Goal: Task Accomplishment & Management: Manage account settings

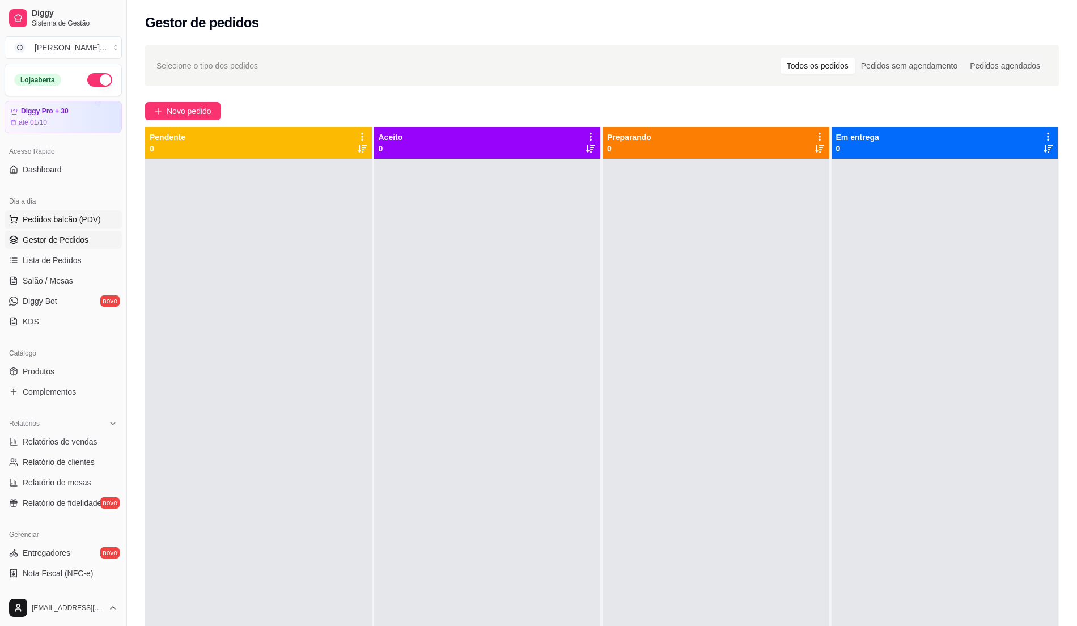
click at [49, 225] on span "Pedidos balcão (PDV)" at bounding box center [62, 219] width 78 height 11
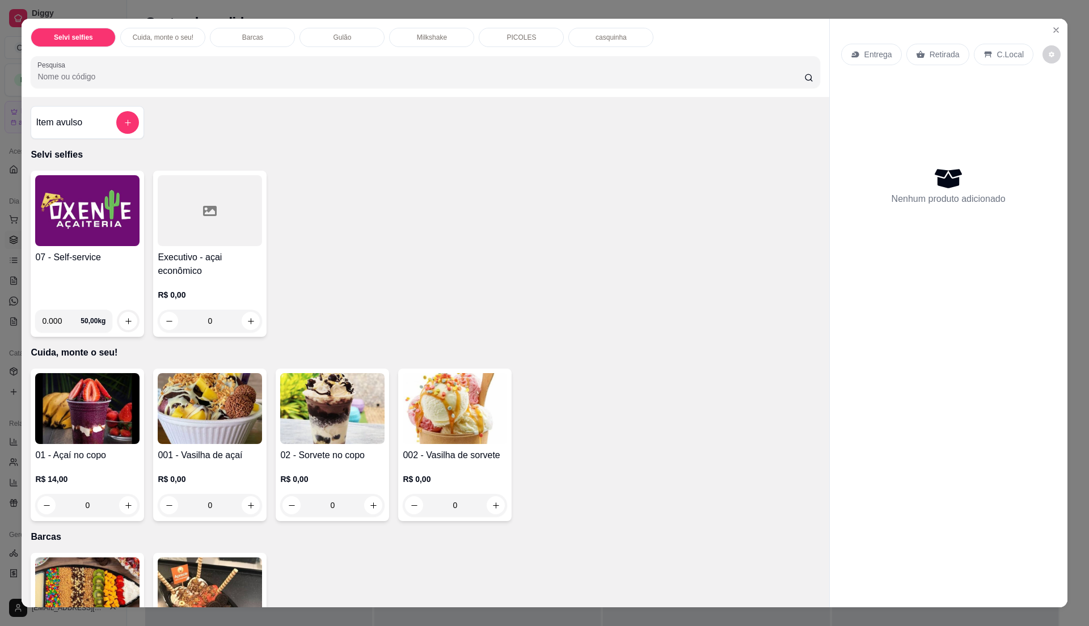
click at [91, 275] on div "07 - Self-service" at bounding box center [87, 276] width 104 height 50
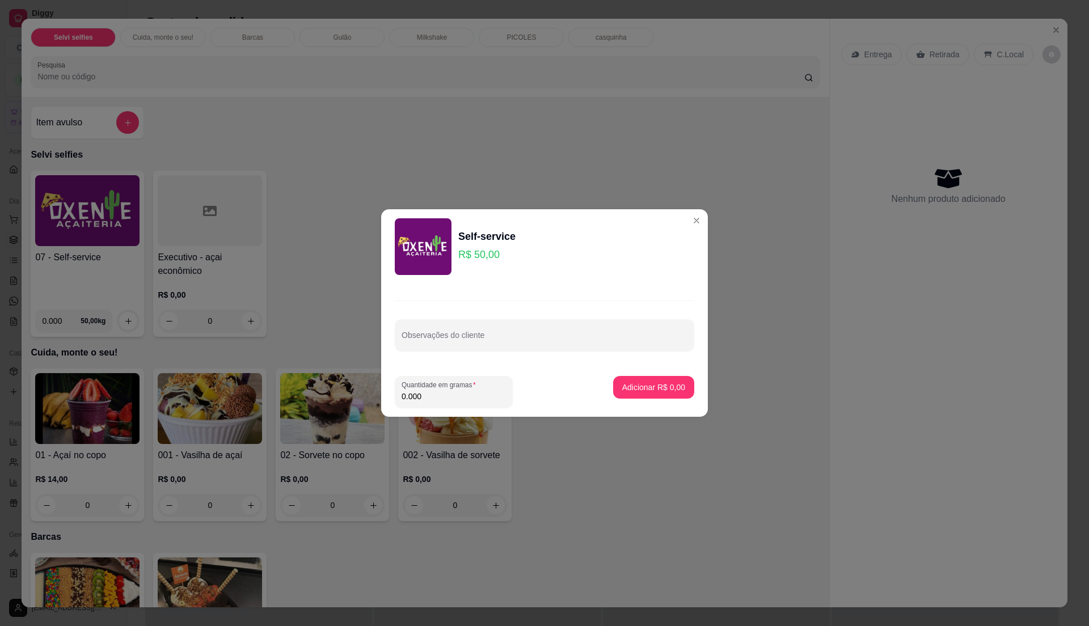
click at [455, 394] on input "0.000" at bounding box center [454, 396] width 104 height 11
type input "0.780"
click at [674, 388] on button "Adicionar R$ 39,00" at bounding box center [651, 388] width 83 height 22
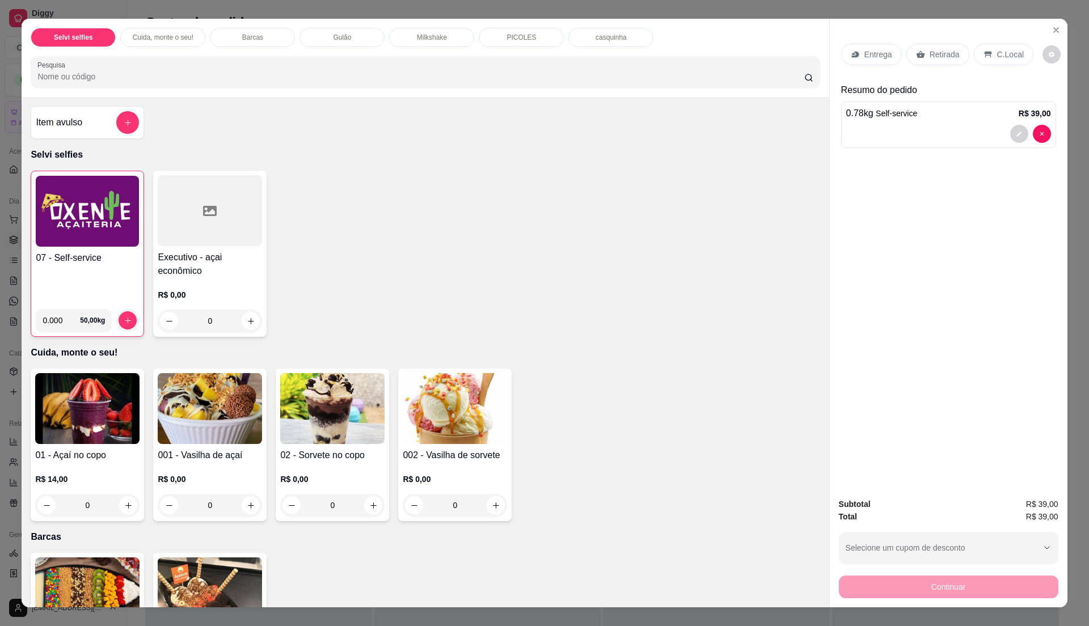
click at [997, 53] on p "C.Local" at bounding box center [1010, 54] width 27 height 11
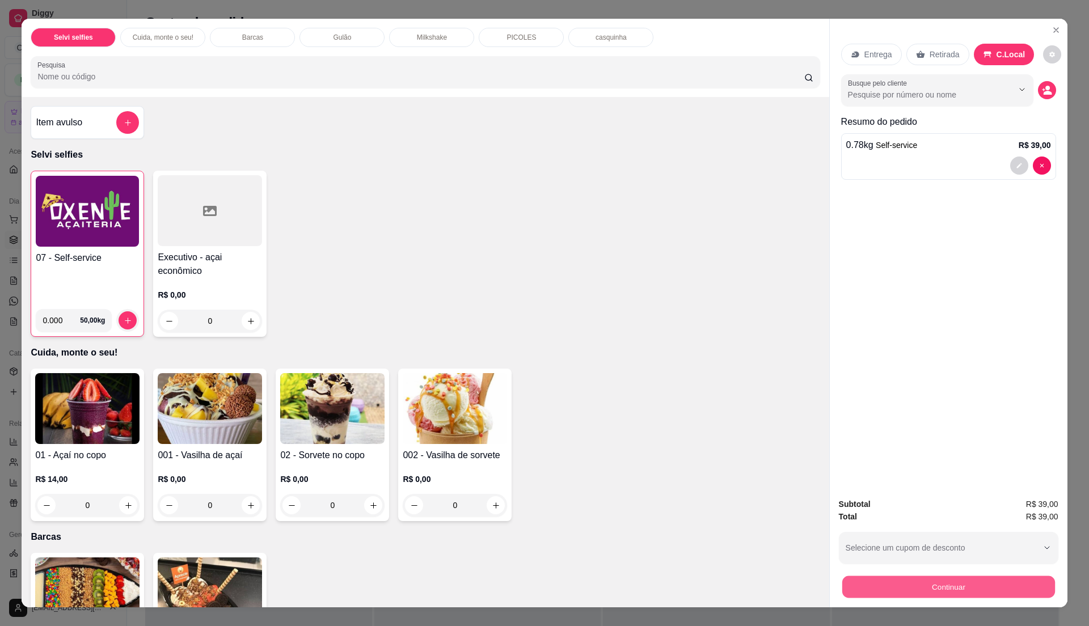
click at [930, 589] on button "Continuar" at bounding box center [948, 587] width 213 height 22
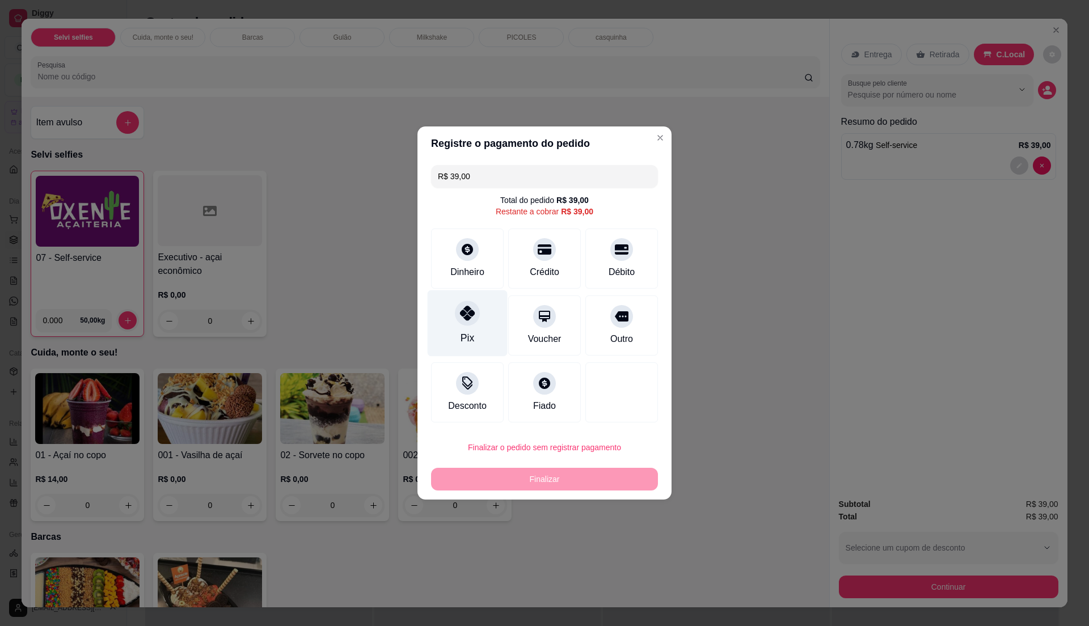
click at [452, 325] on div "Pix" at bounding box center [468, 323] width 80 height 66
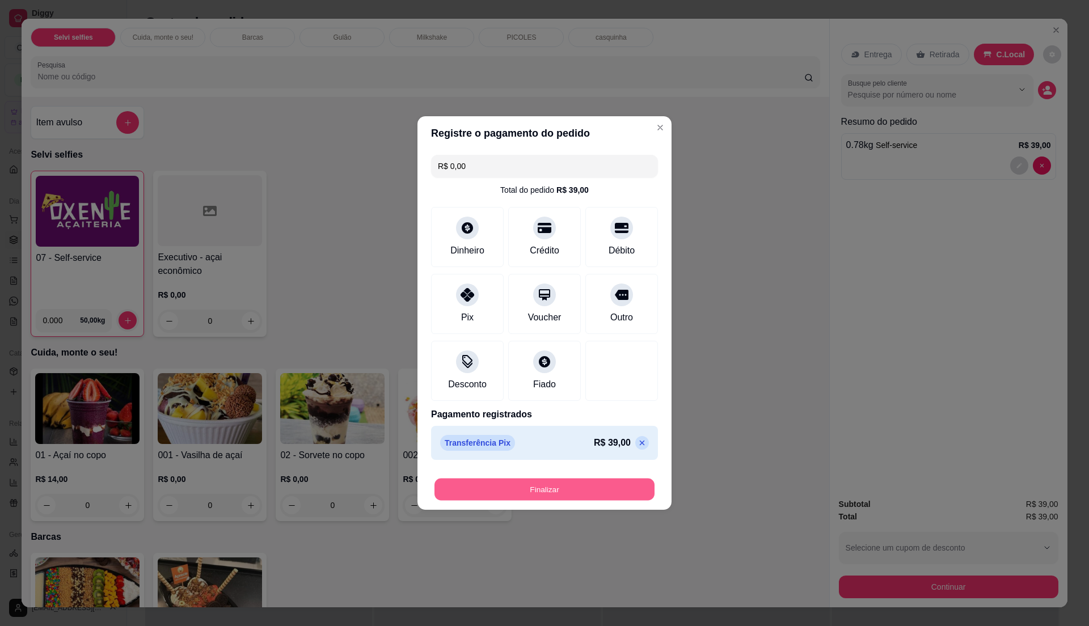
click at [558, 488] on button "Finalizar" at bounding box center [544, 490] width 220 height 22
type input "-R$ 39,00"
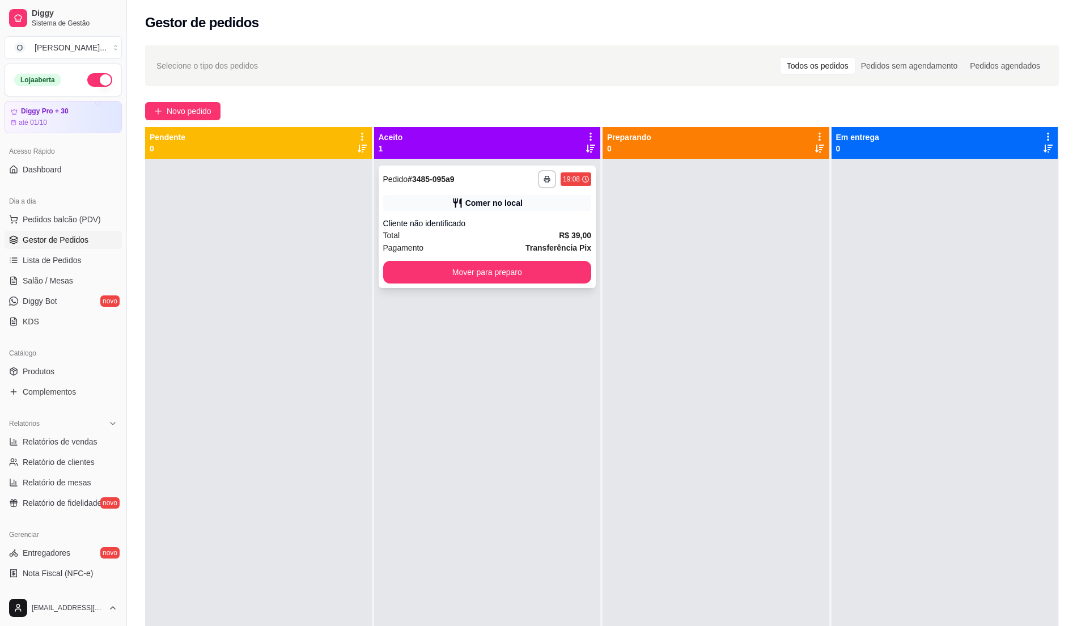
click at [502, 218] on div "Cliente não identificado" at bounding box center [487, 223] width 209 height 11
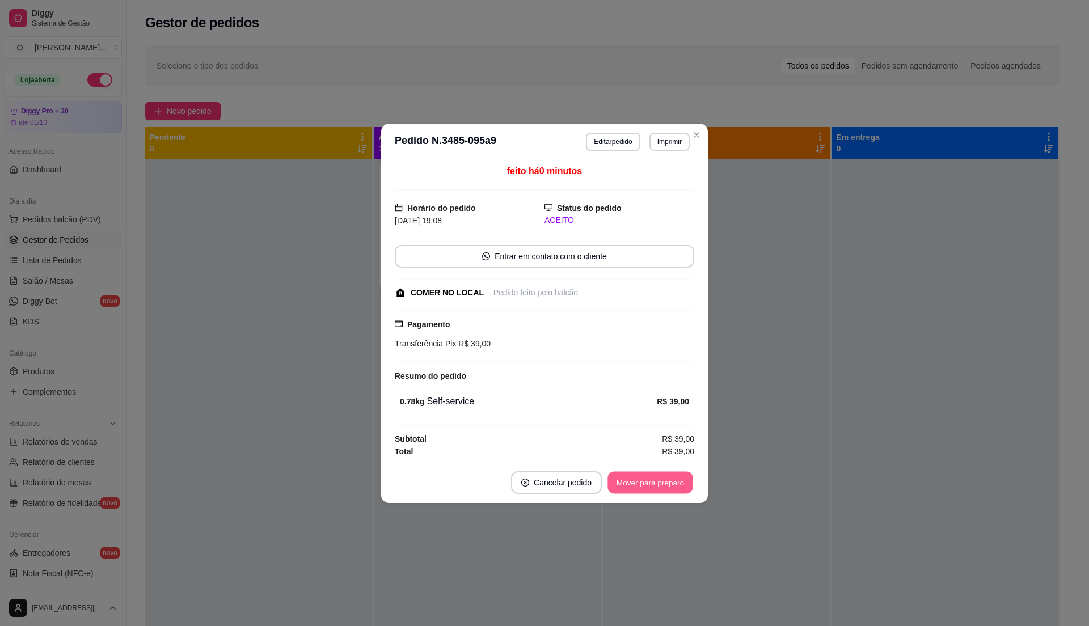
click at [685, 475] on button "Mover para preparo" at bounding box center [649, 482] width 85 height 22
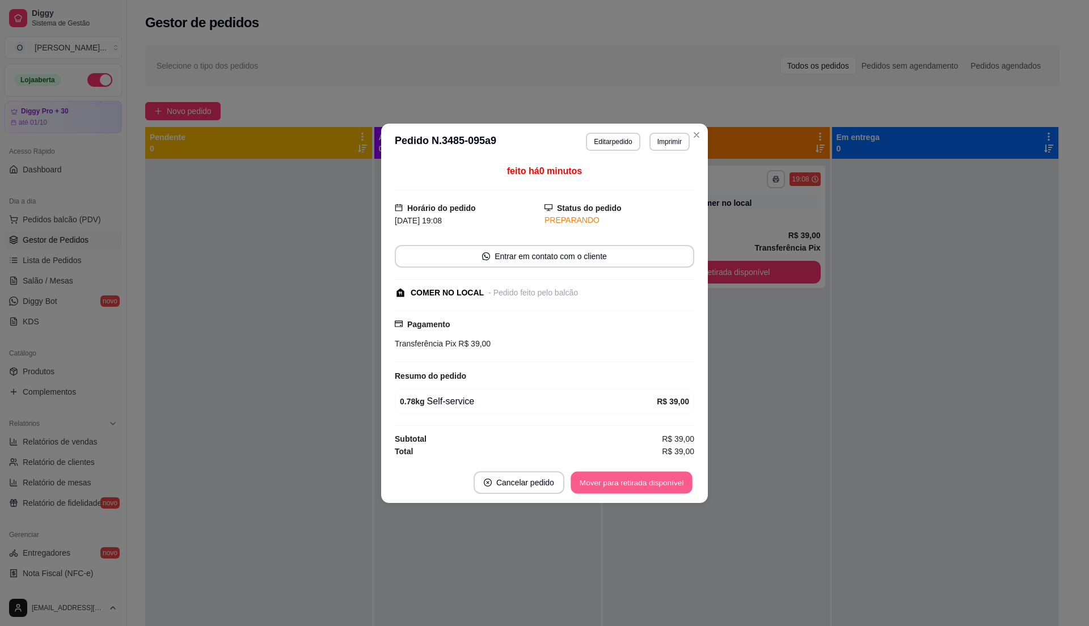
click at [685, 475] on button "Mover para retirada disponível" at bounding box center [630, 482] width 121 height 22
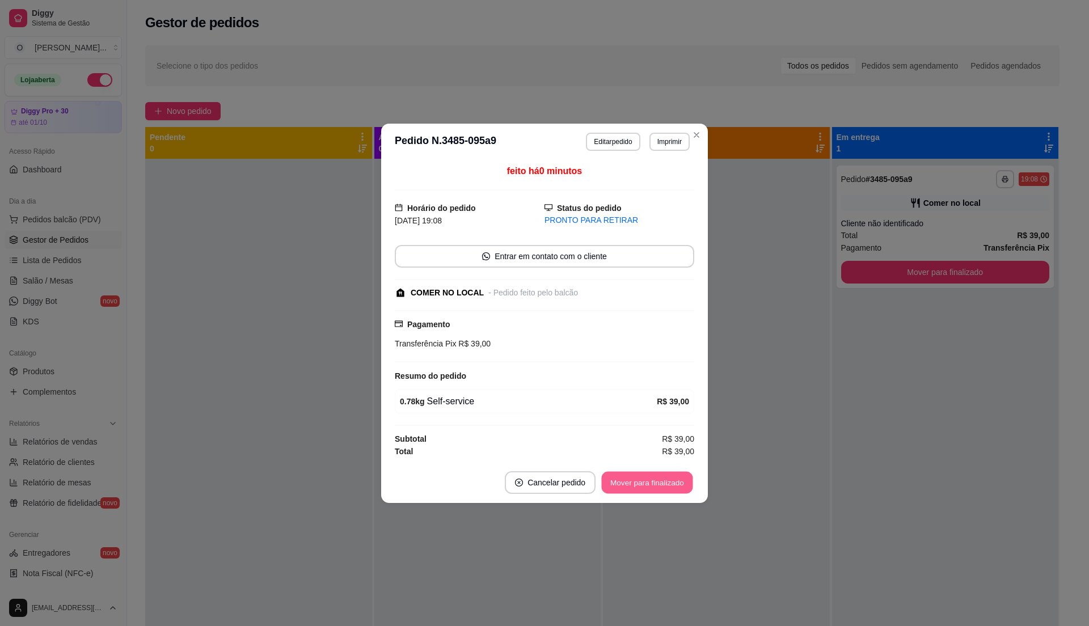
click at [685, 475] on button "Mover para finalizado" at bounding box center [647, 482] width 91 height 22
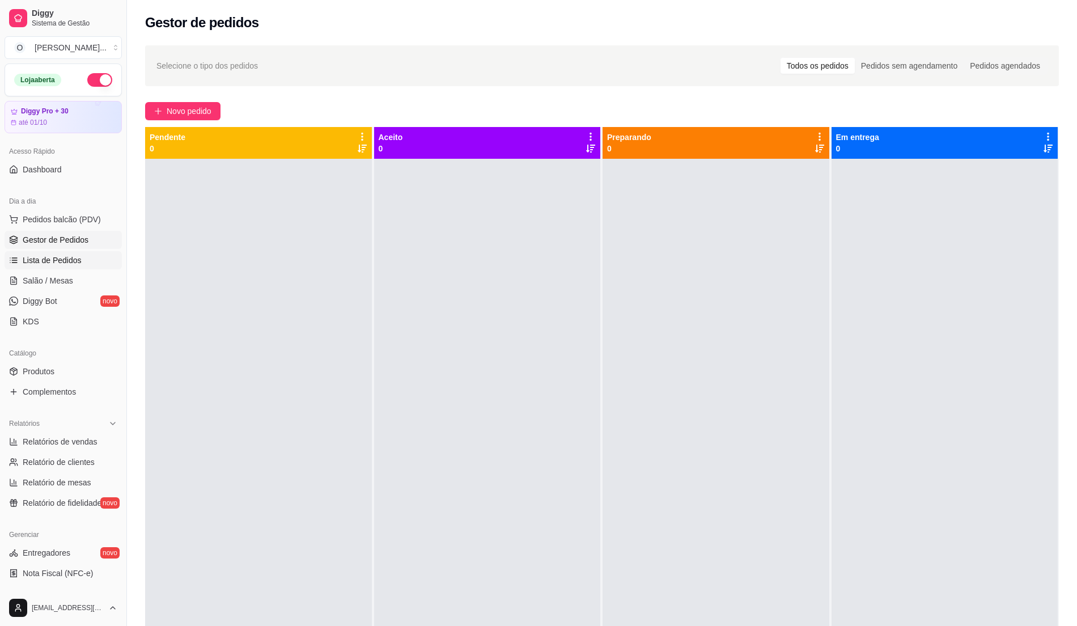
click at [65, 255] on span "Lista de Pedidos" at bounding box center [52, 260] width 59 height 11
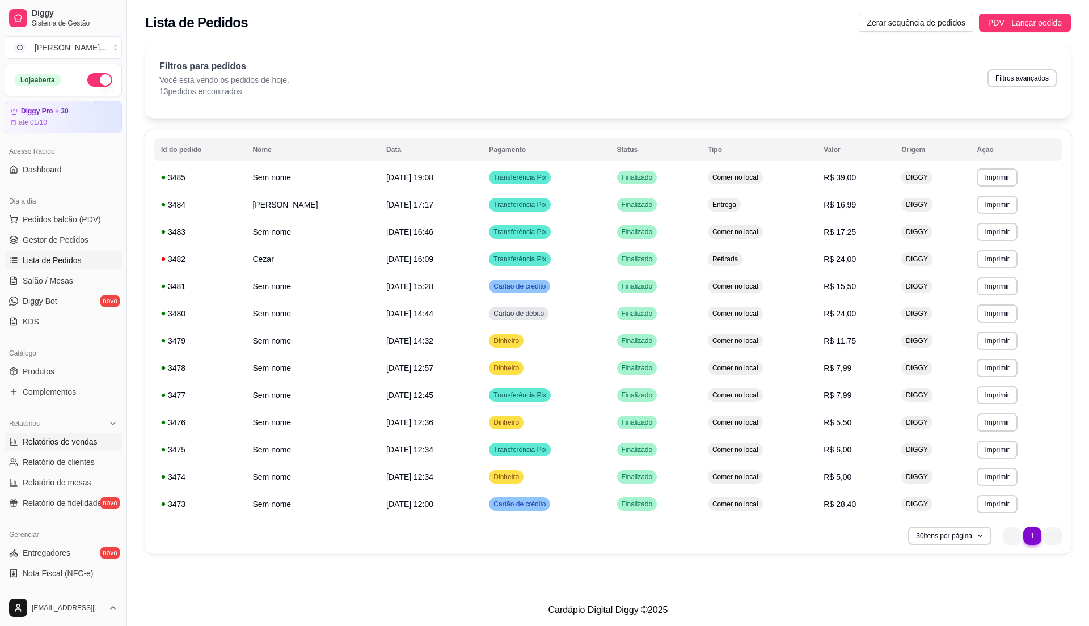
click at [73, 436] on div "Relatórios Relatórios de vendas Relatório de clientes Relatório de mesas Relató…" at bounding box center [63, 464] width 117 height 98
click at [75, 441] on span "Relatórios de vendas" at bounding box center [60, 441] width 75 height 11
select select "ALL"
select select "0"
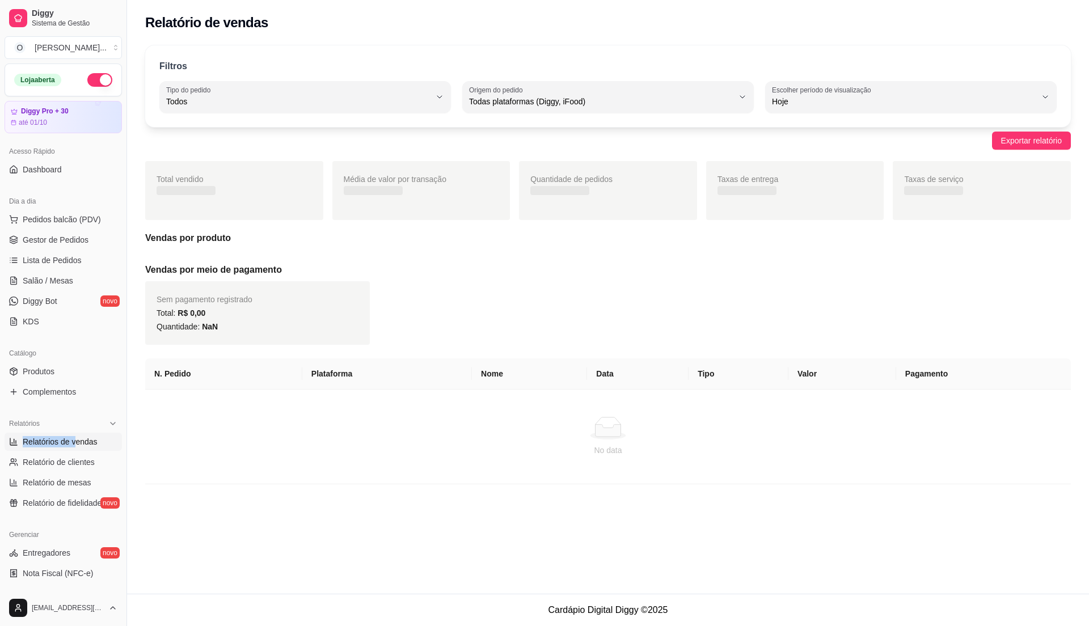
click at [86, 438] on span "Relatórios de vendas" at bounding box center [60, 441] width 75 height 11
click at [67, 456] on link "Relatório de clientes" at bounding box center [63, 462] width 117 height 18
select select "30"
select select "HIGHEST_TOTAL_SPENT_WITH_ORDERS"
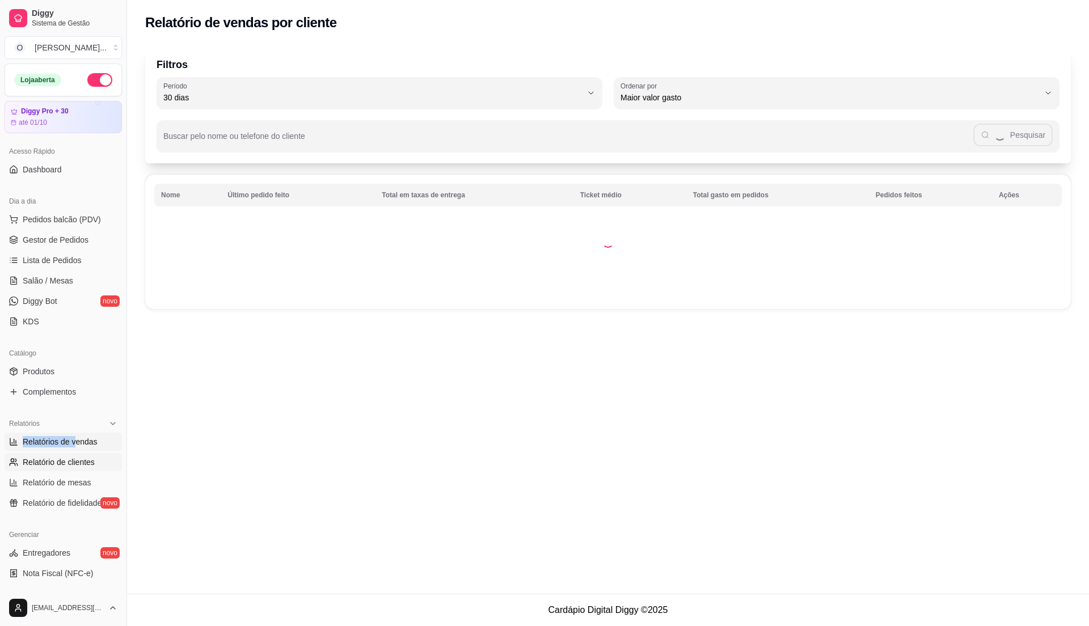
click at [83, 438] on span "Relatórios de vendas" at bounding box center [60, 441] width 75 height 11
select select "ALL"
select select "0"
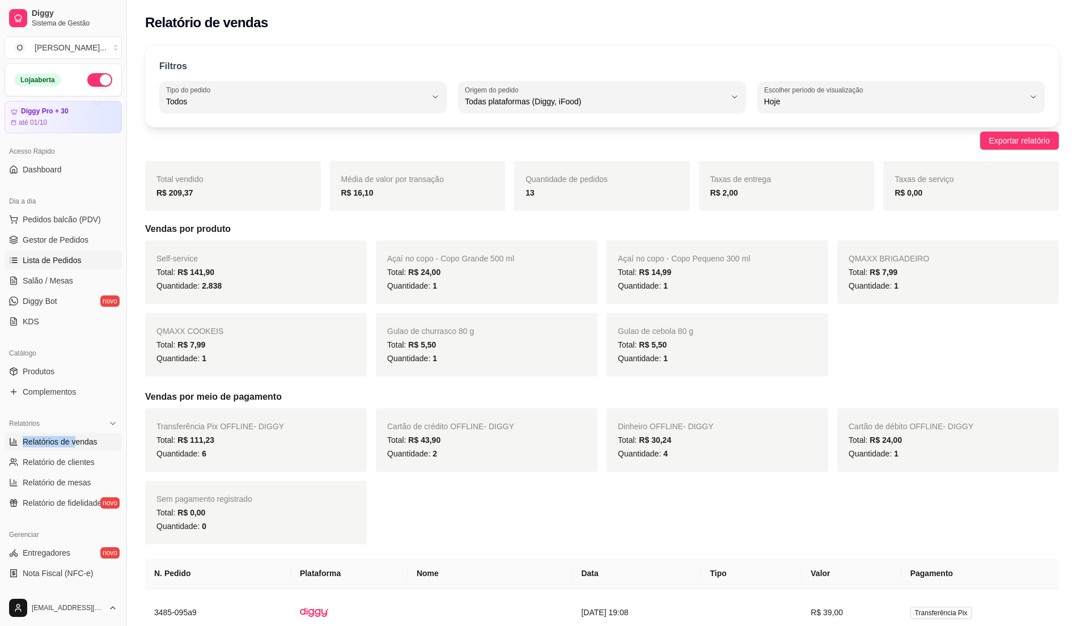
click at [74, 255] on span "Lista de Pedidos" at bounding box center [52, 260] width 59 height 11
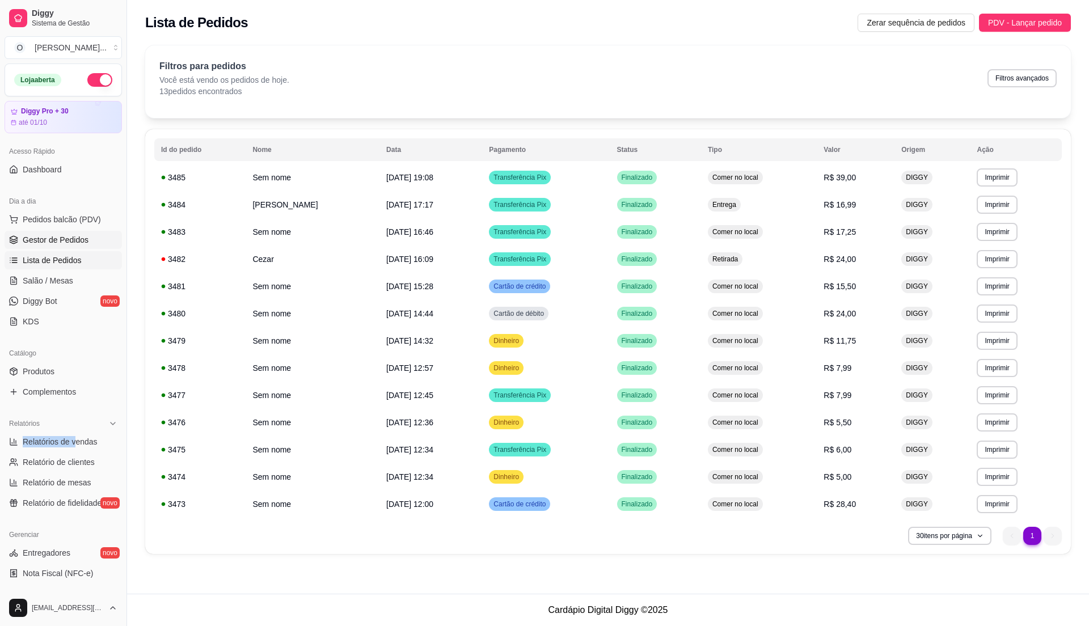
click at [75, 244] on span "Gestor de Pedidos" at bounding box center [56, 239] width 66 height 11
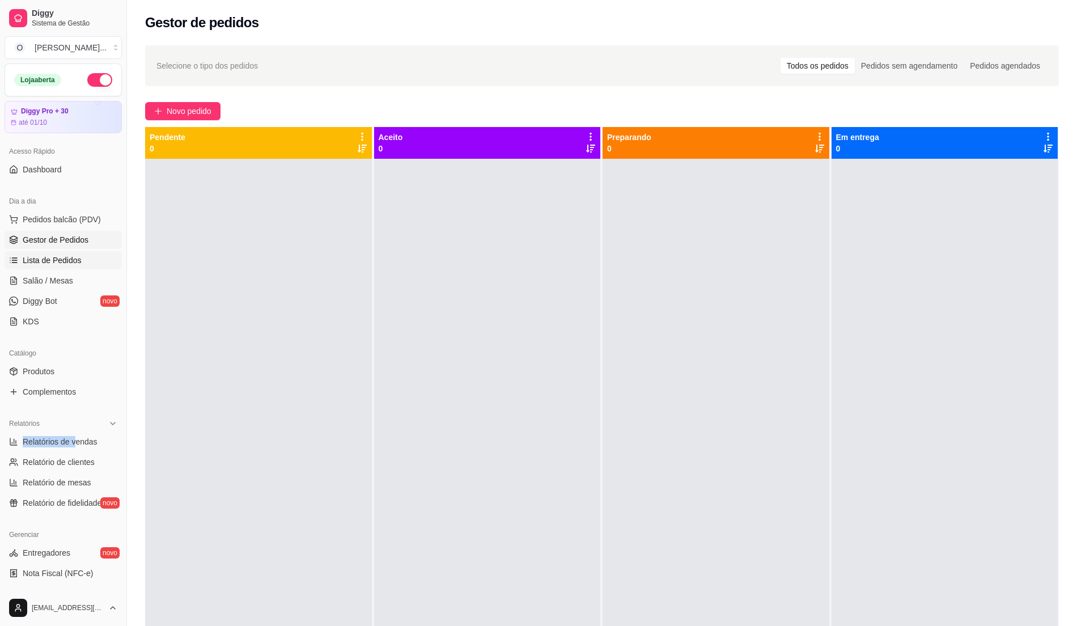
click at [60, 264] on span "Lista de Pedidos" at bounding box center [52, 260] width 59 height 11
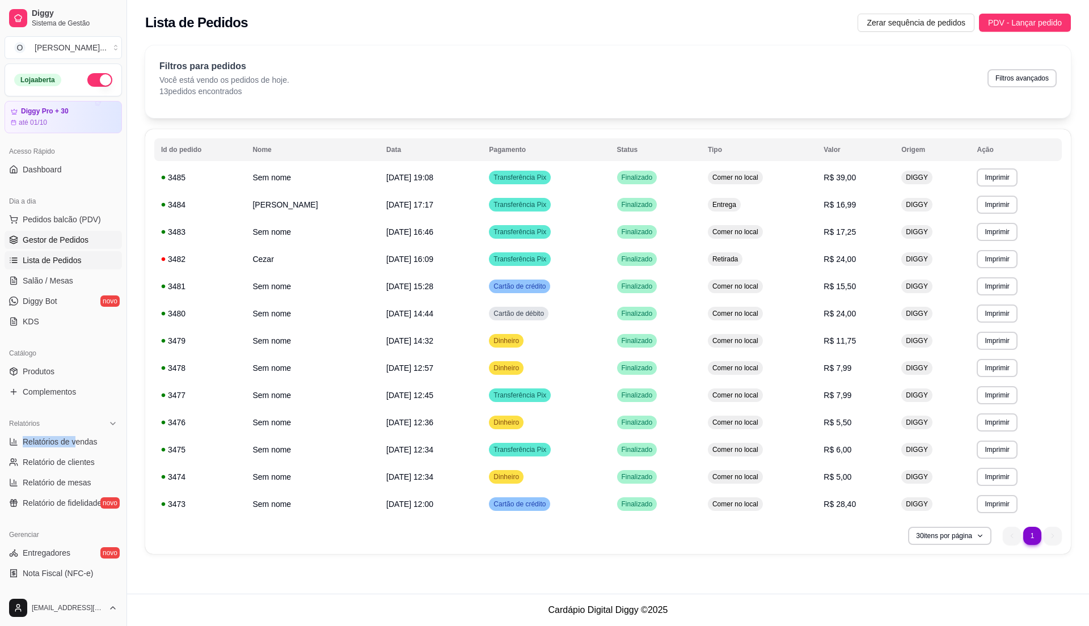
click at [66, 237] on span "Gestor de Pedidos" at bounding box center [56, 239] width 66 height 11
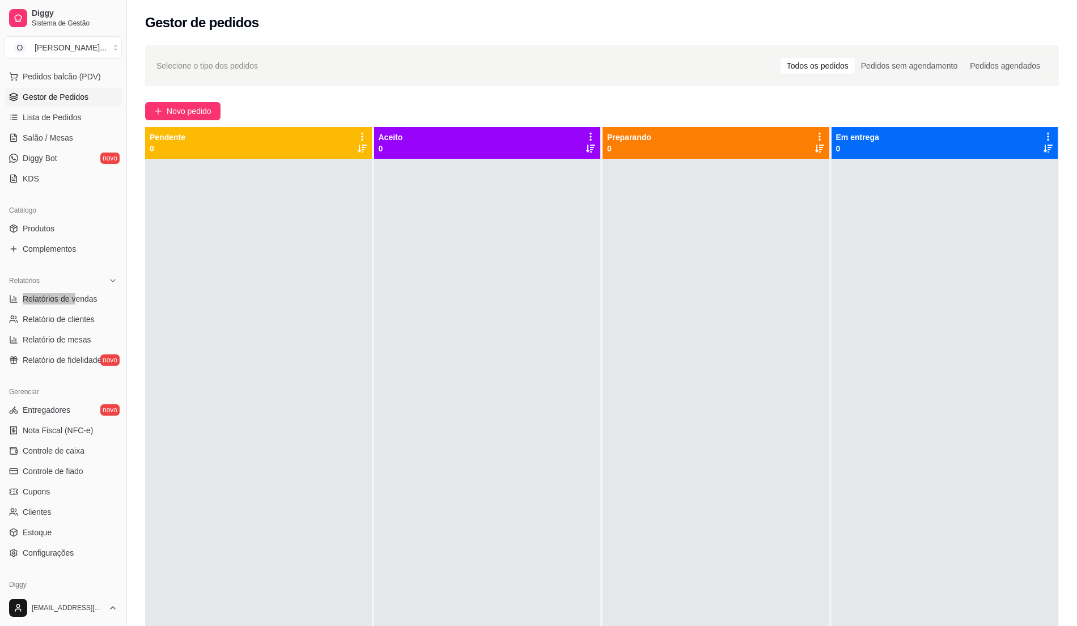
scroll to position [151, 0]
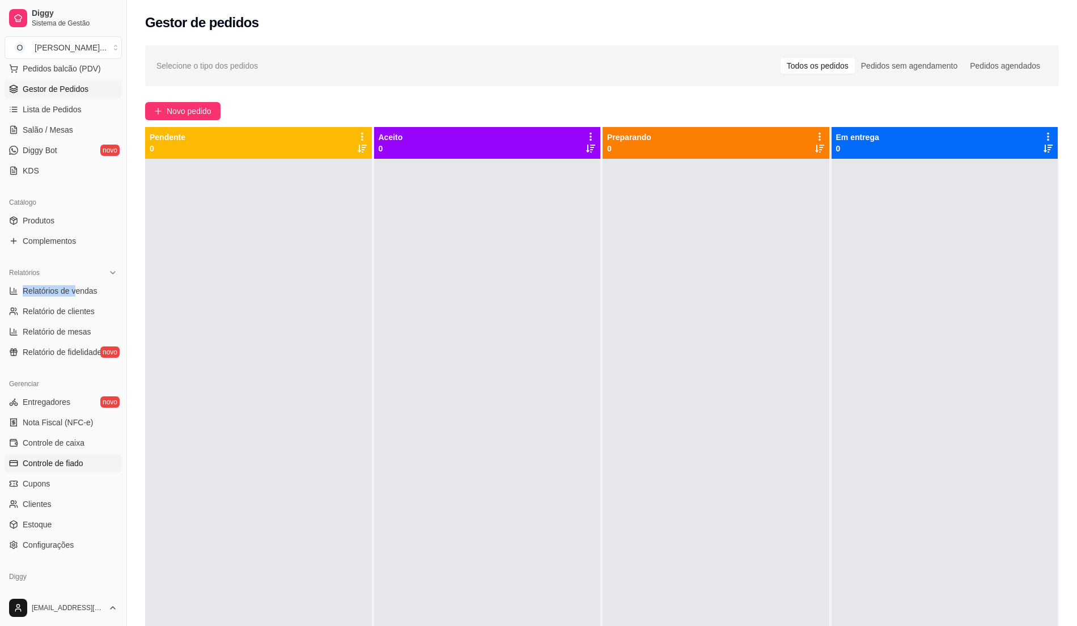
click at [70, 463] on span "Controle de fiado" at bounding box center [53, 463] width 61 height 11
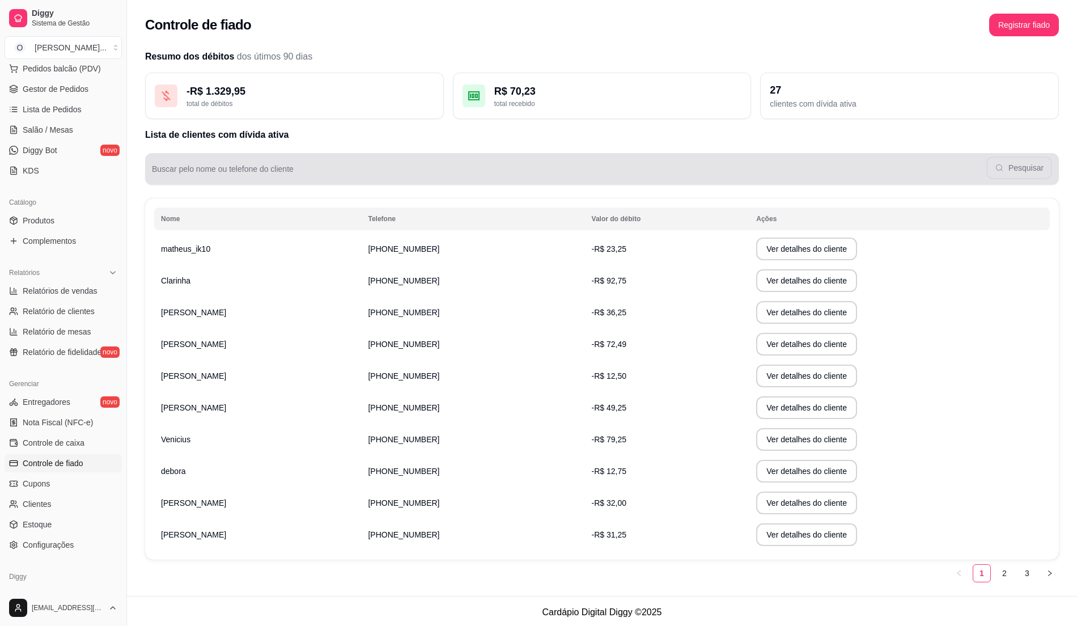
click at [524, 174] on input "Buscar pelo nome ou telefone do cliente" at bounding box center [569, 173] width 835 height 11
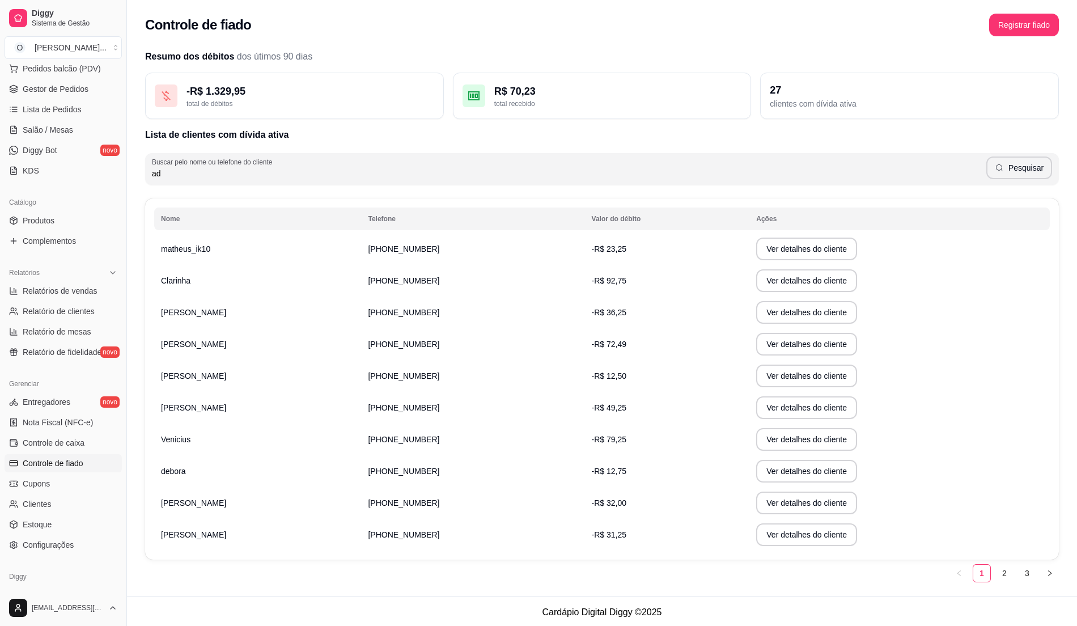
type input "a"
type input "reinildo"
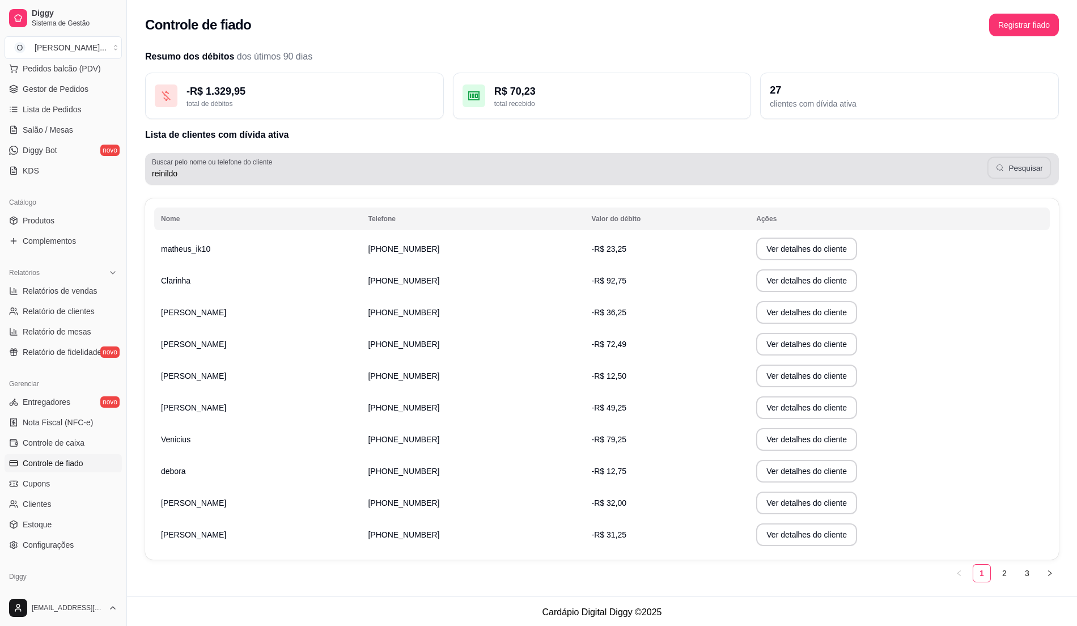
click at [1015, 173] on button "Pesquisar" at bounding box center [1020, 168] width 64 height 22
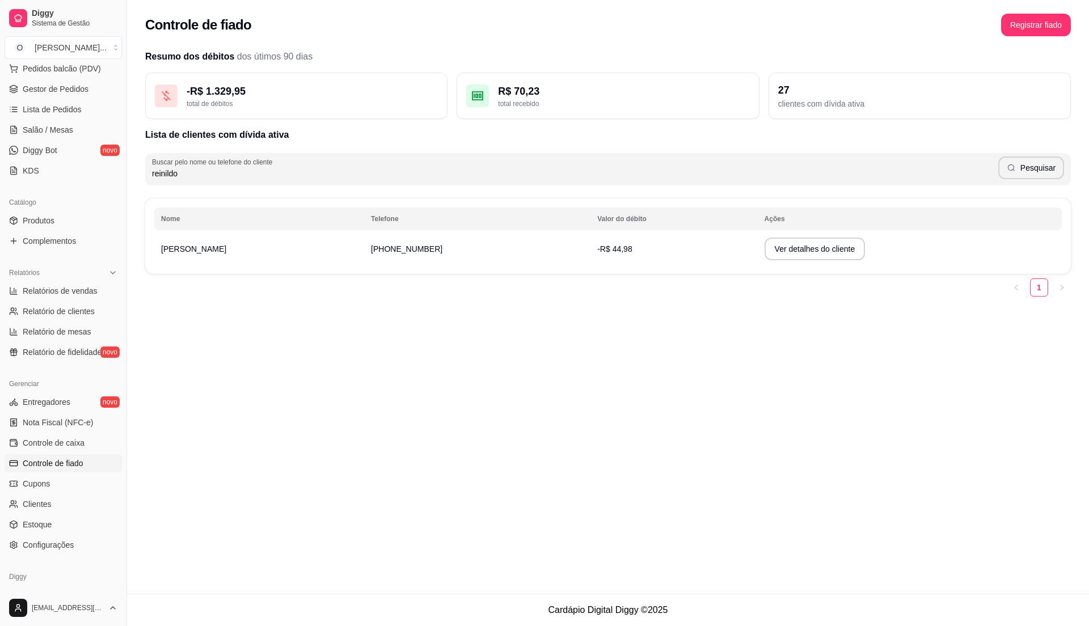
click at [280, 248] on td "[PERSON_NAME]" at bounding box center [259, 249] width 210 height 32
drag, startPoint x: 532, startPoint y: 252, endPoint x: 590, endPoint y: 252, distance: 58.4
click at [597, 252] on span "-R$ 44,98" at bounding box center [614, 248] width 35 height 9
click at [772, 244] on button "Ver detalhes do cliente" at bounding box center [814, 249] width 101 height 23
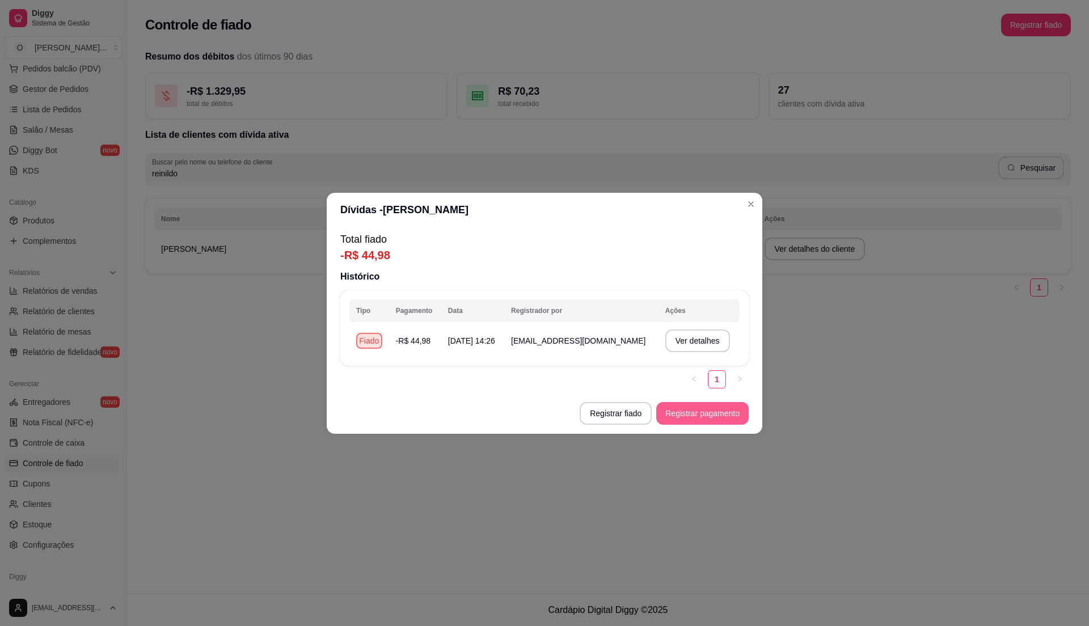
click at [694, 416] on button "Registrar pagamento" at bounding box center [702, 413] width 92 height 23
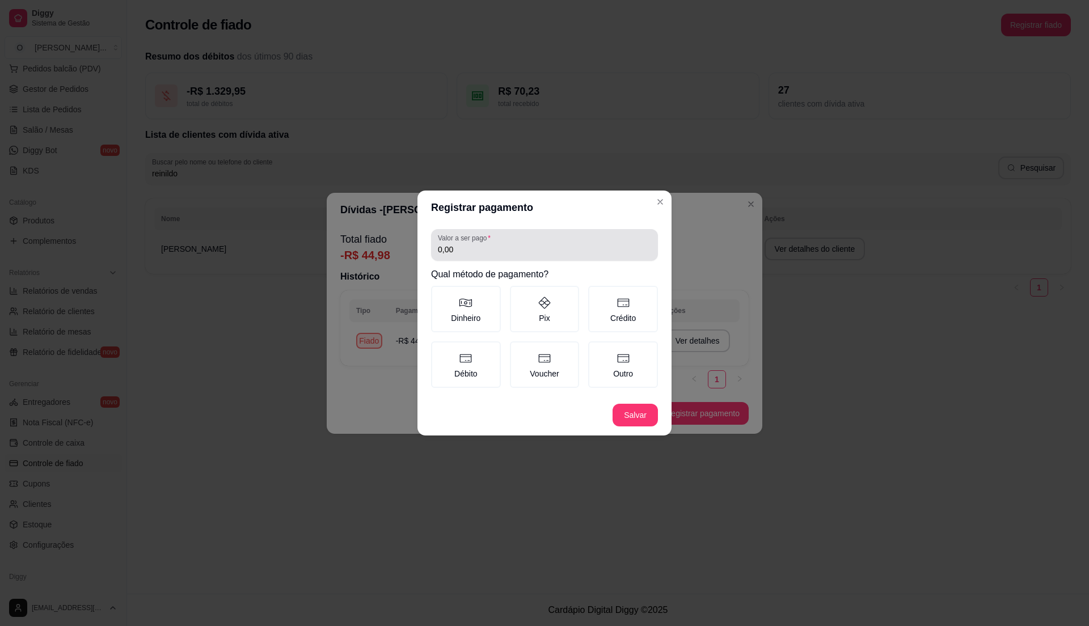
click at [471, 243] on label "Valor a ser pago" at bounding box center [466, 238] width 57 height 10
click at [471, 244] on input "0,00" at bounding box center [544, 249] width 213 height 11
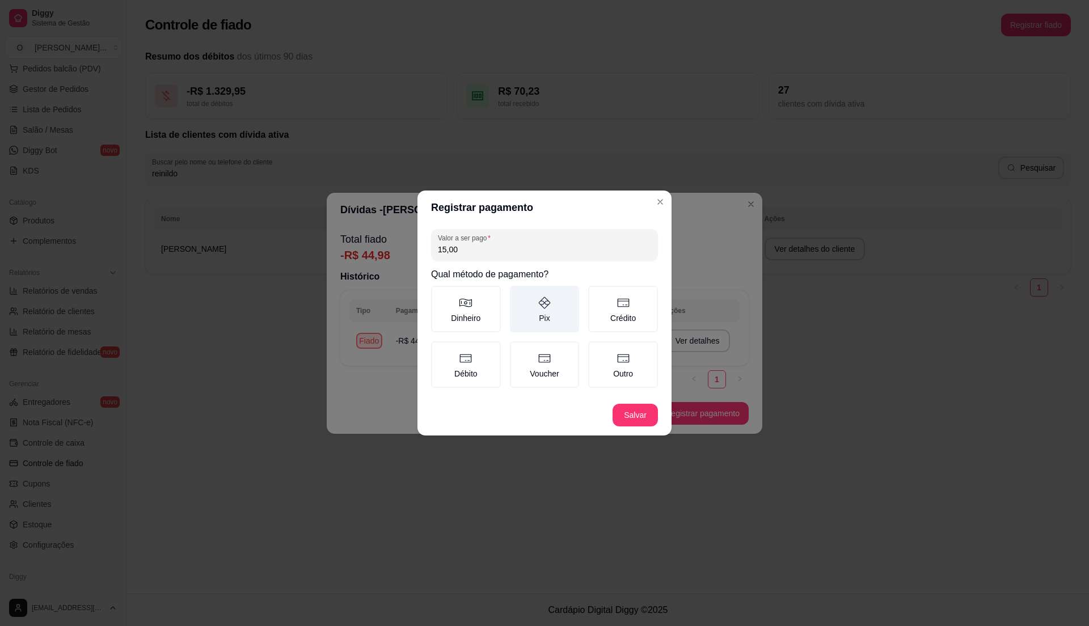
type input "15,00"
click at [540, 310] on label "Pix" at bounding box center [545, 309] width 70 height 47
click at [518, 294] on button "Pix" at bounding box center [513, 289] width 9 height 9
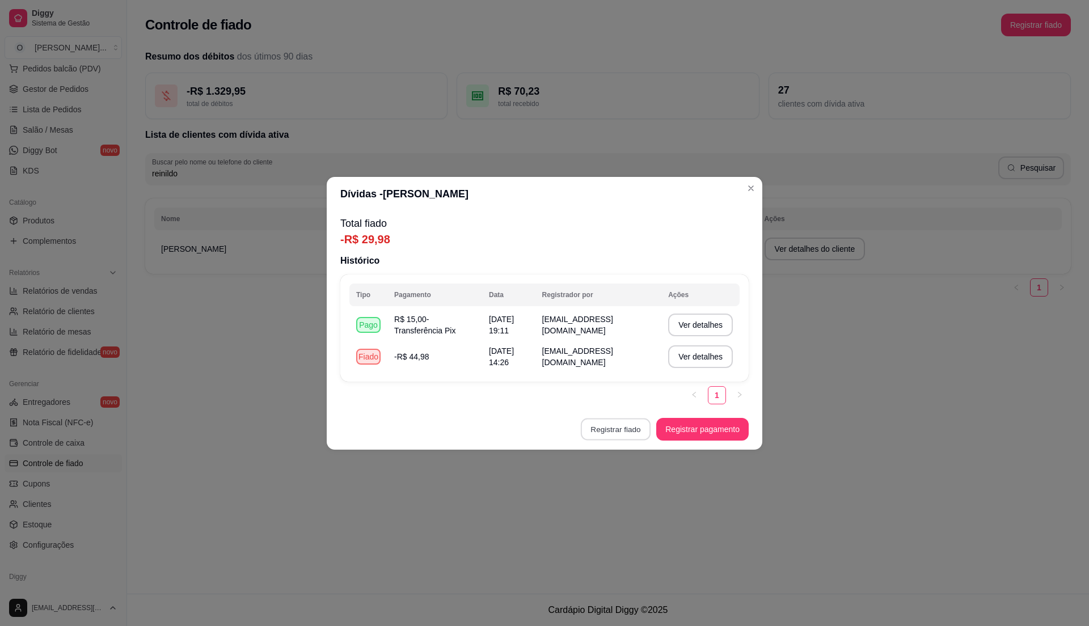
click at [615, 423] on button "Registrar fiado" at bounding box center [616, 429] width 70 height 22
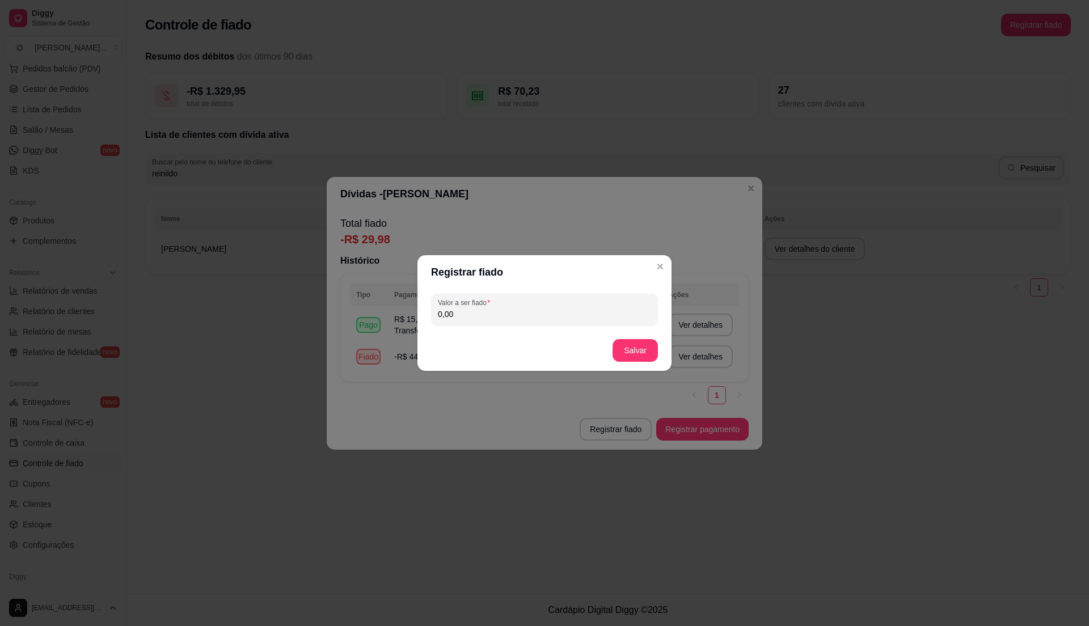
click at [597, 316] on input "0,00" at bounding box center [544, 313] width 213 height 11
type input "24,00"
click at [636, 352] on button "Salvar" at bounding box center [635, 351] width 44 height 22
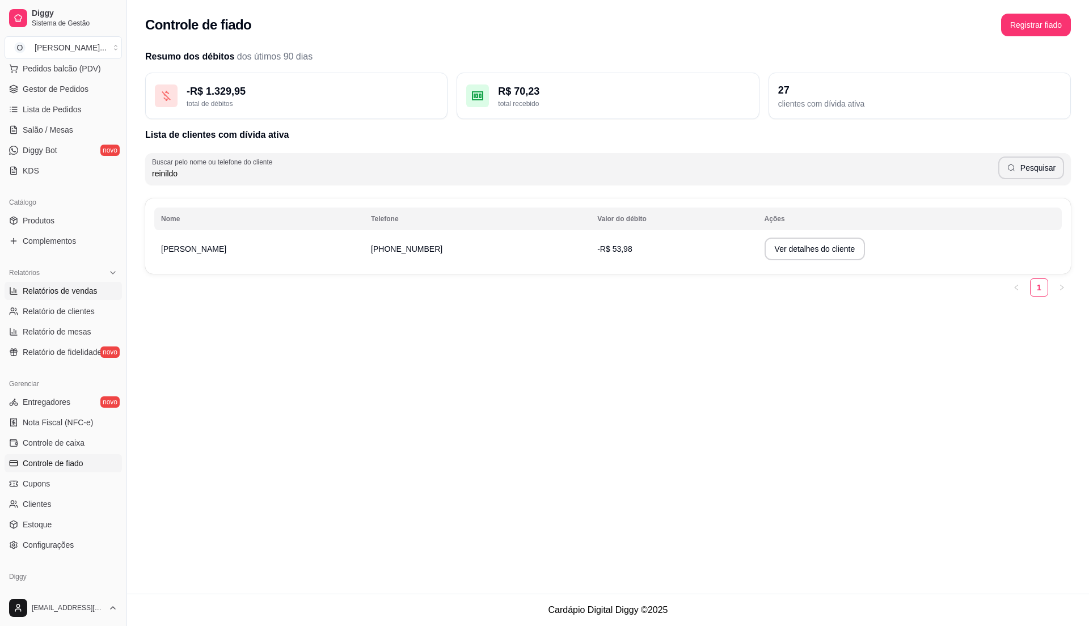
click at [78, 300] on link "Relatórios de vendas" at bounding box center [63, 291] width 117 height 18
select select "ALL"
select select "0"
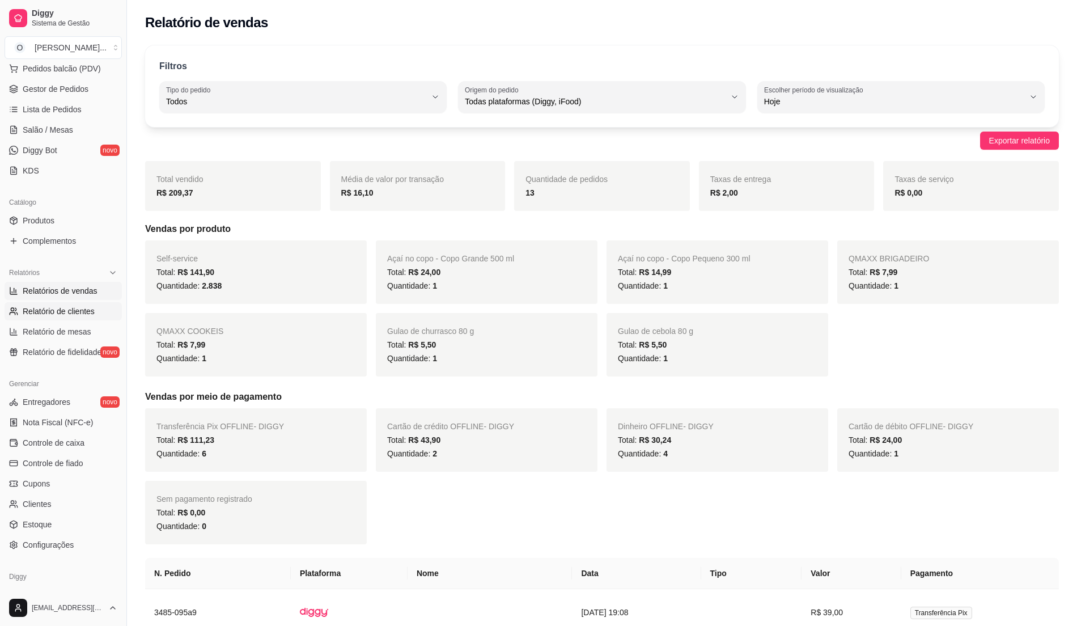
click at [85, 315] on span "Relatório de clientes" at bounding box center [59, 311] width 72 height 11
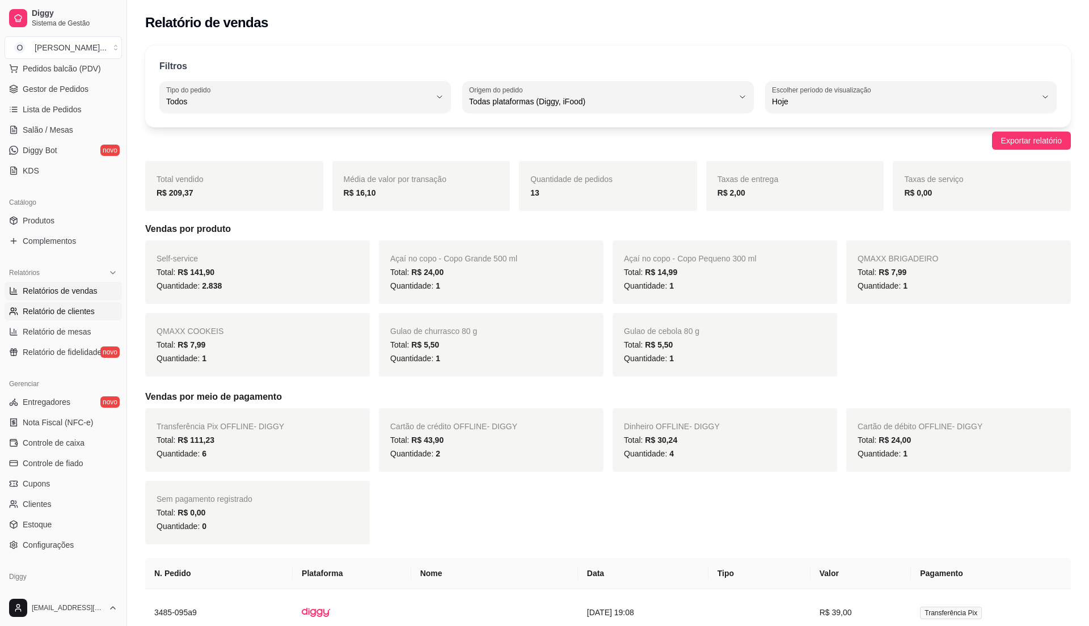
select select "30"
select select "HIGHEST_TOTAL_SPENT_WITH_ORDERS"
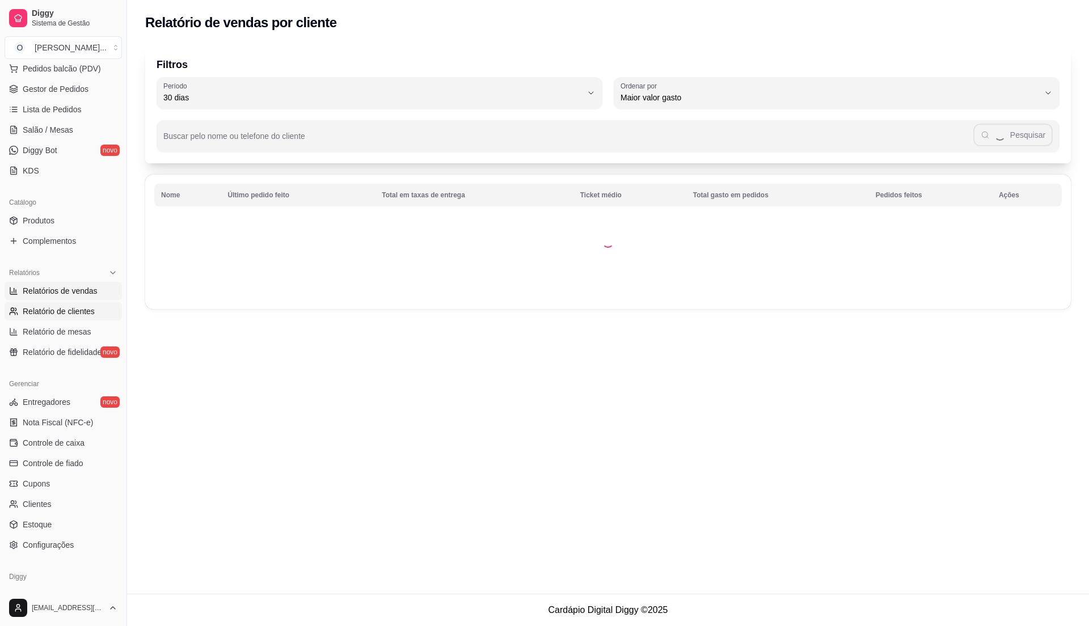
click at [100, 286] on link "Relatórios de vendas" at bounding box center [63, 291] width 117 height 18
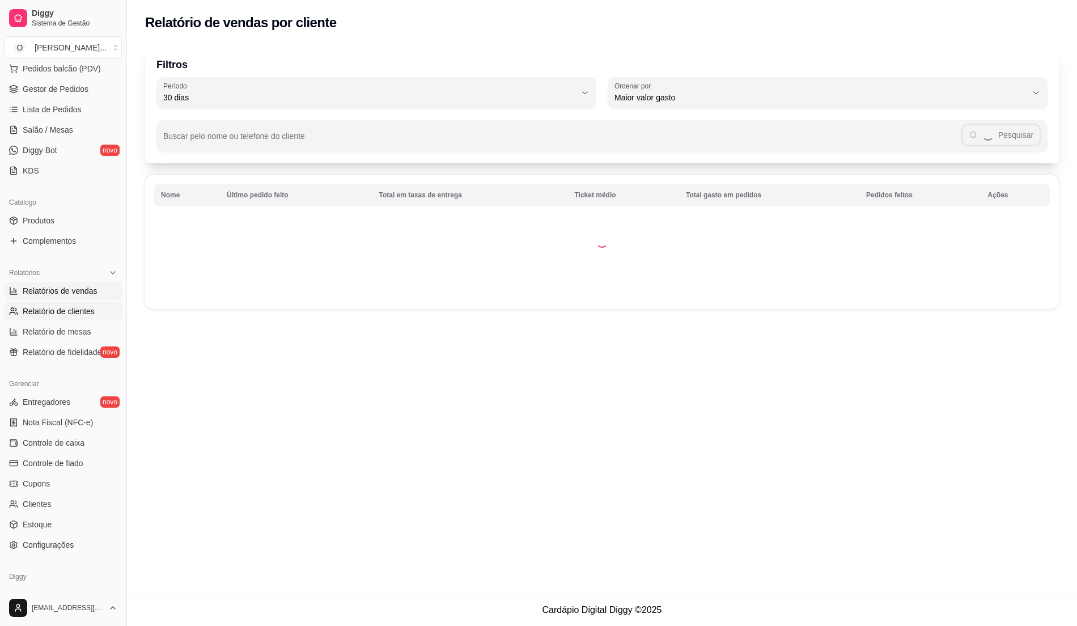
select select "ALL"
select select "0"
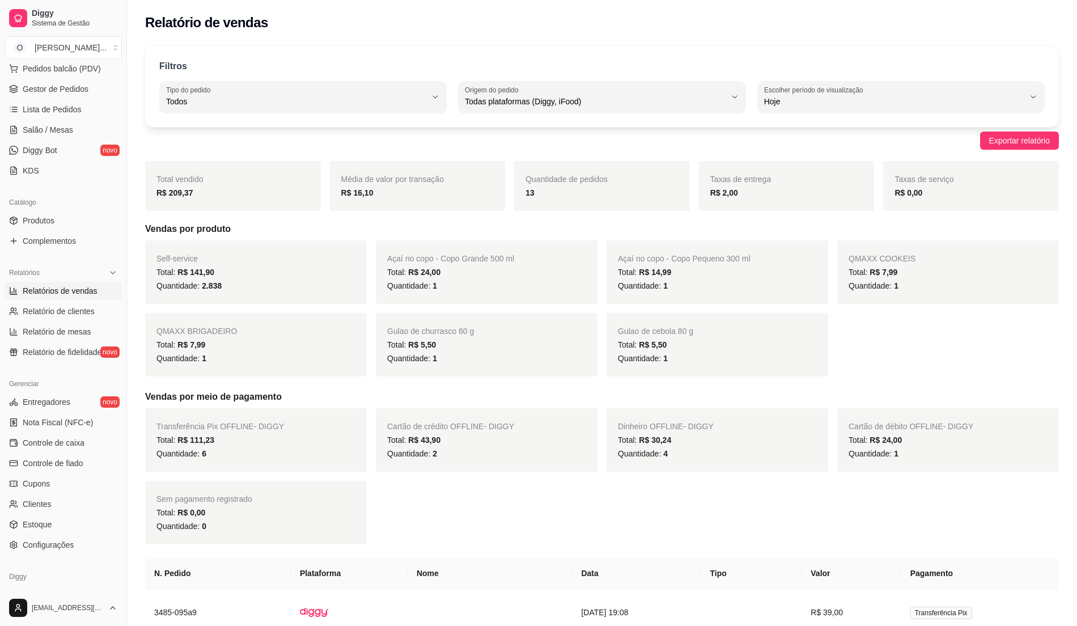
click at [91, 289] on span "Relatórios de vendas" at bounding box center [60, 290] width 75 height 11
click at [74, 293] on span "Relatórios de vendas" at bounding box center [60, 290] width 75 height 11
click at [86, 464] on link "Controle de fiado" at bounding box center [63, 463] width 117 height 18
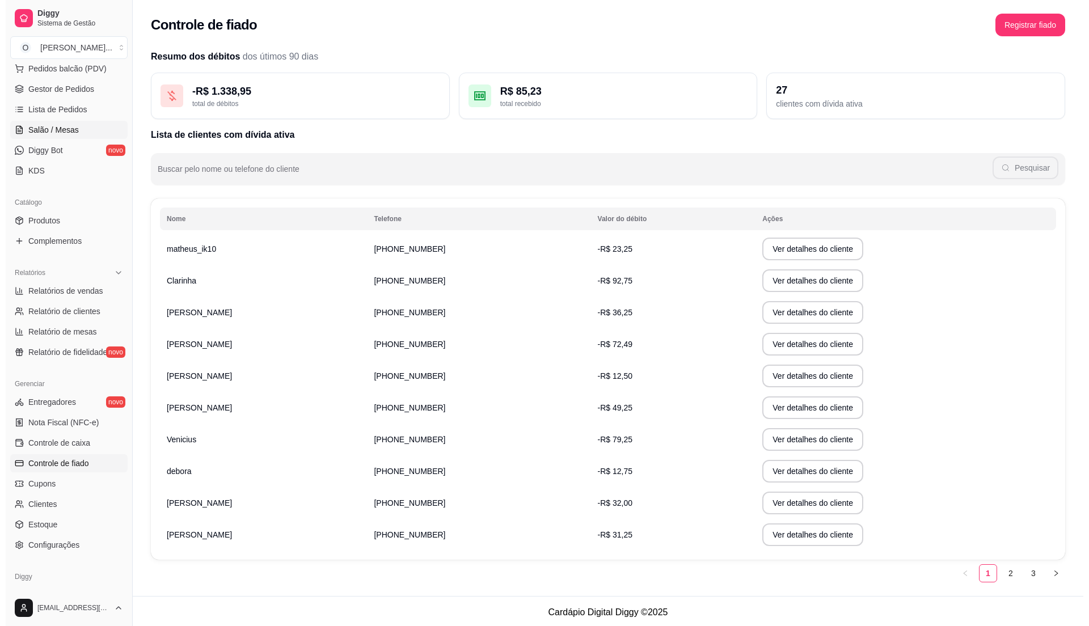
scroll to position [75, 0]
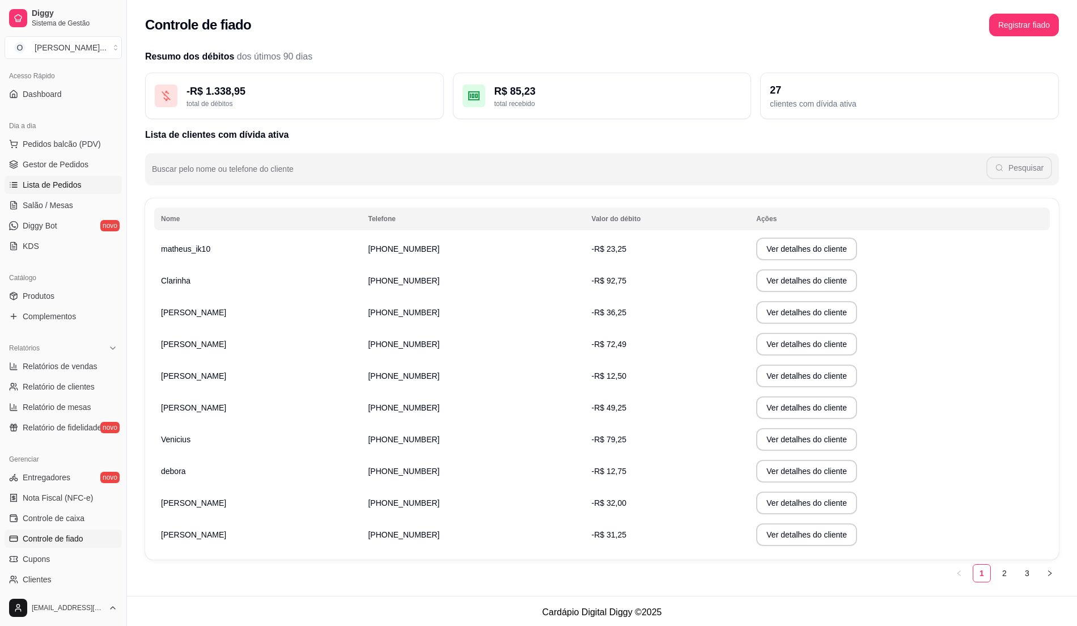
click at [76, 181] on span "Lista de Pedidos" at bounding box center [52, 184] width 59 height 11
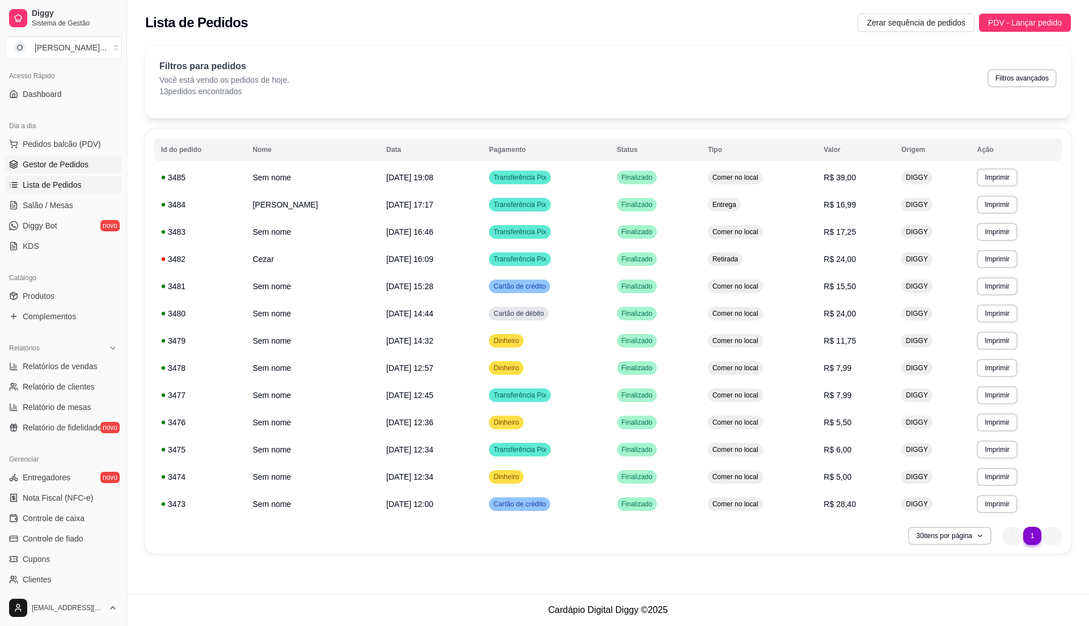
click at [86, 168] on span "Gestor de Pedidos" at bounding box center [56, 164] width 66 height 11
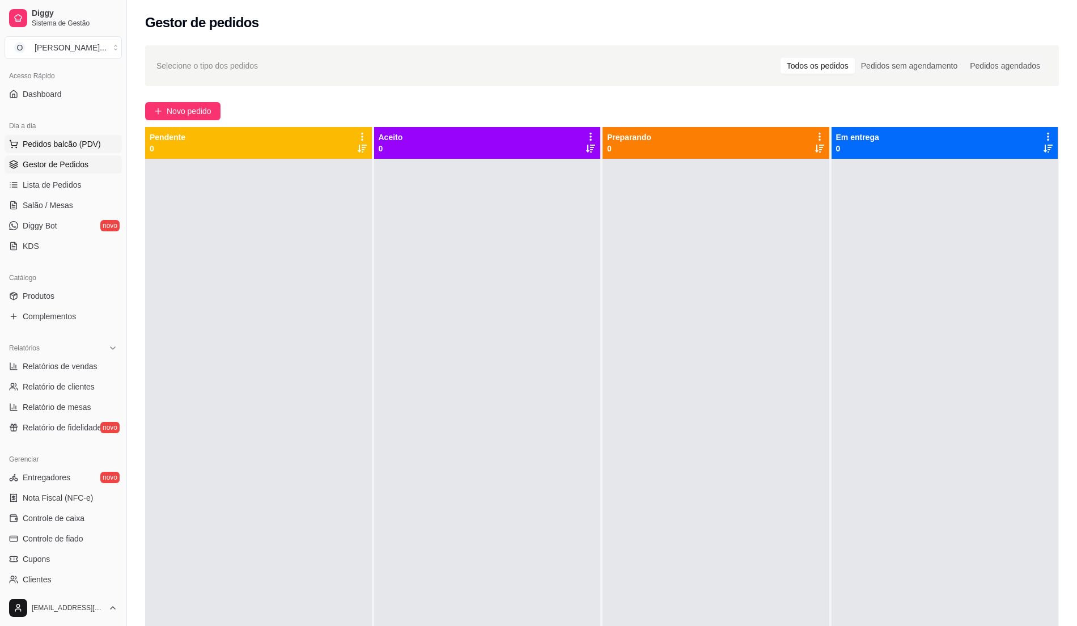
click at [43, 136] on button "Pedidos balcão (PDV)" at bounding box center [63, 144] width 117 height 18
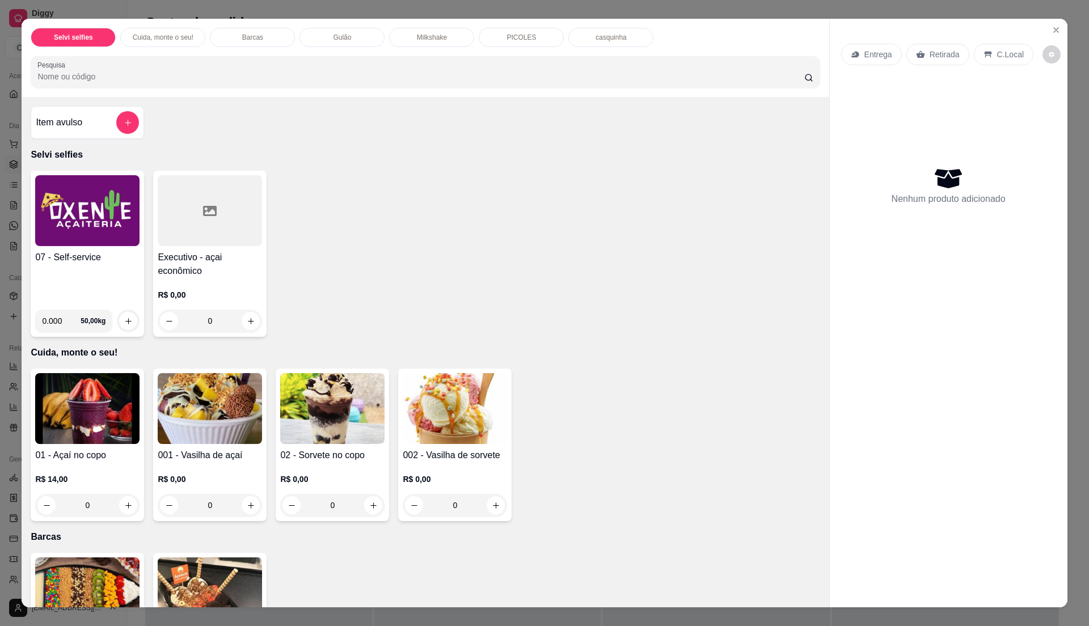
click at [116, 251] on h4 "07 - Self-service" at bounding box center [87, 258] width 104 height 14
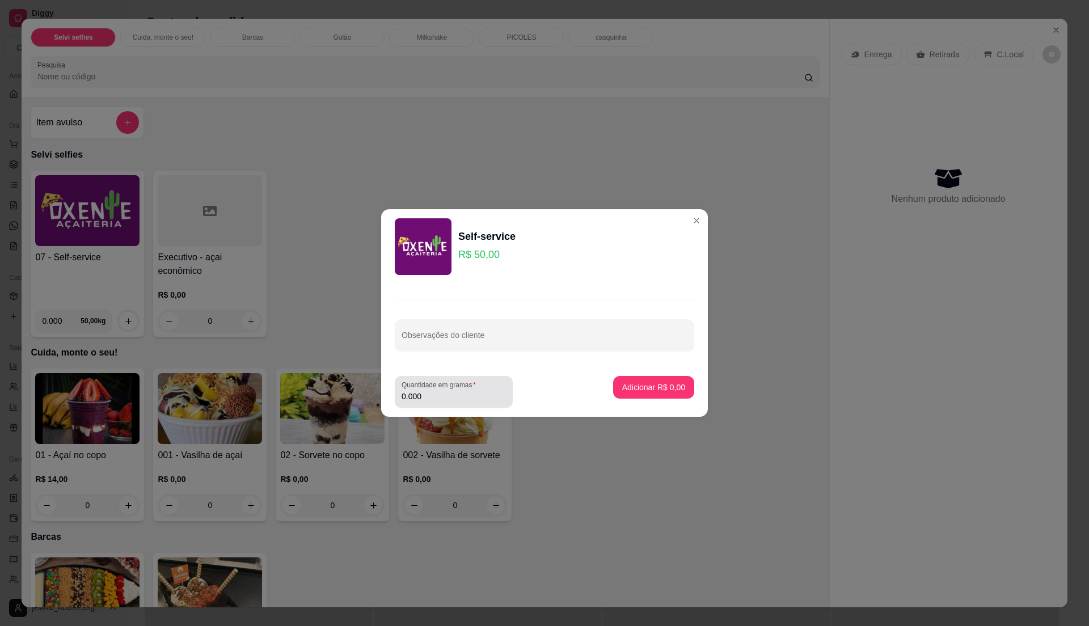
click at [445, 382] on label "Quantidade em gramas" at bounding box center [441, 385] width 78 height 10
click at [445, 391] on input "0.000" at bounding box center [454, 396] width 104 height 11
type input "0.36"
click at [667, 386] on p "Adicionar R$ 18,00" at bounding box center [652, 387] width 66 height 11
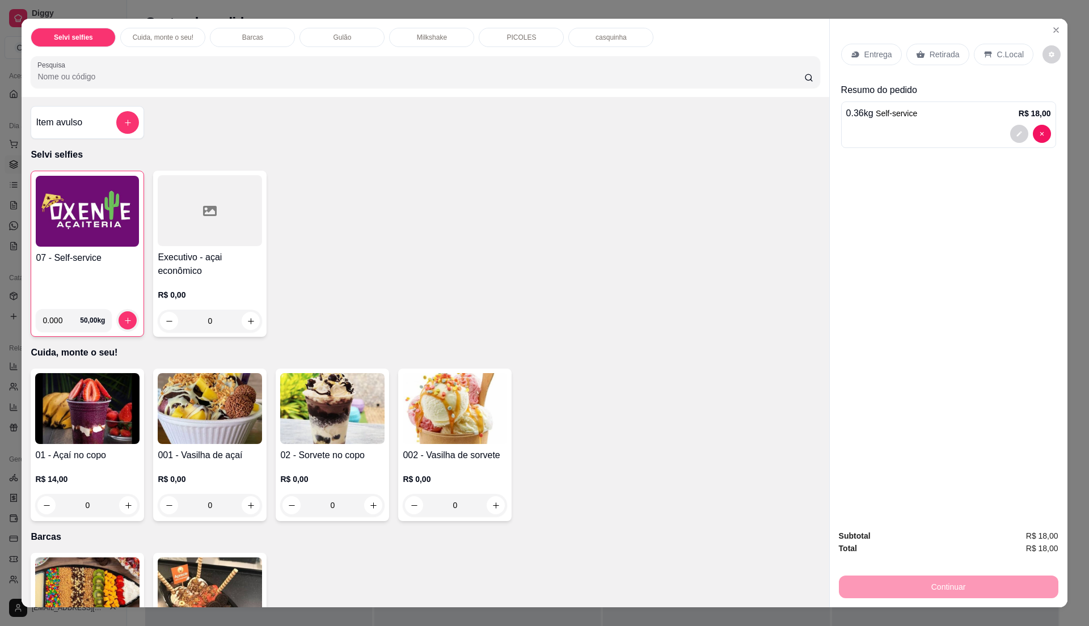
click at [997, 52] on p "C.Local" at bounding box center [1010, 54] width 27 height 11
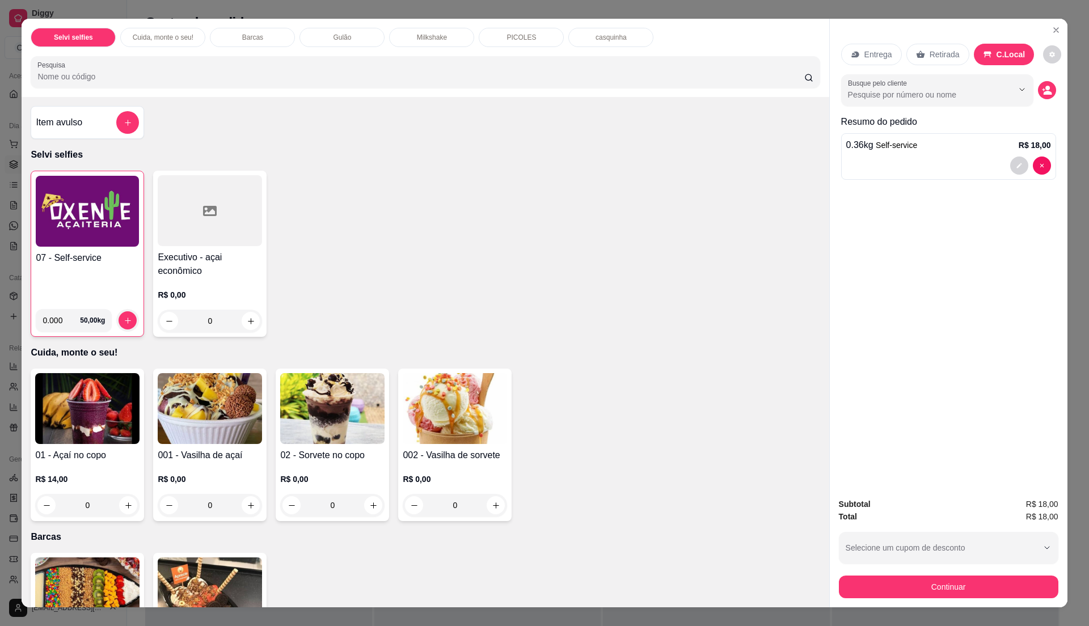
click at [121, 275] on div "07 - Self-service" at bounding box center [87, 275] width 103 height 49
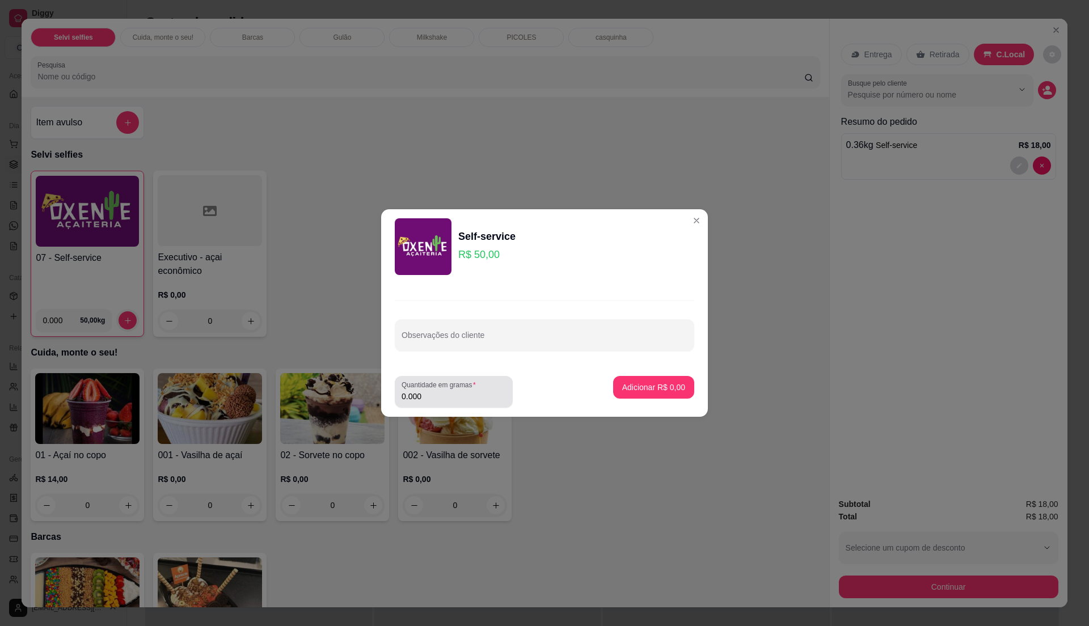
click at [443, 387] on label "Quantidade em gramas" at bounding box center [441, 385] width 78 height 10
click at [443, 391] on input "0.000" at bounding box center [454, 396] width 104 height 11
type input "0.55"
click at [624, 386] on p "Adicionar R$ 27,50" at bounding box center [651, 387] width 67 height 11
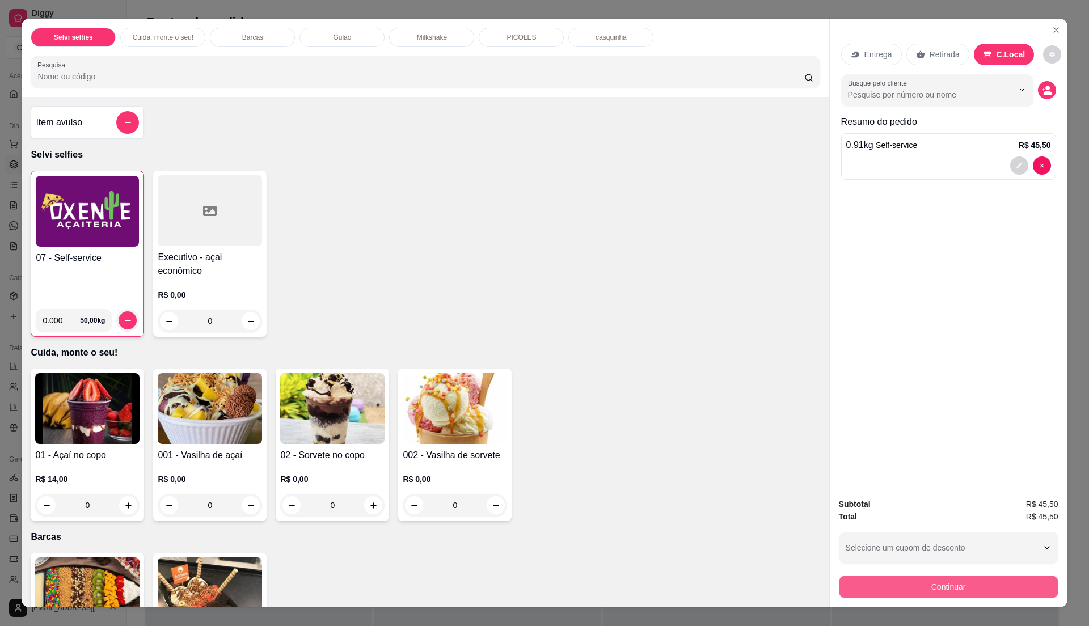
click at [924, 588] on button "Continuar" at bounding box center [948, 587] width 219 height 23
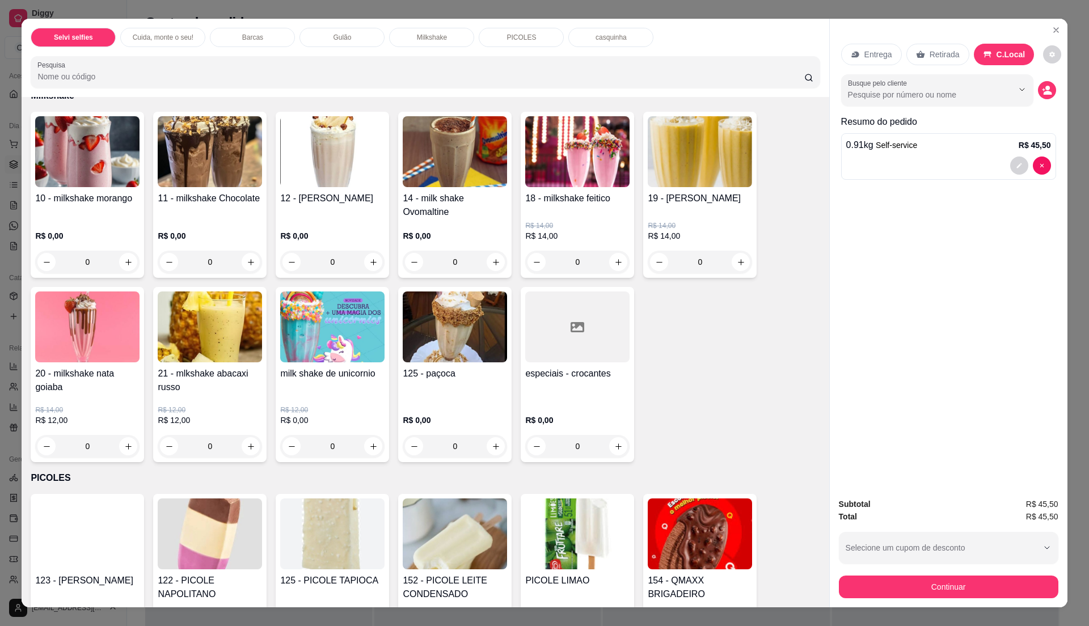
scroll to position [1285, 0]
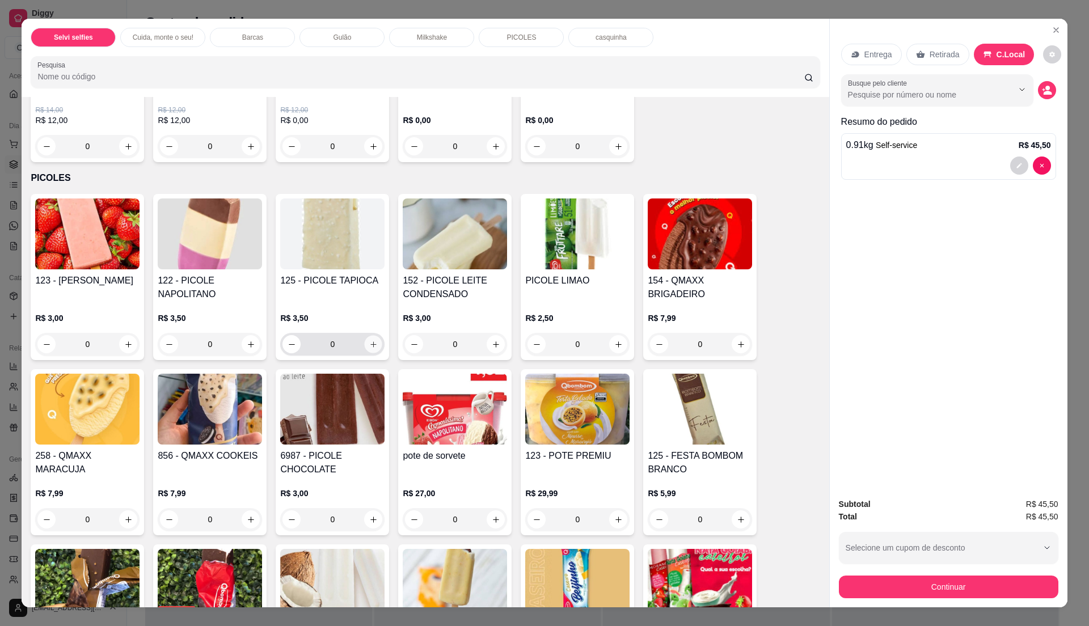
click at [365, 339] on button "increase-product-quantity" at bounding box center [374, 345] width 18 height 18
type input "1"
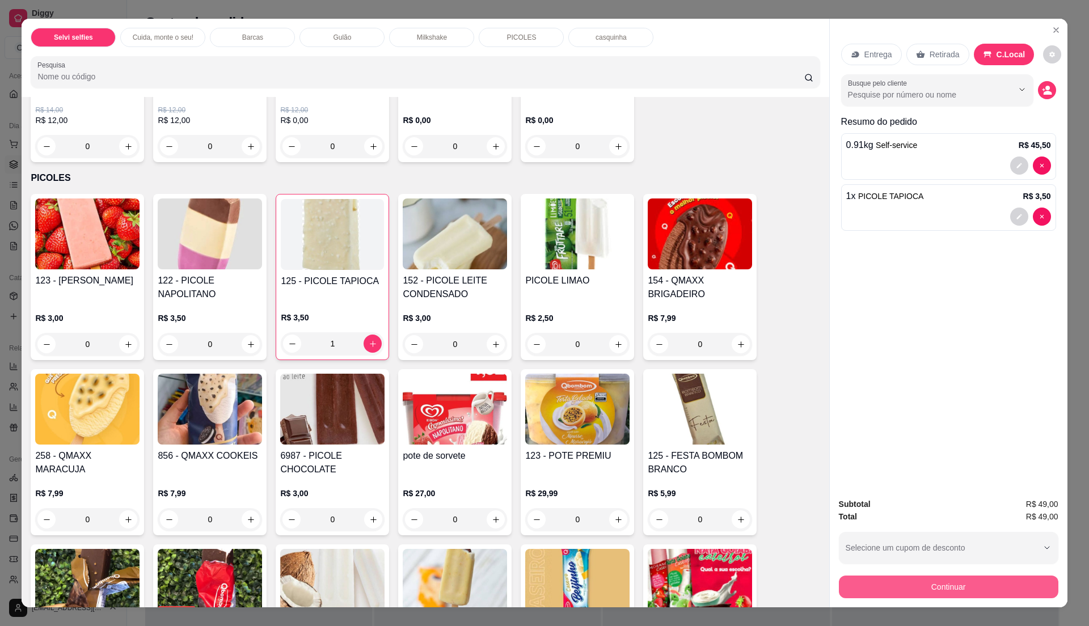
click at [888, 586] on button "Continuar" at bounding box center [948, 587] width 219 height 23
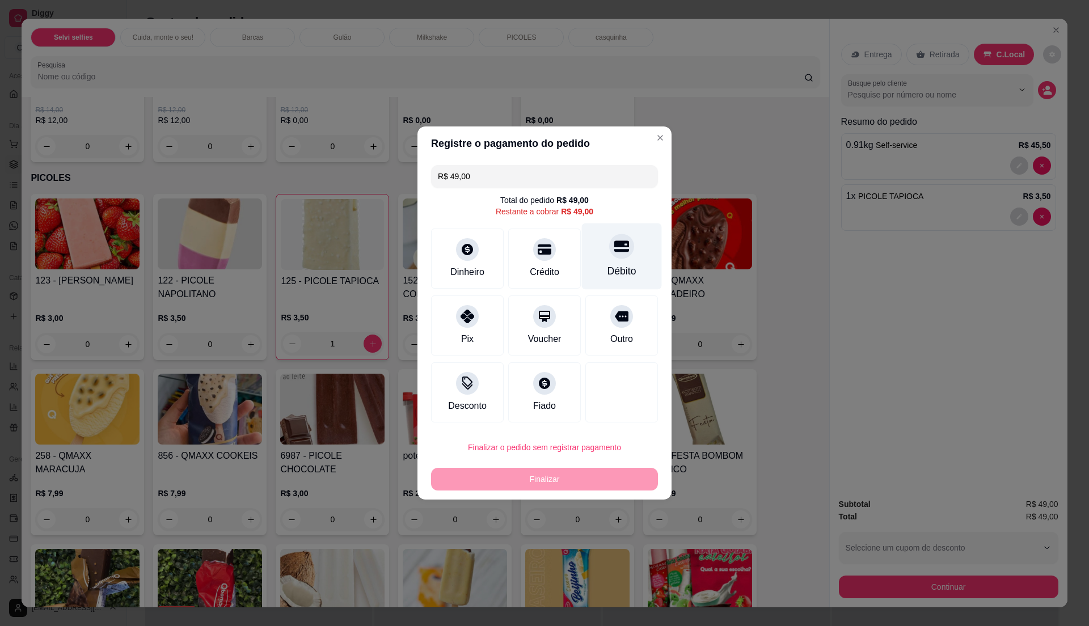
click at [609, 266] on div "Débito" at bounding box center [621, 271] width 29 height 15
type input "R$ 0,00"
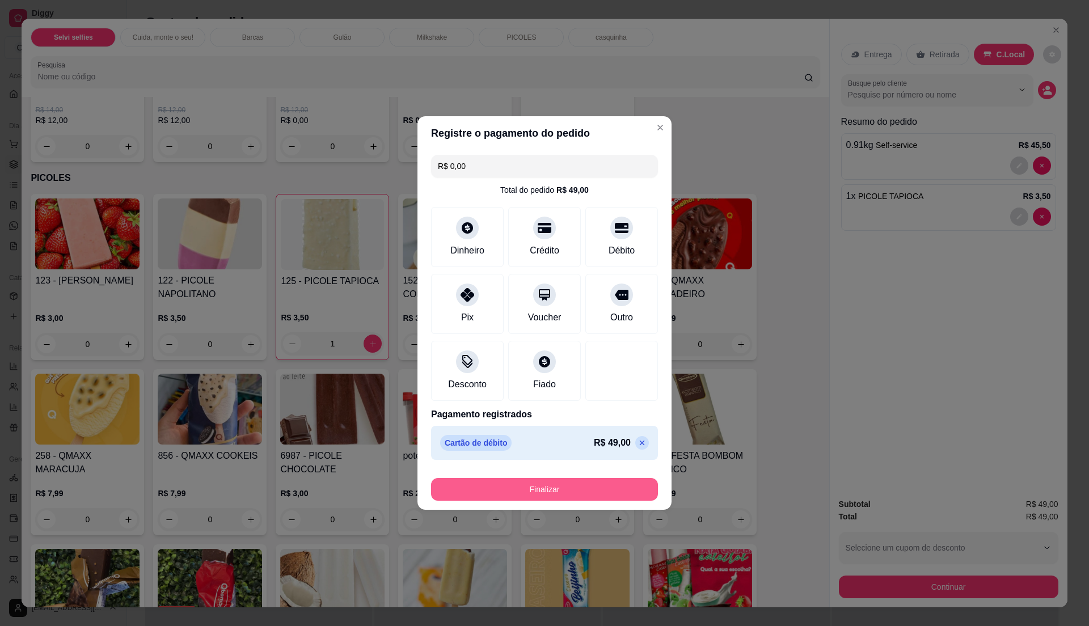
click at [619, 487] on button "Finalizar" at bounding box center [544, 489] width 227 height 23
type input "0"
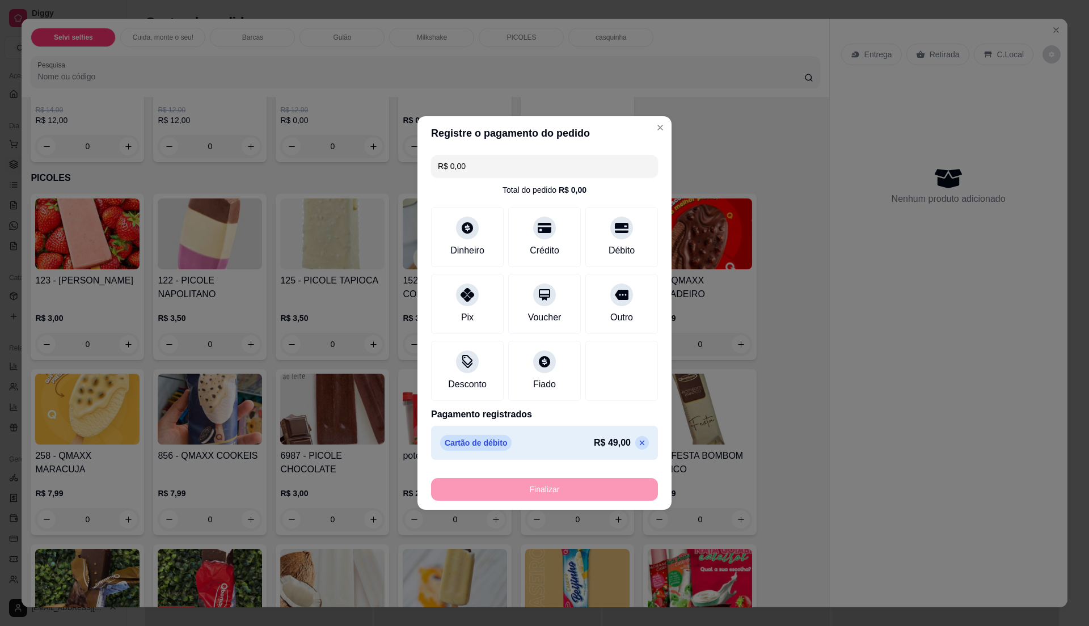
type input "-R$ 49,00"
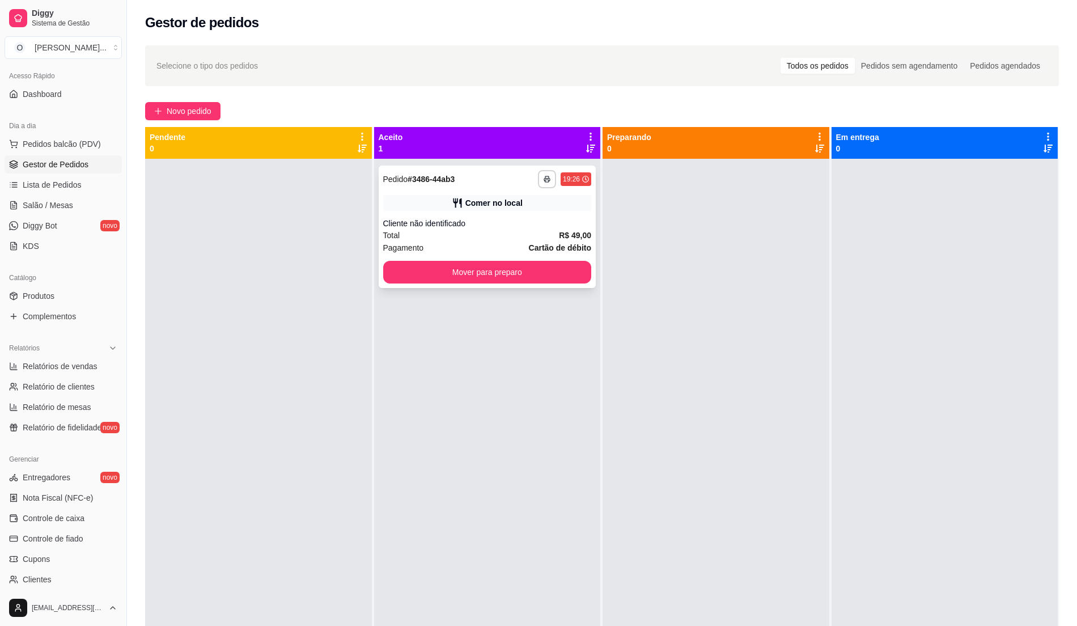
click at [559, 240] on span "R$ 49,00" at bounding box center [575, 235] width 32 height 12
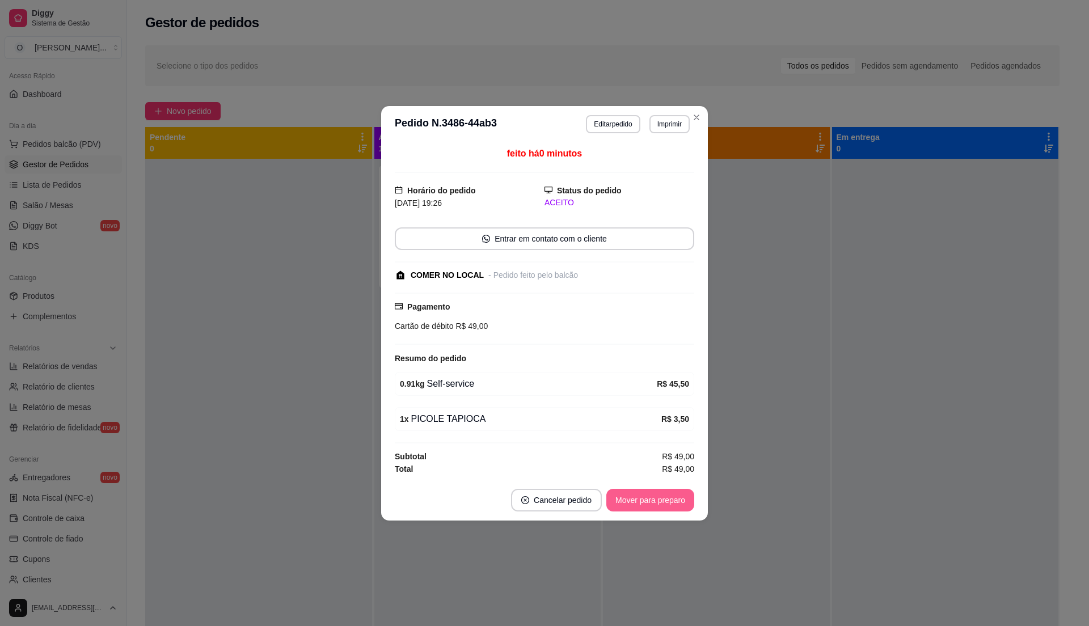
click at [662, 495] on button "Mover para preparo" at bounding box center [650, 500] width 88 height 23
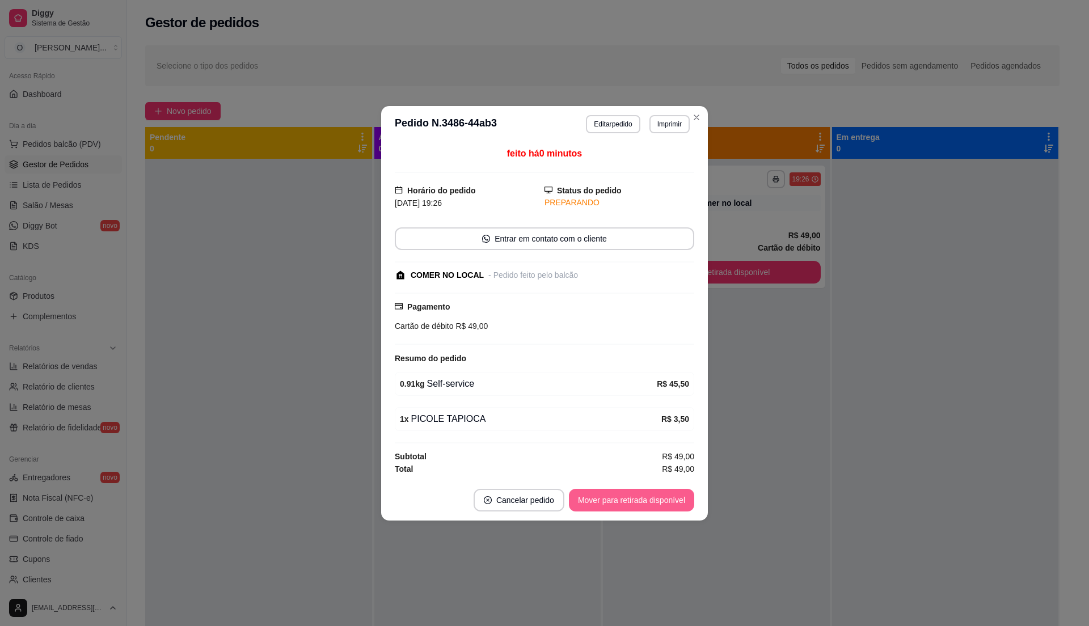
click at [662, 495] on button "Mover para retirada disponível" at bounding box center [631, 500] width 125 height 23
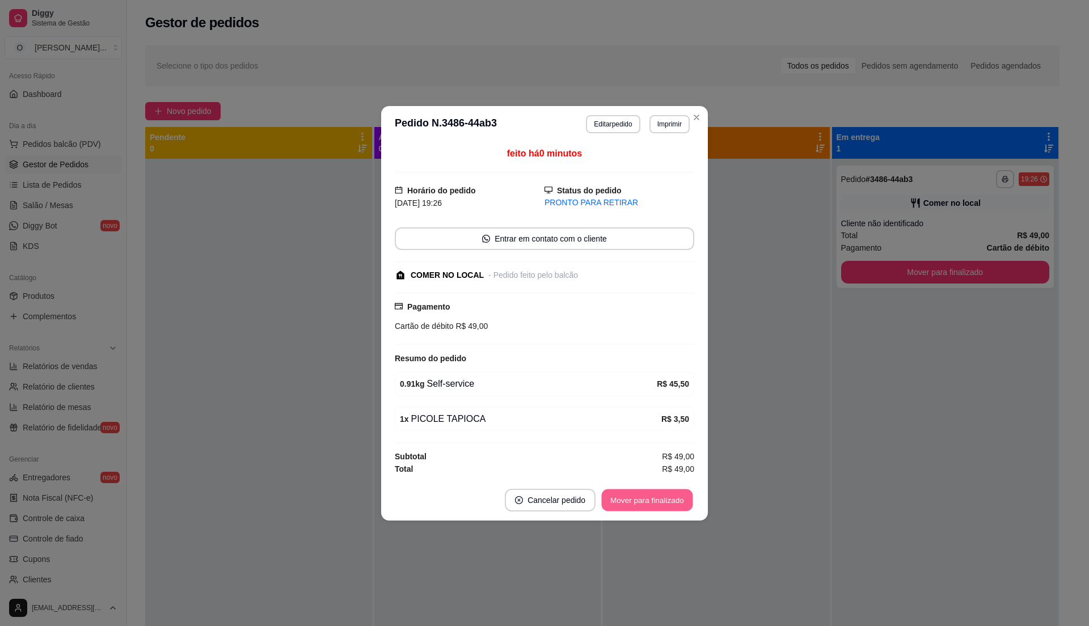
click at [662, 495] on button "Mover para finalizado" at bounding box center [647, 500] width 91 height 22
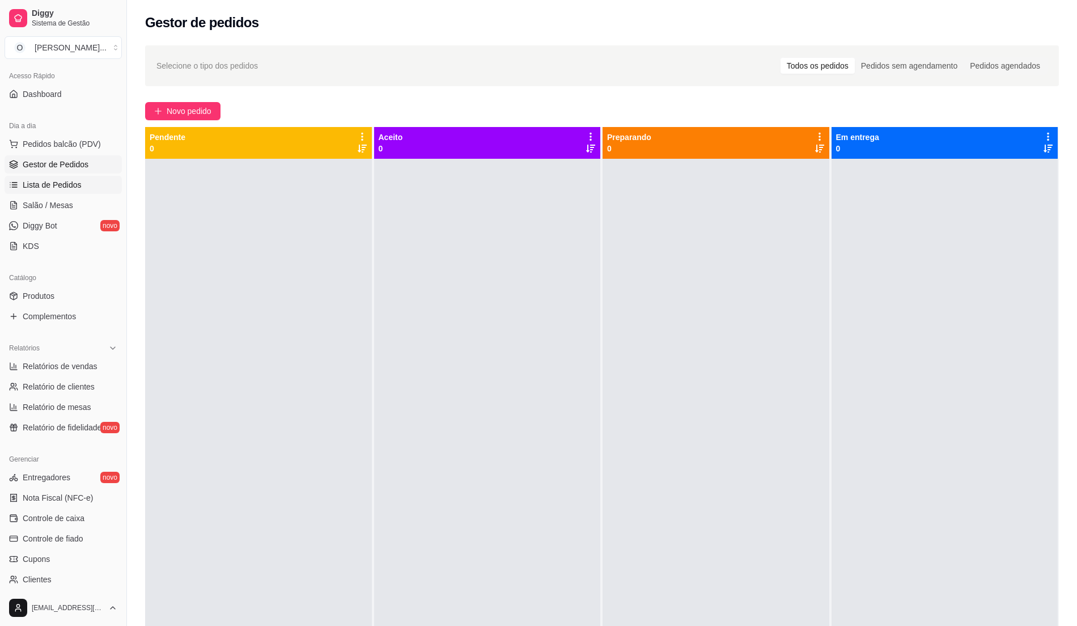
click at [73, 188] on span "Lista de Pedidos" at bounding box center [52, 184] width 59 height 11
click at [50, 183] on span "Lista de Pedidos" at bounding box center [52, 184] width 59 height 11
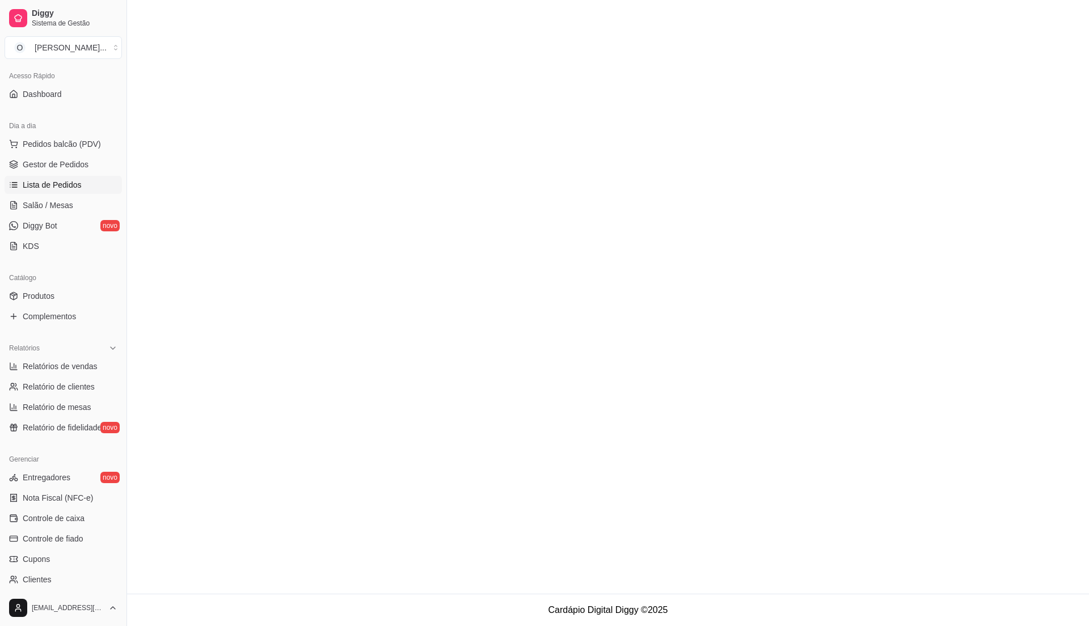
click at [50, 183] on span "Lista de Pedidos" at bounding box center [52, 184] width 59 height 11
click at [86, 140] on span "Pedidos balcão (PDV)" at bounding box center [62, 143] width 78 height 11
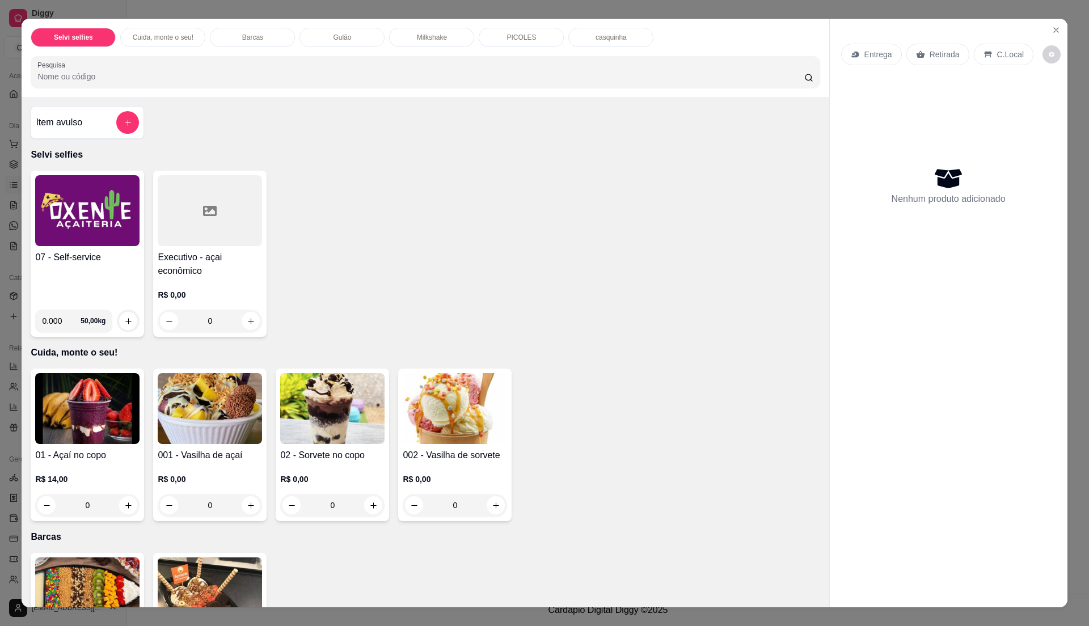
click at [35, 252] on h4 "07 - Self-service" at bounding box center [87, 258] width 104 height 14
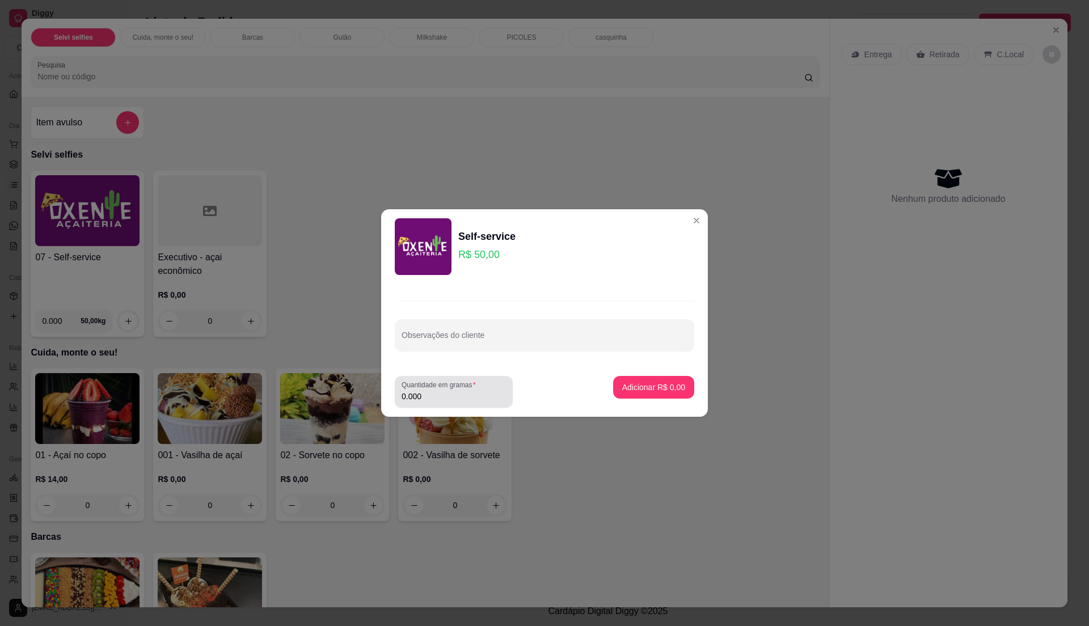
click at [462, 404] on div "Quantidade em gramas 0.000" at bounding box center [454, 392] width 118 height 32
click at [455, 400] on input "0.000" at bounding box center [454, 396] width 104 height 11
type input "0.475"
click at [624, 379] on button "Adicionar R$ 23,75" at bounding box center [651, 387] width 86 height 23
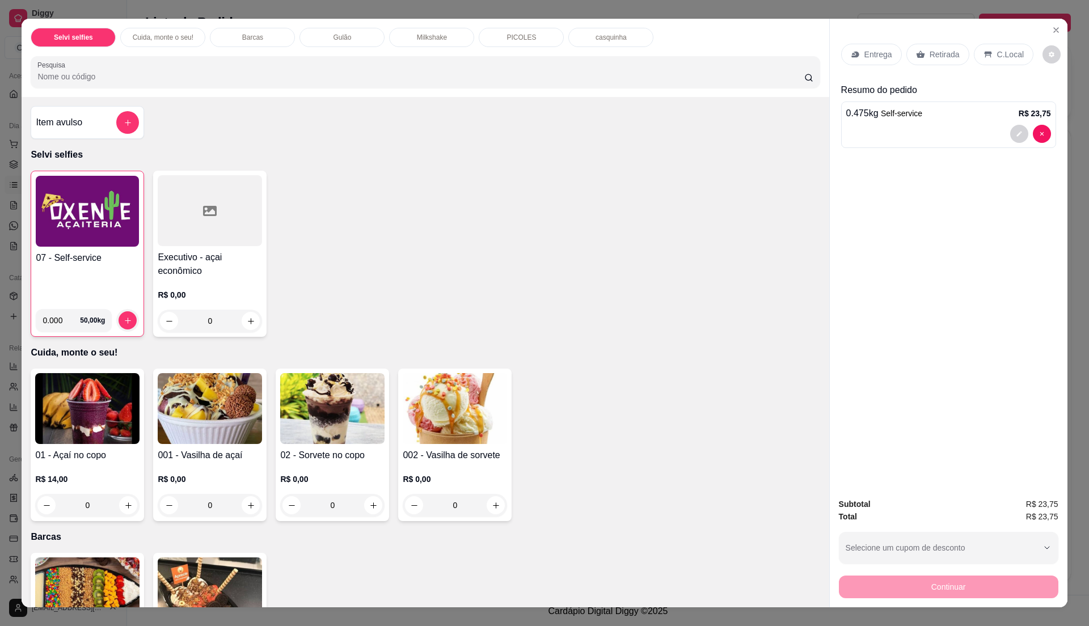
click at [998, 52] on p "C.Local" at bounding box center [1010, 54] width 27 height 11
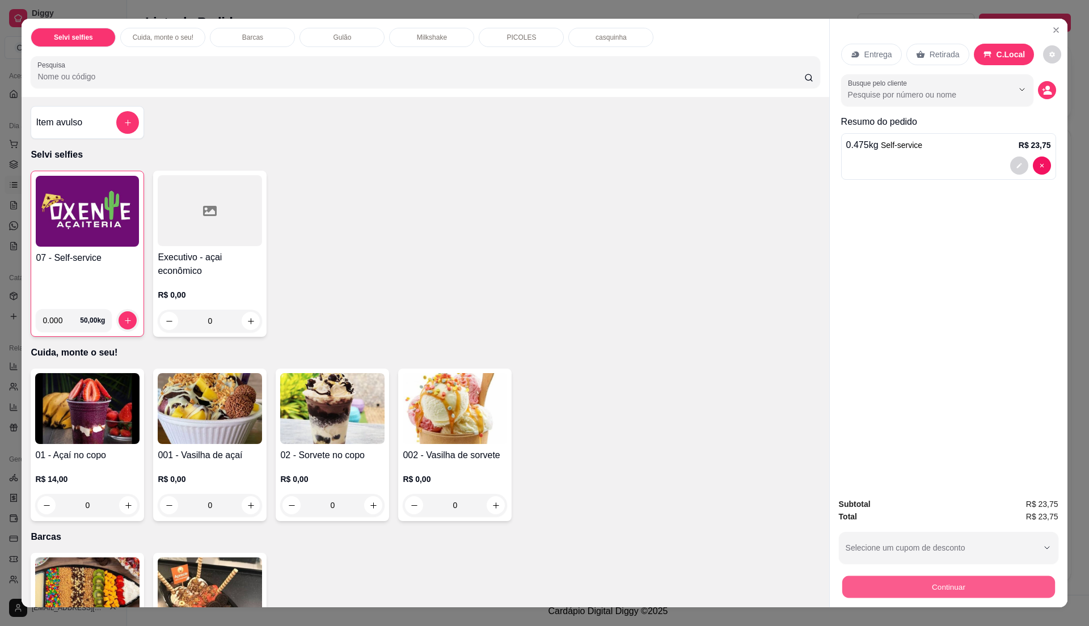
click at [960, 584] on button "Continuar" at bounding box center [948, 587] width 213 height 22
click at [88, 275] on div "07 - Self-service" at bounding box center [87, 275] width 103 height 49
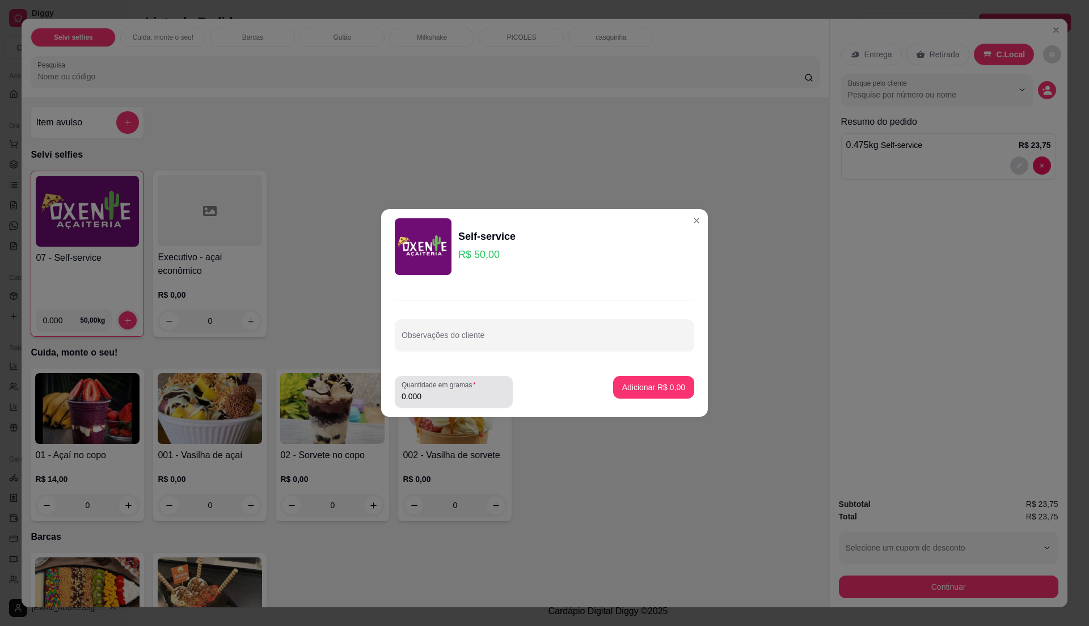
click at [468, 390] on div "0.000" at bounding box center [454, 392] width 104 height 23
click at [468, 391] on input "0.000" at bounding box center [454, 396] width 104 height 11
click at [440, 400] on input "0" at bounding box center [454, 396] width 104 height 11
click at [439, 400] on input "0" at bounding box center [454, 396] width 104 height 11
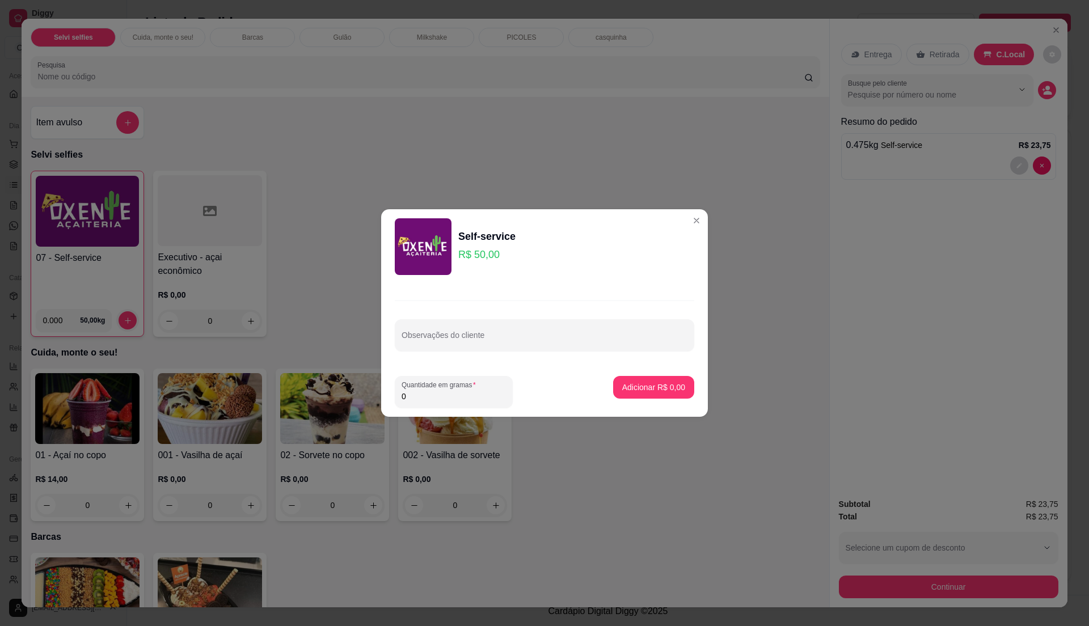
type input "0.35"
click at [663, 382] on p "Adicionar R$ 17,50" at bounding box center [652, 387] width 66 height 11
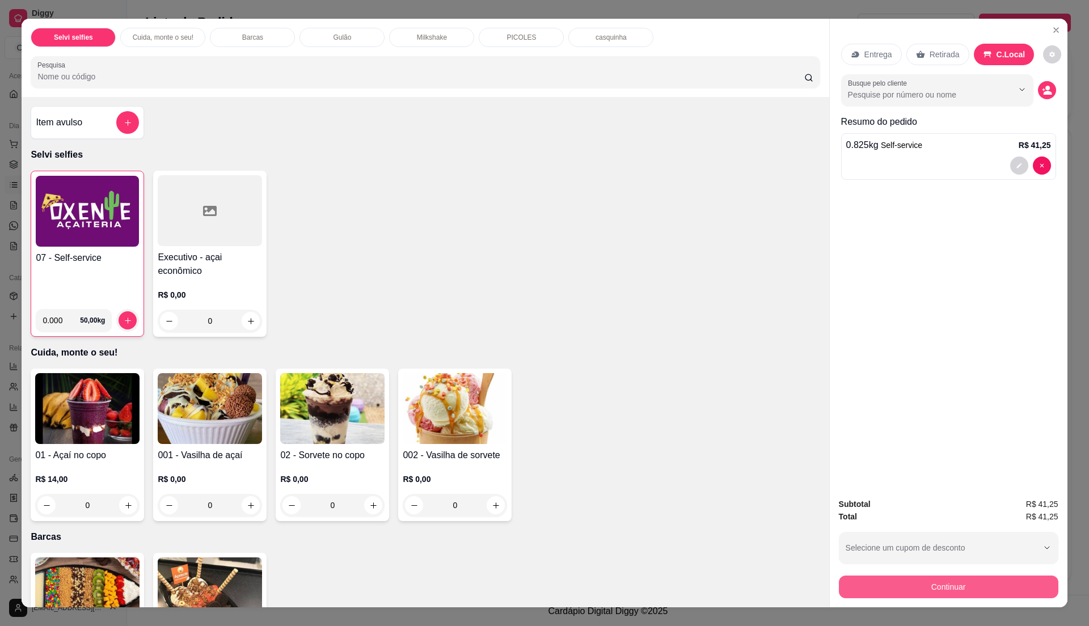
click at [982, 588] on button "Continuar" at bounding box center [948, 587] width 219 height 23
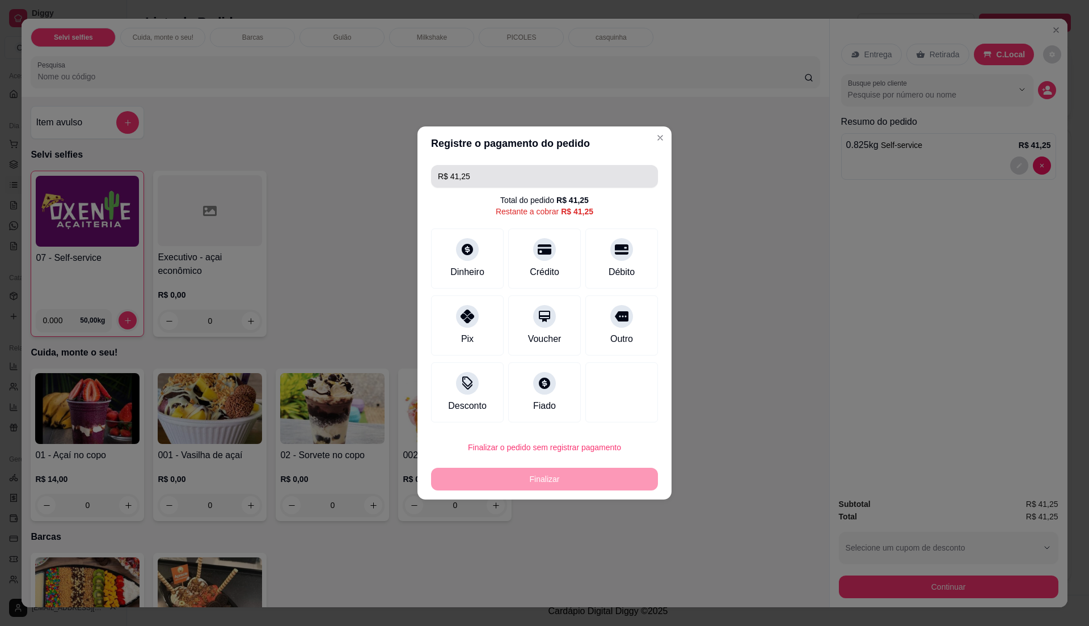
click at [491, 175] on input "R$ 41,25" at bounding box center [544, 176] width 213 height 23
click at [458, 332] on div "Pix" at bounding box center [468, 323] width 80 height 66
type input "R$ 17,50"
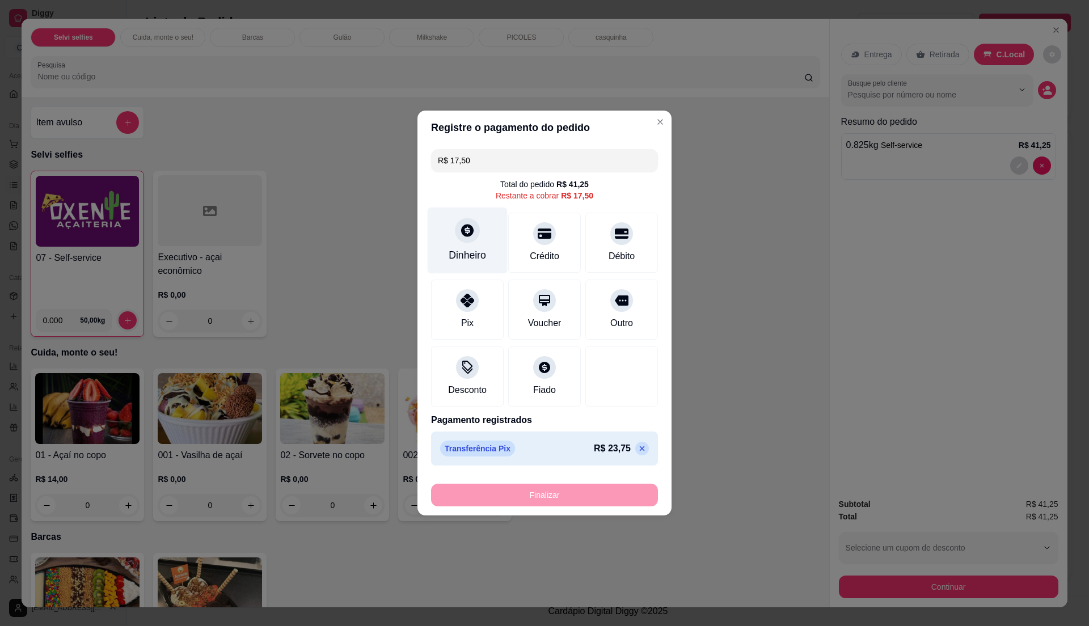
click at [472, 234] on icon at bounding box center [467, 230] width 15 height 15
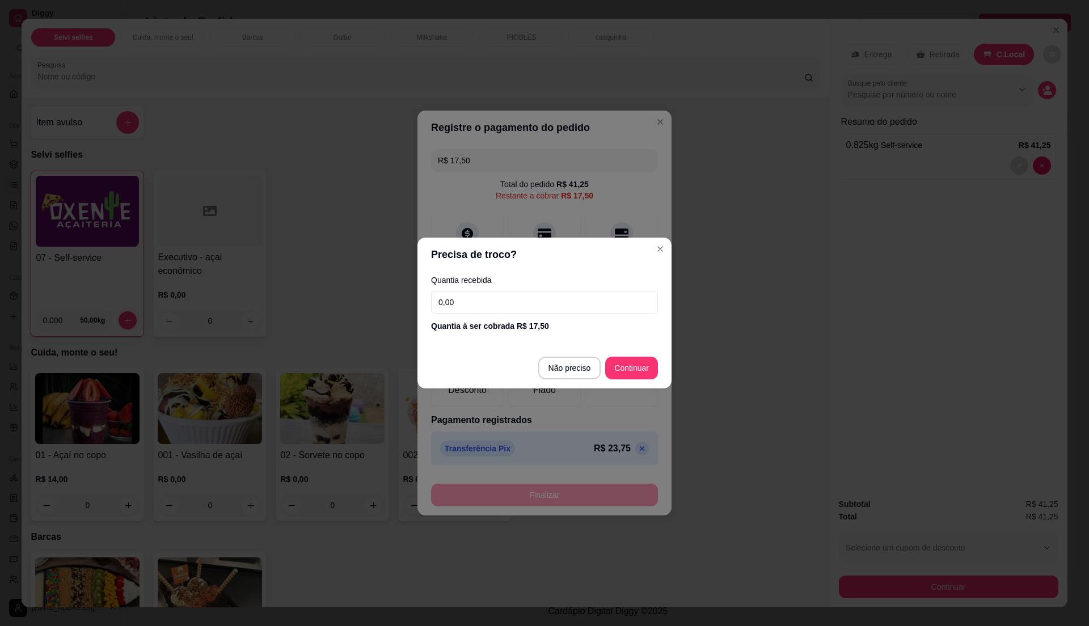
click at [504, 306] on input "0,00" at bounding box center [544, 302] width 227 height 23
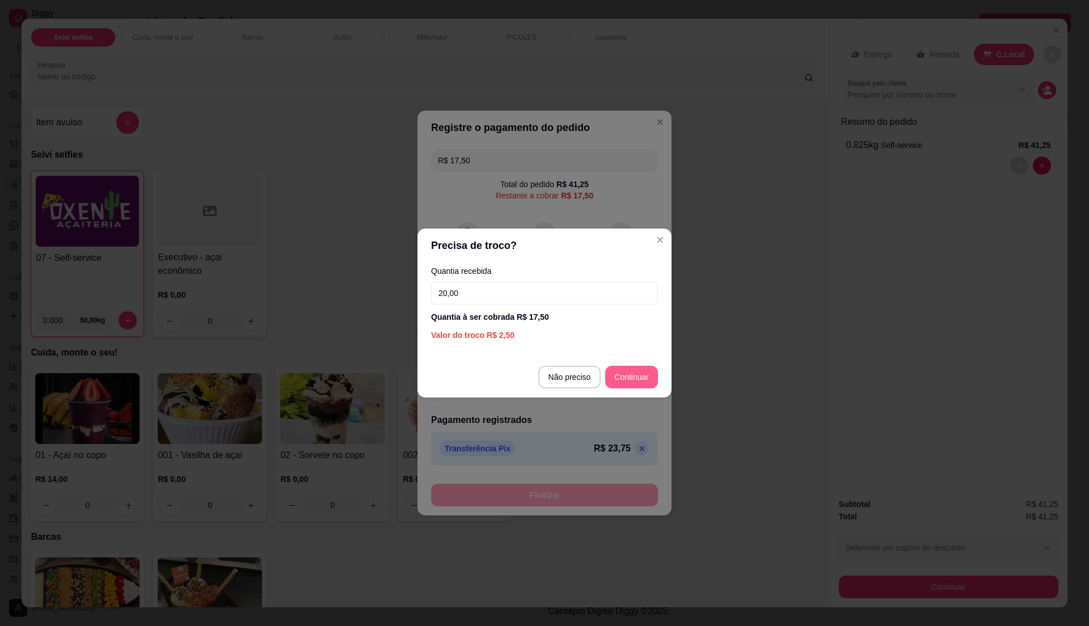
type input "20,00"
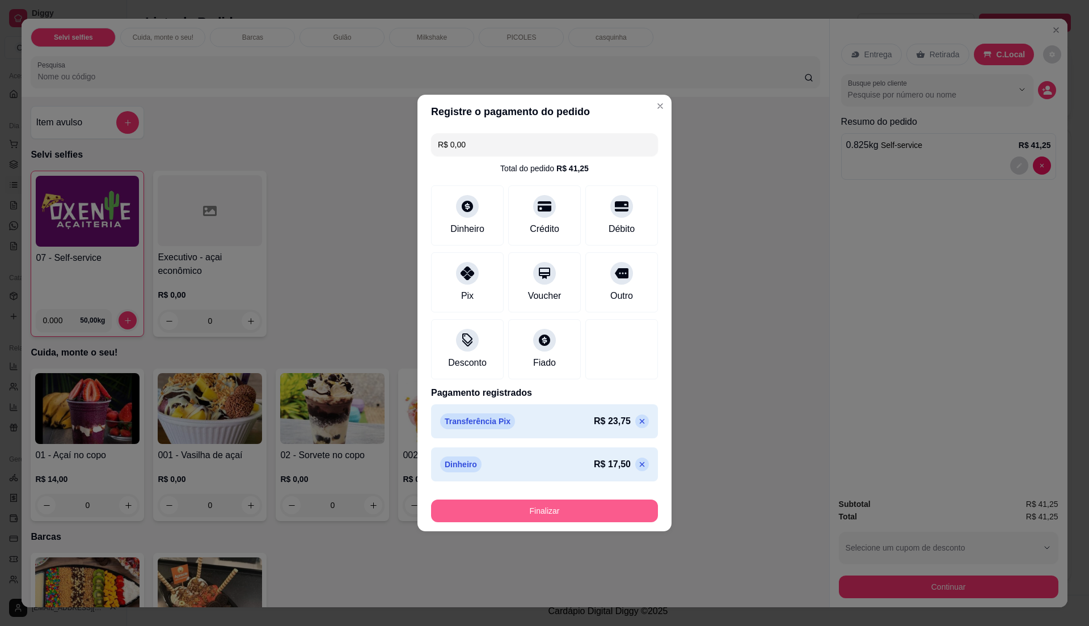
click at [609, 500] on div "Finalizar" at bounding box center [544, 511] width 227 height 23
click at [598, 506] on button "Finalizar" at bounding box center [544, 511] width 227 height 23
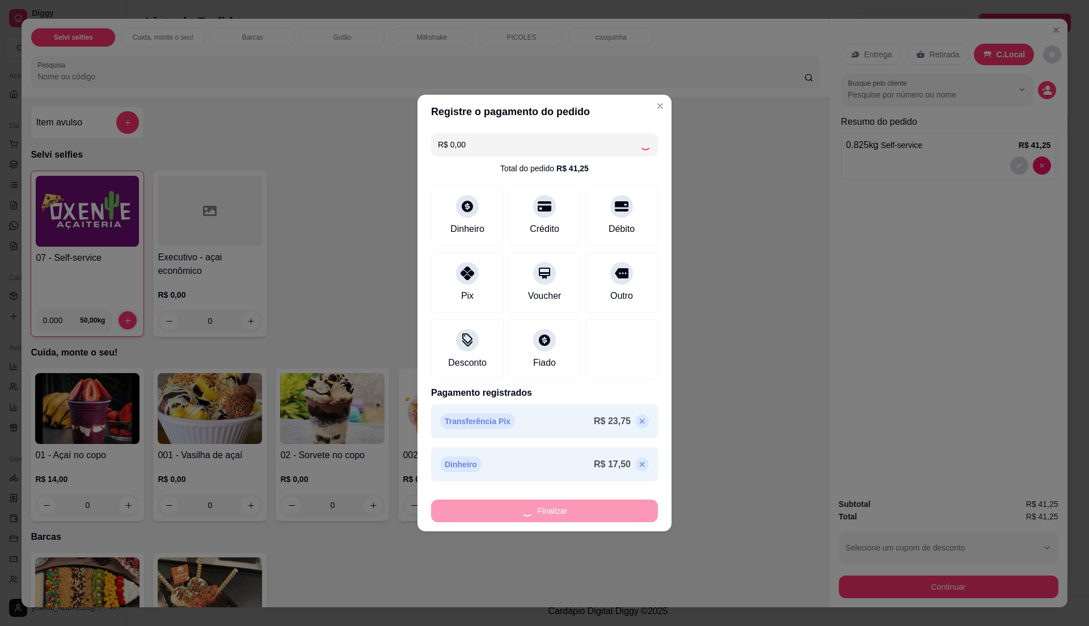
type input "-R$ 41,25"
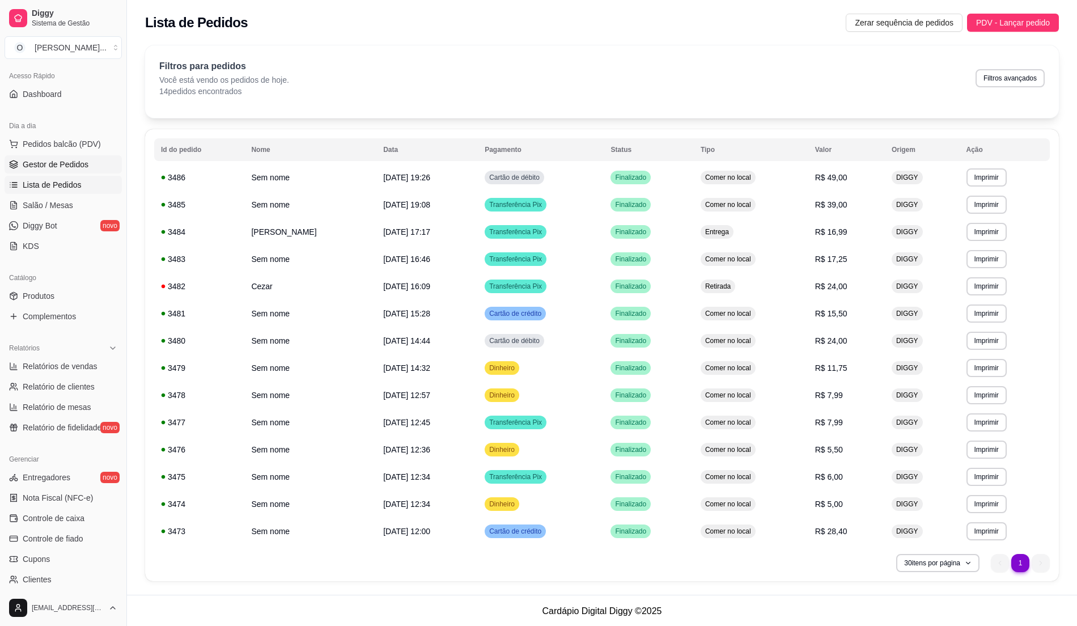
click at [76, 166] on span "Gestor de Pedidos" at bounding box center [56, 164] width 66 height 11
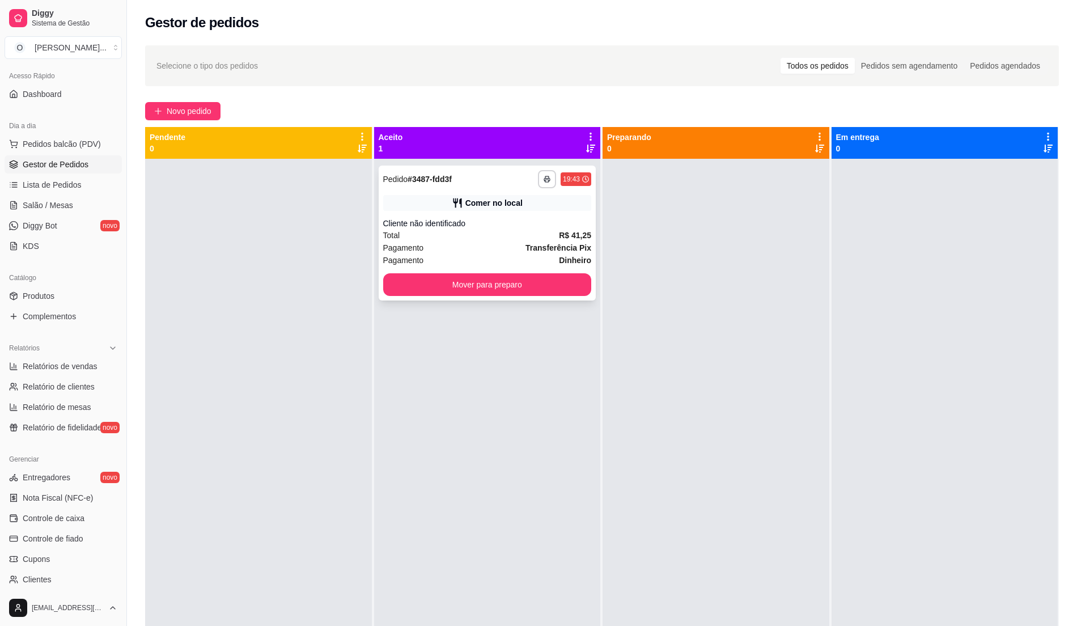
click at [541, 235] on div "Total R$ 41,25" at bounding box center [487, 235] width 209 height 12
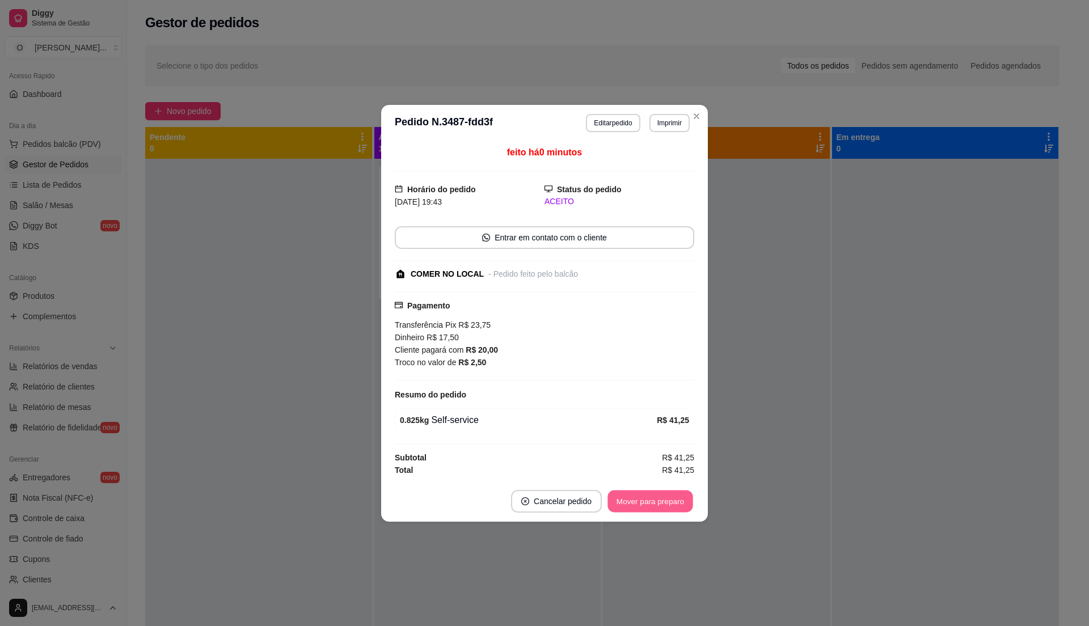
click at [650, 504] on button "Mover para preparo" at bounding box center [649, 501] width 85 height 22
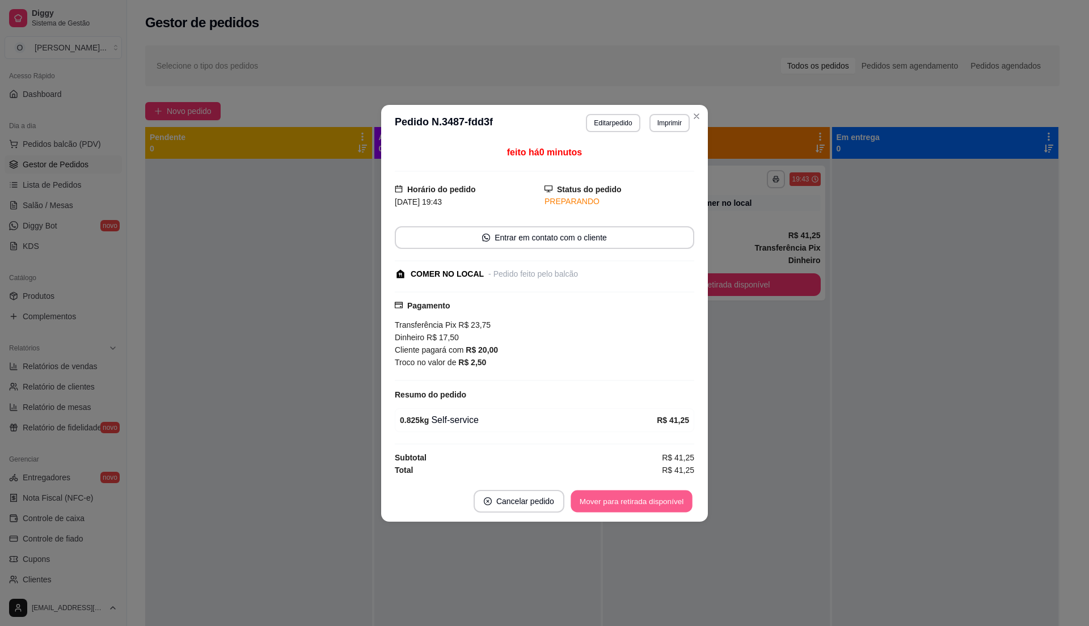
click at [650, 504] on button "Mover para retirada disponível" at bounding box center [630, 501] width 121 height 22
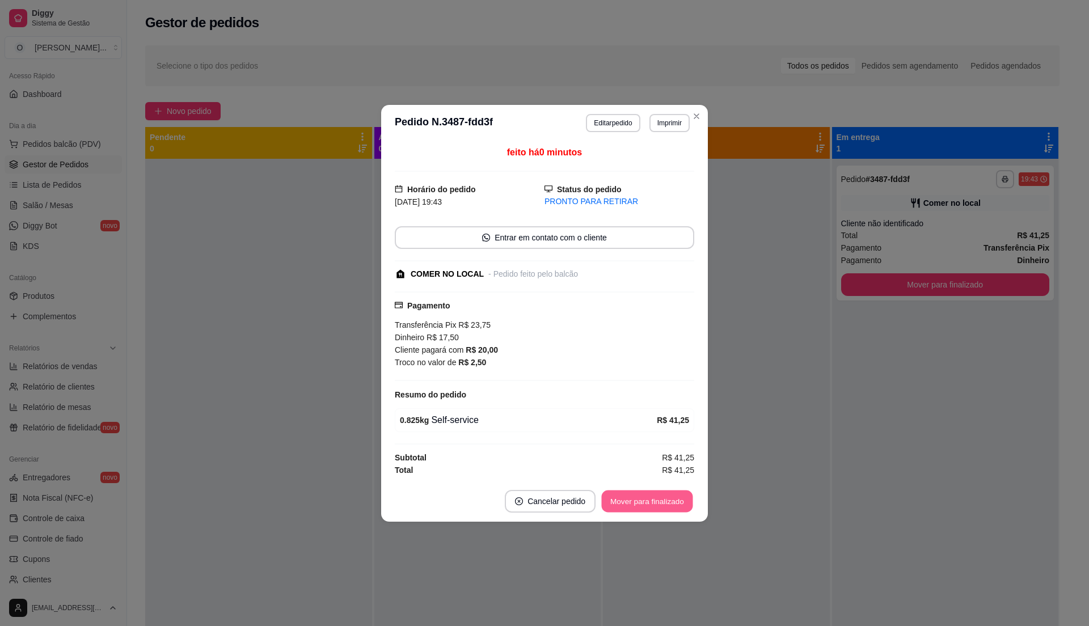
click at [650, 504] on button "Mover para finalizado" at bounding box center [647, 501] width 91 height 22
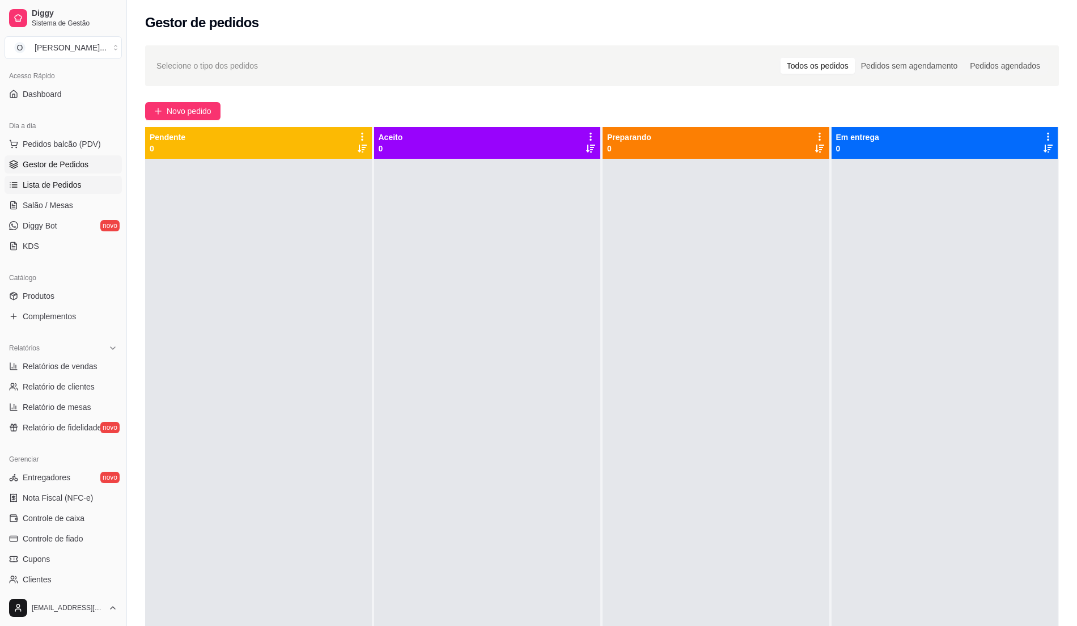
click at [78, 187] on span "Lista de Pedidos" at bounding box center [52, 184] width 59 height 11
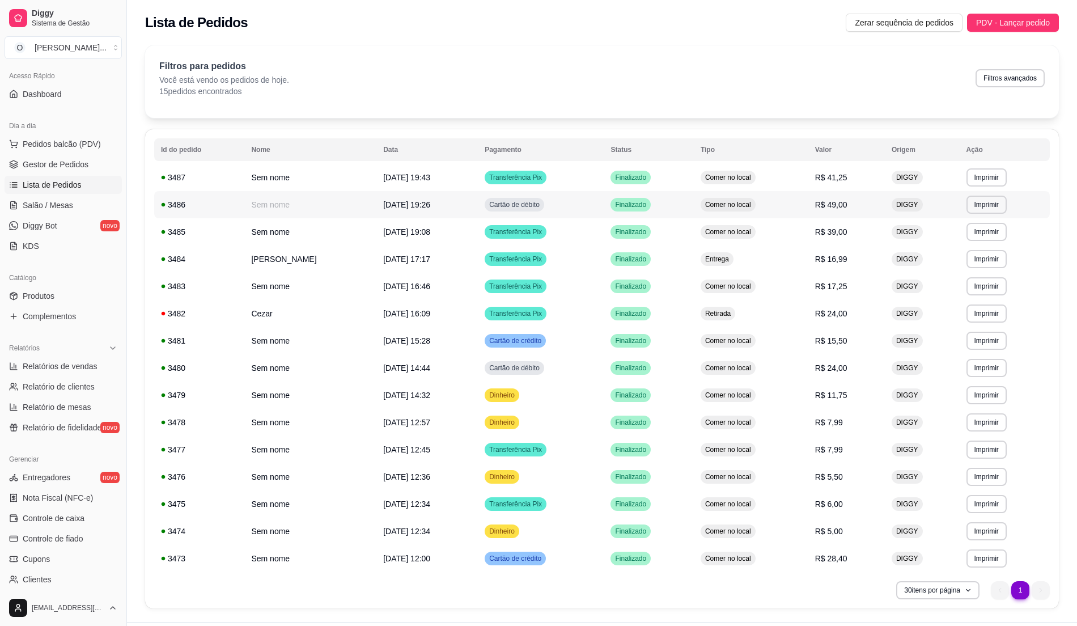
click at [772, 205] on td "Comer no local" at bounding box center [751, 204] width 115 height 27
click at [809, 187] on td "R$ 41,25" at bounding box center [847, 177] width 77 height 27
click at [54, 166] on span "Gestor de Pedidos" at bounding box center [56, 164] width 66 height 11
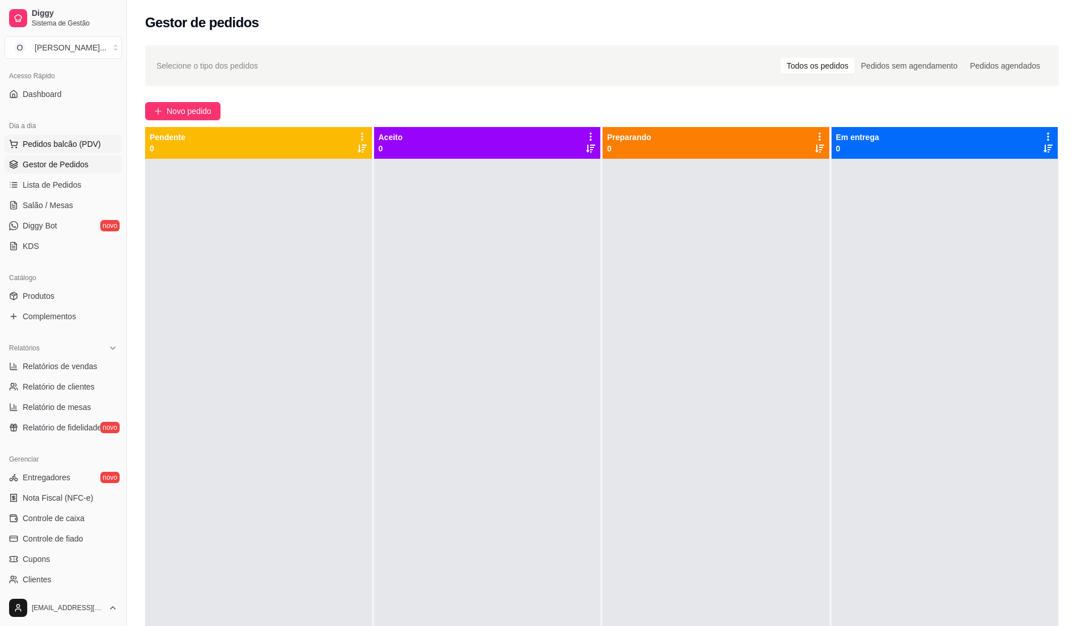
click at [81, 147] on span "Pedidos balcão (PDV)" at bounding box center [62, 143] width 78 height 11
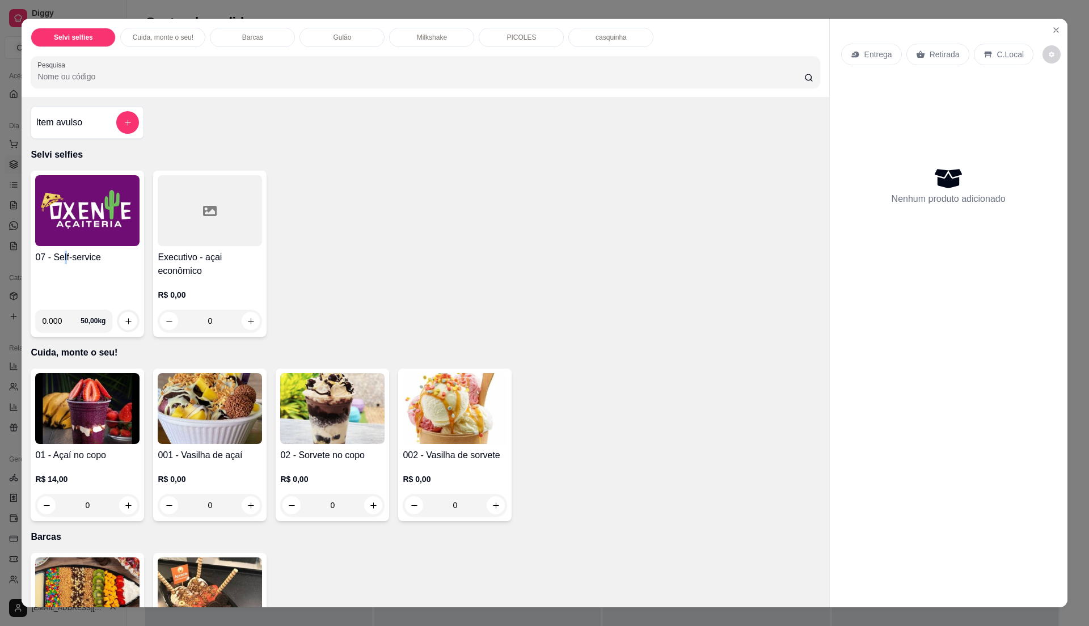
click at [59, 277] on div "07 - Self-service" at bounding box center [87, 276] width 104 height 50
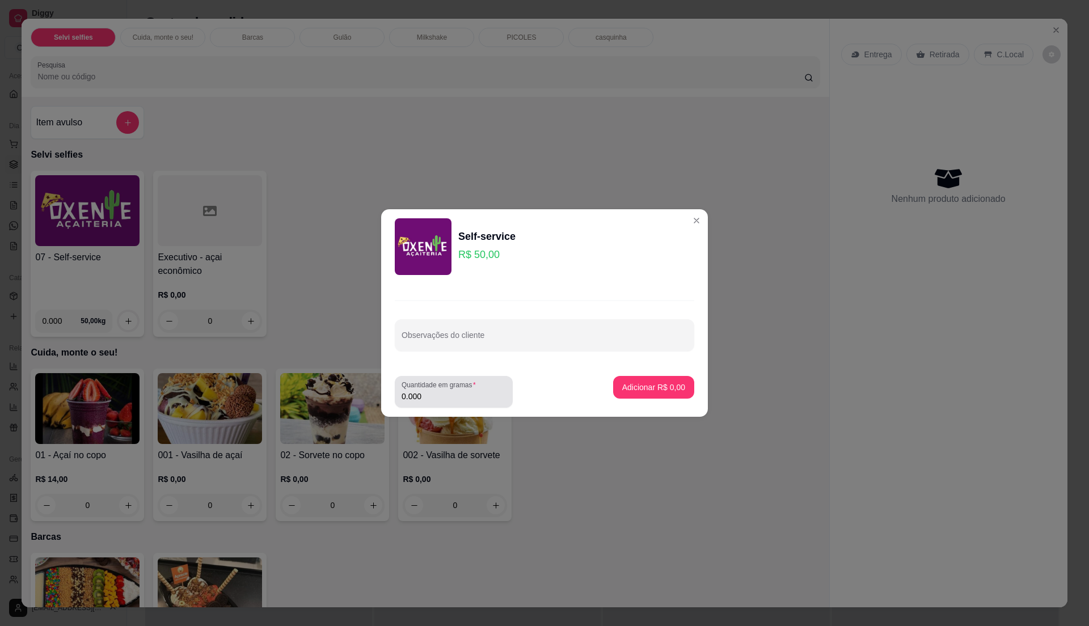
click at [490, 407] on div "Quantidade em gramas 0.000" at bounding box center [454, 392] width 118 height 32
type input "0.200"
click at [667, 384] on p "Adicionar R$ 10,00" at bounding box center [651, 387] width 67 height 11
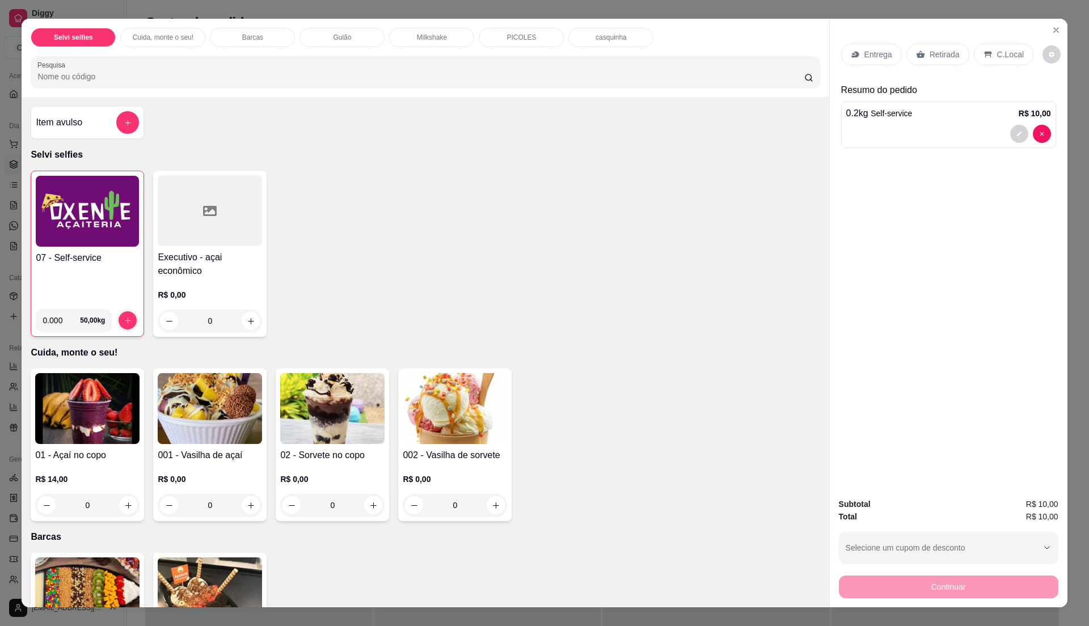
click at [989, 50] on div "C.Local" at bounding box center [1004, 55] width 60 height 22
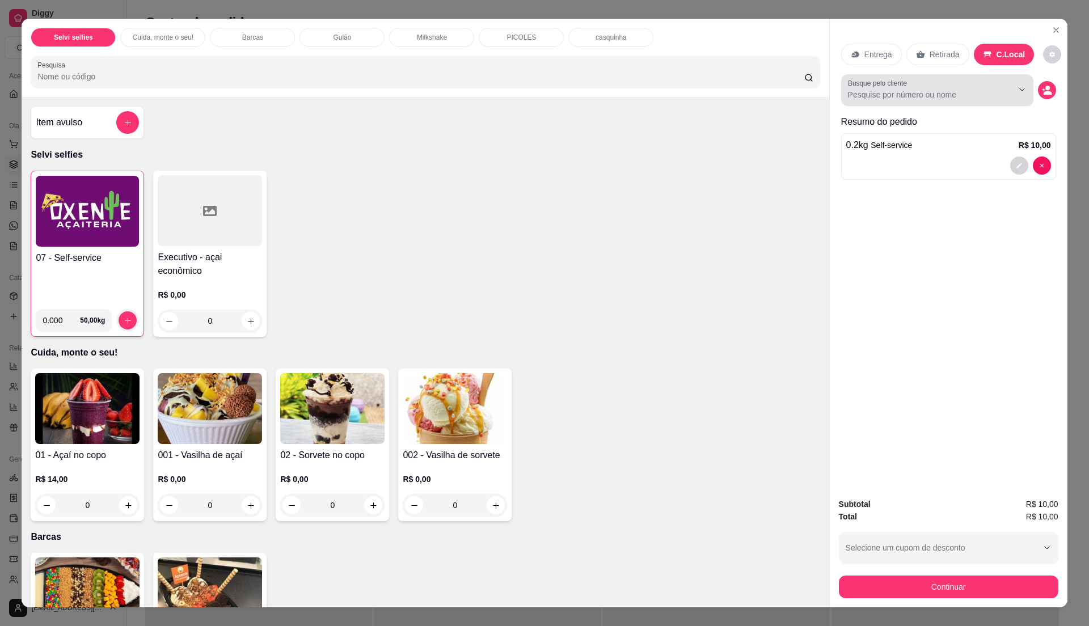
click at [946, 98] on input "Busque pelo cliente" at bounding box center [921, 94] width 147 height 11
type input "dimilson"
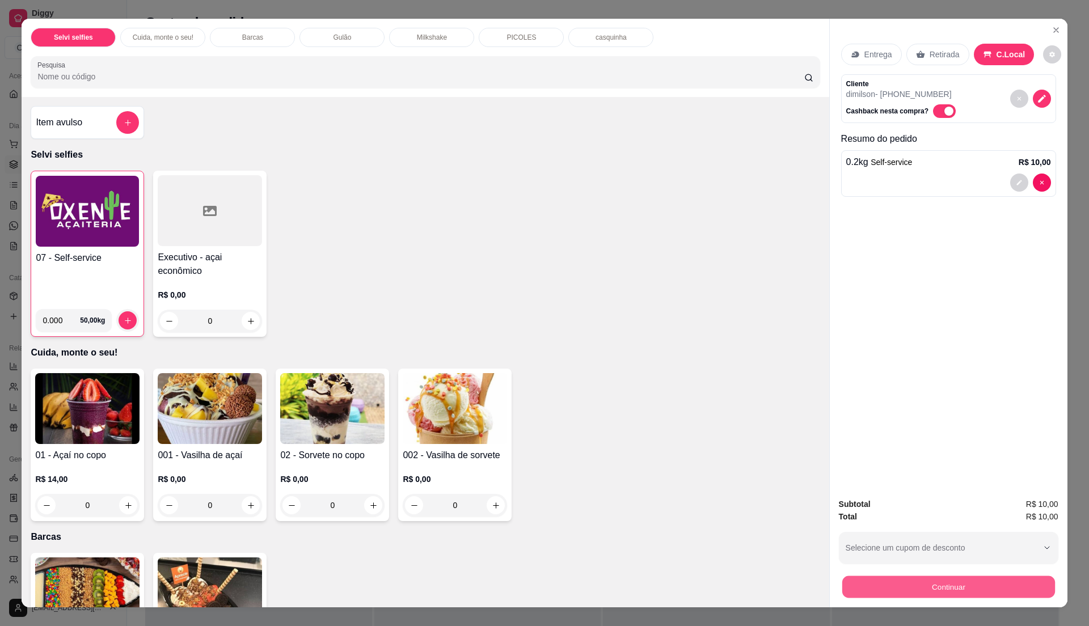
click at [980, 584] on button "Continuar" at bounding box center [948, 587] width 213 height 22
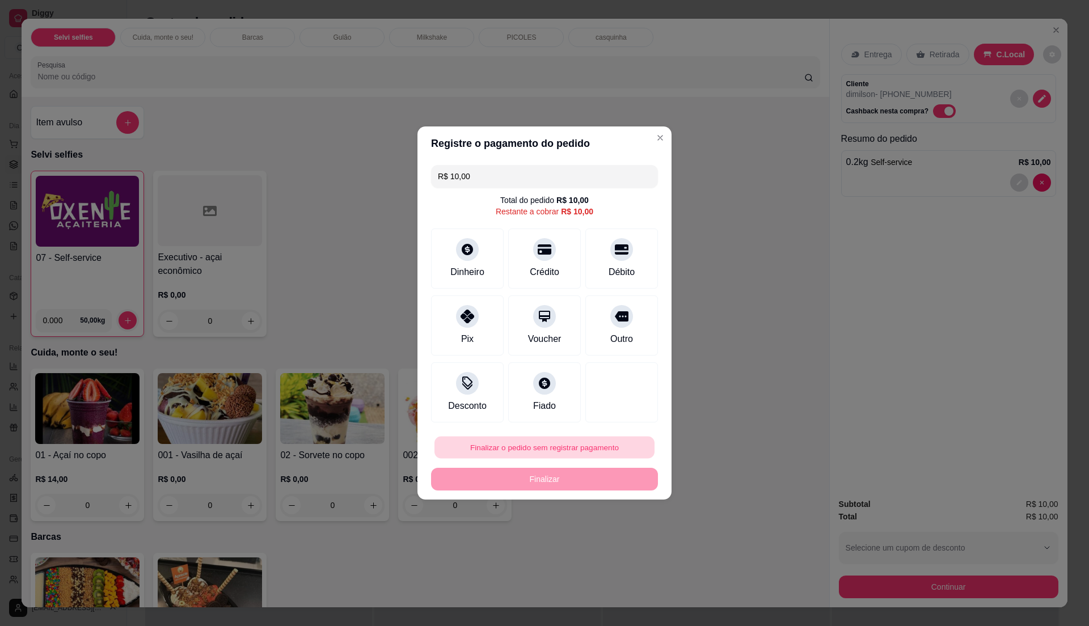
click at [563, 443] on button "Finalizar o pedido sem registrar pagamento" at bounding box center [544, 448] width 220 height 22
click at [610, 545] on button "Confirmar" at bounding box center [614, 540] width 40 height 17
type input "R$ 0,00"
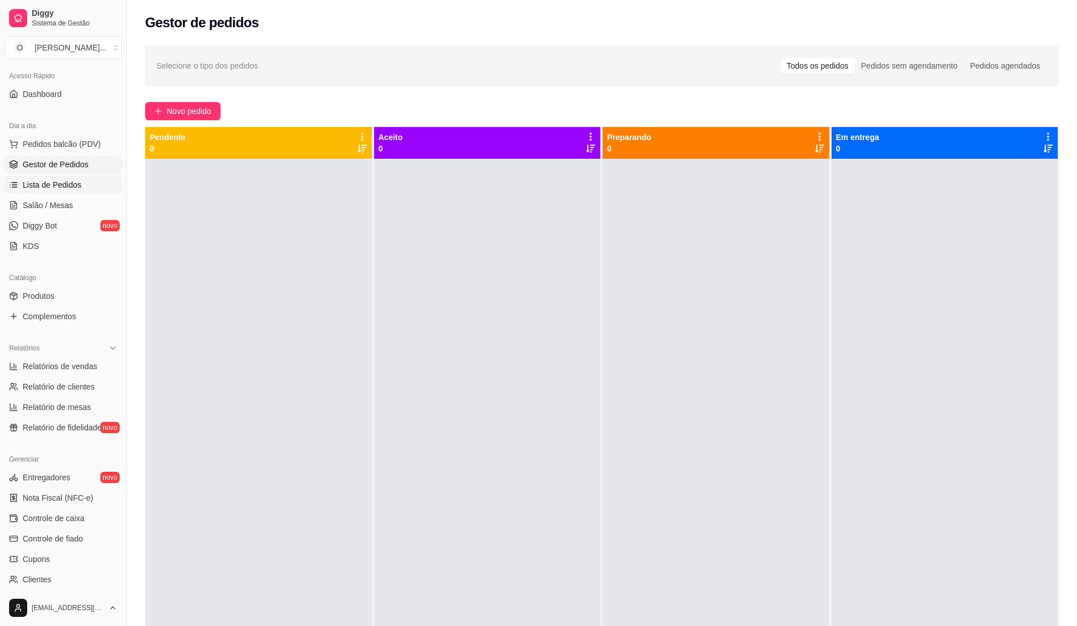
click at [66, 187] on span "Lista de Pedidos" at bounding box center [52, 184] width 59 height 11
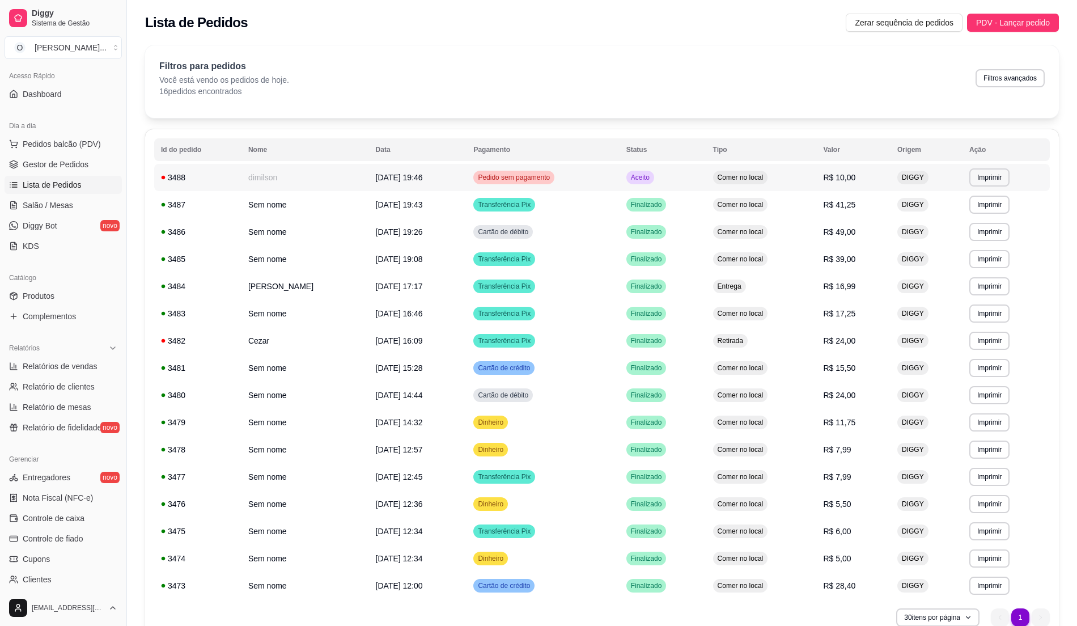
click at [677, 184] on td "Aceito" at bounding box center [663, 177] width 87 height 27
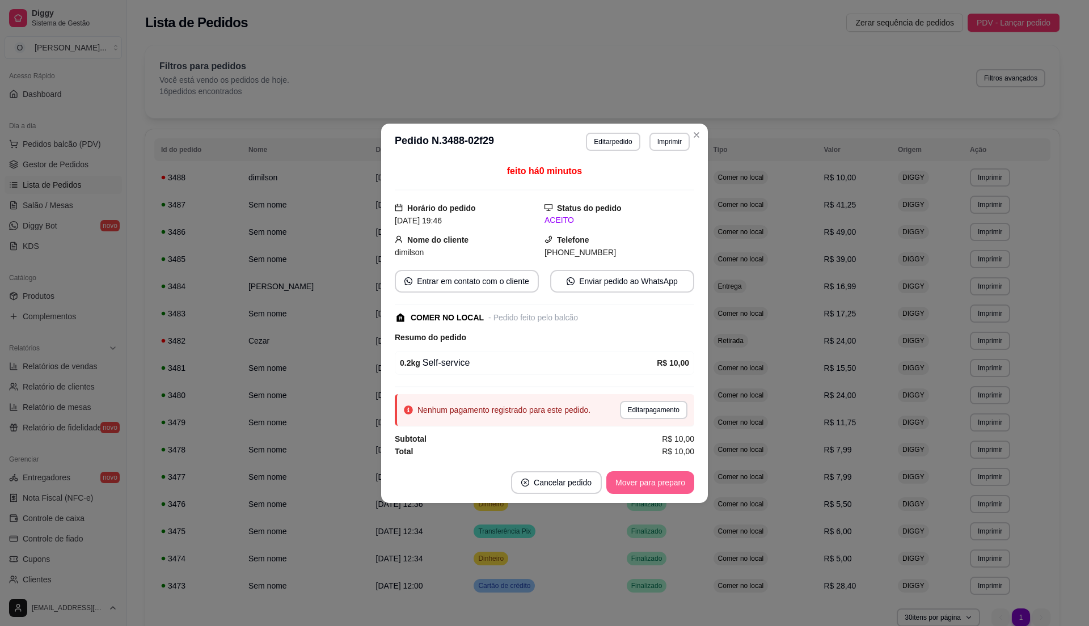
click at [682, 484] on button "Mover para preparo" at bounding box center [650, 482] width 88 height 23
click at [682, 484] on button "Mover para retirada disponível" at bounding box center [630, 482] width 121 height 22
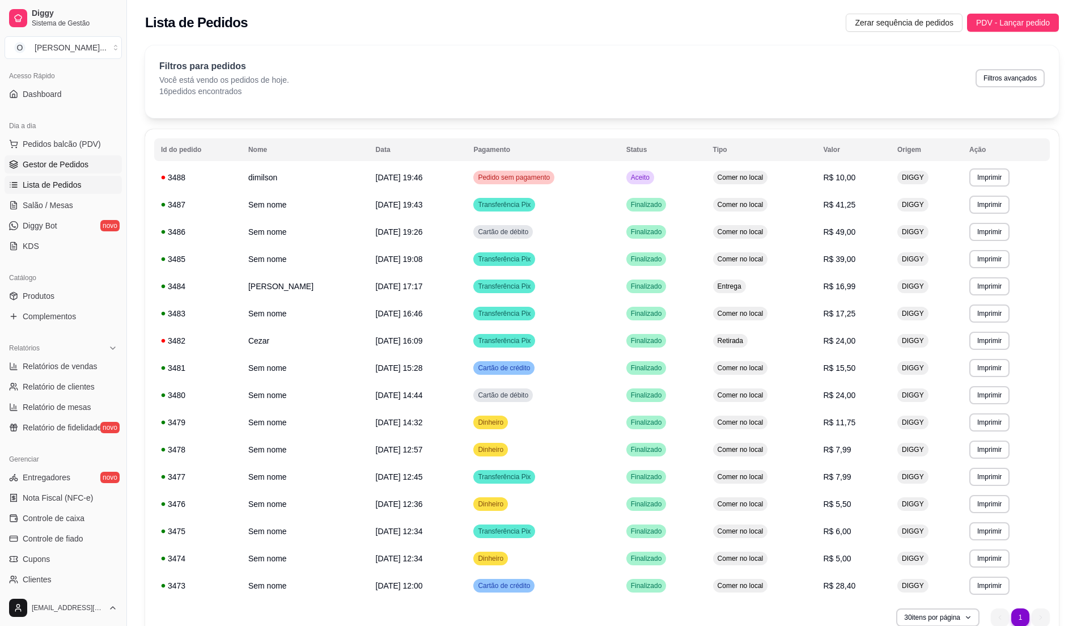
click at [48, 168] on span "Gestor de Pedidos" at bounding box center [56, 164] width 66 height 11
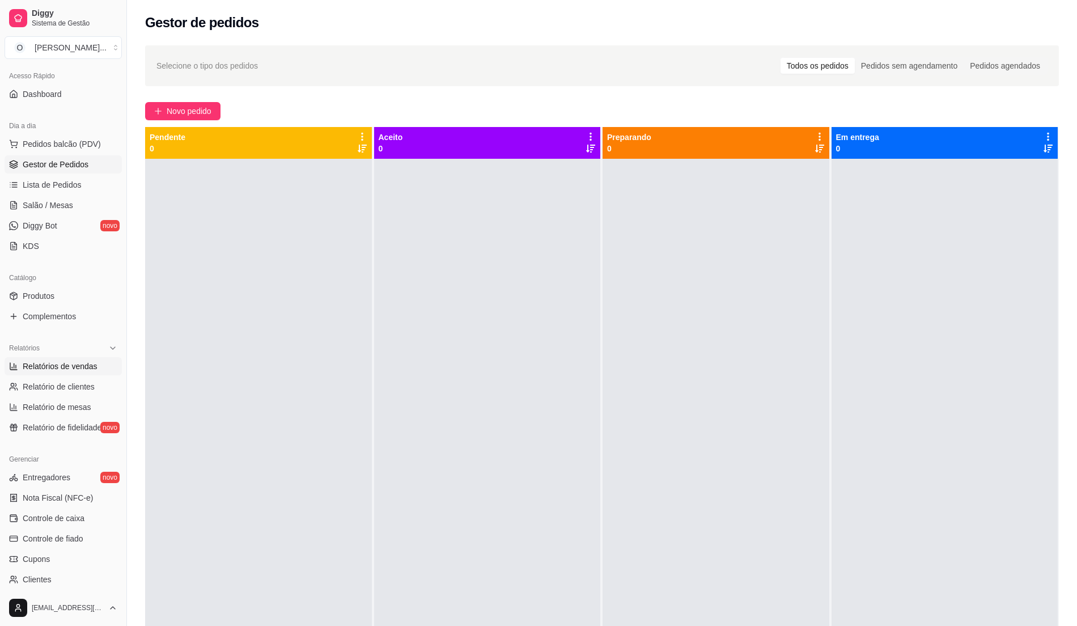
click at [78, 370] on span "Relatórios de vendas" at bounding box center [60, 366] width 75 height 11
select select "ALL"
select select "0"
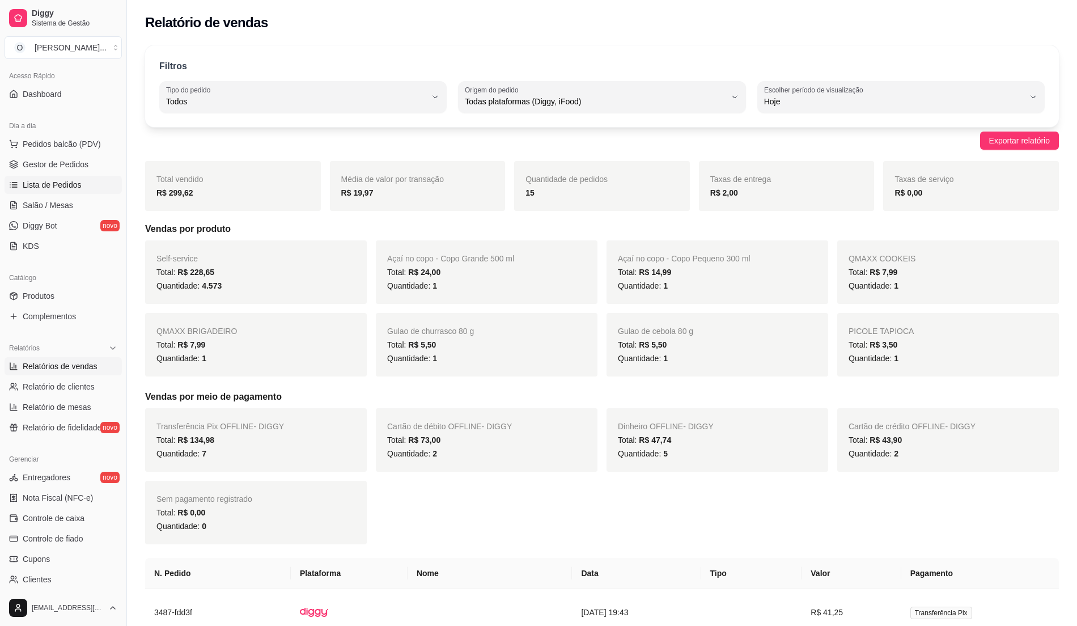
click at [73, 185] on span "Lista de Pedidos" at bounding box center [52, 184] width 59 height 11
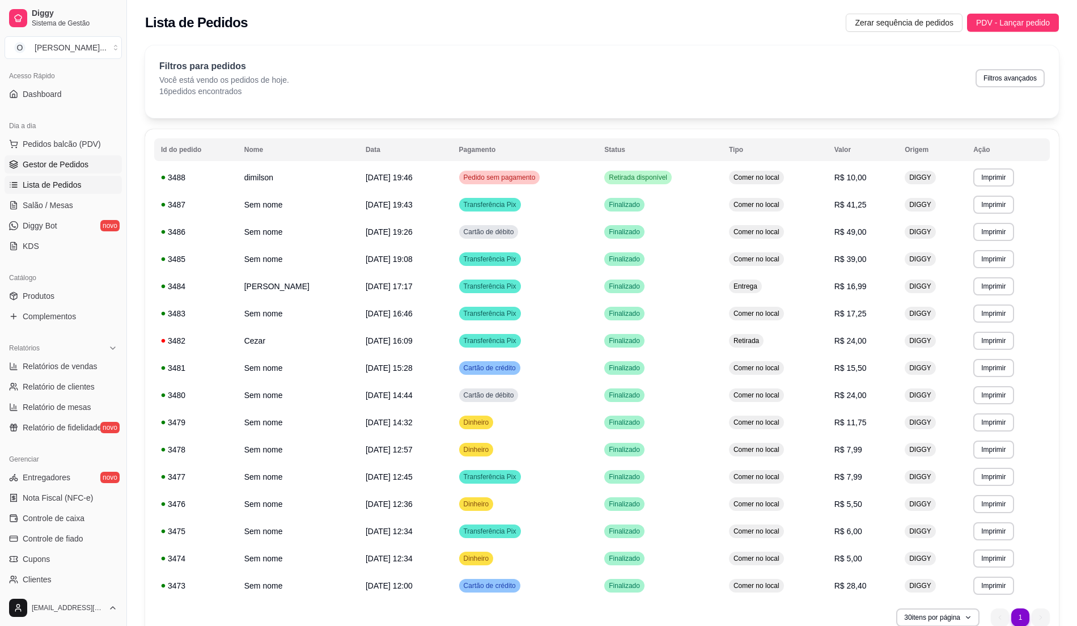
click at [71, 170] on span "Gestor de Pedidos" at bounding box center [56, 164] width 66 height 11
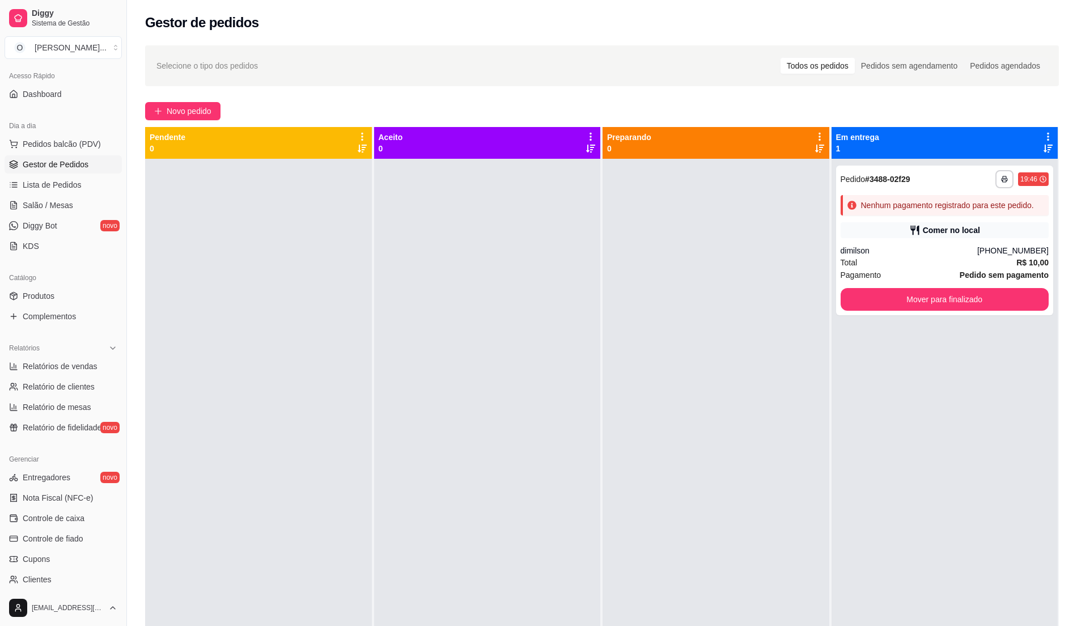
click at [449, 286] on div at bounding box center [487, 472] width 227 height 626
click at [80, 187] on link "Lista de Pedidos" at bounding box center [63, 185] width 117 height 18
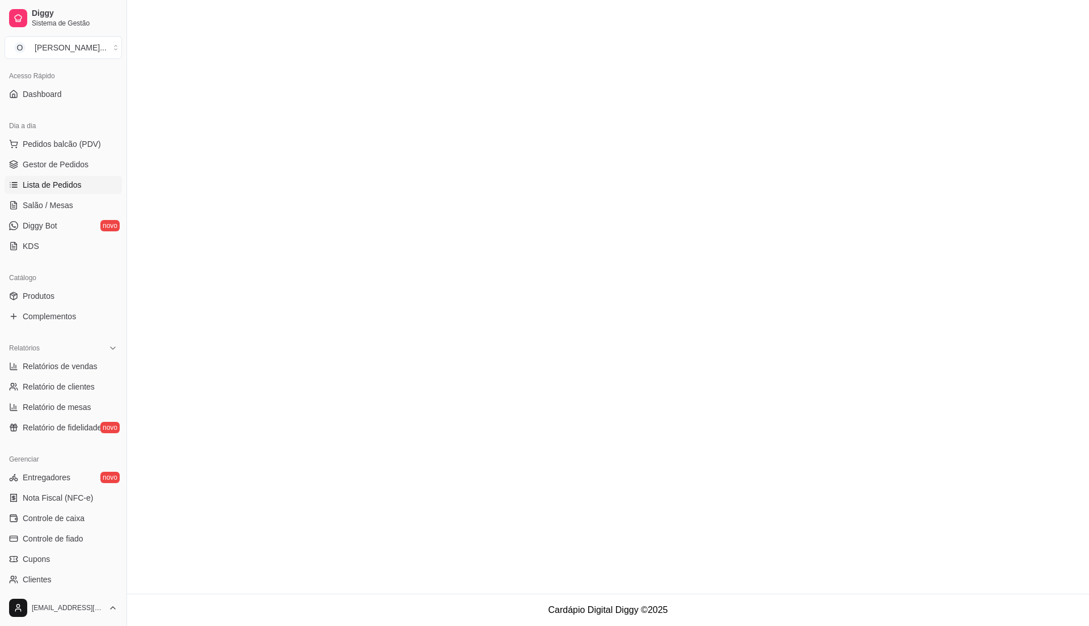
click at [80, 187] on span "Lista de Pedidos" at bounding box center [52, 184] width 59 height 11
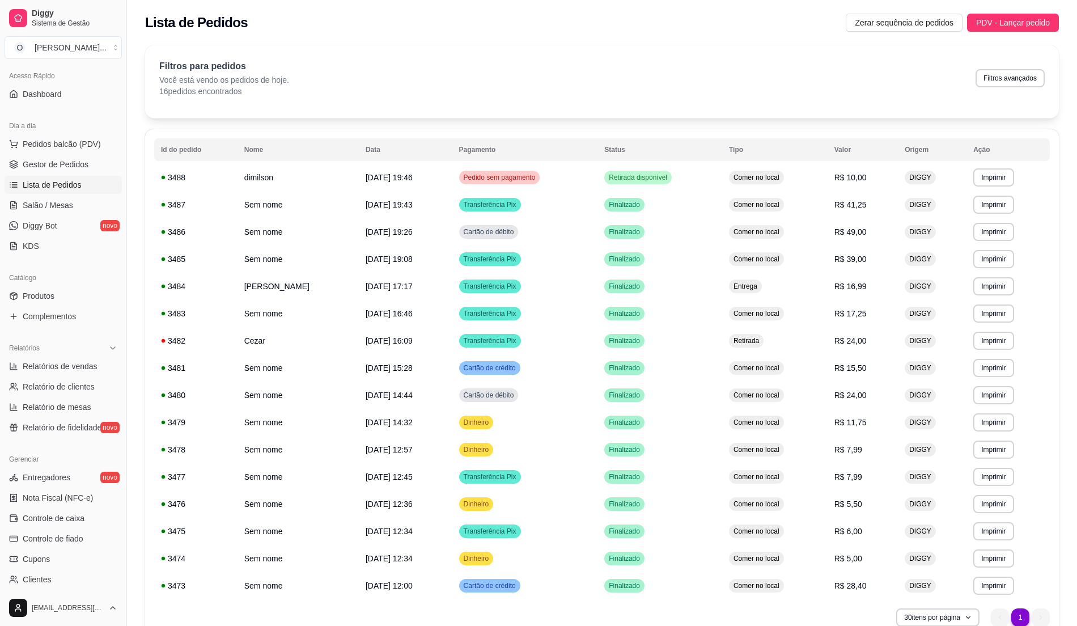
click at [79, 187] on span "Lista de Pedidos" at bounding box center [52, 184] width 59 height 11
click at [81, 205] on link "Salão / Mesas" at bounding box center [63, 205] width 117 height 18
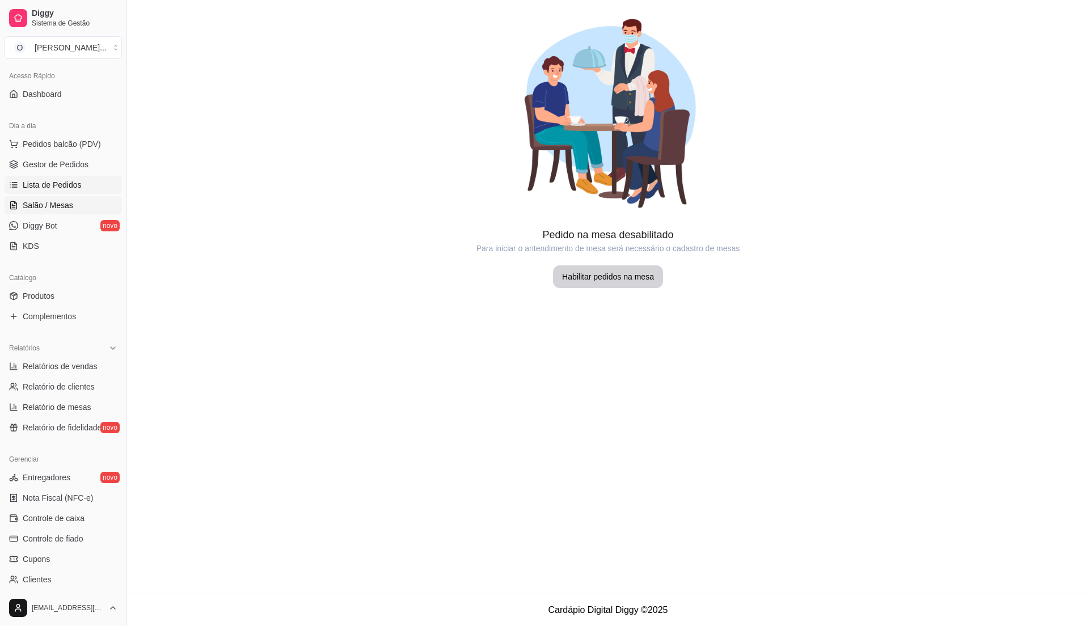
click at [84, 191] on link "Lista de Pedidos" at bounding box center [63, 185] width 117 height 18
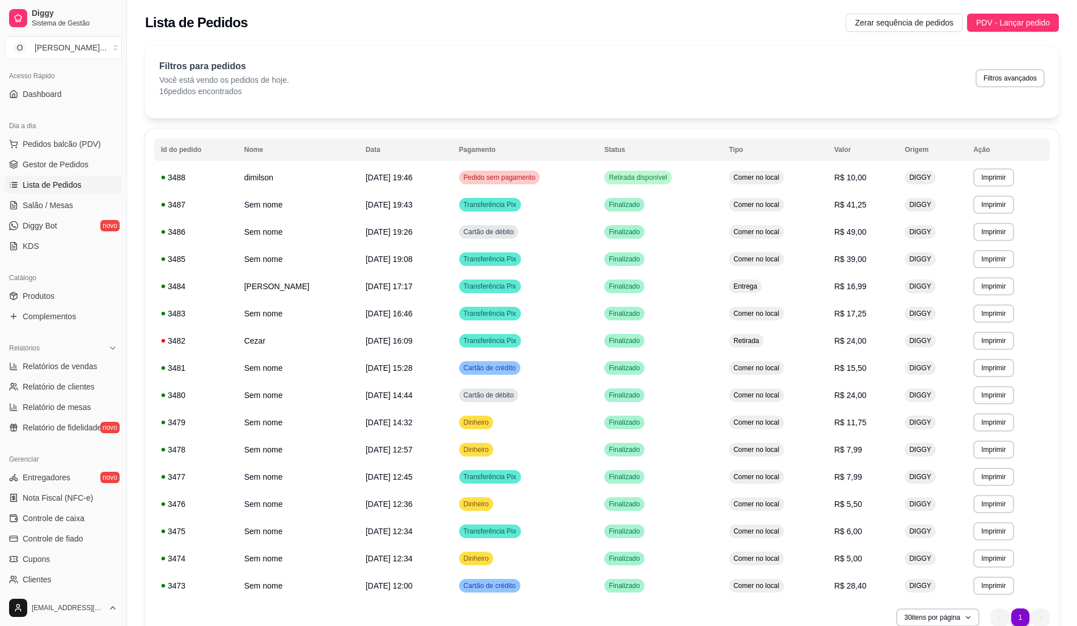
click at [84, 191] on link "Lista de Pedidos" at bounding box center [63, 185] width 117 height 18
click at [61, 158] on link "Gestor de Pedidos" at bounding box center [63, 164] width 117 height 18
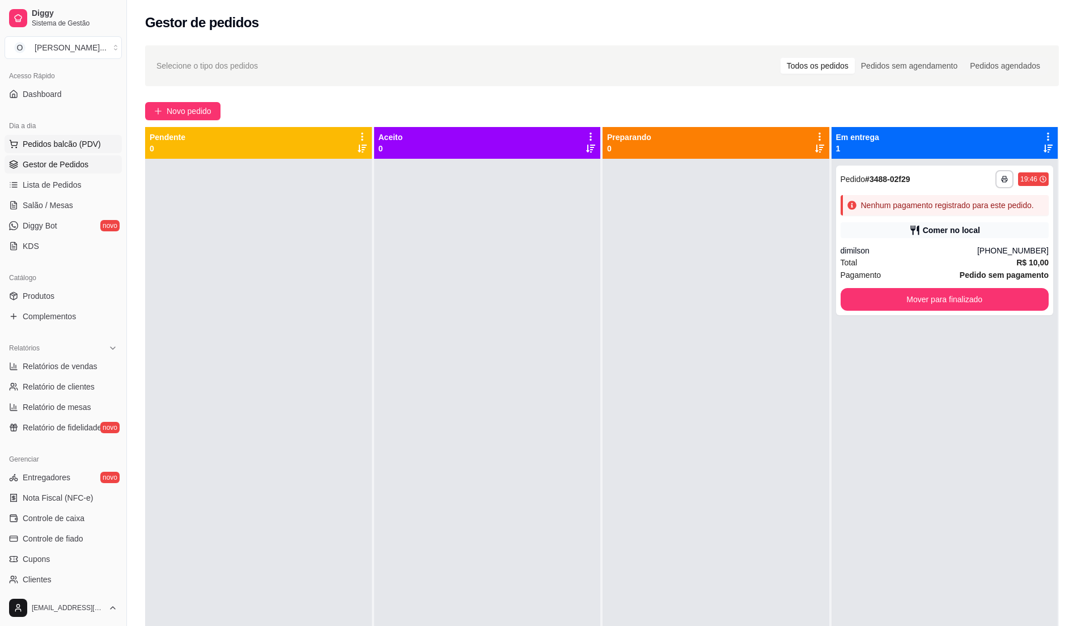
click at [84, 150] on span "Pedidos balcão (PDV)" at bounding box center [62, 143] width 78 height 11
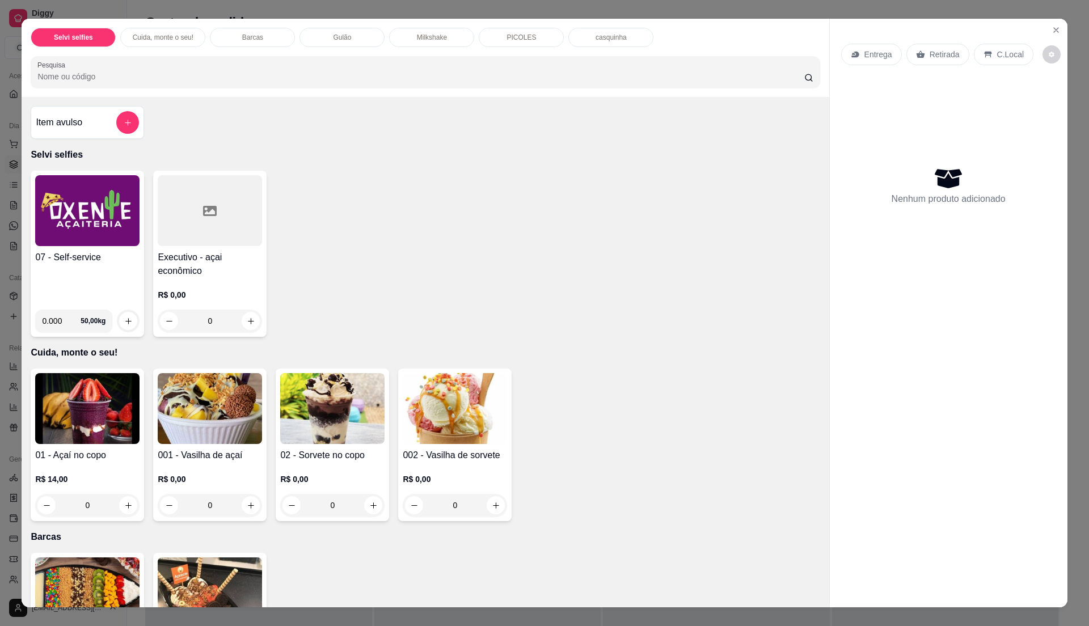
click at [86, 284] on div "07 - Self-service" at bounding box center [87, 276] width 104 height 50
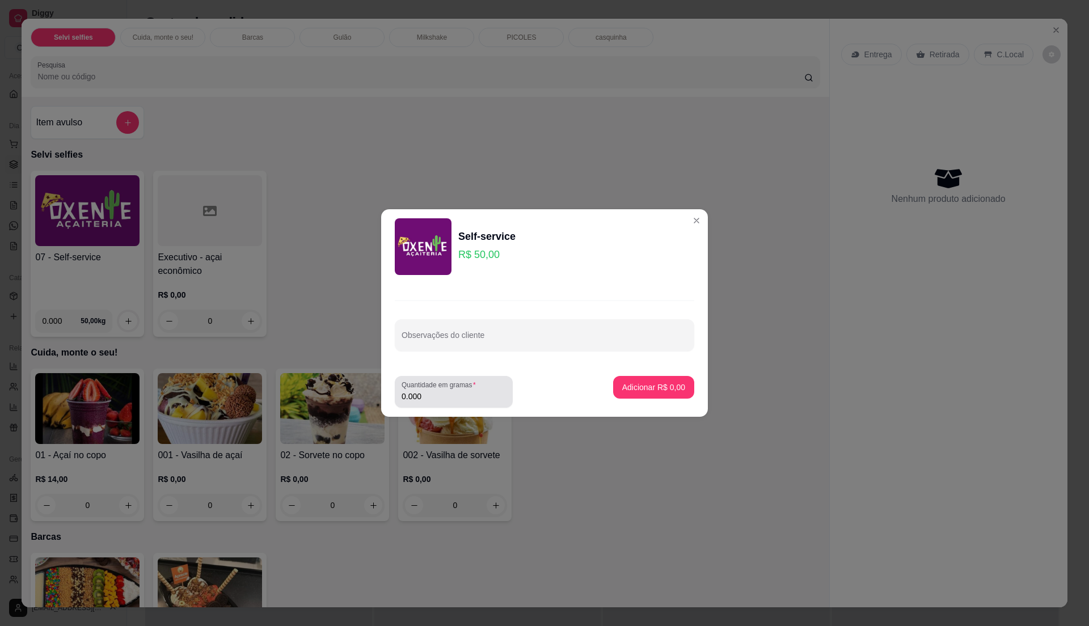
click at [458, 384] on label "Quantidade em gramas" at bounding box center [441, 385] width 78 height 10
click at [458, 391] on input "0.000" at bounding box center [454, 396] width 104 height 11
click at [463, 392] on input "0" at bounding box center [454, 396] width 104 height 11
click at [490, 393] on input "0.325" at bounding box center [454, 396] width 104 height 11
click at [483, 391] on input "0.000" at bounding box center [454, 396] width 104 height 11
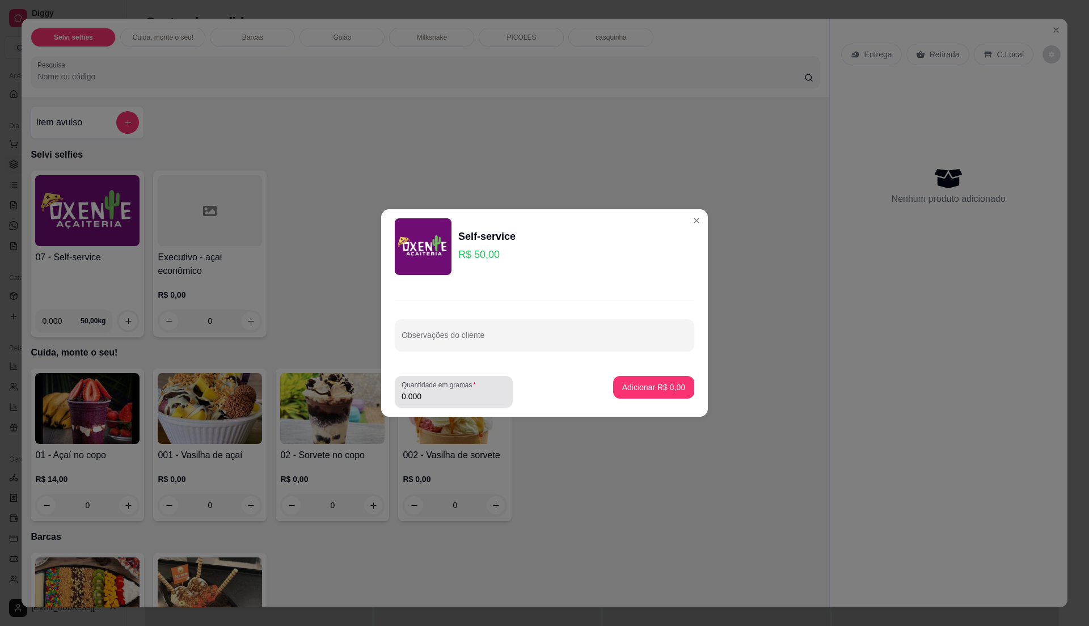
type input "0.33"
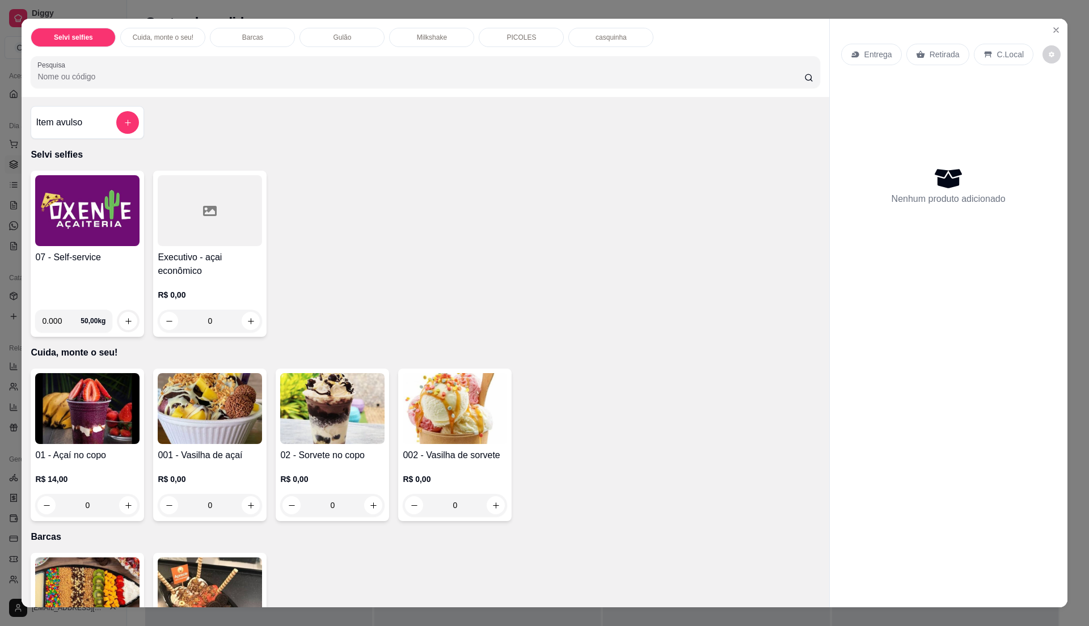
click at [75, 285] on div "07 - Self-service" at bounding box center [87, 276] width 104 height 50
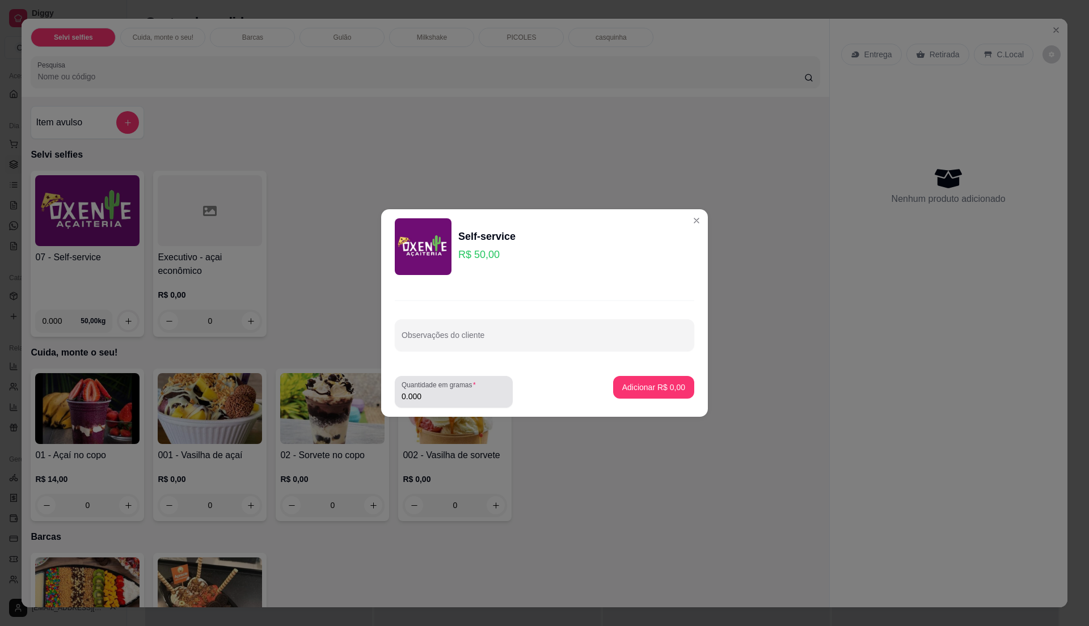
click at [470, 399] on input "0.000" at bounding box center [454, 396] width 104 height 11
click at [470, 399] on input "0" at bounding box center [454, 396] width 104 height 11
click at [474, 398] on input "0" at bounding box center [454, 396] width 104 height 11
type input "0.375"
click at [652, 392] on p "Adicionar R$ 18,75" at bounding box center [652, 387] width 66 height 11
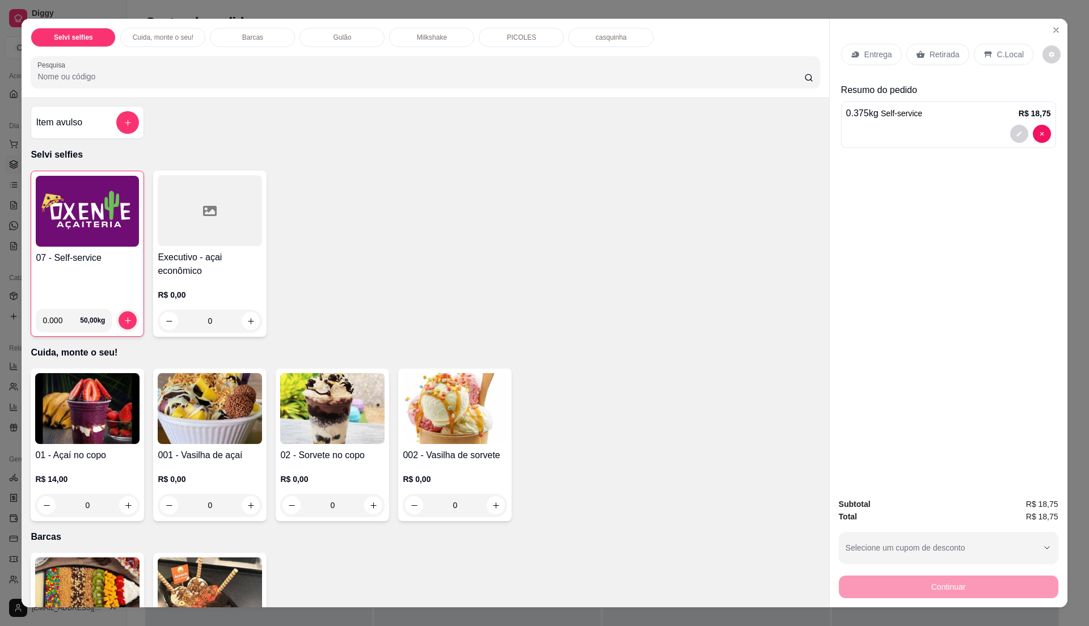
click at [1009, 55] on p "C.Local" at bounding box center [1010, 54] width 27 height 11
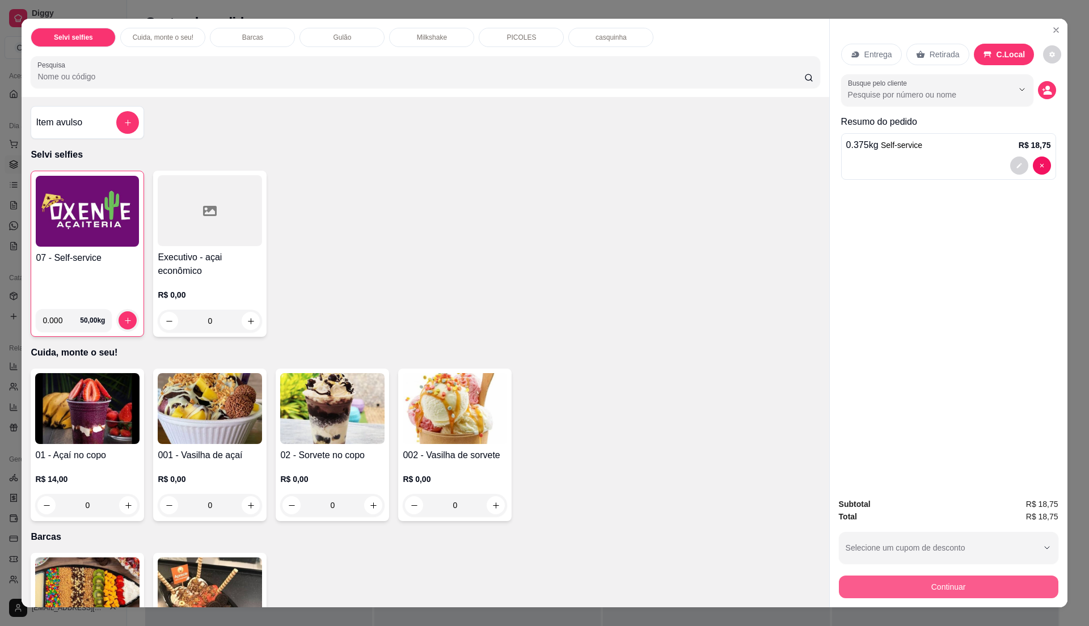
click at [957, 590] on button "Continuar" at bounding box center [948, 587] width 219 height 23
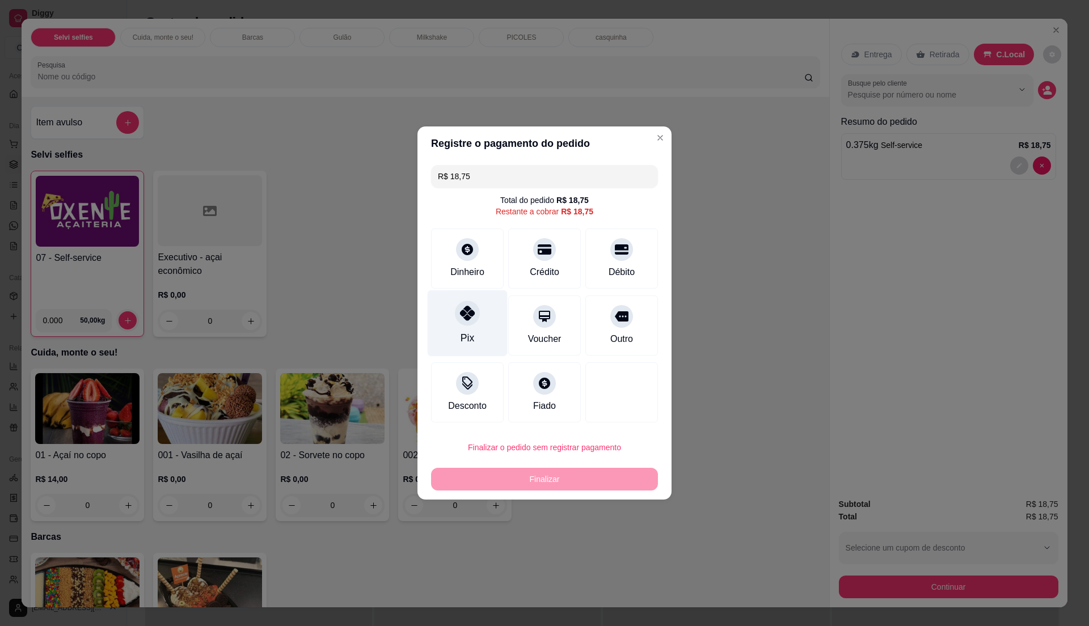
click at [474, 324] on div "Pix" at bounding box center [468, 323] width 80 height 66
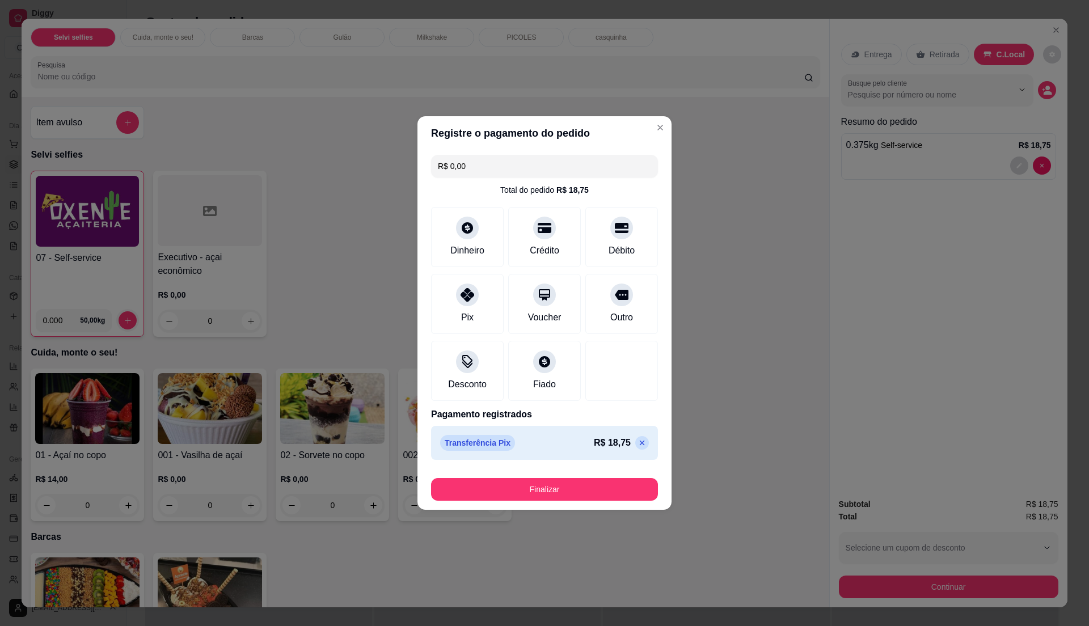
click at [547, 500] on button "Finalizar" at bounding box center [544, 489] width 227 height 23
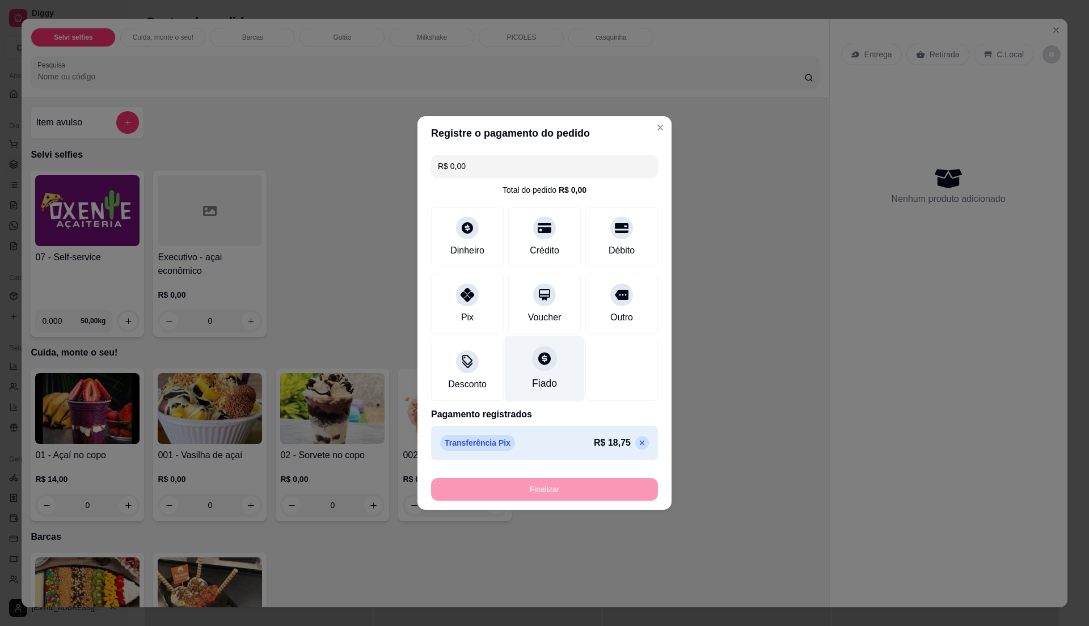
type input "-R$ 18,75"
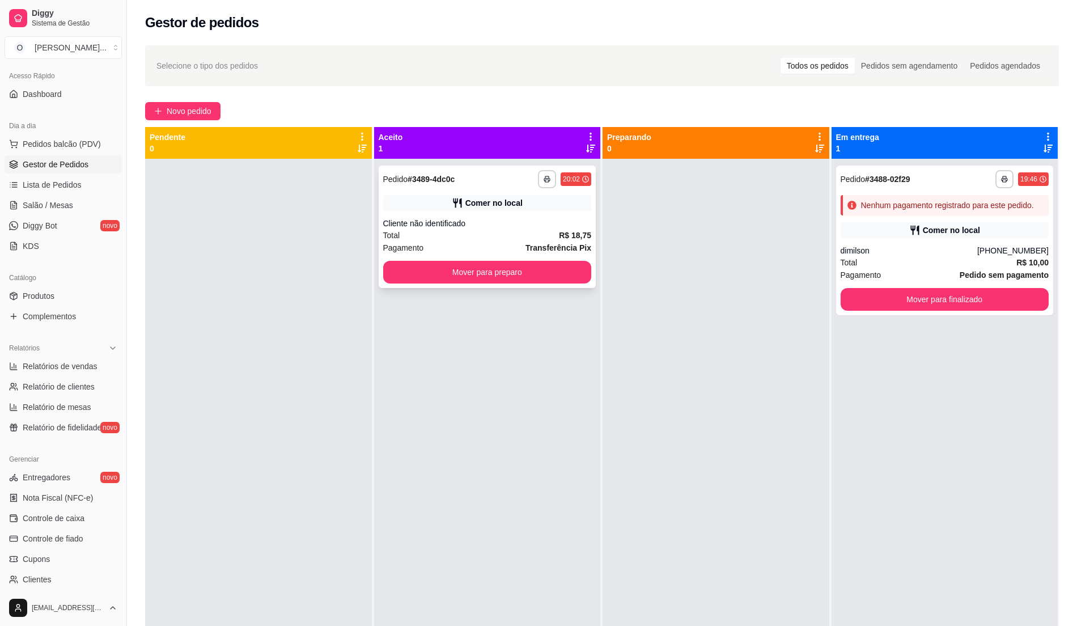
click at [511, 236] on div "Total R$ 18,75" at bounding box center [487, 235] width 209 height 12
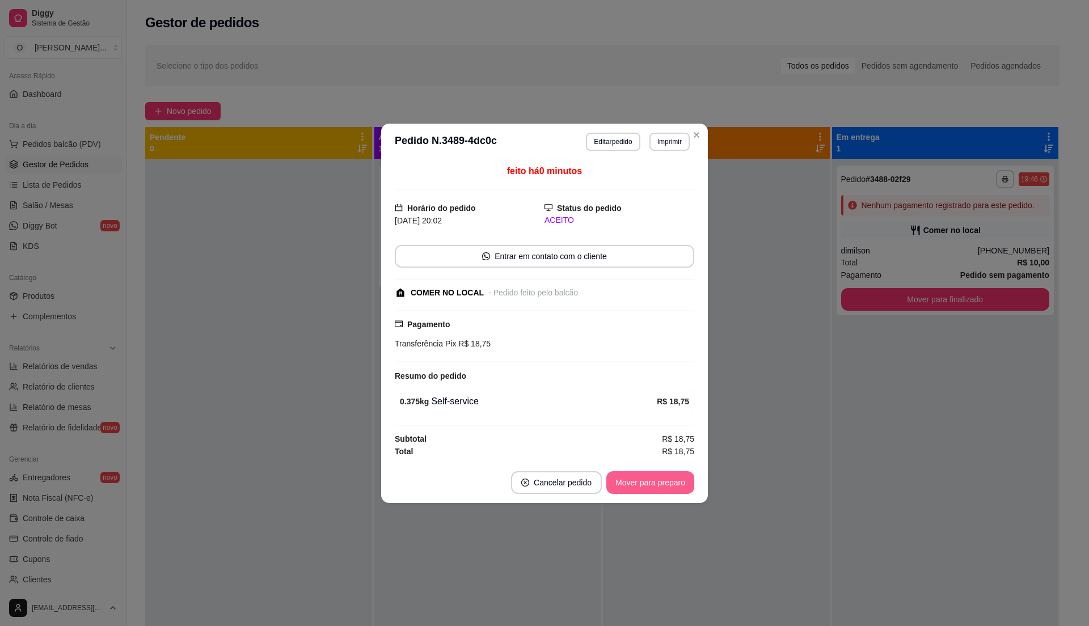
click at [654, 481] on button "Mover para preparo" at bounding box center [650, 482] width 88 height 23
click at [654, 481] on div "Mover para preparo" at bounding box center [642, 482] width 104 height 23
click at [635, 481] on button "Mover para preparo" at bounding box center [649, 482] width 85 height 22
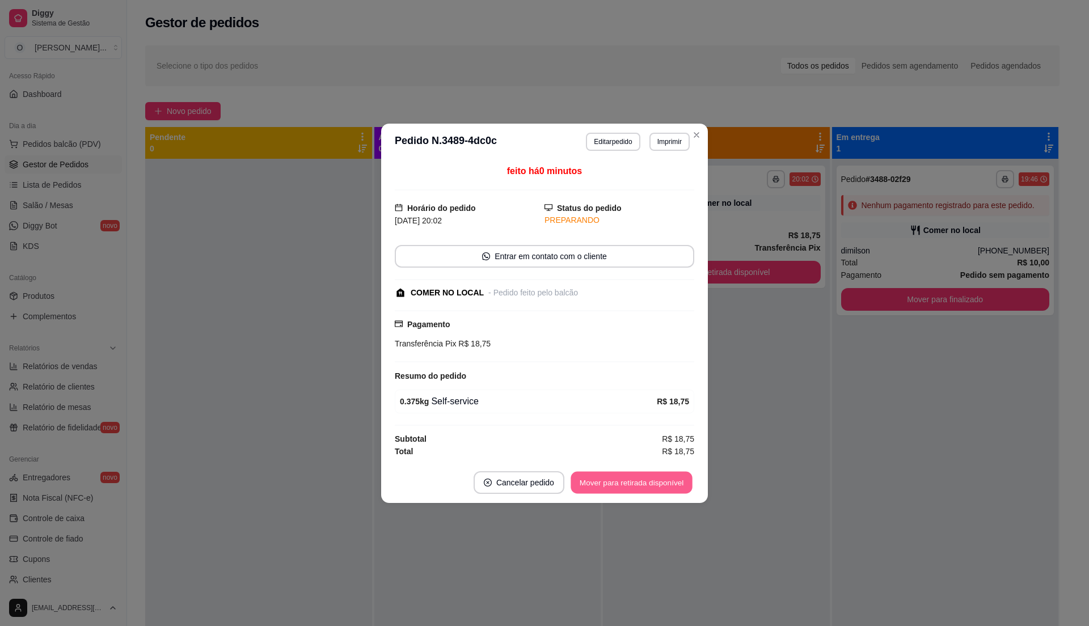
click at [635, 481] on button "Mover para retirada disponível" at bounding box center [630, 482] width 121 height 22
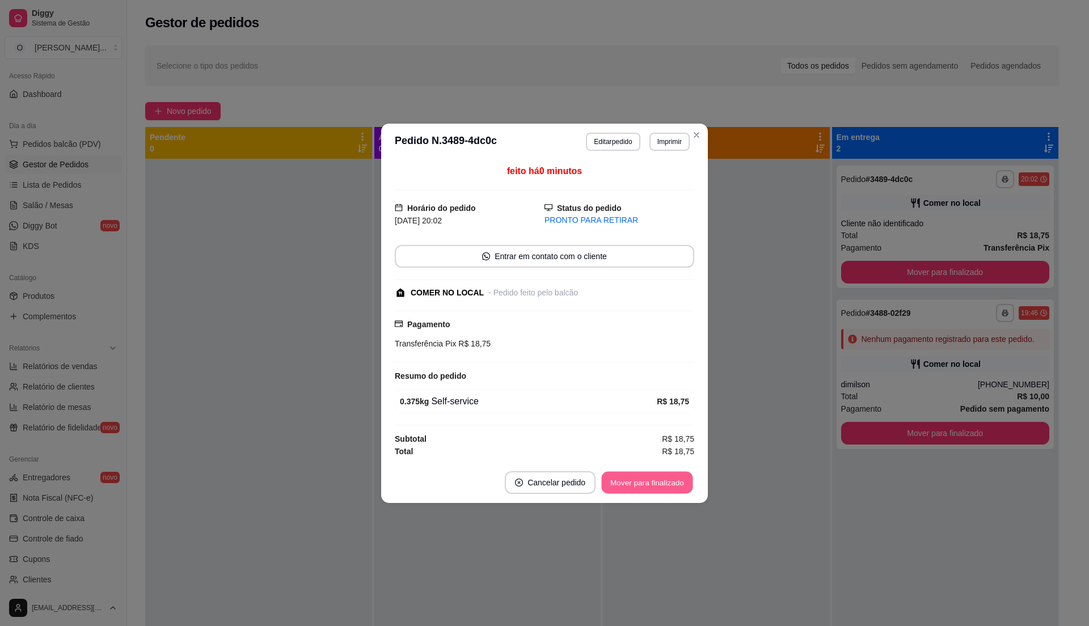
click at [651, 479] on button "Mover para finalizado" at bounding box center [647, 482] width 91 height 22
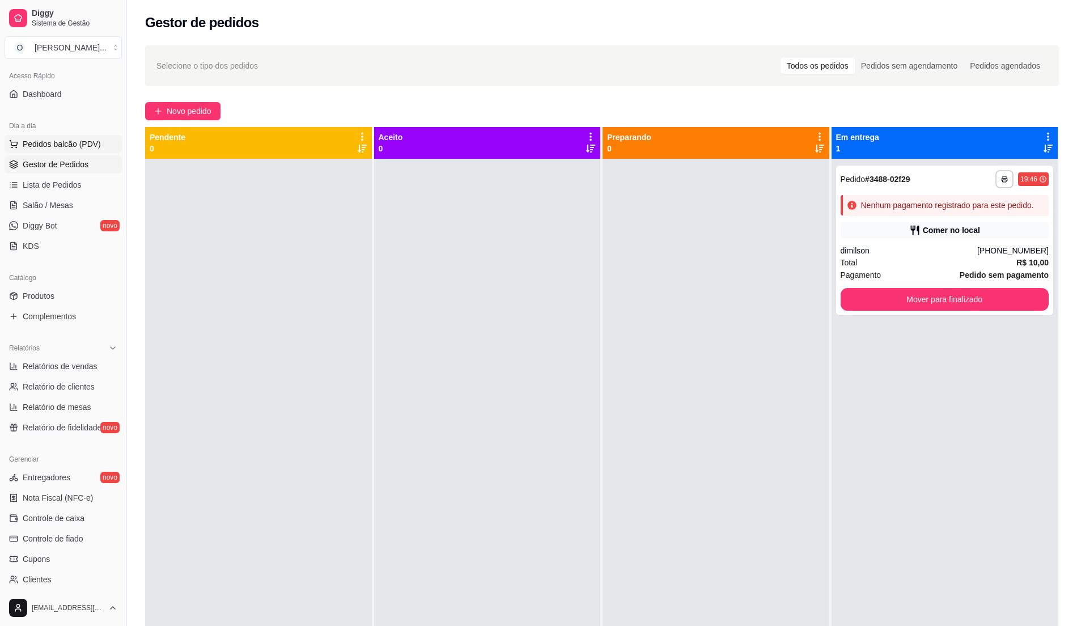
click at [75, 137] on button "Pedidos balcão (PDV)" at bounding box center [63, 144] width 117 height 18
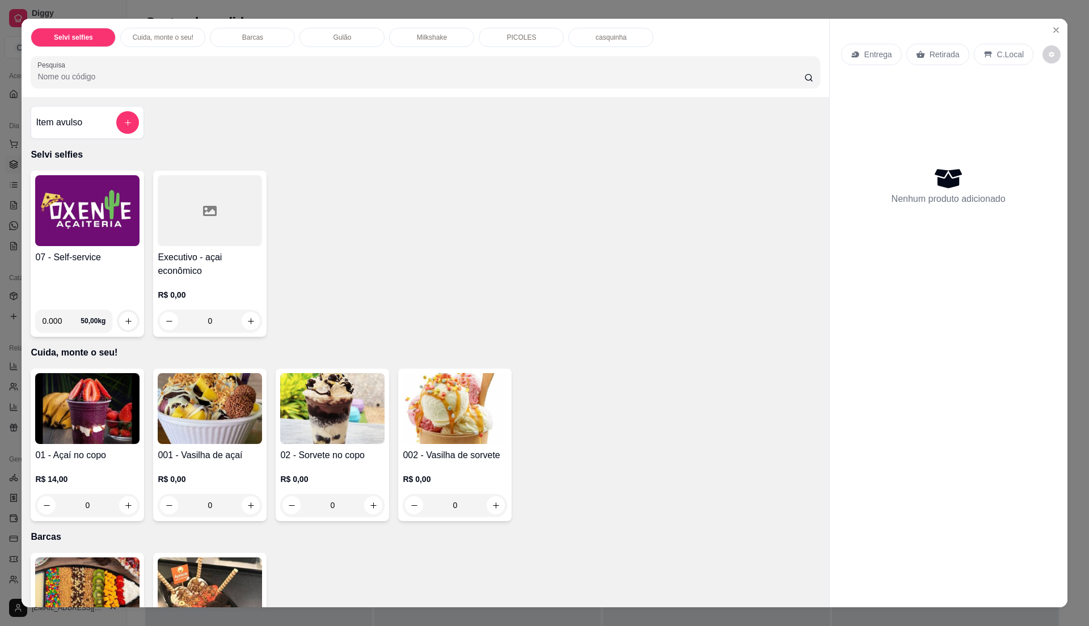
click at [89, 227] on img at bounding box center [87, 210] width 104 height 71
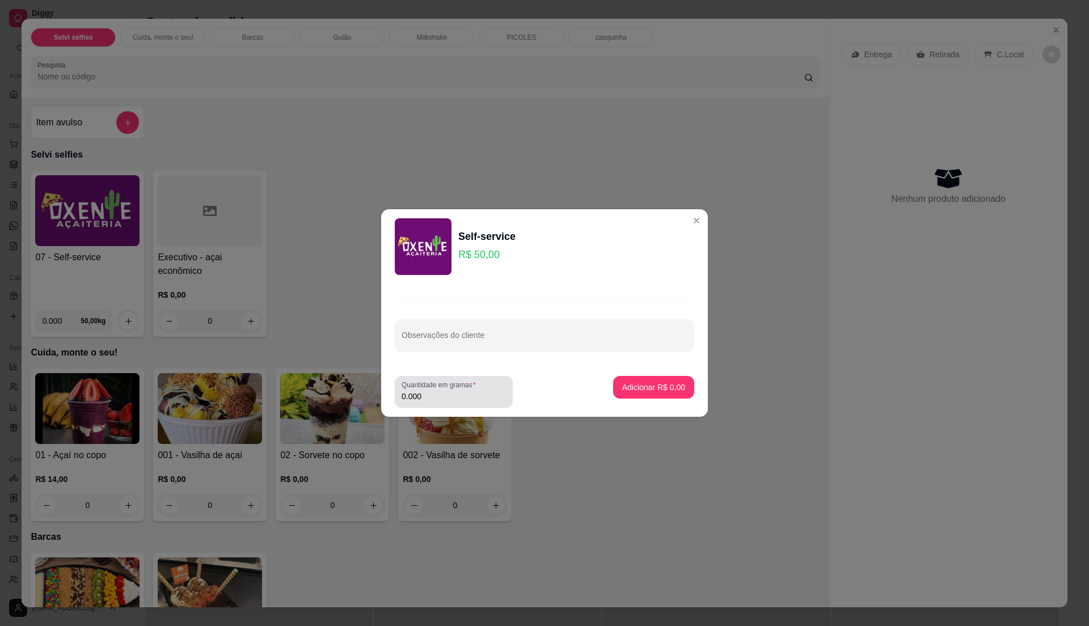
click at [430, 391] on input "0.000" at bounding box center [454, 396] width 104 height 11
type input "0.305"
click at [649, 391] on p "Adicionar R$ 15,25" at bounding box center [651, 387] width 67 height 11
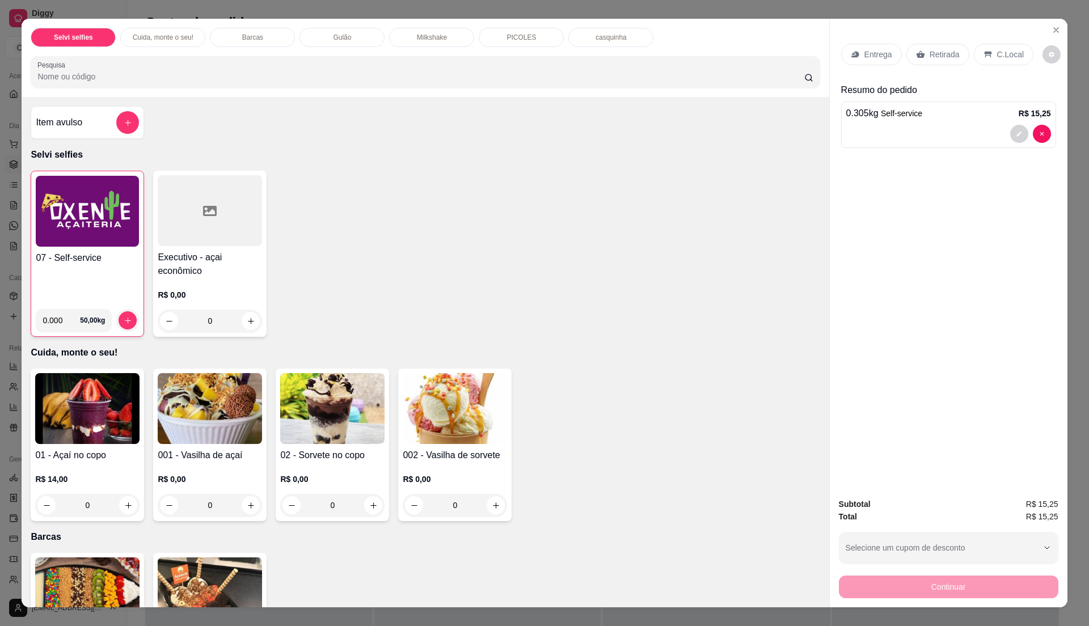
click at [984, 44] on div "C.Local" at bounding box center [1004, 55] width 60 height 22
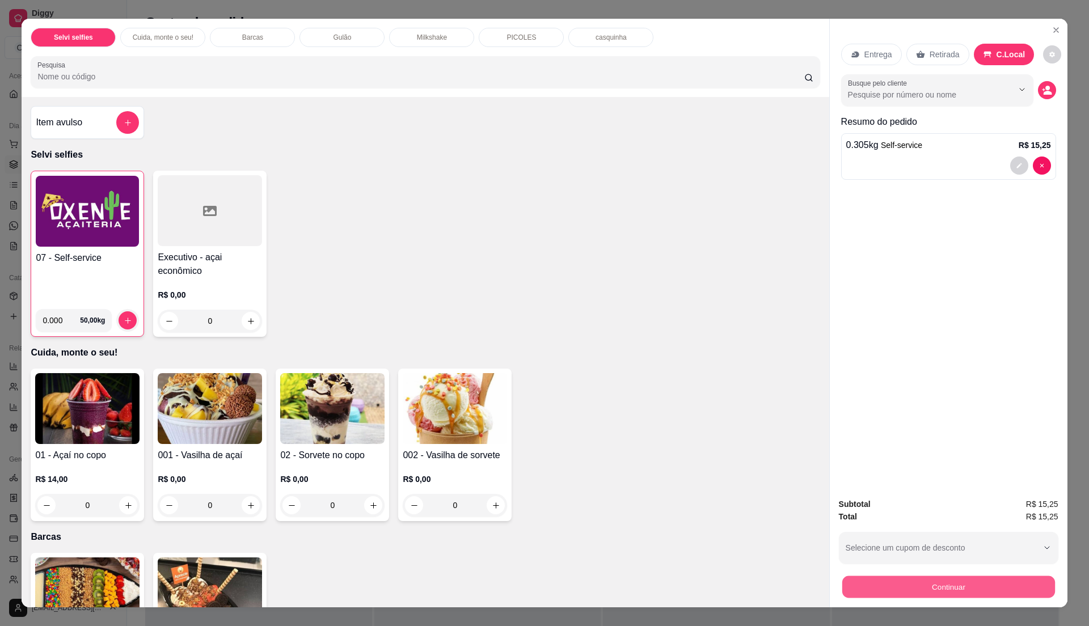
click at [899, 579] on button "Continuar" at bounding box center [948, 587] width 213 height 22
click at [77, 271] on div "07 - Self-service" at bounding box center [87, 275] width 103 height 49
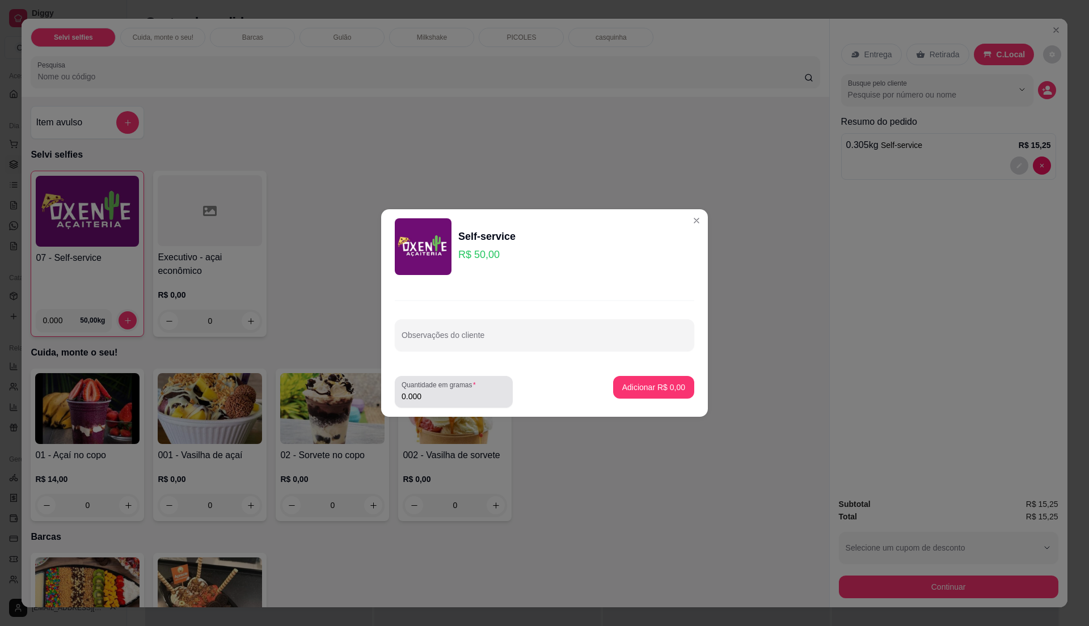
click at [417, 384] on label "Quantidade em gramas" at bounding box center [441, 385] width 78 height 10
click at [417, 391] on input "0.000" at bounding box center [454, 396] width 104 height 11
type input "0.45"
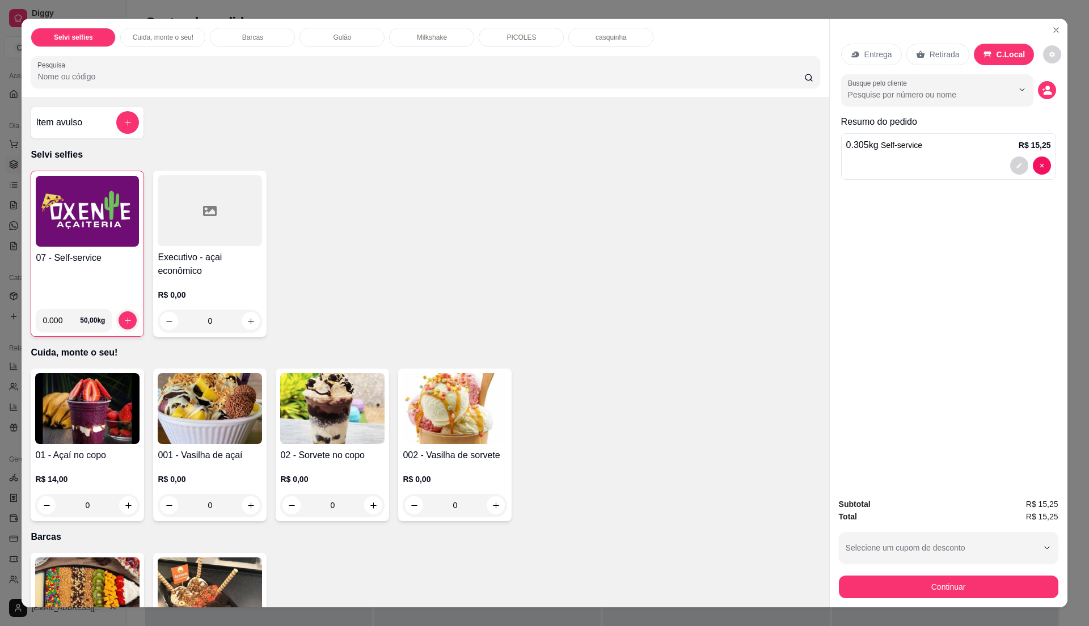
click at [42, 285] on div "07 - Self-service" at bounding box center [87, 275] width 103 height 49
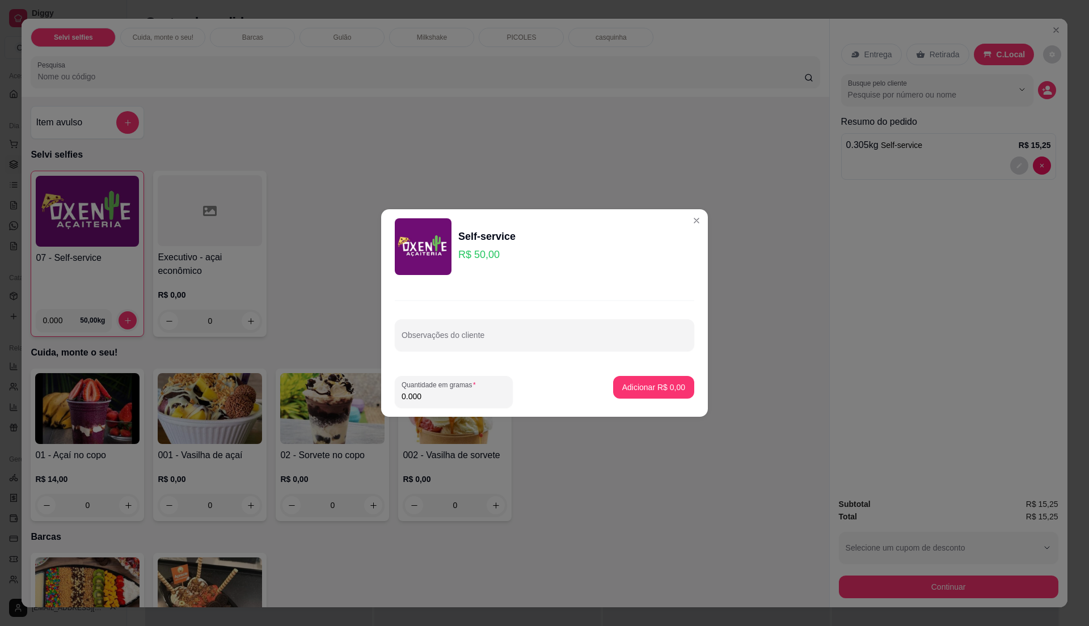
click at [442, 394] on input "0.000" at bounding box center [454, 396] width 104 height 11
type input "0.42"
click at [643, 384] on p "Adicionar R$ 21,00" at bounding box center [652, 387] width 66 height 11
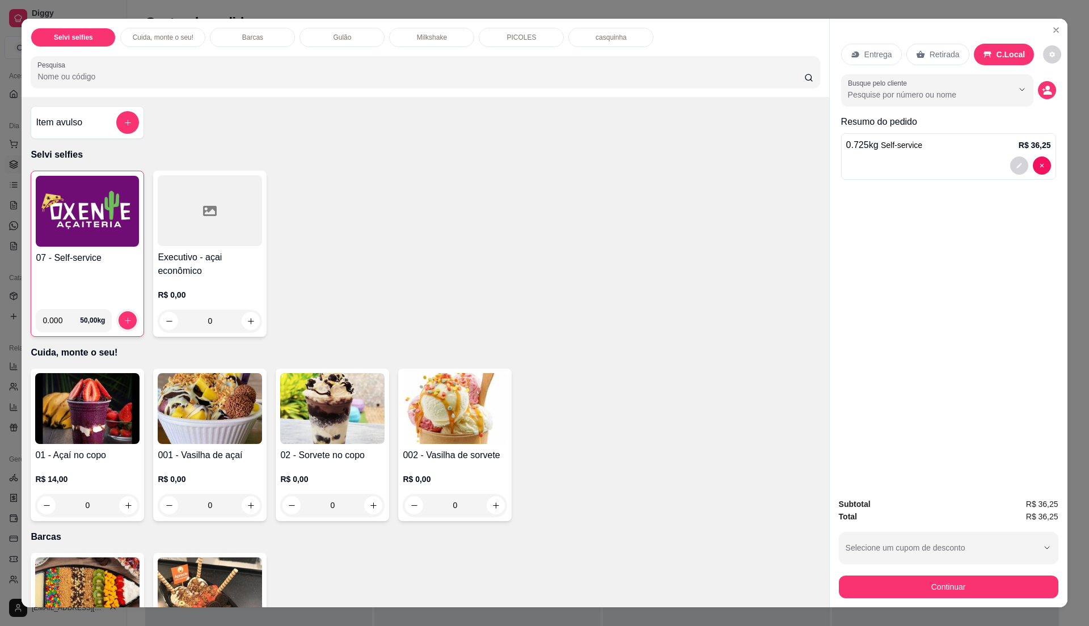
click at [103, 275] on div "07 - Self-service" at bounding box center [87, 275] width 103 height 49
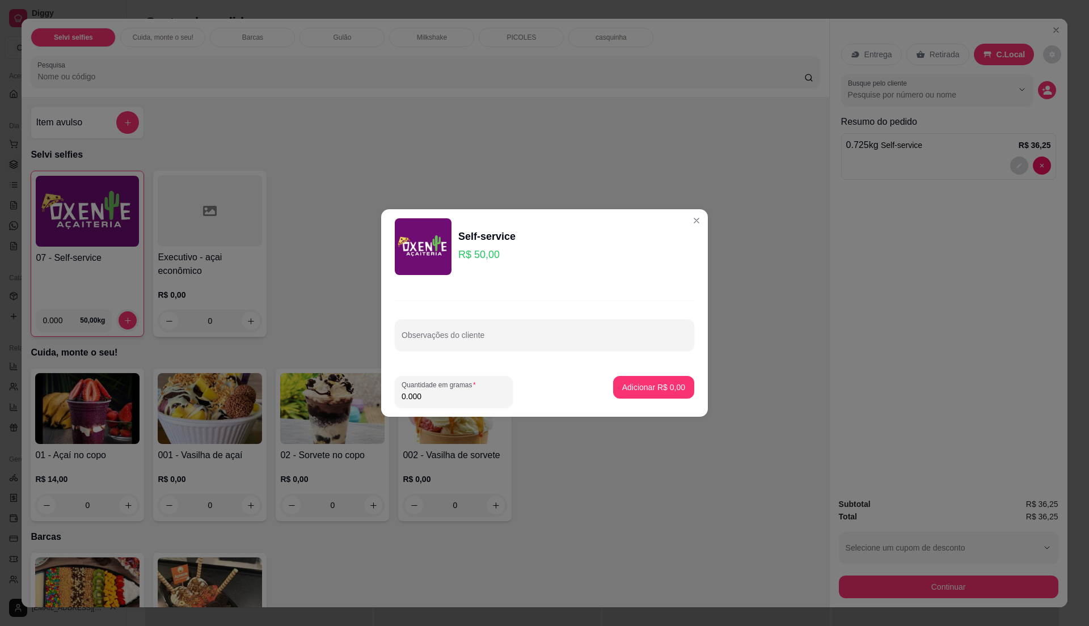
click at [457, 394] on input "0.000" at bounding box center [454, 396] width 104 height 11
type input "0.450"
click at [636, 380] on button "Adicionar R$ 22,50" at bounding box center [651, 387] width 86 height 23
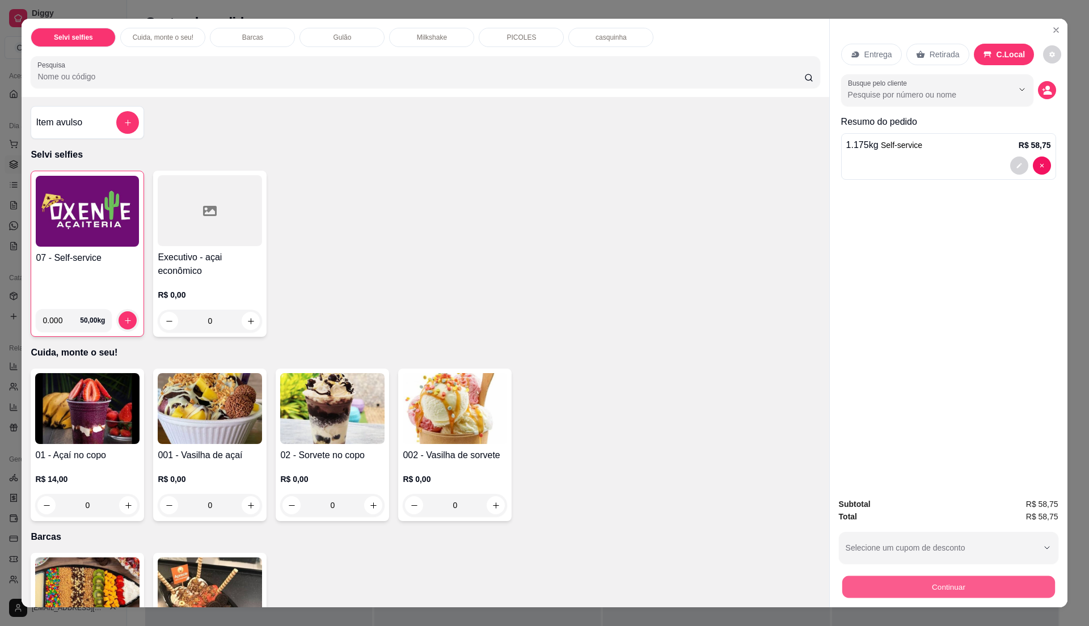
click at [861, 584] on button "Continuar" at bounding box center [948, 587] width 213 height 22
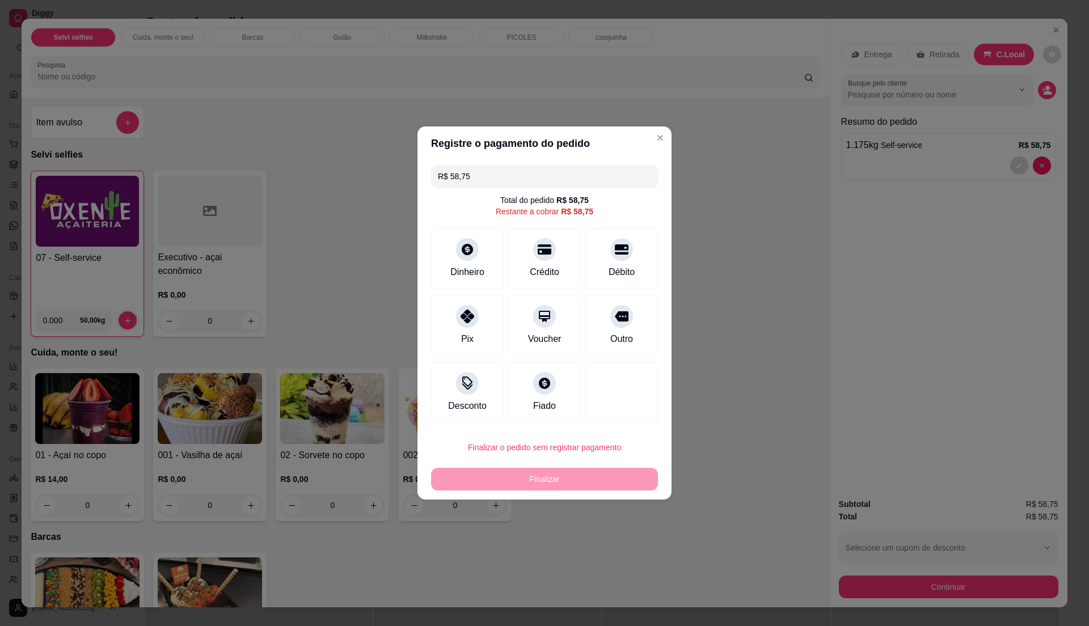
click at [487, 175] on input "R$ 58,75" at bounding box center [544, 176] width 213 height 23
type input "R$ 22,50"
click at [475, 262] on div "Dinheiro" at bounding box center [468, 256] width 80 height 66
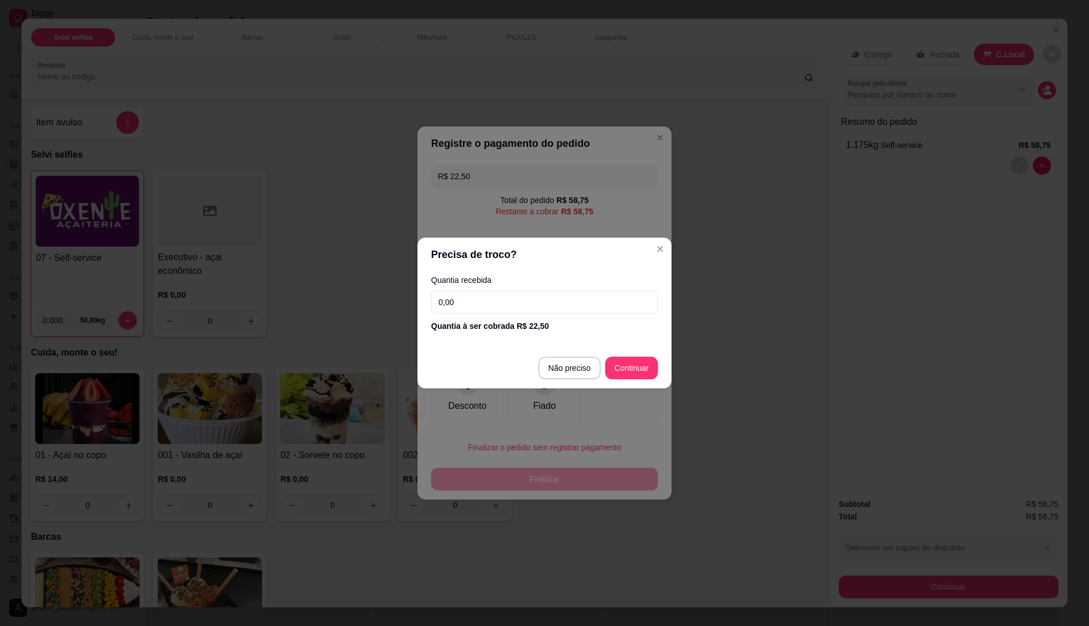
click at [493, 305] on input "0,00" at bounding box center [544, 302] width 227 height 23
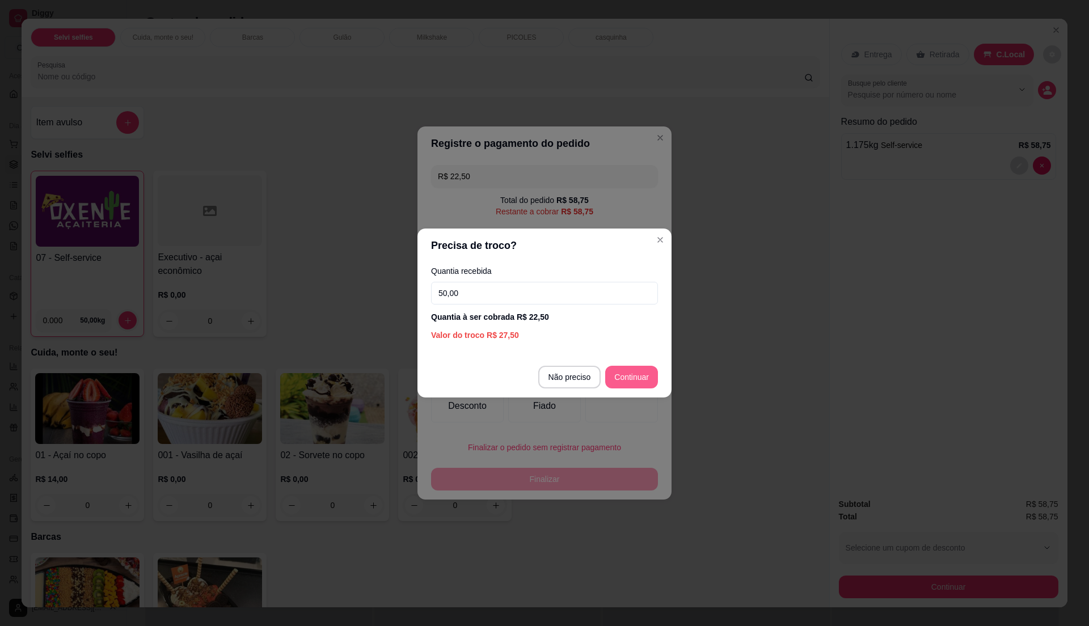
type input "50,00"
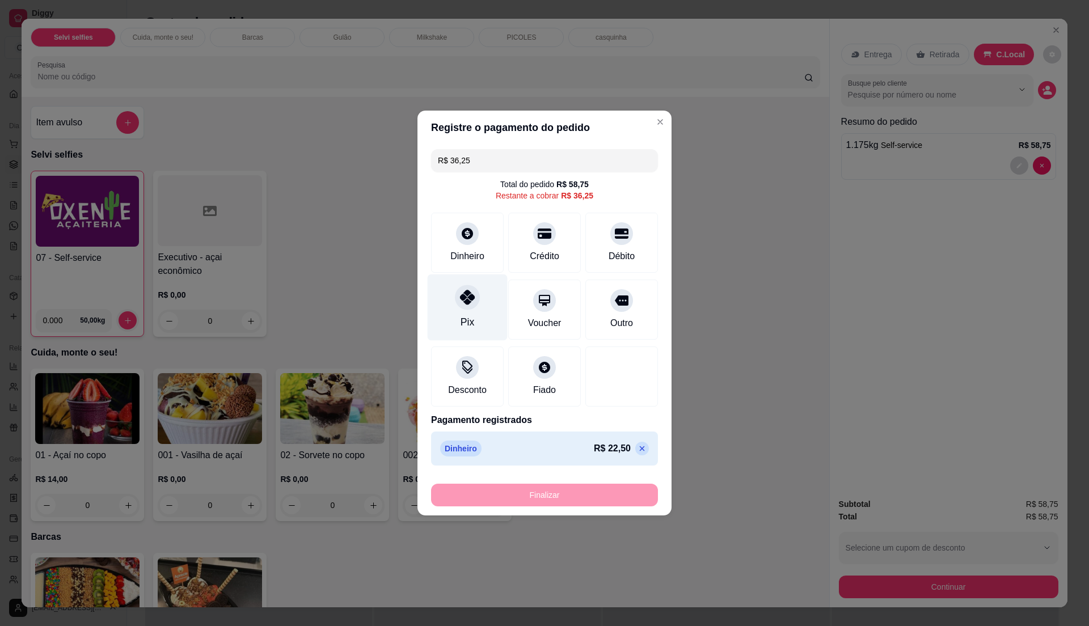
click at [485, 315] on div "Pix" at bounding box center [468, 307] width 80 height 66
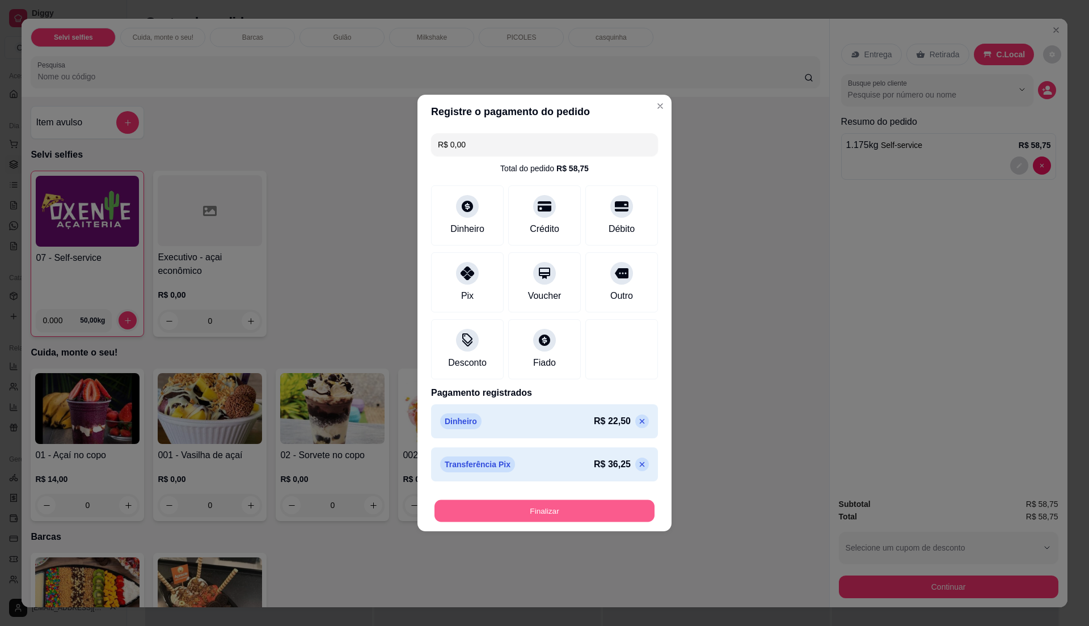
click at [567, 515] on button "Finalizar" at bounding box center [544, 511] width 220 height 22
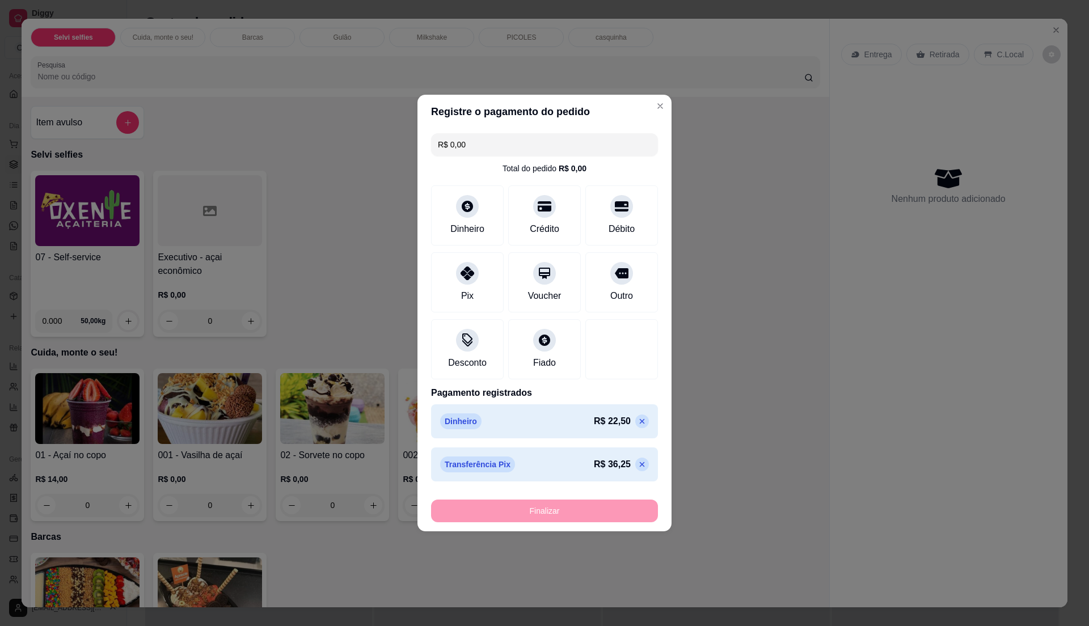
type input "-R$ 58,75"
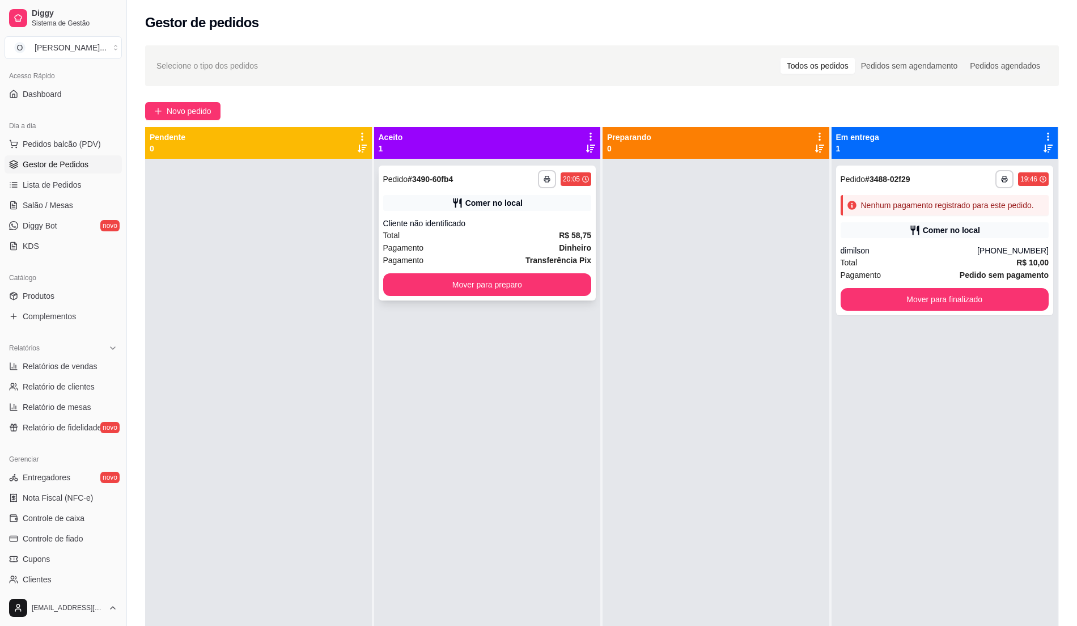
click at [495, 234] on div "Total R$ 58,75" at bounding box center [487, 235] width 209 height 12
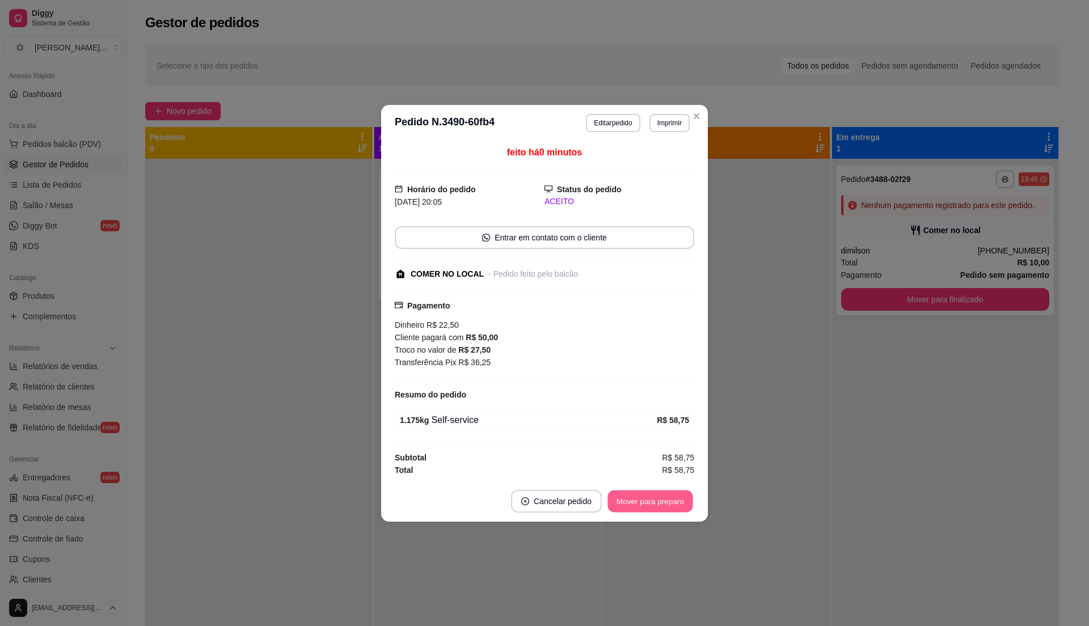
click at [658, 502] on button "Mover para preparo" at bounding box center [649, 501] width 85 height 22
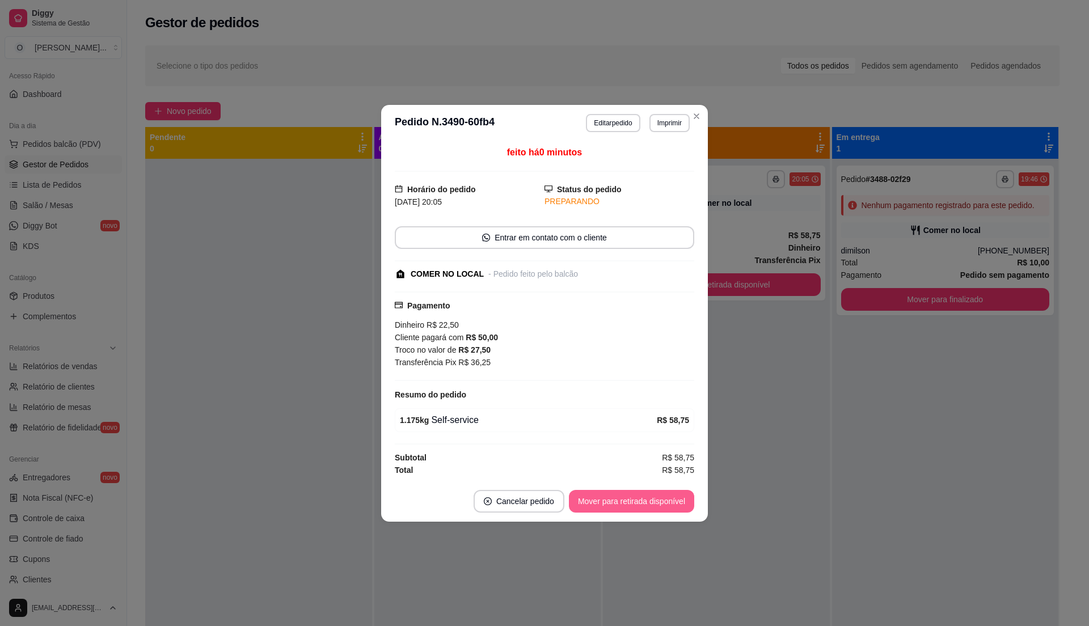
click at [658, 502] on button "Mover para retirada disponível" at bounding box center [631, 501] width 125 height 23
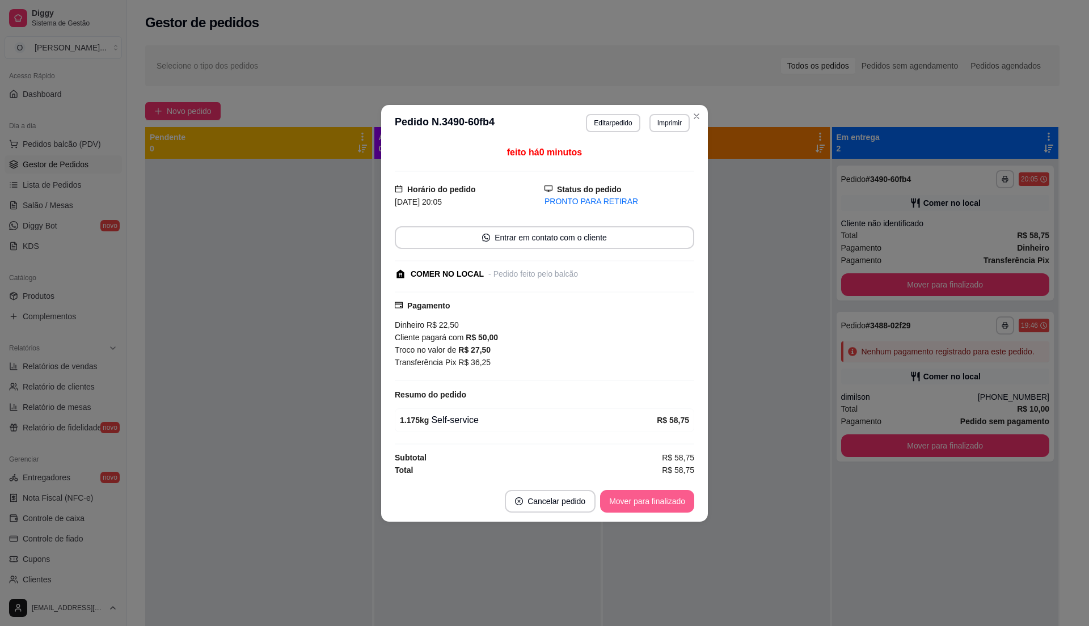
click at [658, 502] on button "Mover para finalizado" at bounding box center [647, 501] width 94 height 23
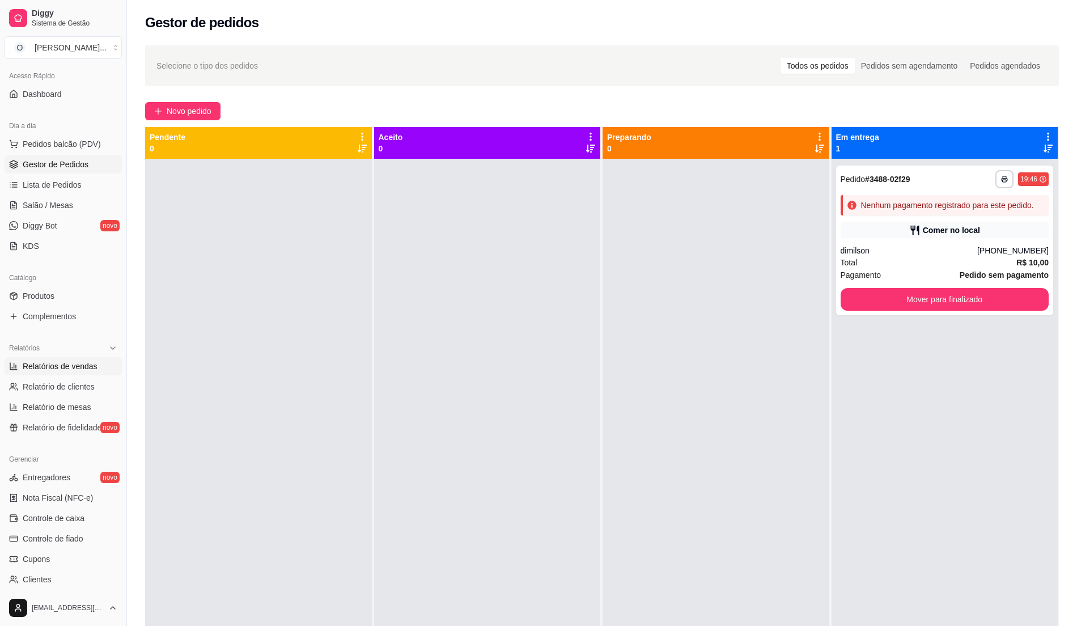
click at [57, 366] on span "Relatórios de vendas" at bounding box center [60, 366] width 75 height 11
select select "ALL"
select select "0"
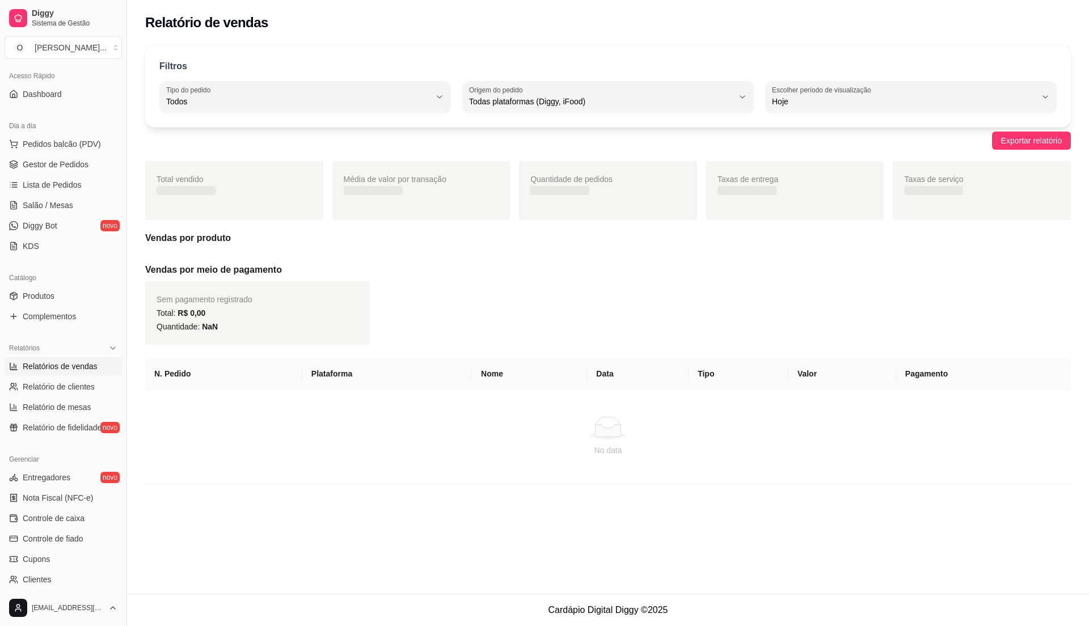
click at [57, 366] on span "Relatórios de vendas" at bounding box center [60, 366] width 75 height 11
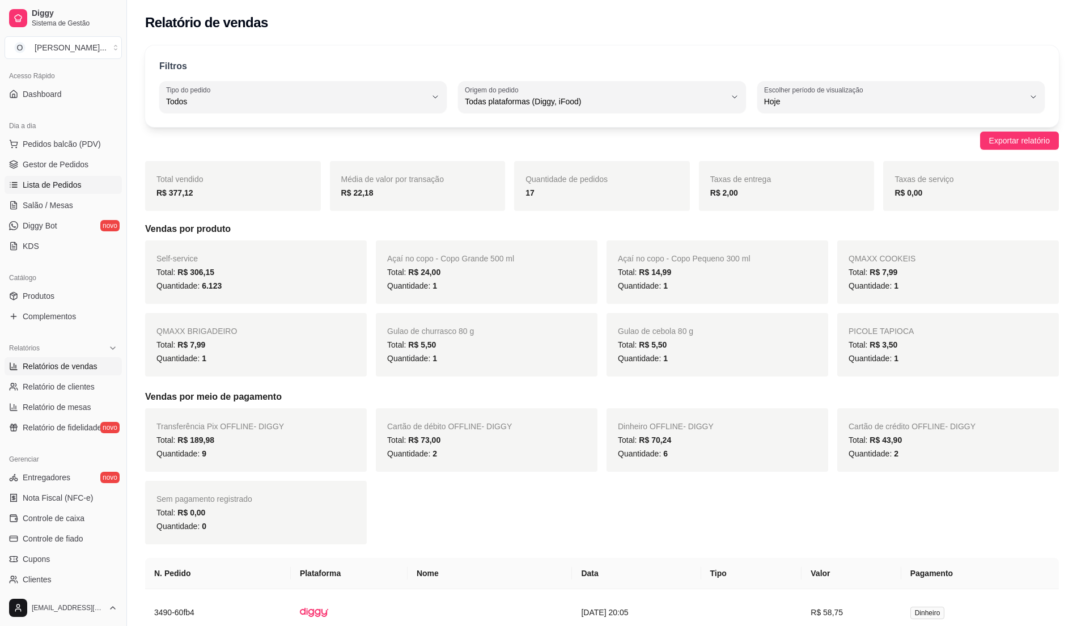
click at [80, 189] on link "Lista de Pedidos" at bounding box center [63, 185] width 117 height 18
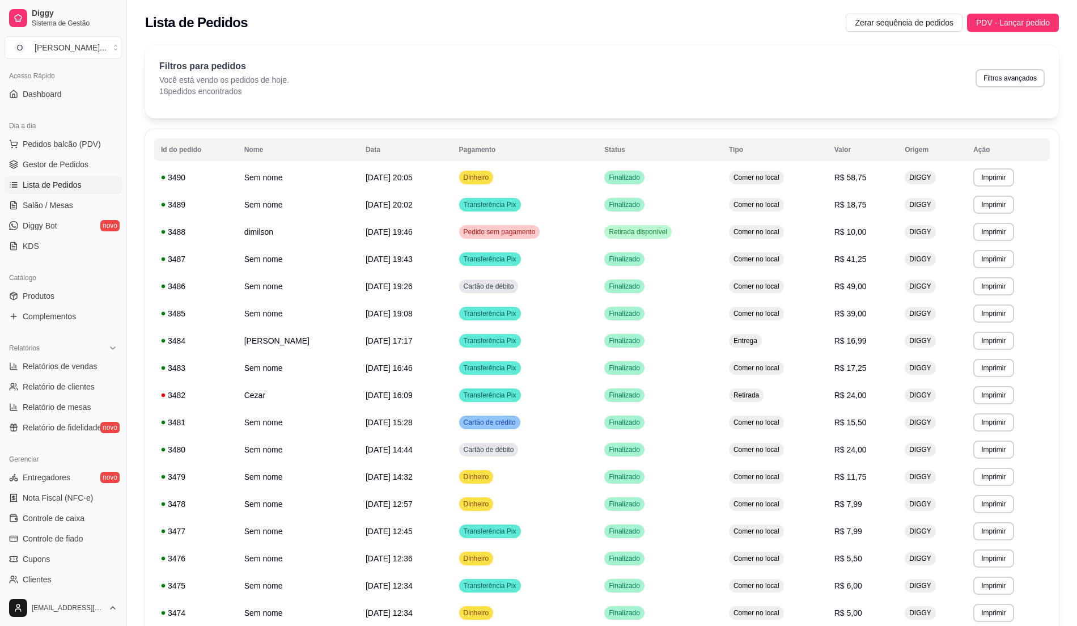
click at [80, 189] on span "Lista de Pedidos" at bounding box center [52, 184] width 59 height 11
click at [79, 174] on link "Gestor de Pedidos" at bounding box center [63, 164] width 117 height 18
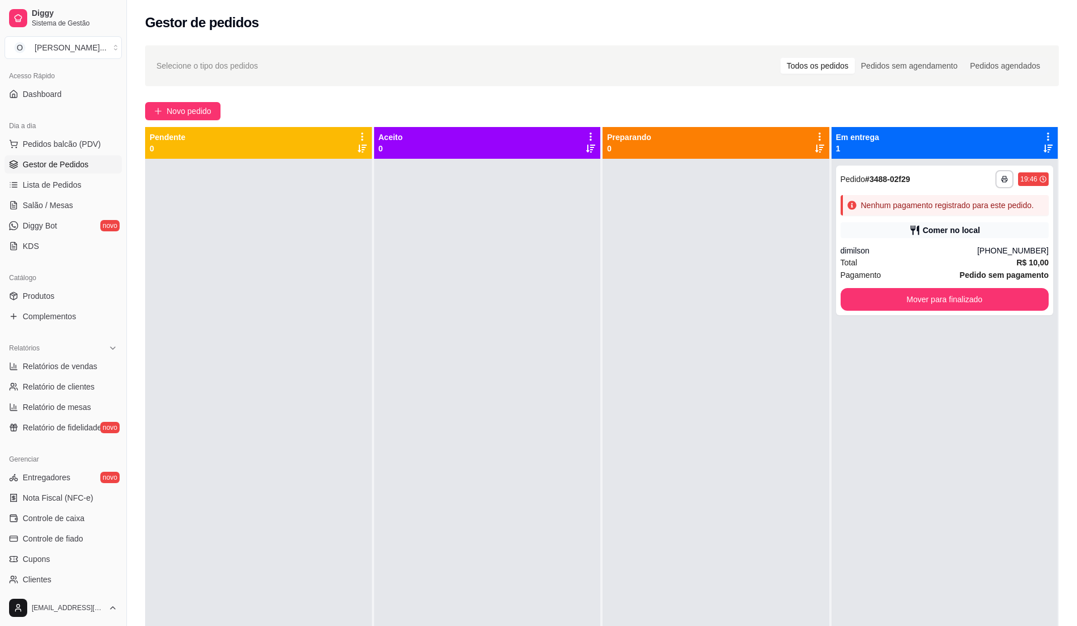
click at [79, 174] on link "Gestor de Pedidos" at bounding box center [63, 164] width 117 height 18
click at [66, 145] on span "Pedidos balcão (PDV)" at bounding box center [62, 143] width 78 height 11
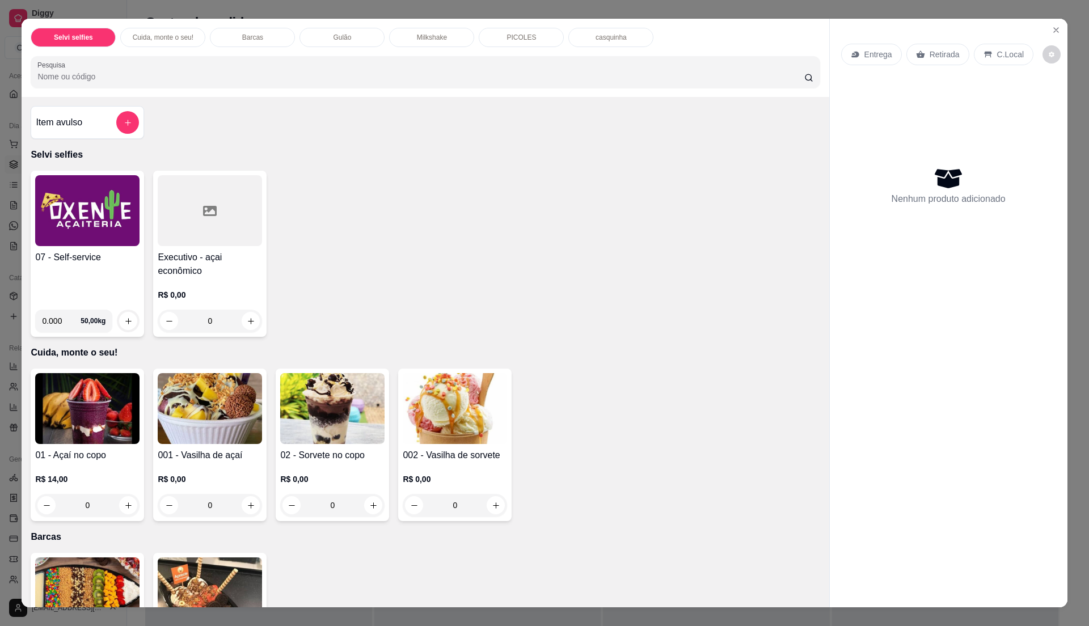
click at [80, 263] on h4 "07 - Self-service" at bounding box center [87, 258] width 104 height 14
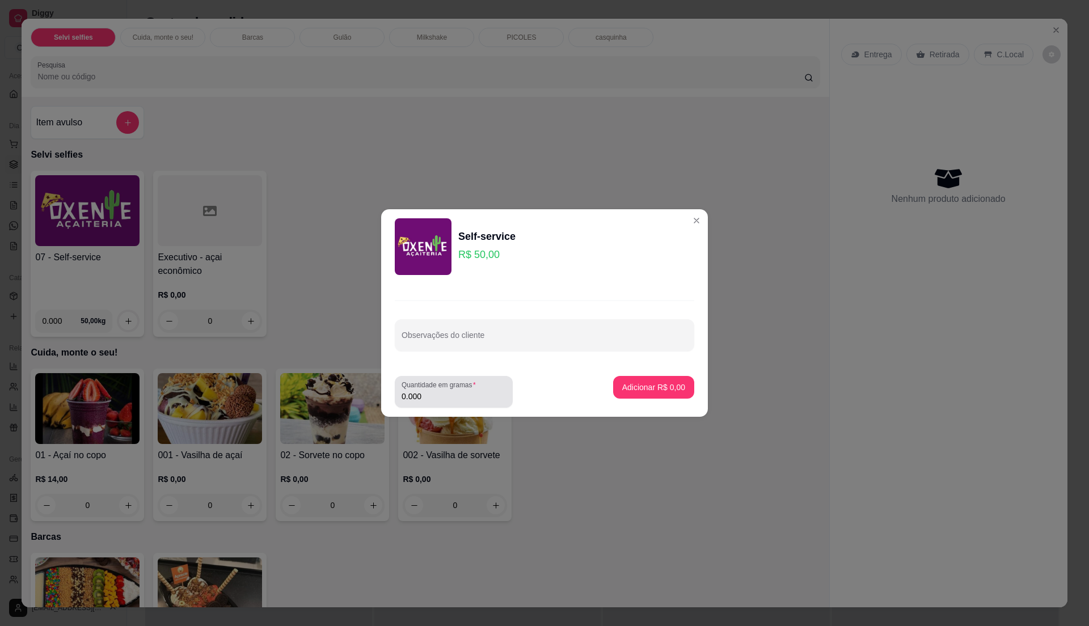
click at [422, 405] on div "Quantidade em gramas 0.000" at bounding box center [454, 392] width 118 height 32
type input "0.220"
click at [672, 384] on p "Adicionar R$ 11,00" at bounding box center [652, 387] width 66 height 11
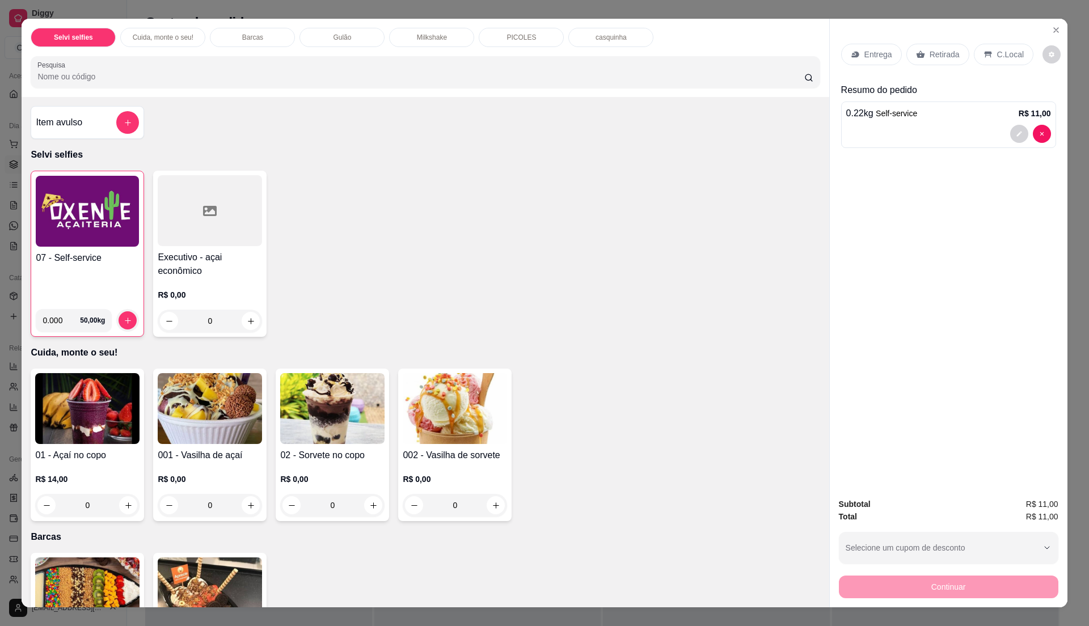
click at [1015, 56] on div "C.Local" at bounding box center [1004, 55] width 60 height 22
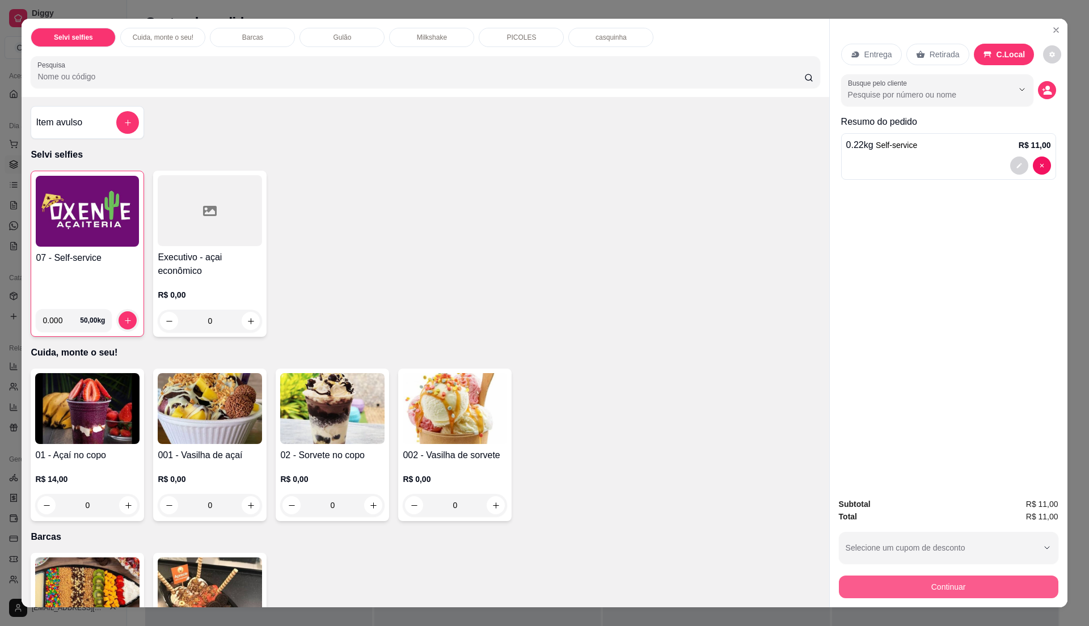
click at [939, 582] on button "Continuar" at bounding box center [948, 587] width 219 height 23
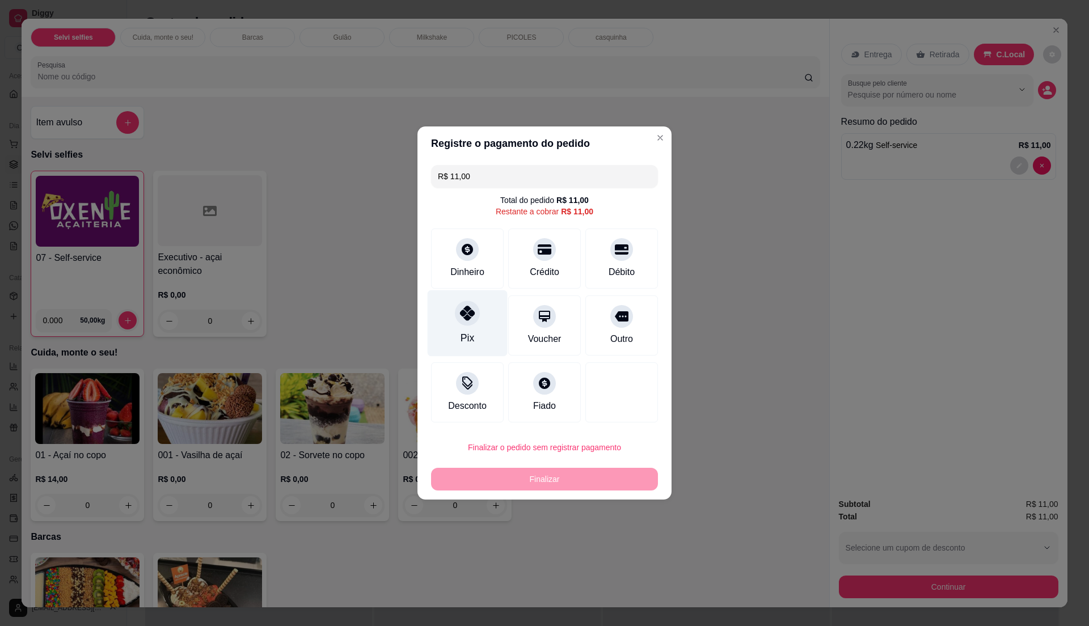
click at [465, 326] on div at bounding box center [467, 313] width 25 height 25
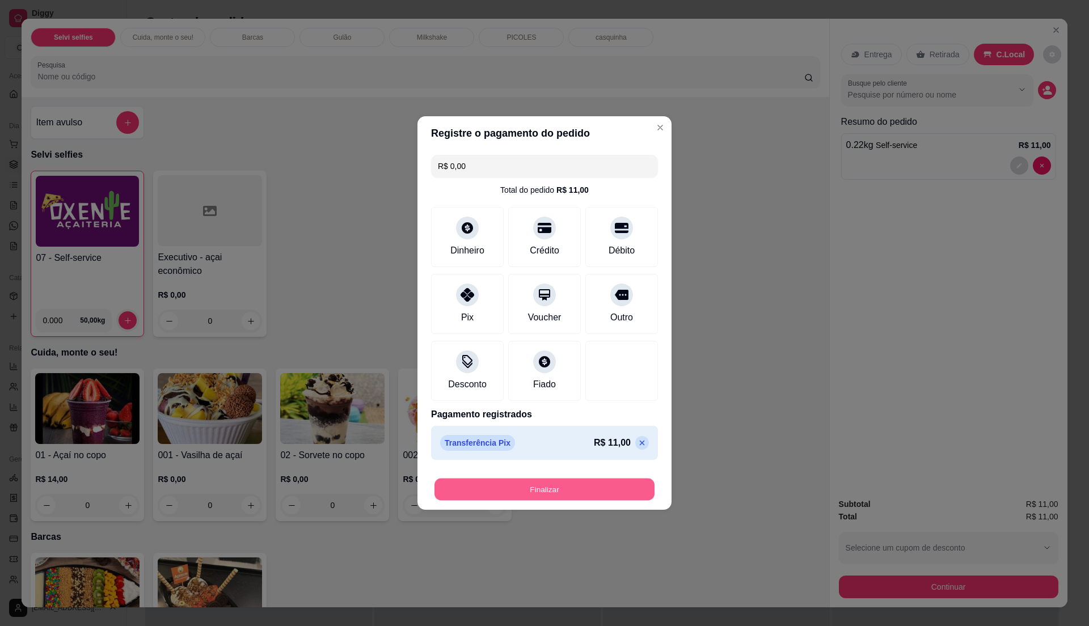
click at [546, 491] on button "Finalizar" at bounding box center [544, 490] width 220 height 22
type input "-R$ 11,00"
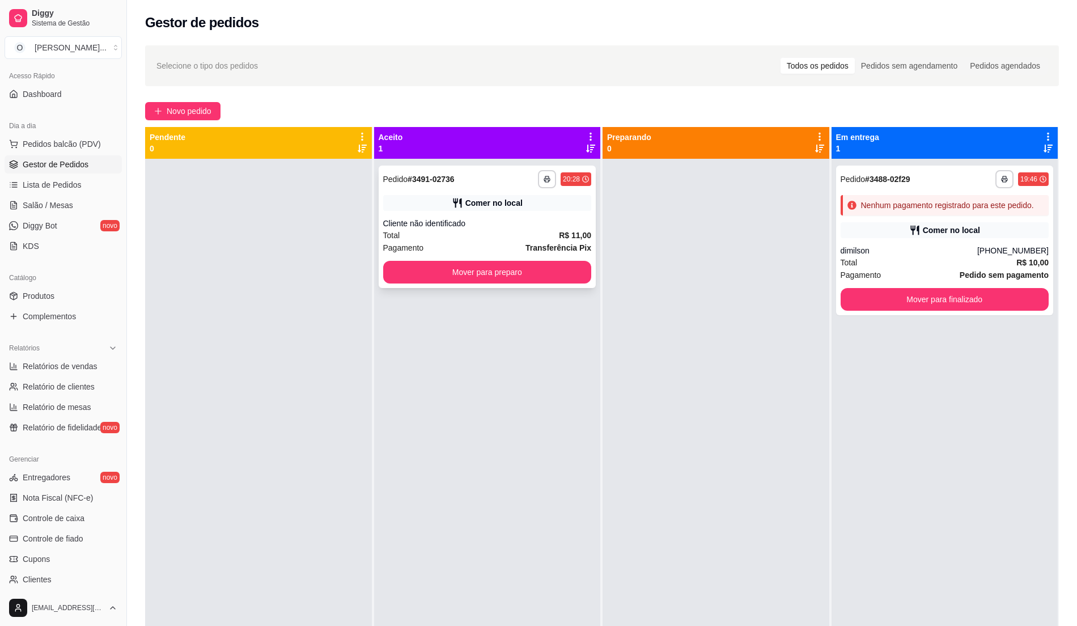
click at [484, 234] on div "Total R$ 11,00" at bounding box center [487, 235] width 209 height 12
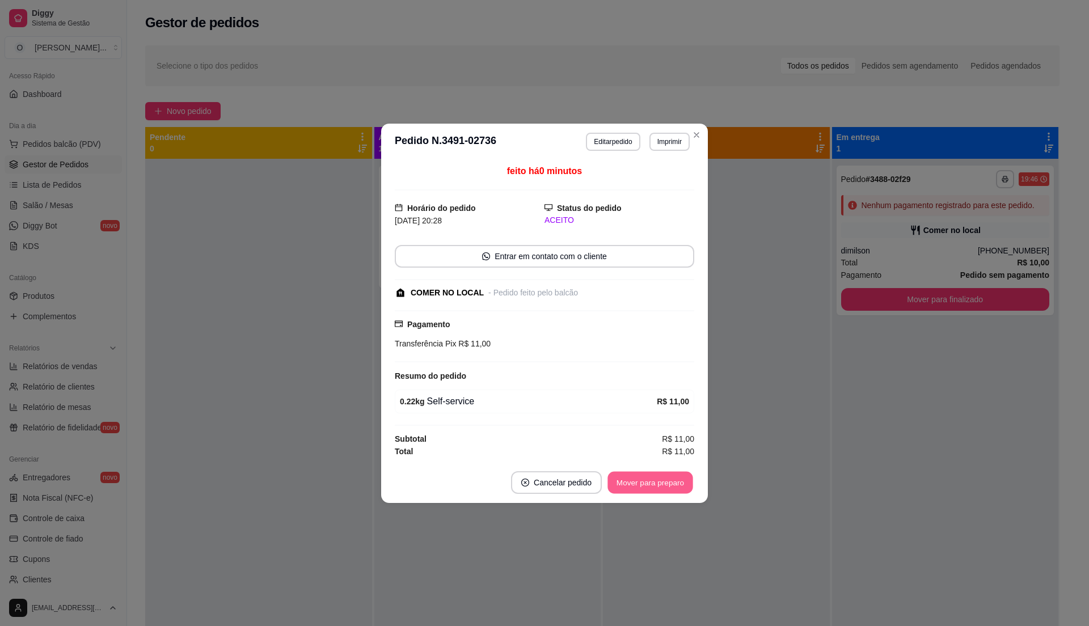
click at [657, 491] on button "Mover para preparo" at bounding box center [649, 482] width 85 height 22
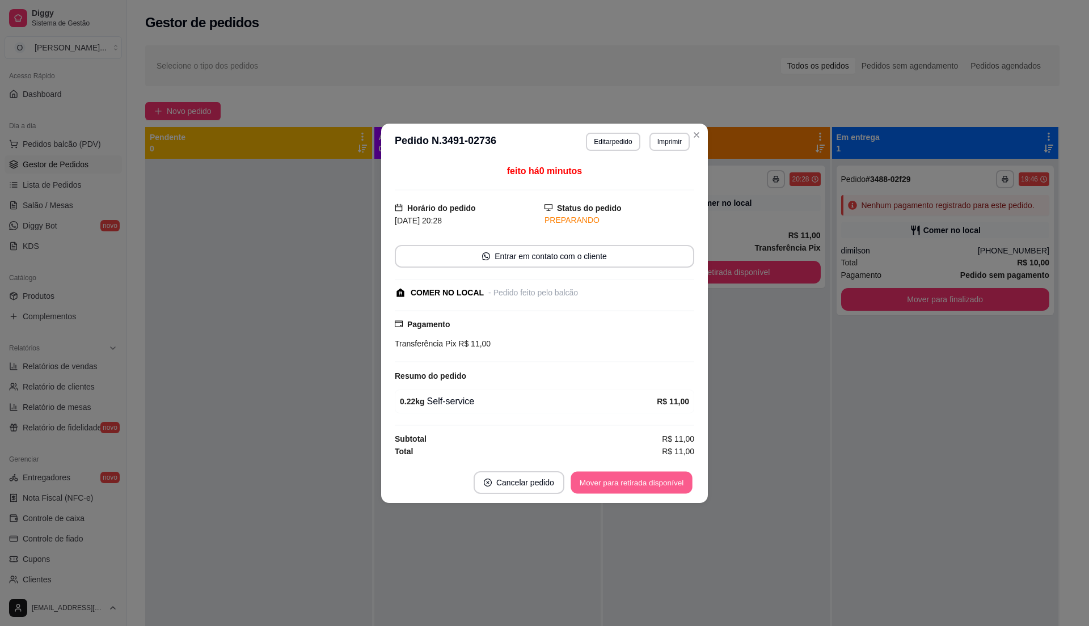
click at [661, 489] on button "Mover para retirada disponível" at bounding box center [630, 482] width 121 height 22
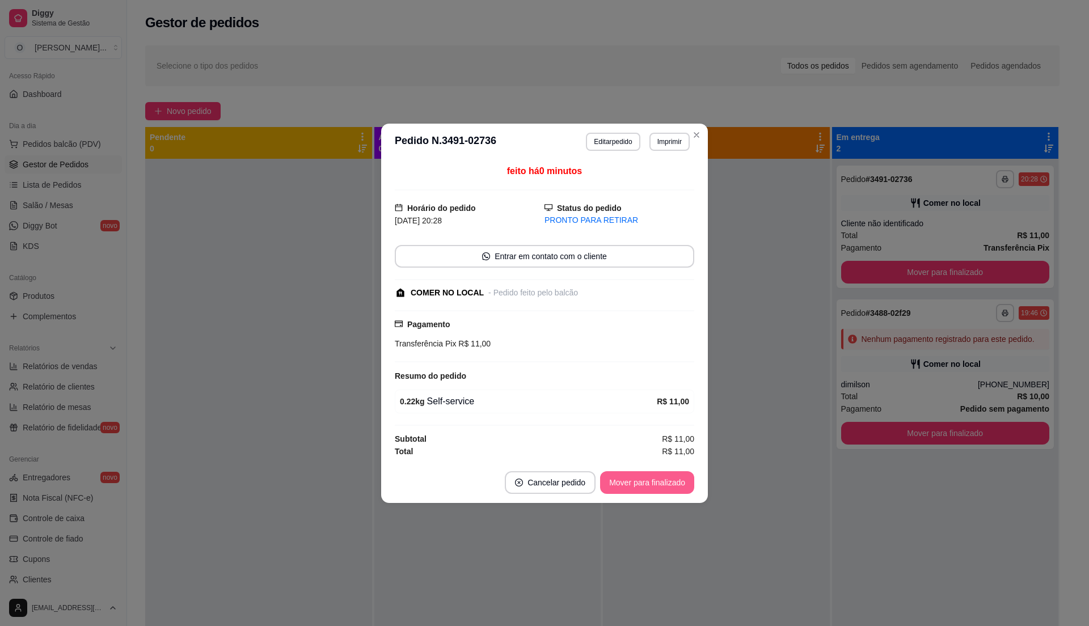
click at [661, 489] on button "Mover para finalizado" at bounding box center [647, 482] width 94 height 23
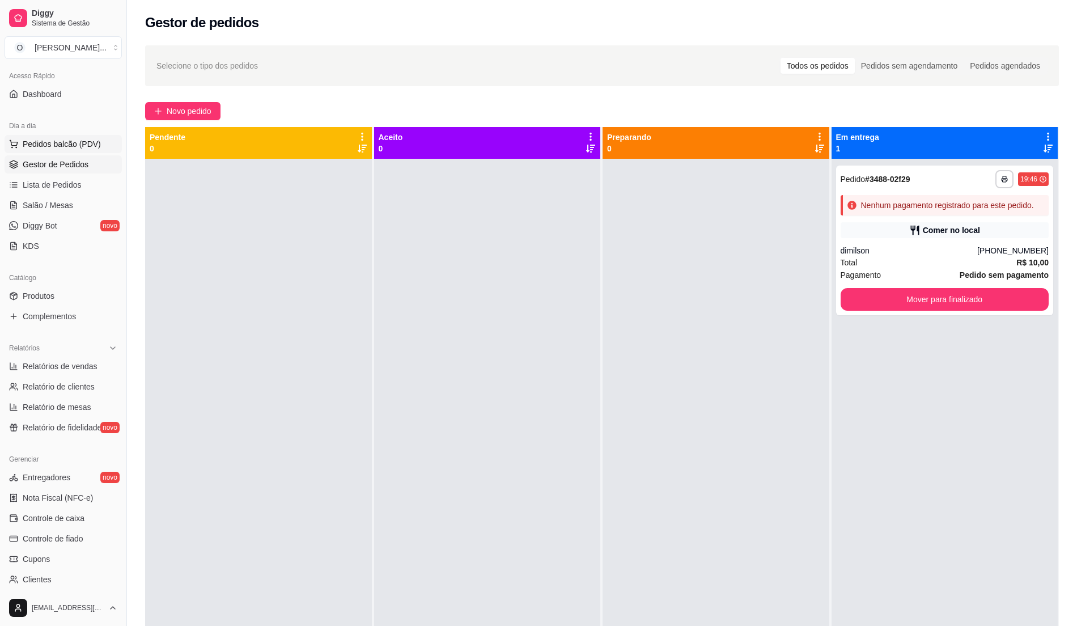
click at [66, 140] on span "Pedidos balcão (PDV)" at bounding box center [62, 143] width 78 height 11
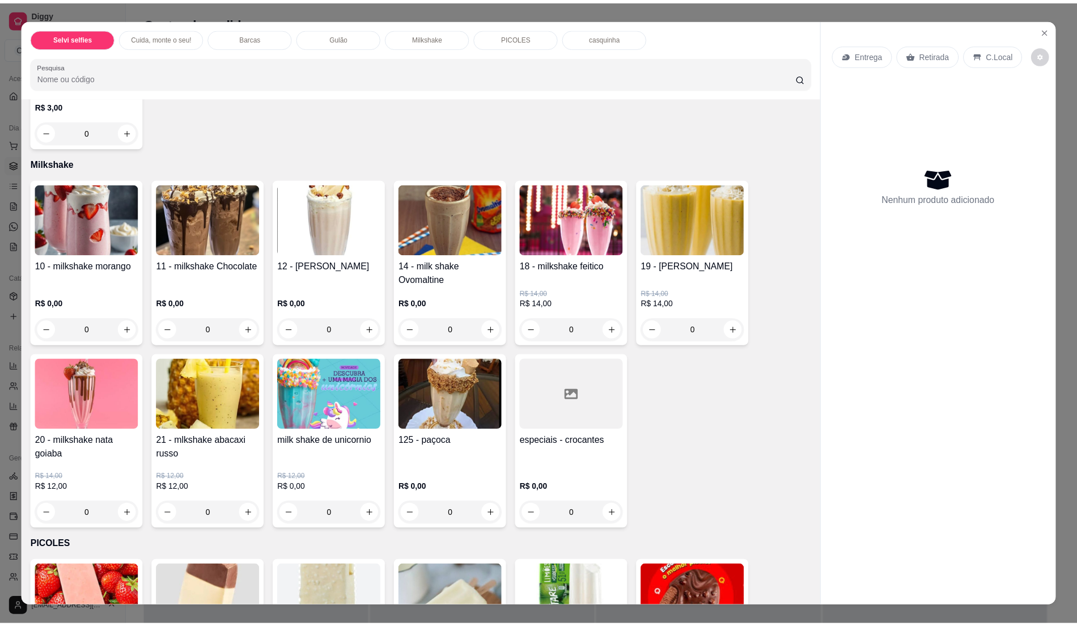
scroll to position [1134, 0]
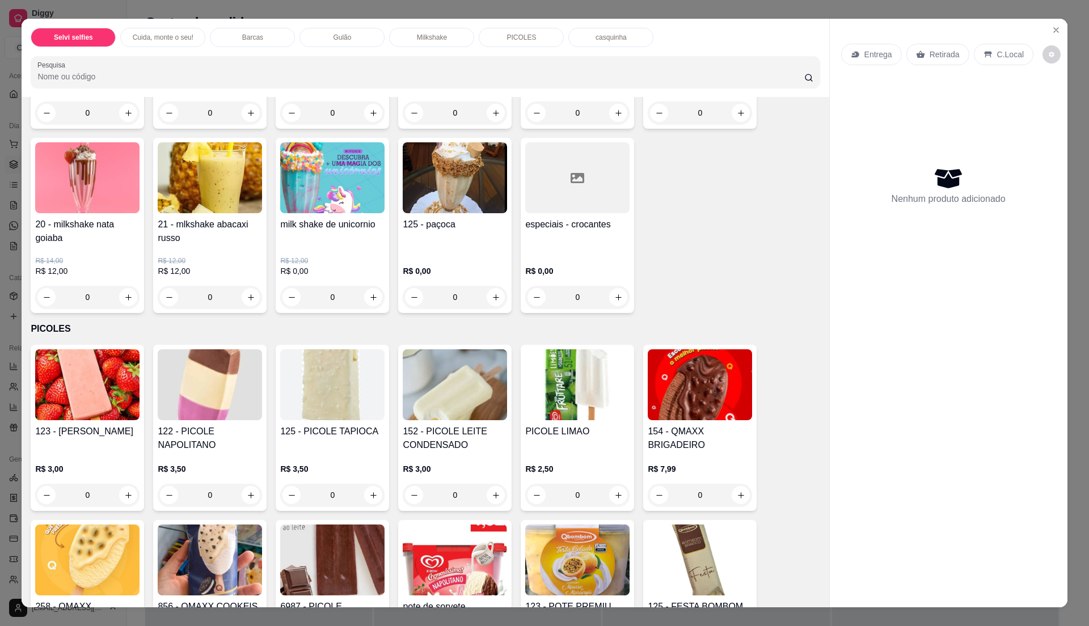
click at [329, 183] on img at bounding box center [332, 177] width 104 height 71
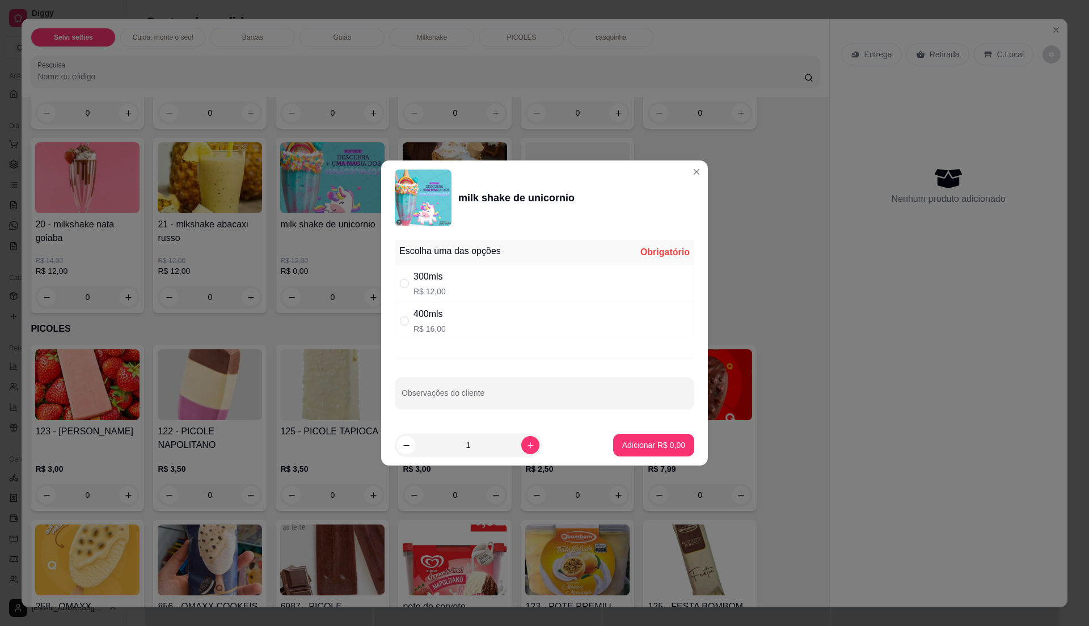
click at [442, 326] on p "R$ 16,00" at bounding box center [429, 328] width 32 height 11
radio input "true"
click at [651, 447] on p "Adicionar R$ 16,00" at bounding box center [652, 444] width 66 height 11
type input "1"
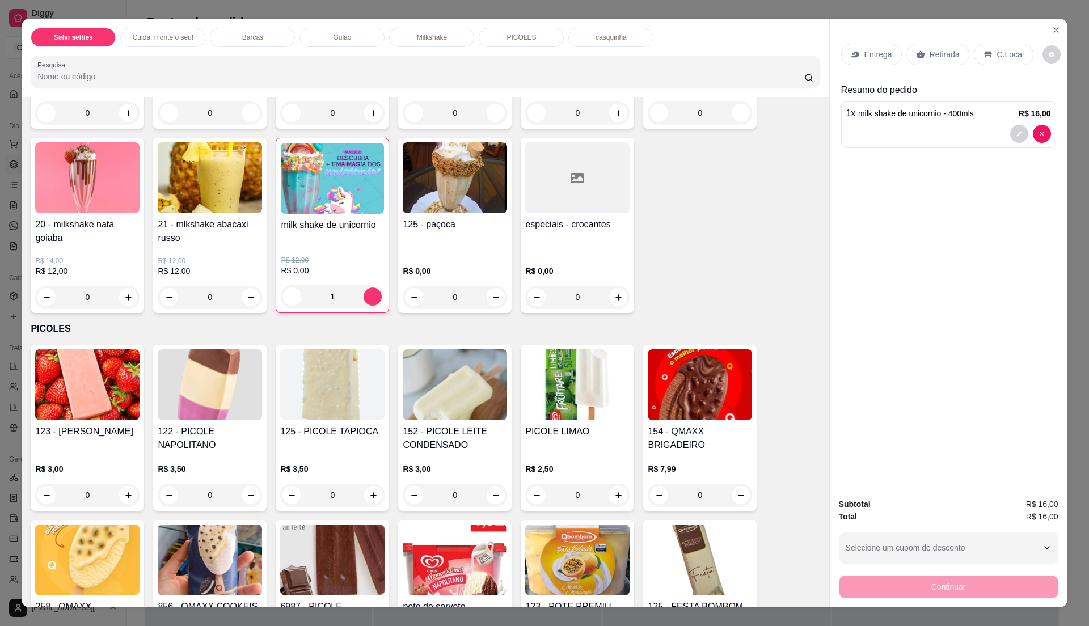
click at [80, 578] on img at bounding box center [87, 560] width 104 height 71
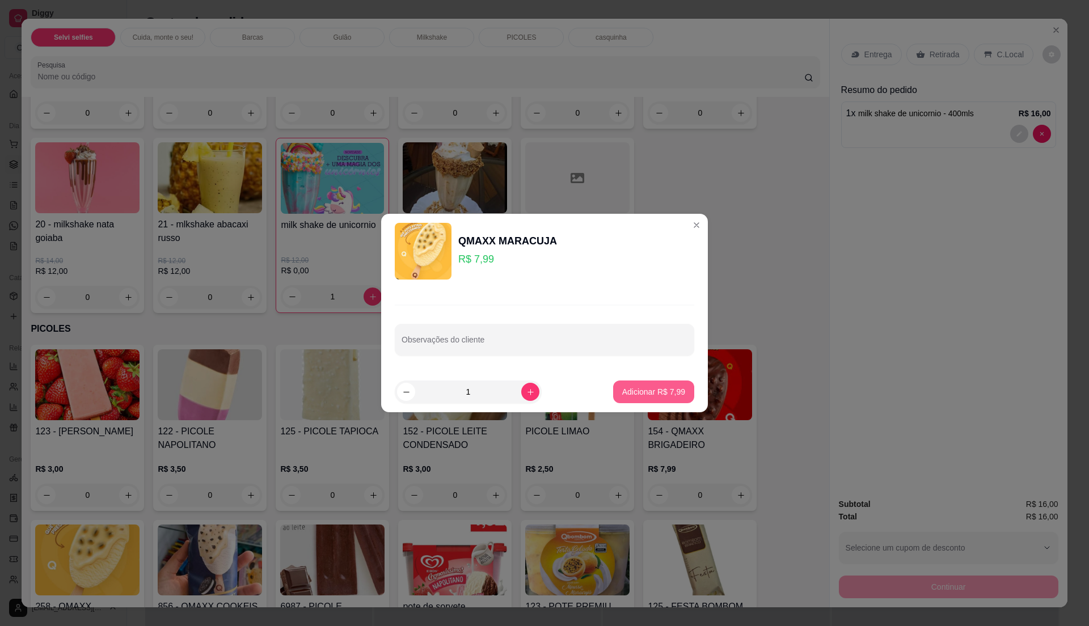
click at [647, 398] on button "Adicionar R$ 7,99" at bounding box center [653, 392] width 81 height 23
type input "1"
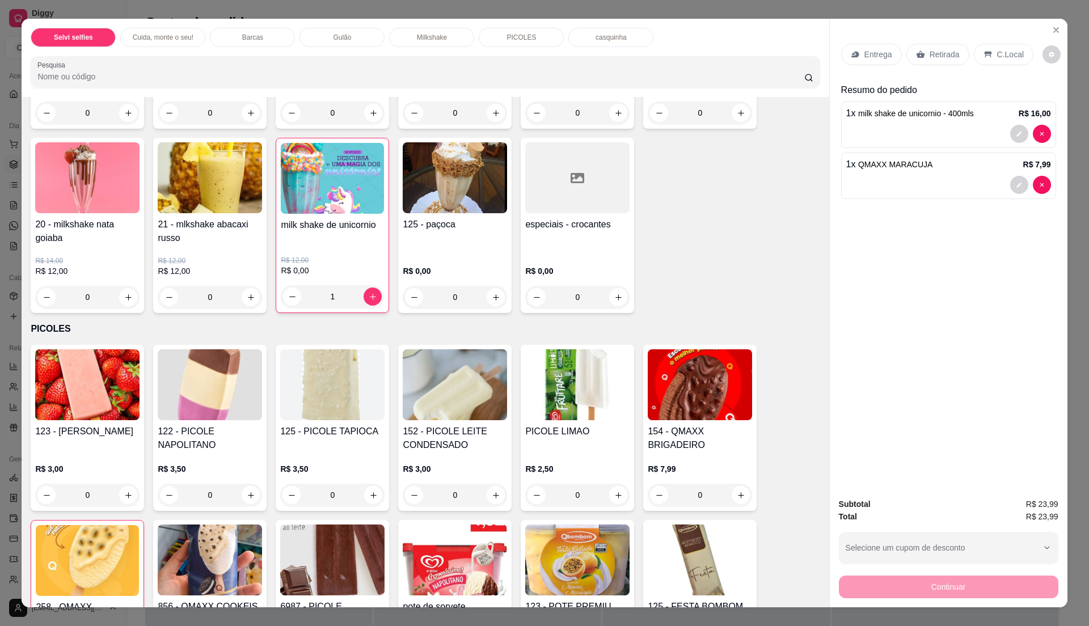
click at [1005, 50] on p "C.Local" at bounding box center [1010, 54] width 27 height 11
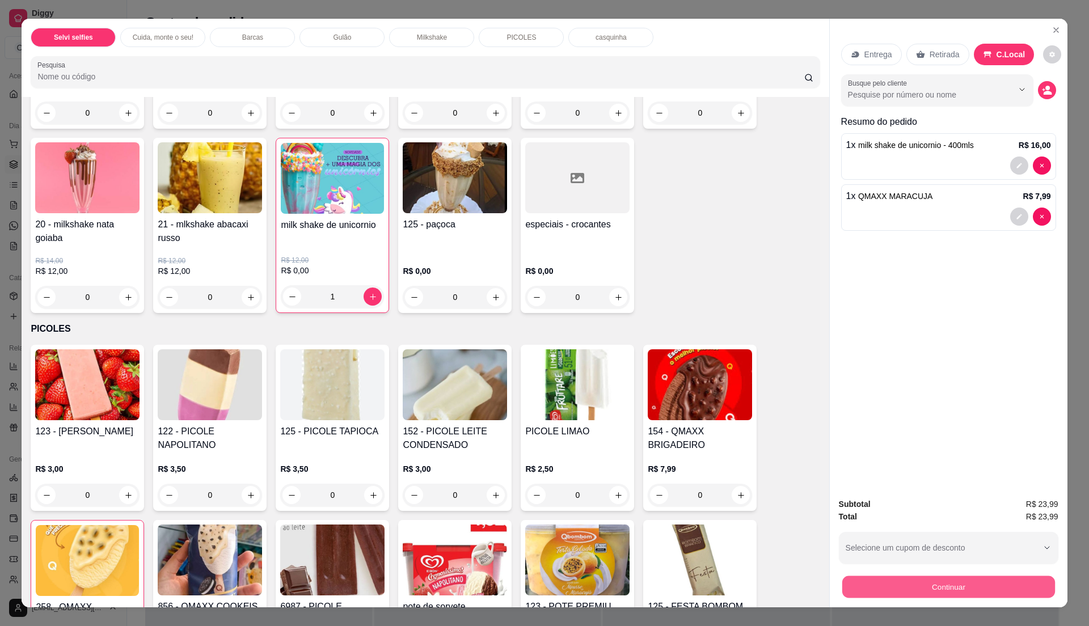
click at [927, 578] on button "Continuar" at bounding box center [948, 587] width 213 height 22
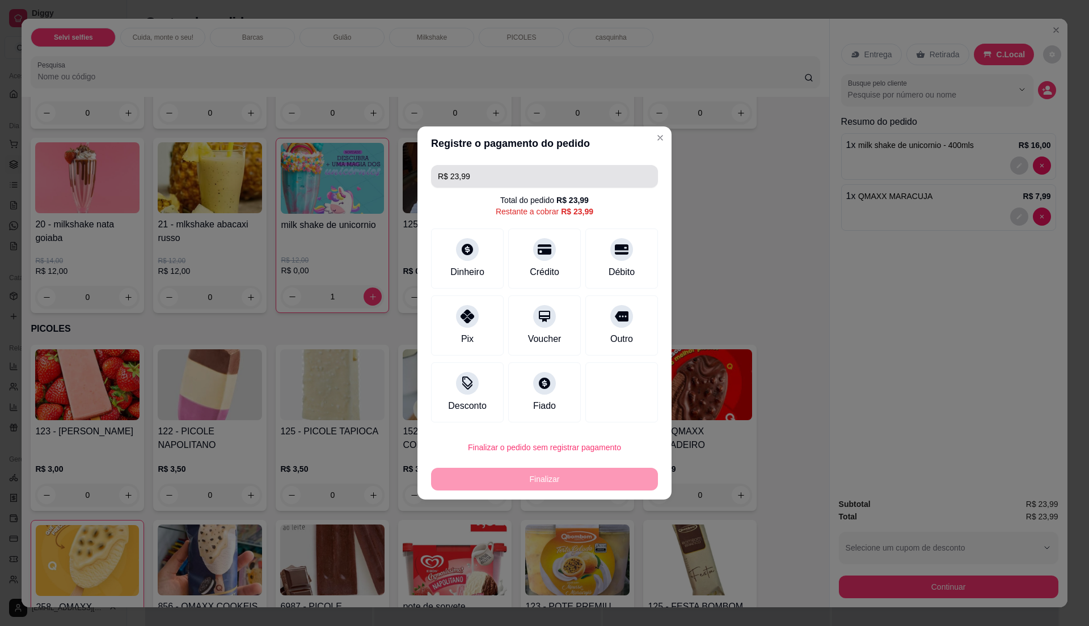
click at [495, 171] on input "R$ 23,99" at bounding box center [544, 176] width 213 height 23
click at [464, 321] on div at bounding box center [467, 313] width 25 height 25
type input "R$ 0,00"
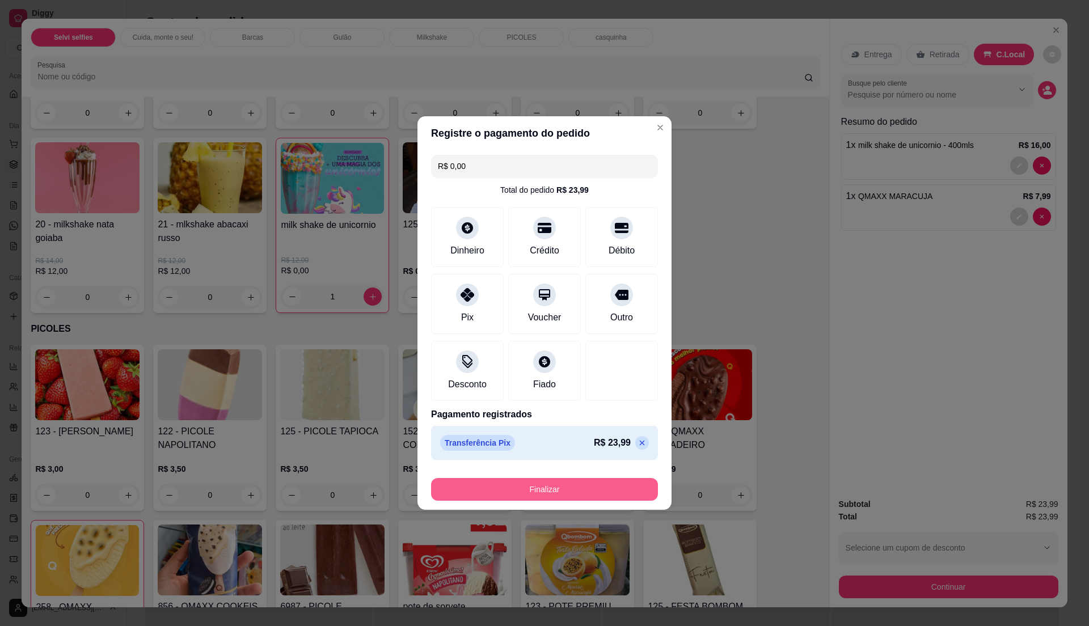
click at [546, 495] on button "Finalizar" at bounding box center [544, 489] width 227 height 23
type input "0"
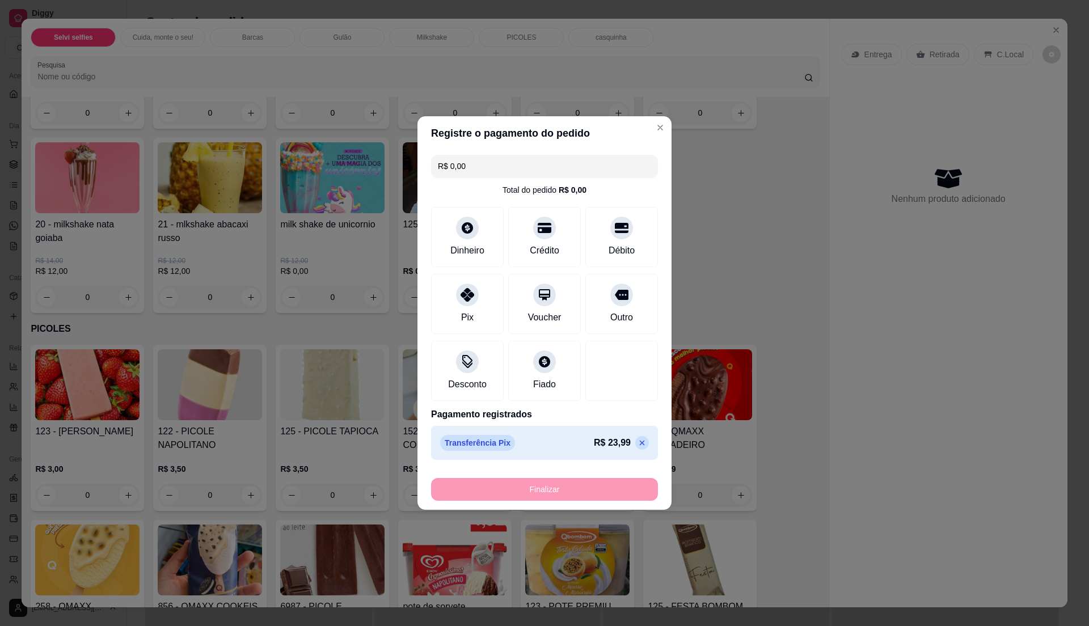
type input "-R$ 23,99"
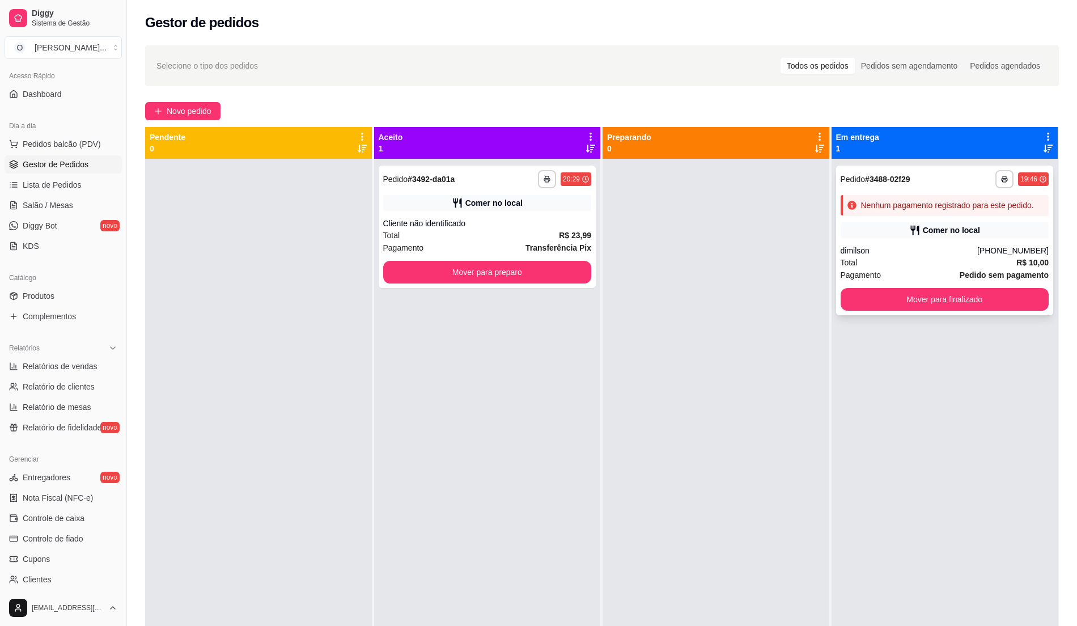
click at [886, 255] on div "dimilson" at bounding box center [909, 250] width 137 height 11
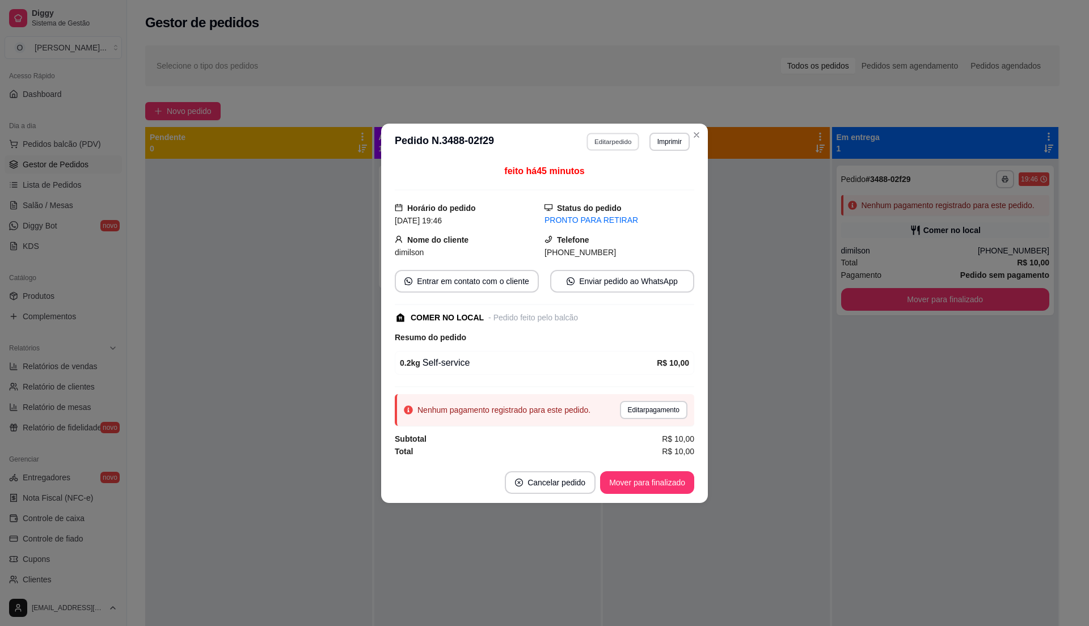
click at [597, 143] on button "Editar pedido" at bounding box center [613, 142] width 53 height 18
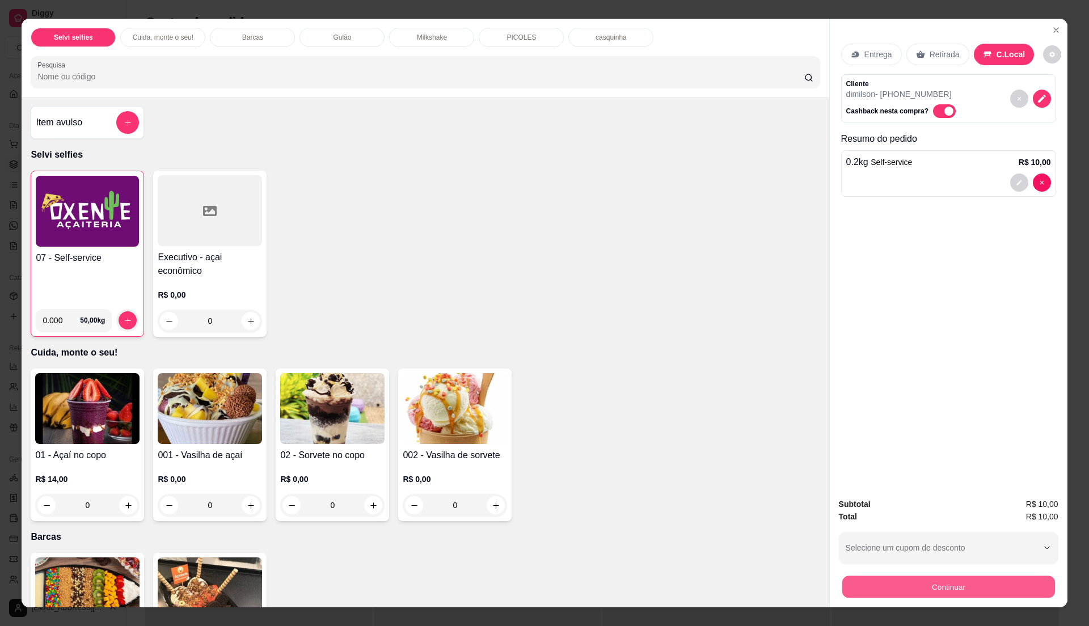
click at [987, 591] on button "Continuar" at bounding box center [948, 587] width 213 height 22
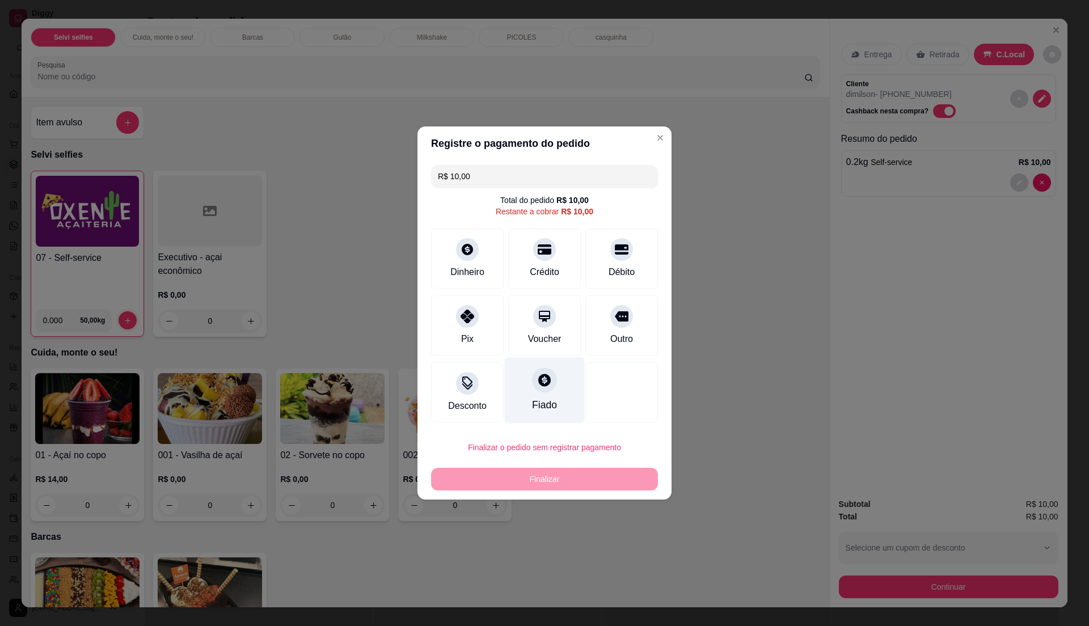
click at [537, 382] on icon at bounding box center [544, 380] width 15 height 15
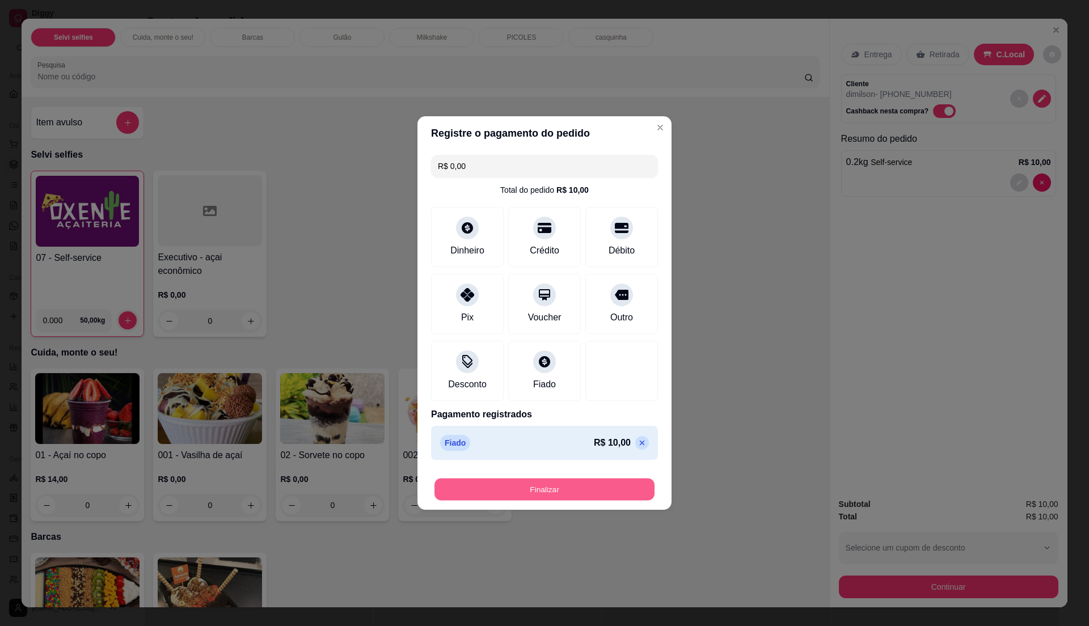
click at [550, 487] on button "Finalizar" at bounding box center [544, 490] width 220 height 22
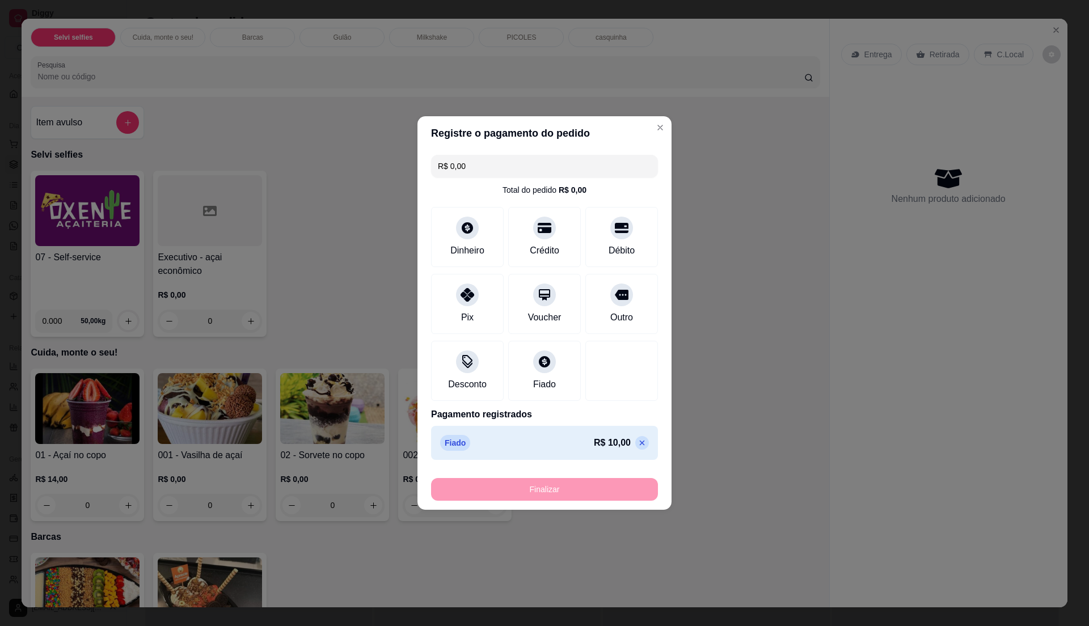
type input "-R$ 10,00"
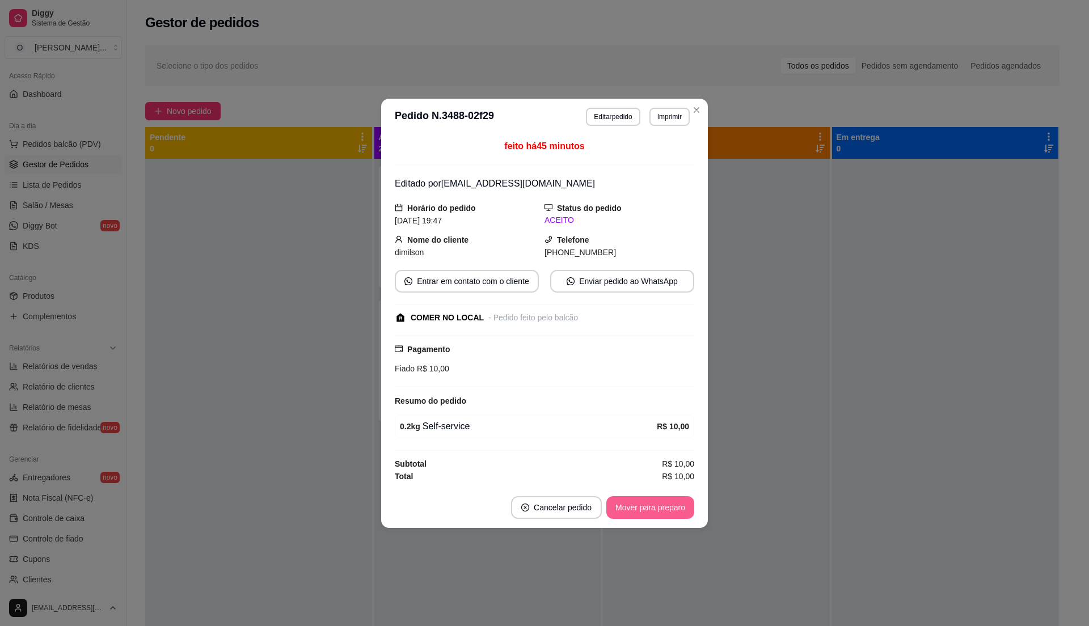
click at [683, 508] on button "Mover para preparo" at bounding box center [650, 507] width 88 height 23
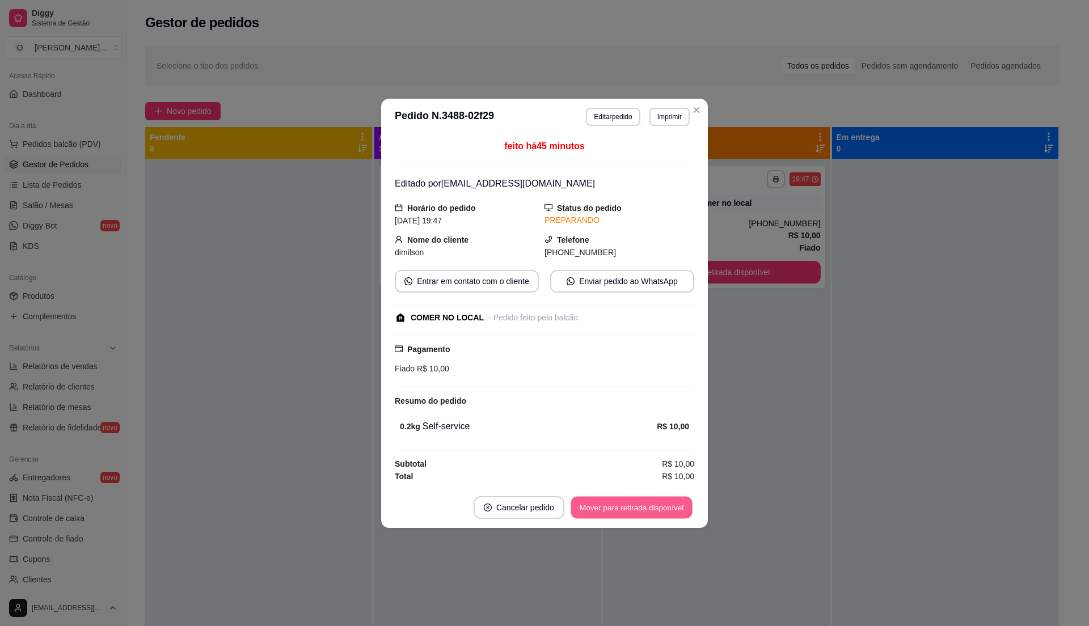
click at [683, 508] on button "Mover para retirada disponível" at bounding box center [630, 507] width 121 height 22
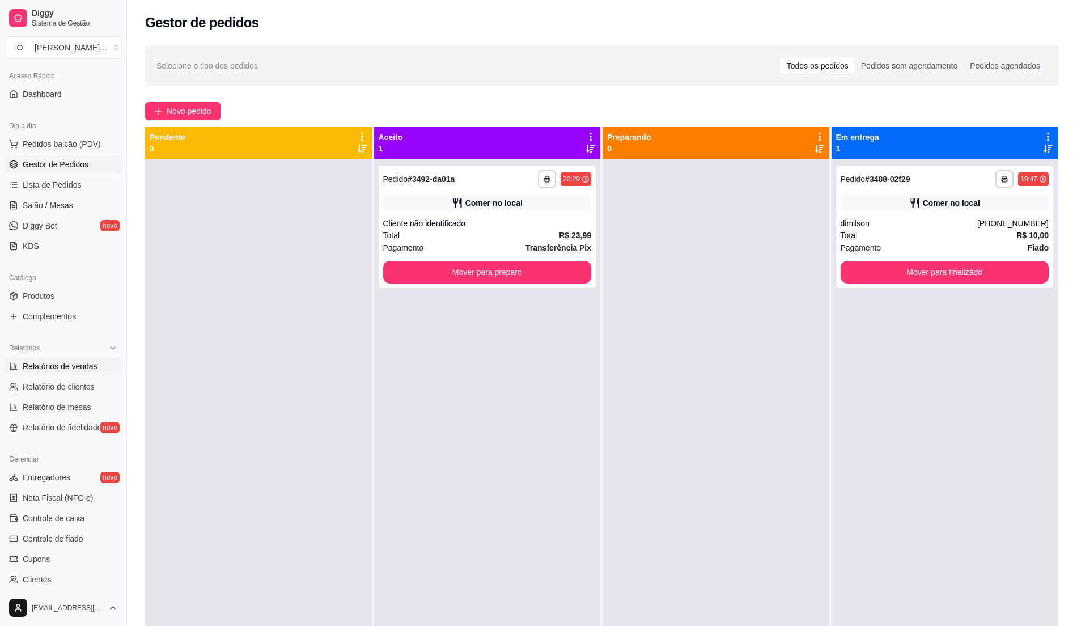
click at [52, 369] on span "Relatórios de vendas" at bounding box center [60, 366] width 75 height 11
select select "ALL"
select select "0"
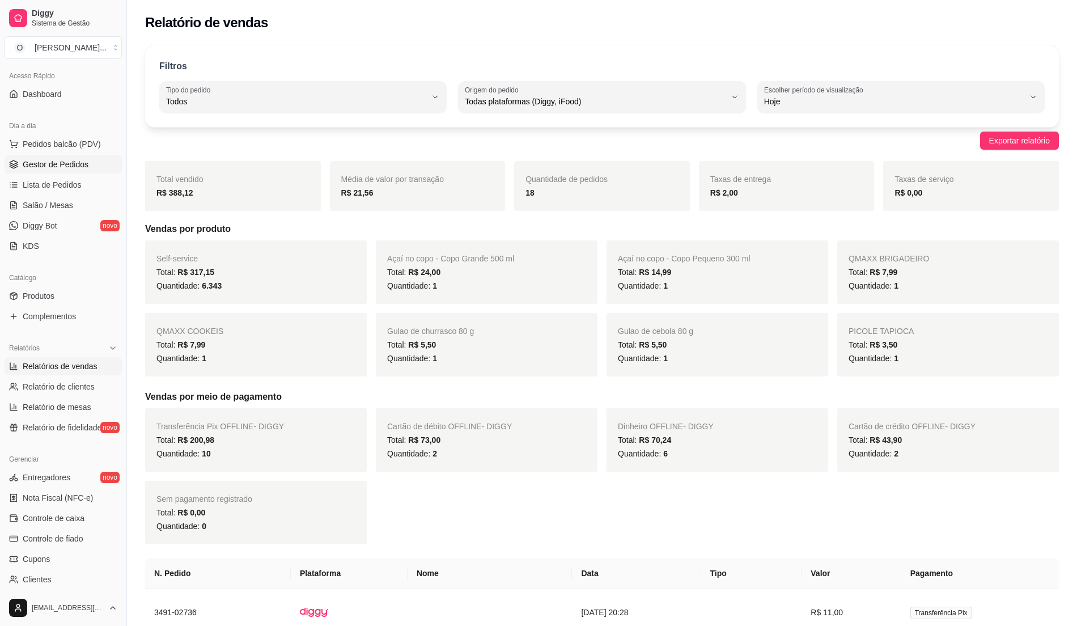
click at [45, 167] on span "Gestor de Pedidos" at bounding box center [56, 164] width 66 height 11
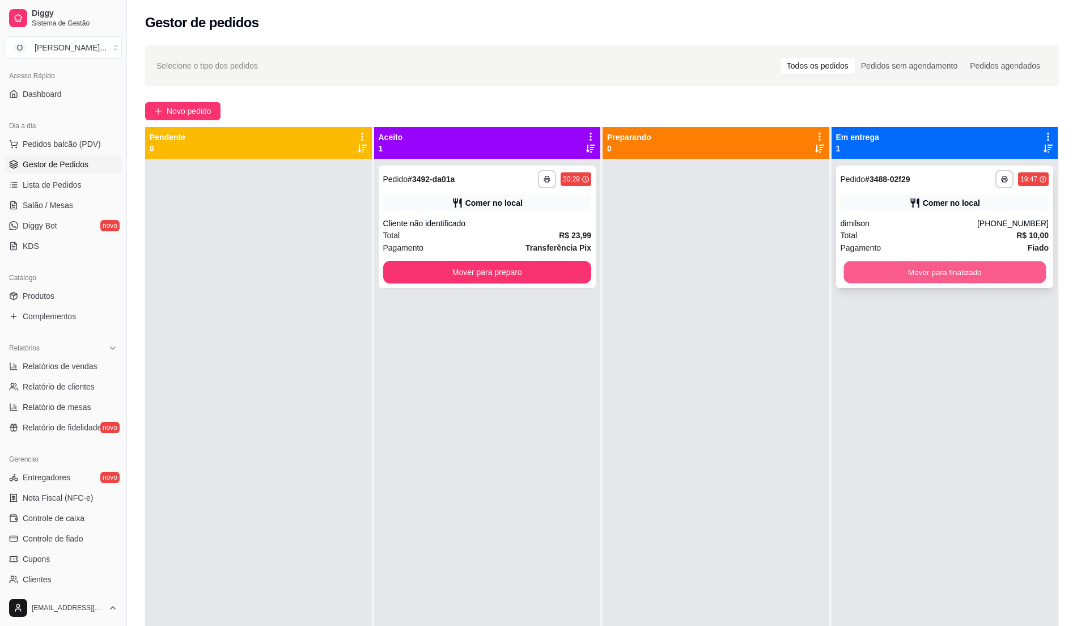
click at [928, 267] on button "Mover para finalizado" at bounding box center [945, 272] width 202 height 22
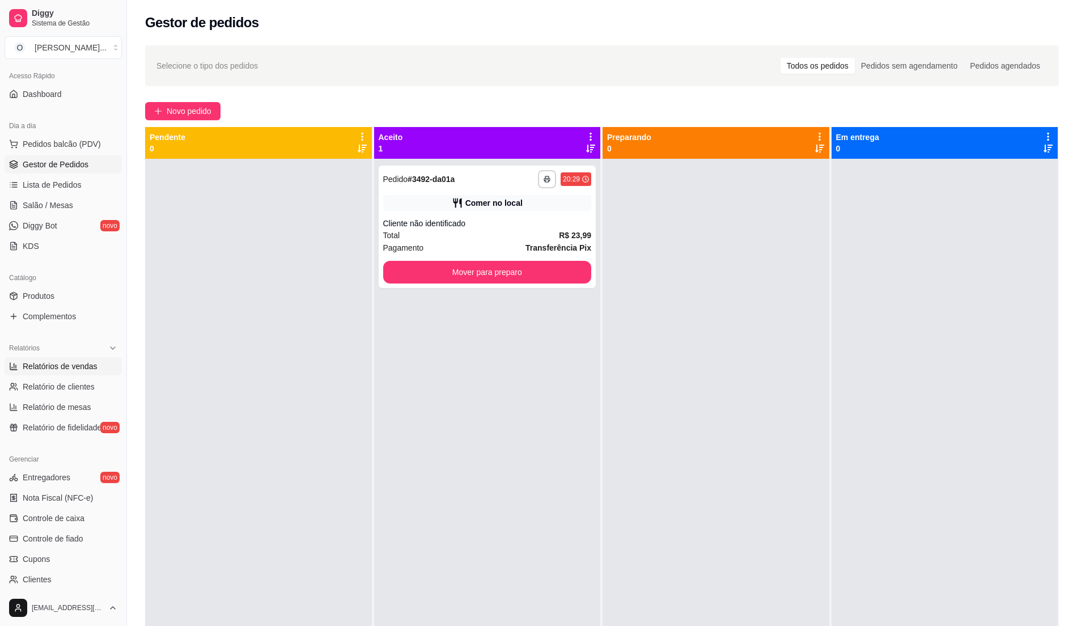
click at [62, 367] on span "Relatórios de vendas" at bounding box center [60, 366] width 75 height 11
select select "ALL"
select select "0"
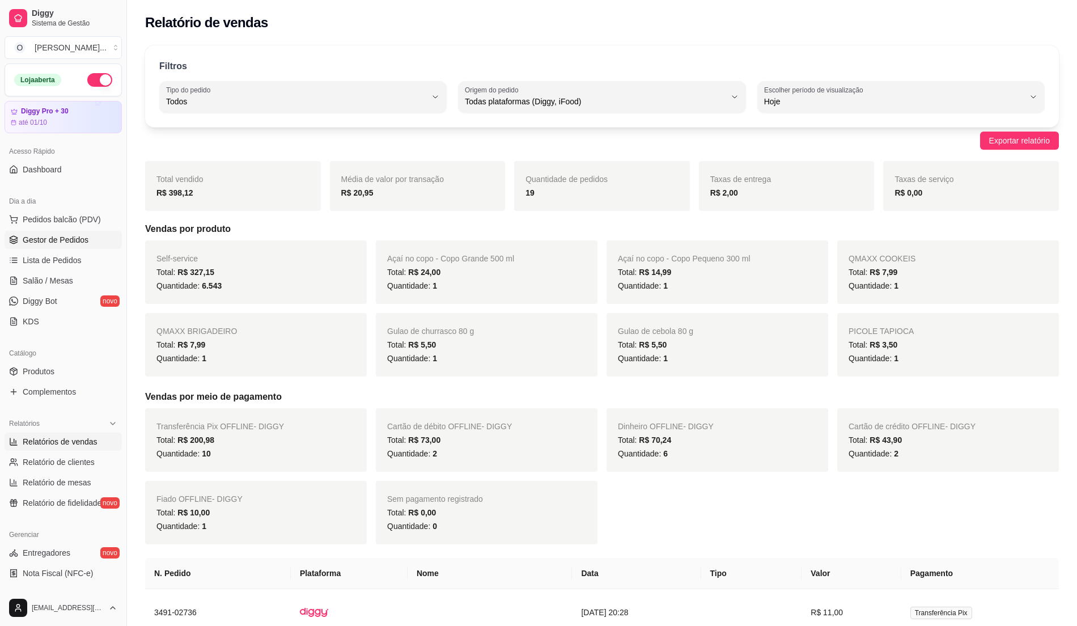
click at [60, 245] on span "Gestor de Pedidos" at bounding box center [56, 239] width 66 height 11
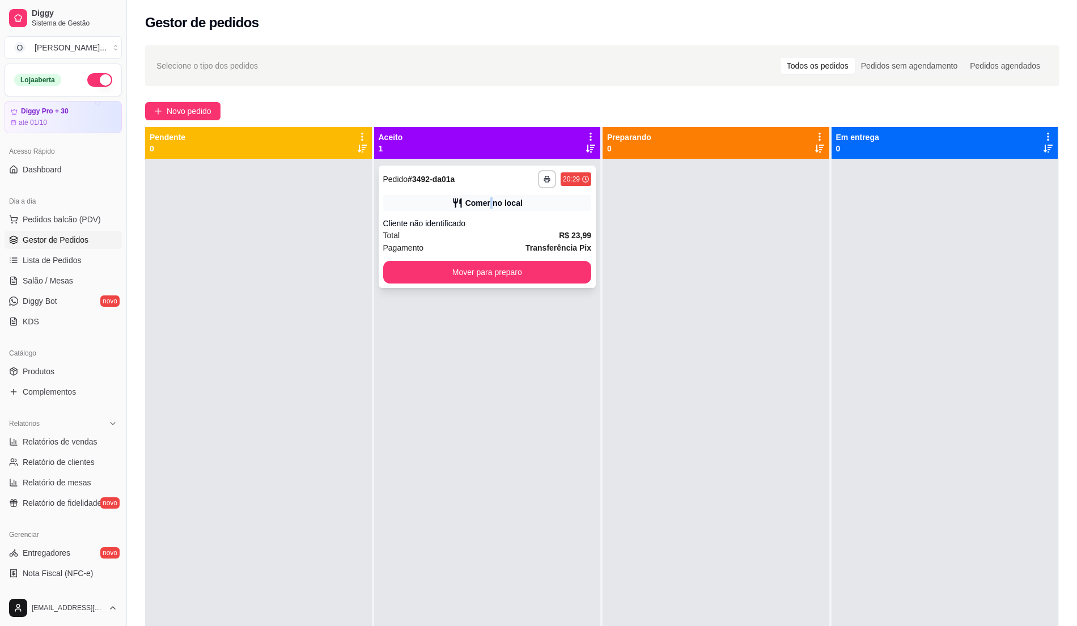
click at [488, 195] on div "Comer no local" at bounding box center [487, 203] width 209 height 16
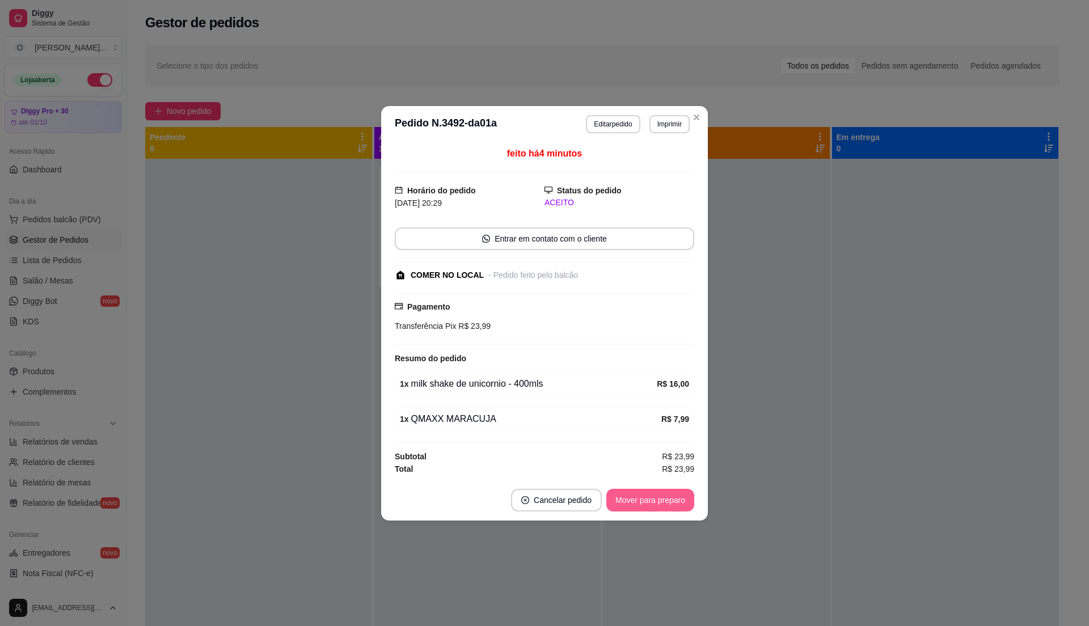
click at [646, 504] on button "Mover para preparo" at bounding box center [650, 500] width 88 height 23
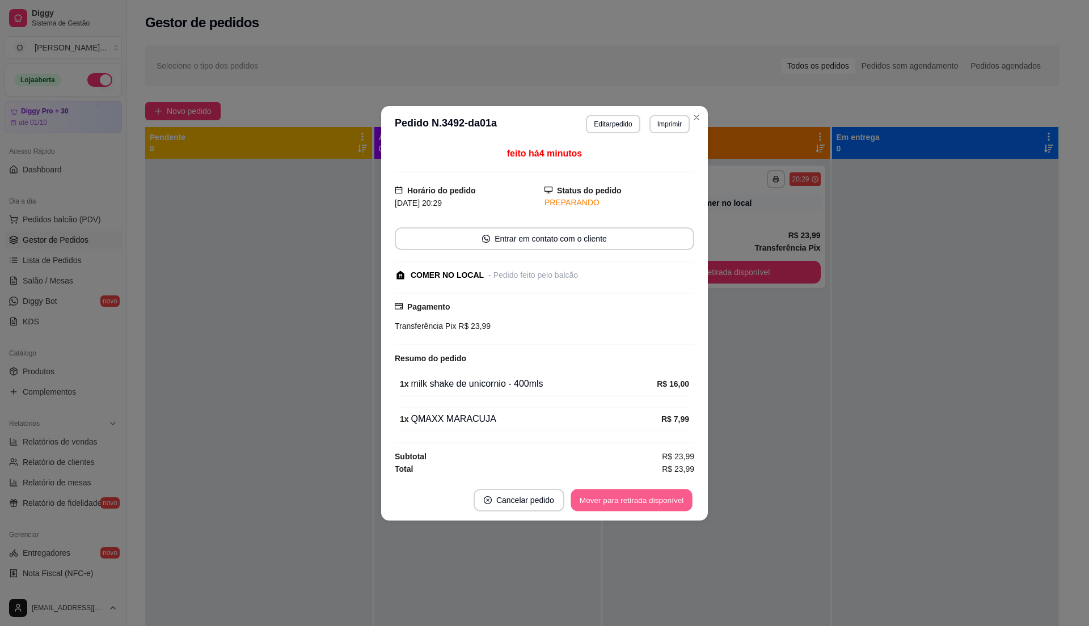
click at [647, 504] on button "Mover para retirada disponível" at bounding box center [630, 500] width 121 height 22
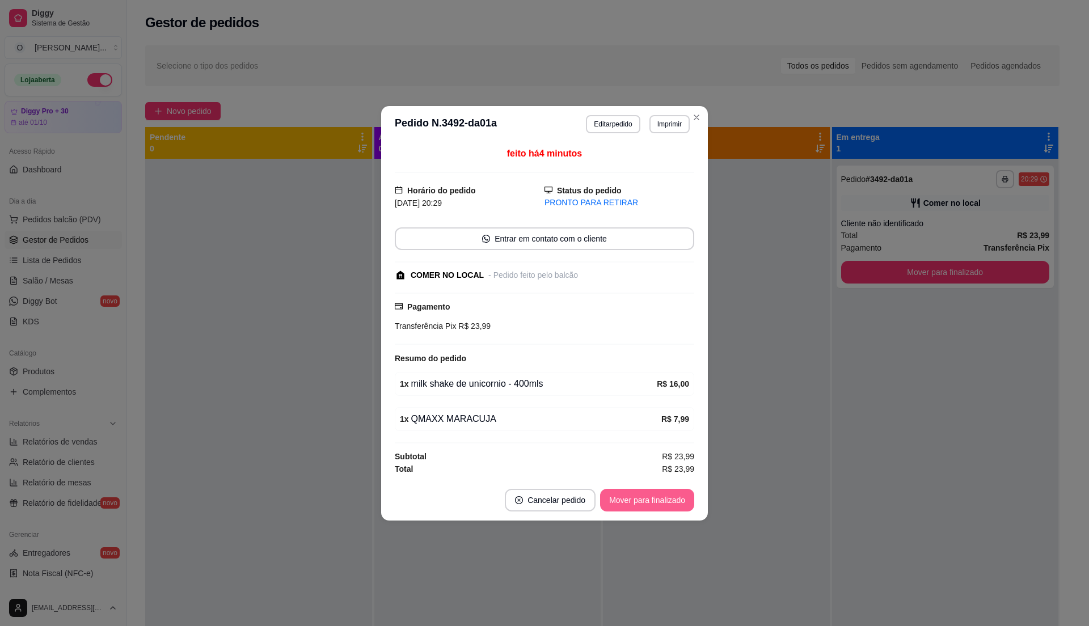
click at [658, 500] on button "Mover para finalizado" at bounding box center [647, 500] width 94 height 23
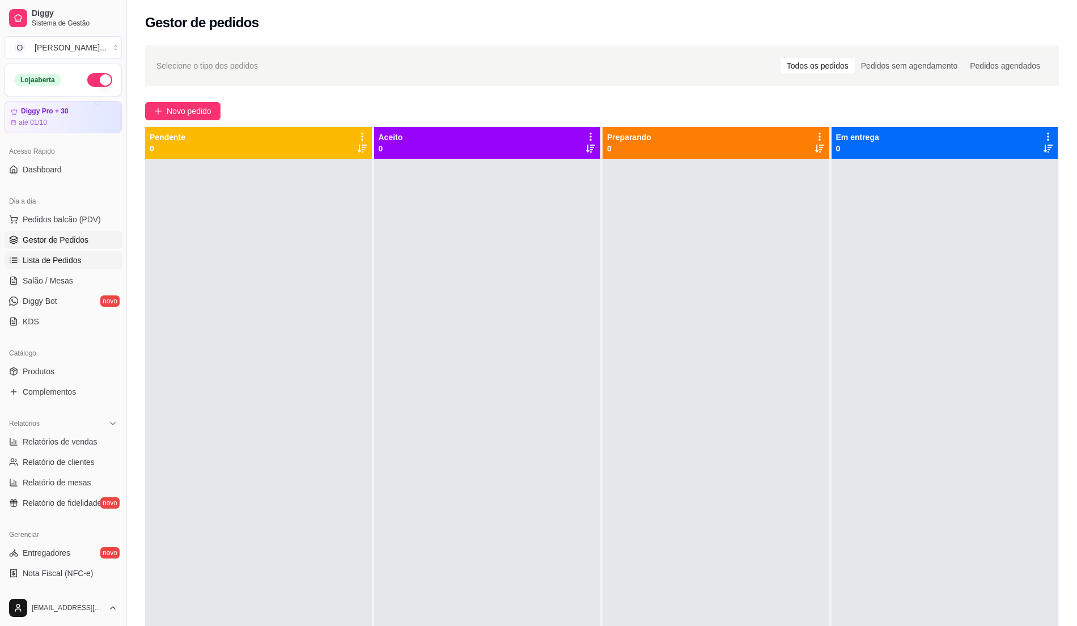
click at [60, 255] on span "Lista de Pedidos" at bounding box center [52, 260] width 59 height 11
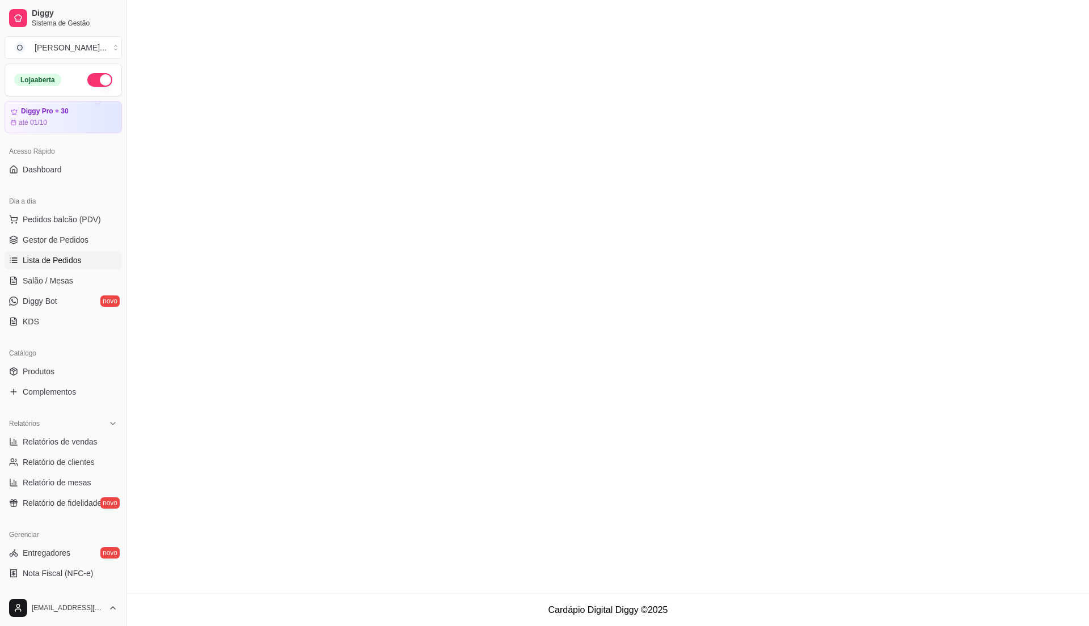
click at [414, 623] on footer "Cardápio Digital Diggy © 2025" at bounding box center [608, 610] width 962 height 32
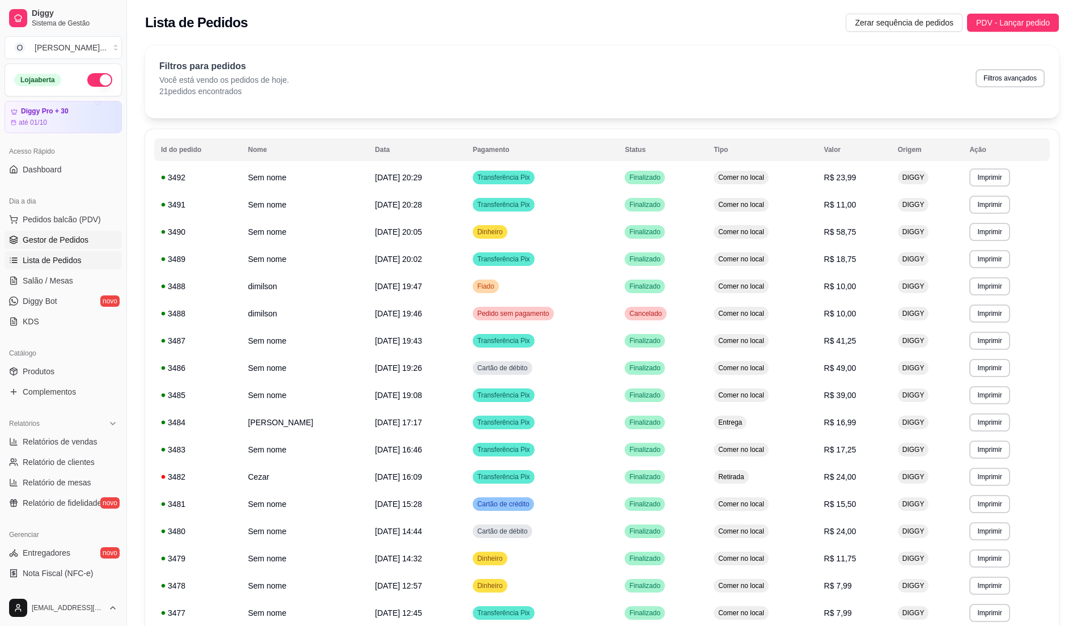
click at [61, 233] on link "Gestor de Pedidos" at bounding box center [63, 240] width 117 height 18
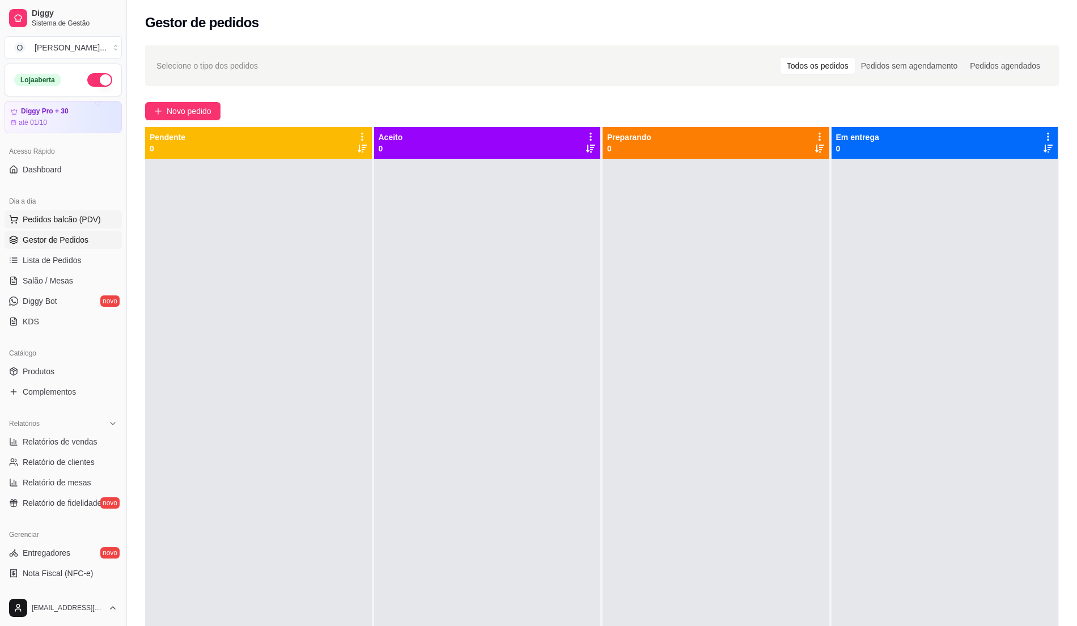
click at [27, 214] on span "Pedidos balcão (PDV)" at bounding box center [62, 219] width 78 height 11
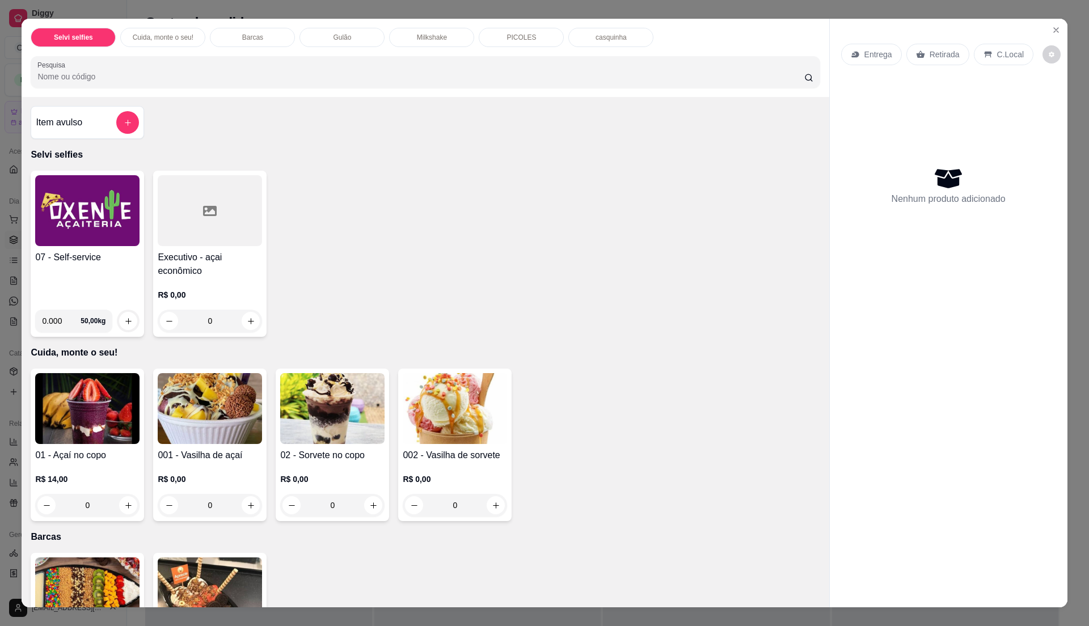
click at [136, 245] on div "07 - Self-service 0.000 50,00 kg" at bounding box center [87, 254] width 113 height 166
click at [105, 275] on div "07 - Self-service" at bounding box center [87, 276] width 104 height 50
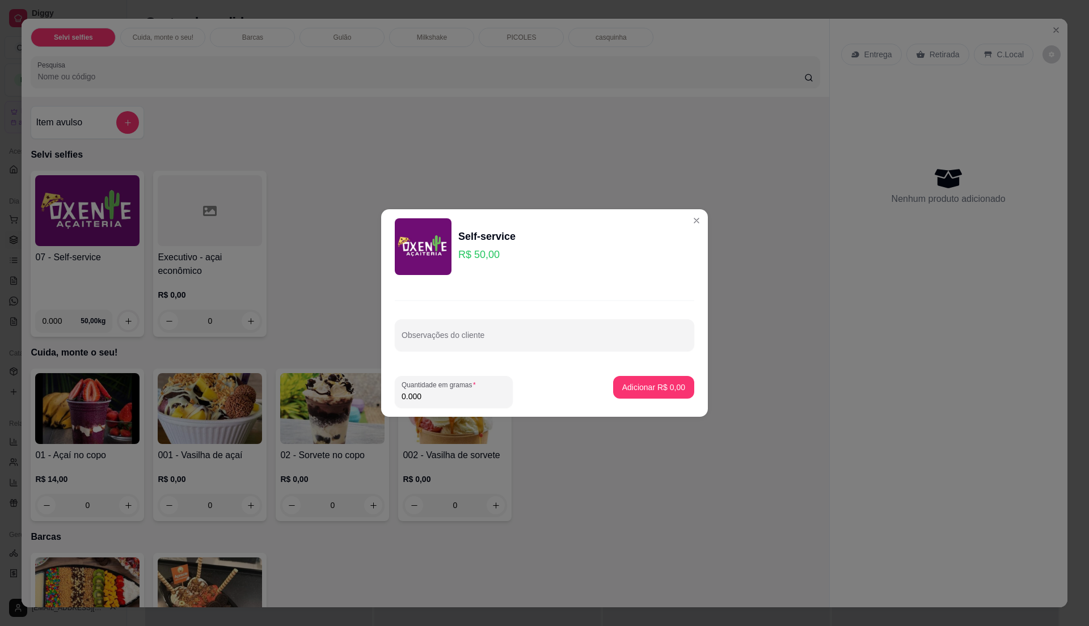
click at [432, 391] on input "0.000" at bounding box center [454, 396] width 104 height 11
type input "0.29"
click at [637, 383] on p "Adicionar R$ 14,50" at bounding box center [651, 387] width 67 height 11
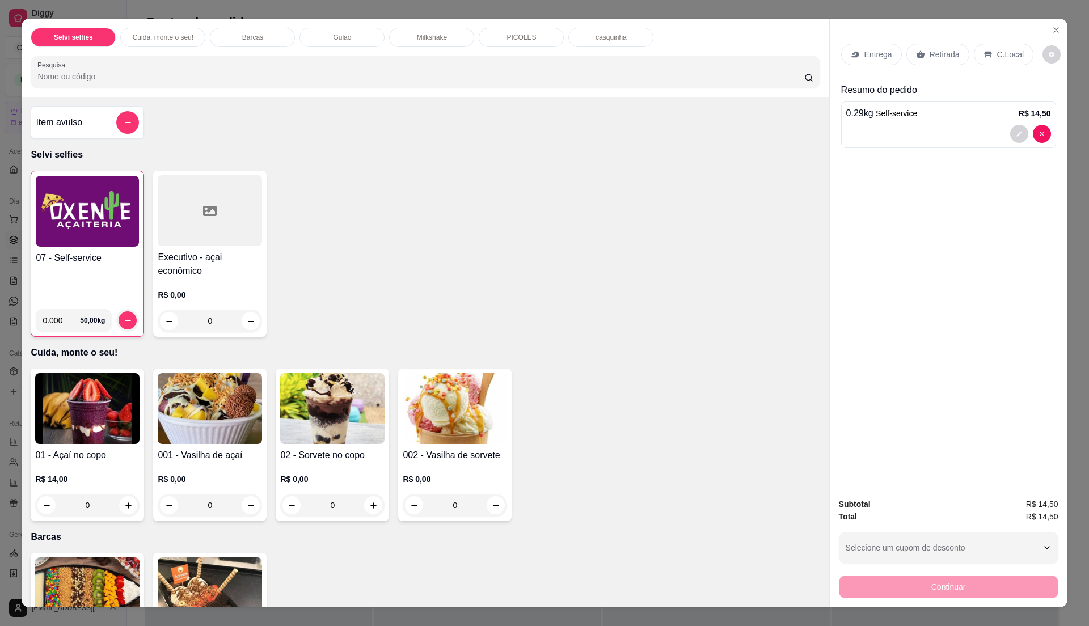
click at [997, 51] on p "C.Local" at bounding box center [1010, 54] width 27 height 11
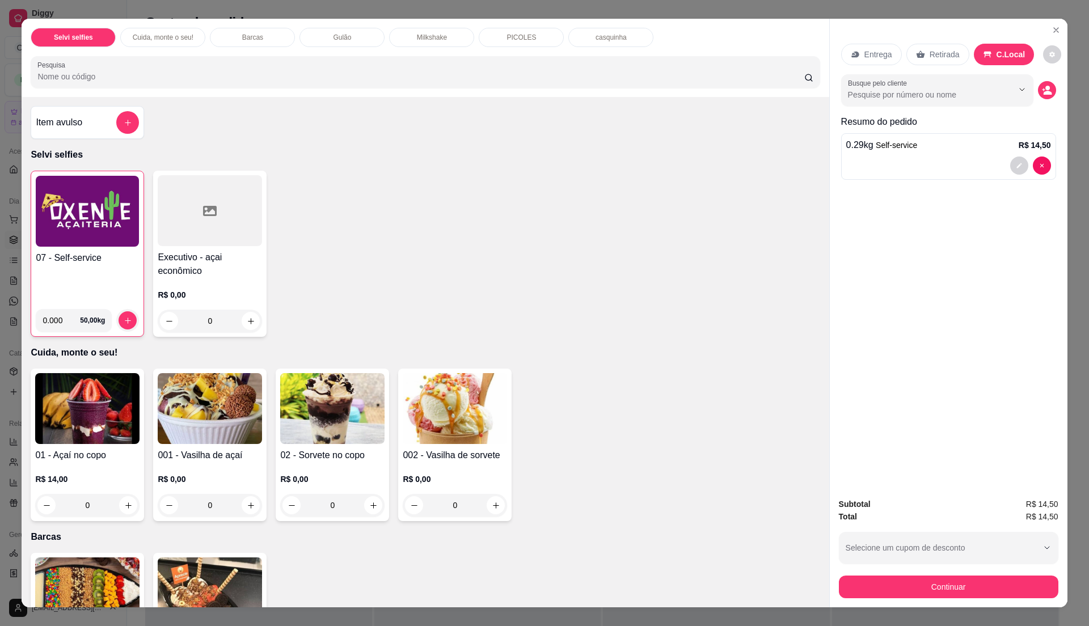
click at [94, 260] on h4 "07 - Self-service" at bounding box center [87, 258] width 103 height 14
click at [976, 585] on button "Continuar" at bounding box center [948, 587] width 219 height 23
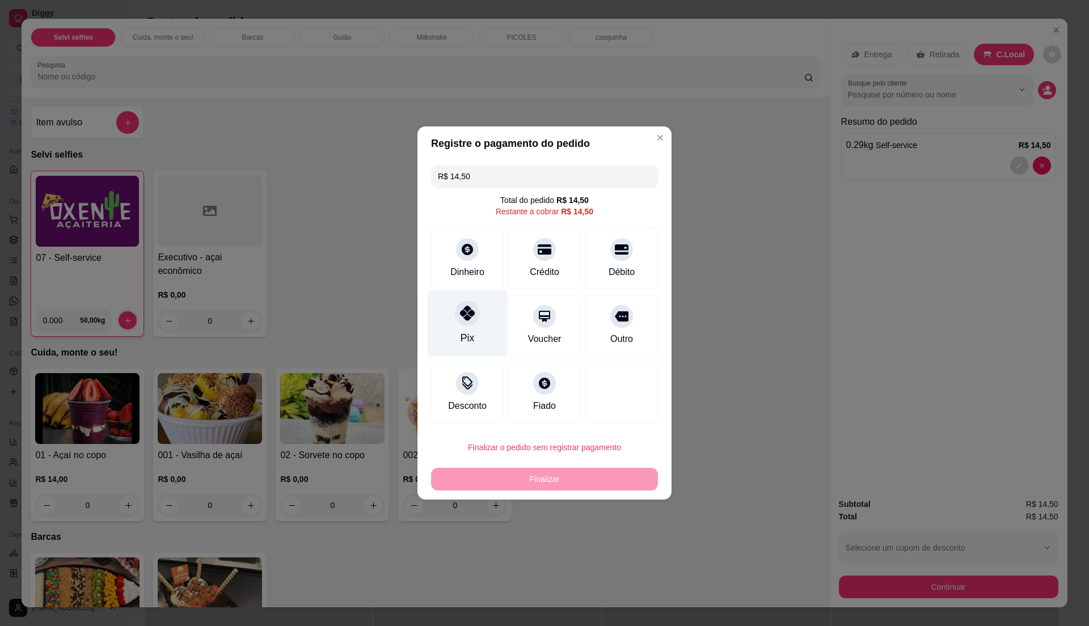
click at [472, 313] on icon at bounding box center [467, 313] width 15 height 15
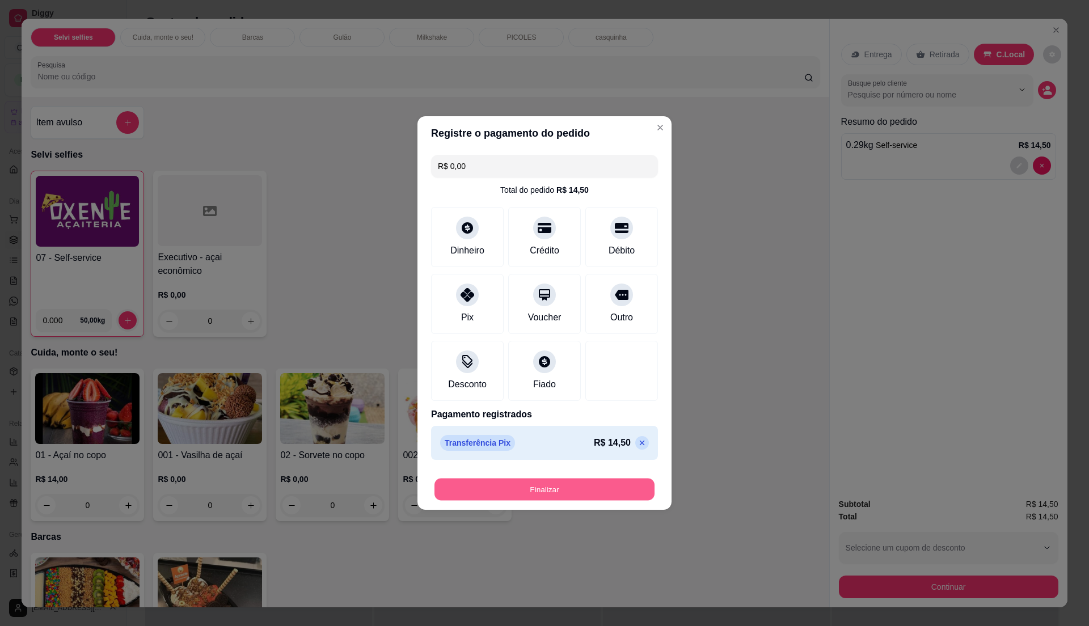
click at [555, 481] on button "Finalizar" at bounding box center [544, 490] width 220 height 22
type input "-R$ 14,50"
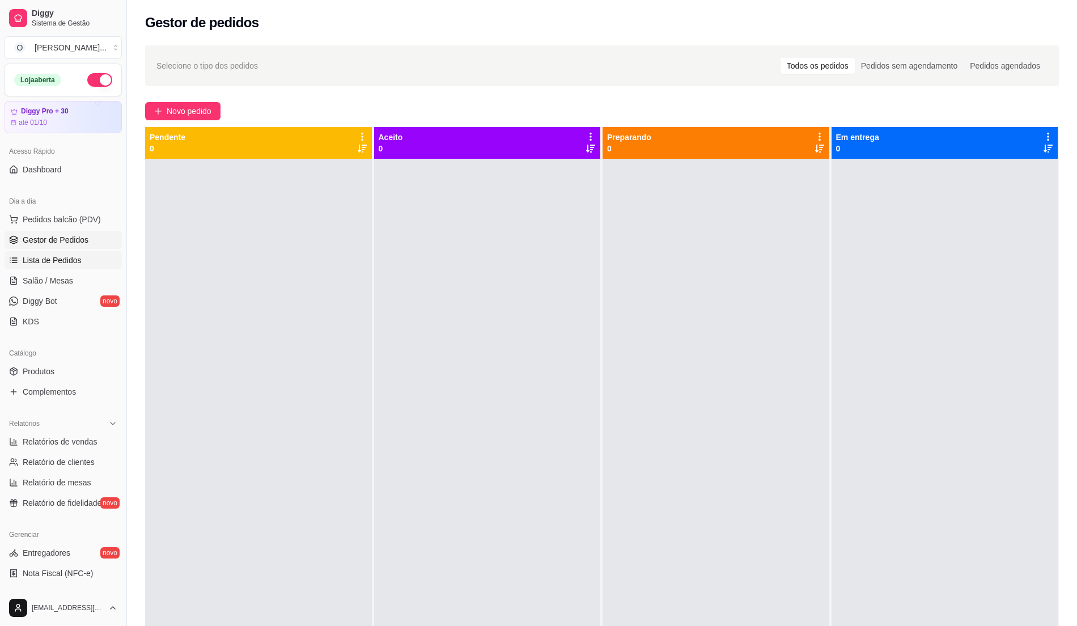
click at [61, 261] on span "Lista de Pedidos" at bounding box center [52, 260] width 59 height 11
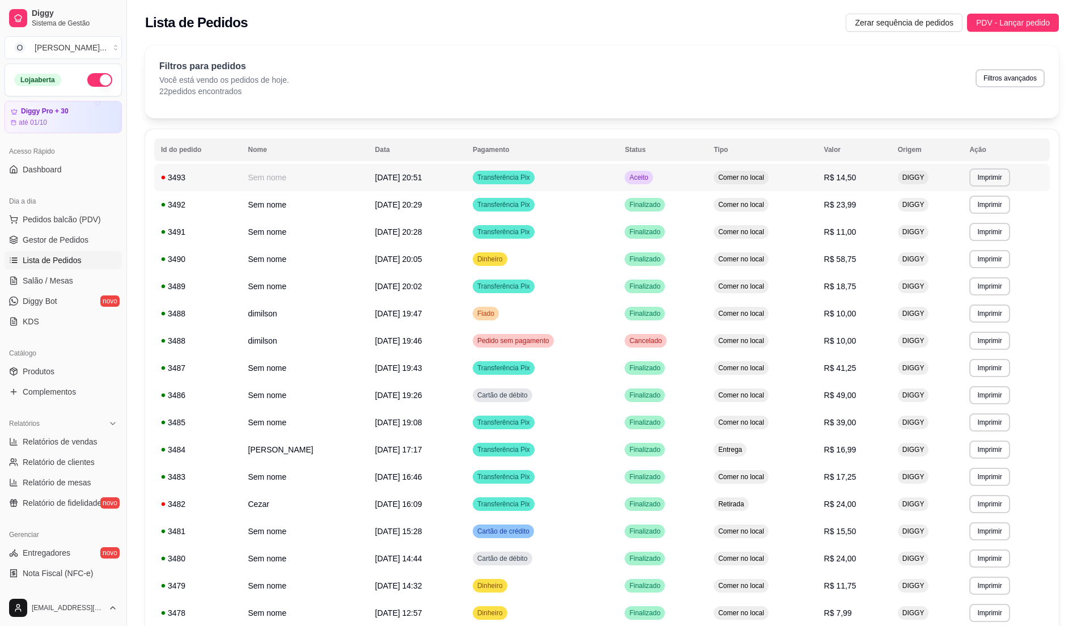
click at [607, 184] on td "Transferência Pix" at bounding box center [542, 177] width 153 height 27
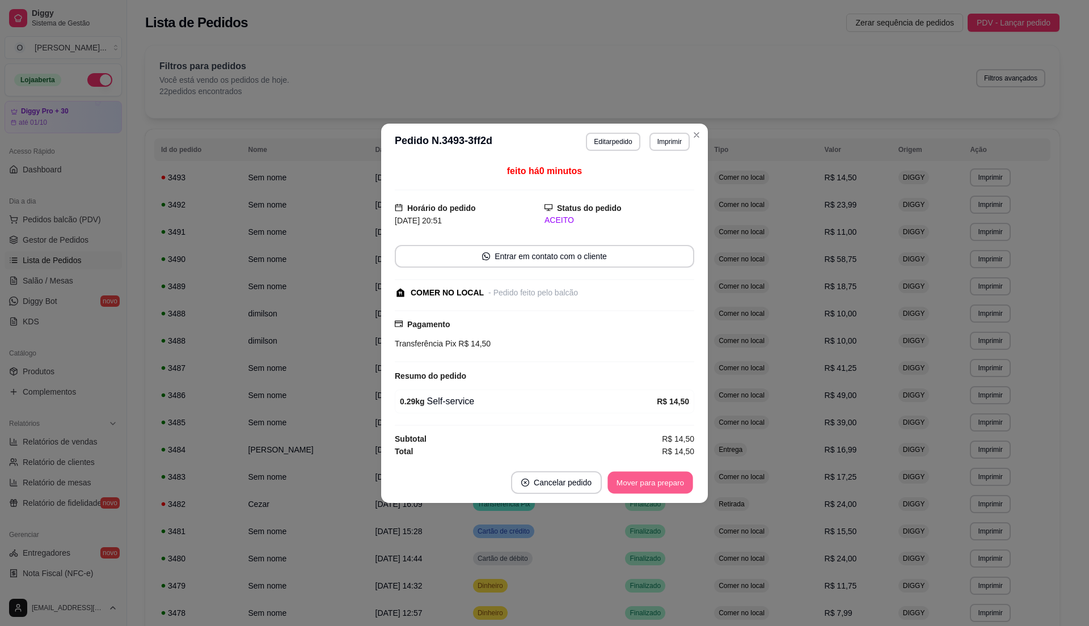
click at [631, 485] on button "Mover para preparo" at bounding box center [649, 482] width 85 height 22
click at [631, 485] on button "Mover para retirada disponível" at bounding box center [630, 482] width 121 height 22
click at [631, 485] on button "Mover para finalizado" at bounding box center [647, 482] width 94 height 23
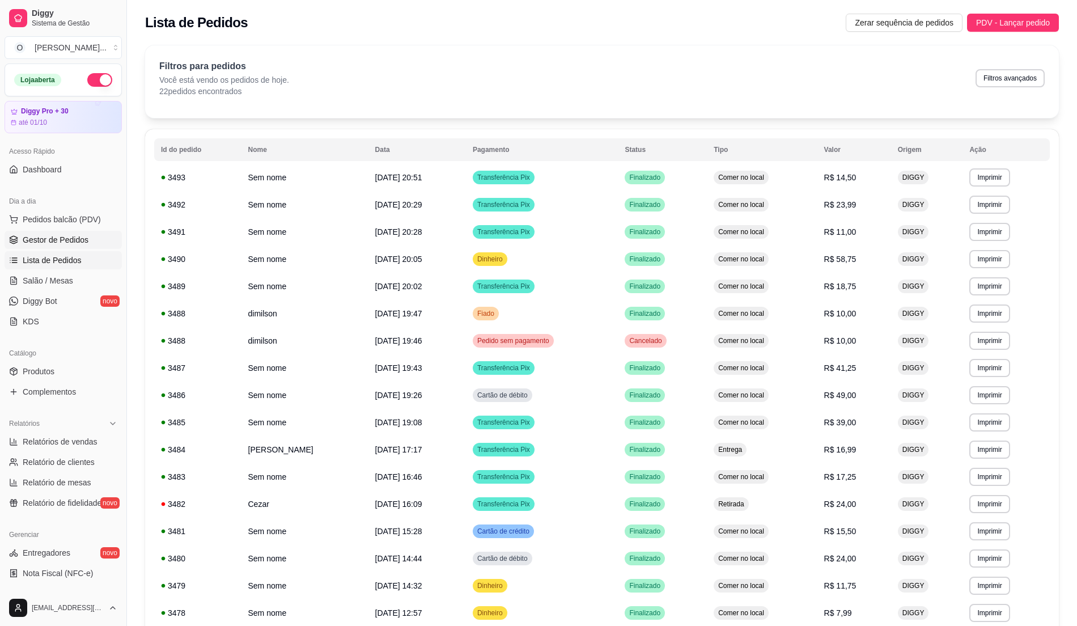
click at [75, 246] on link "Gestor de Pedidos" at bounding box center [63, 240] width 117 height 18
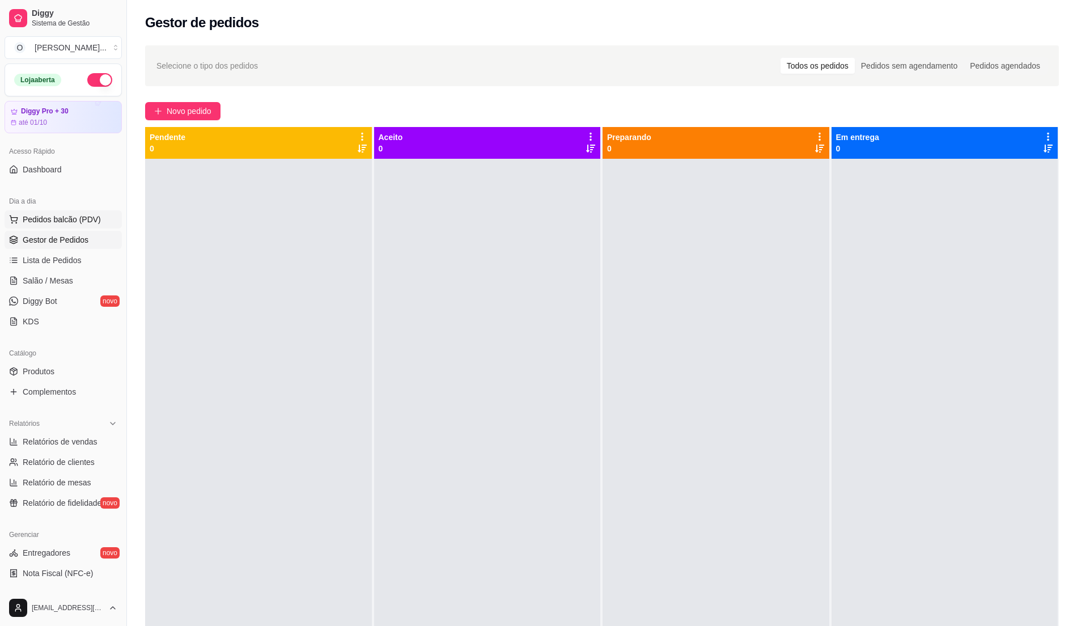
click at [52, 220] on span "Pedidos balcão (PDV)" at bounding box center [62, 219] width 78 height 11
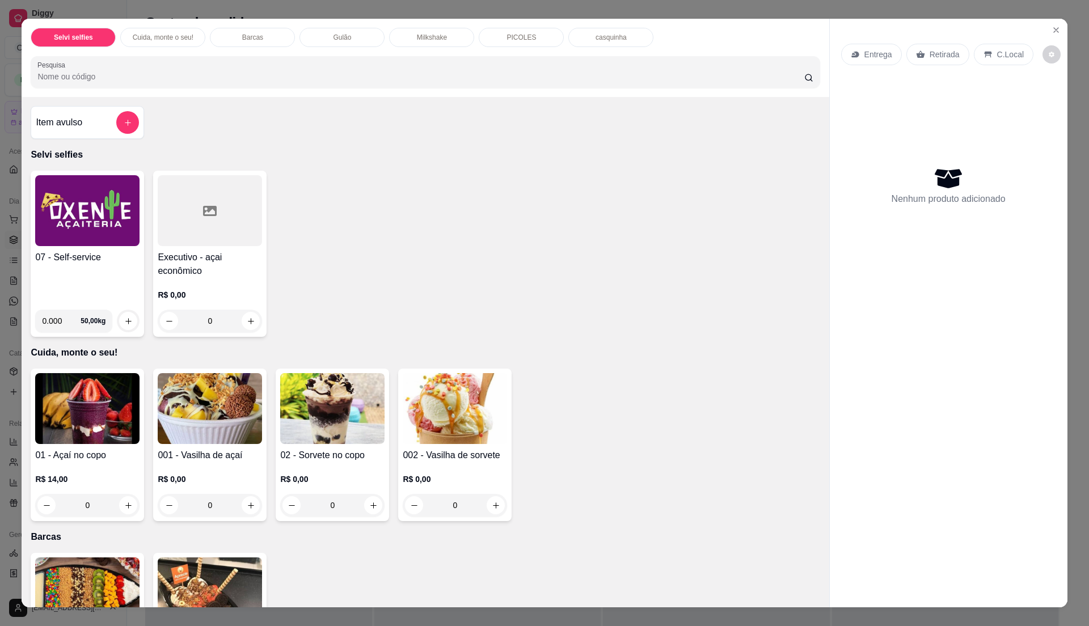
click at [69, 255] on h4 "07 - Self-service" at bounding box center [87, 258] width 104 height 14
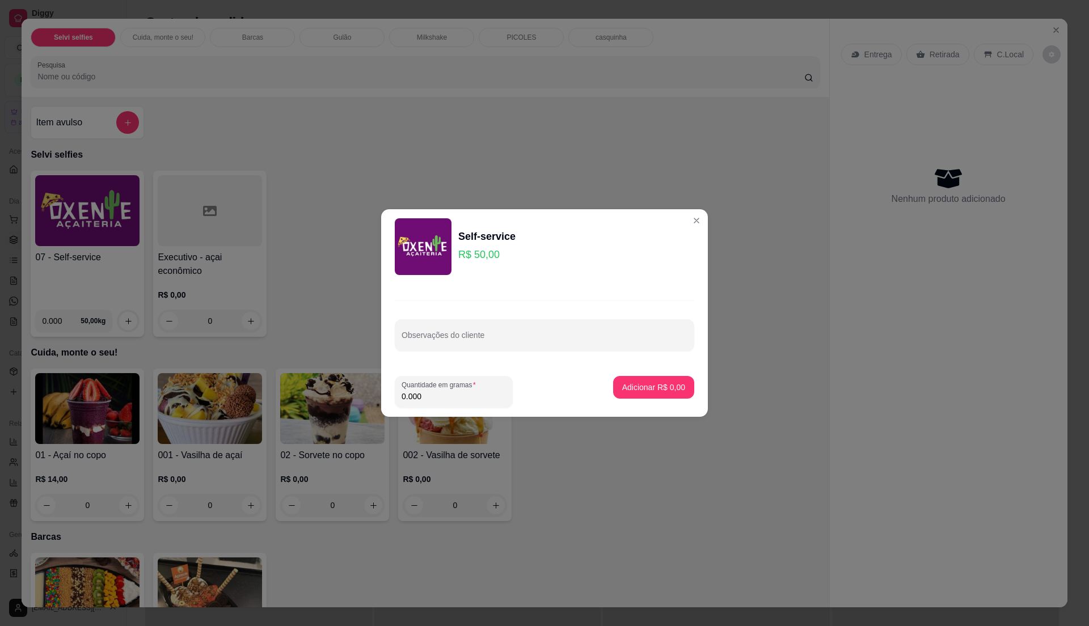
click at [454, 394] on input "0.000" at bounding box center [454, 396] width 104 height 11
type input "0.37"
click at [639, 393] on button "Adicionar R$ 18,50" at bounding box center [651, 388] width 83 height 22
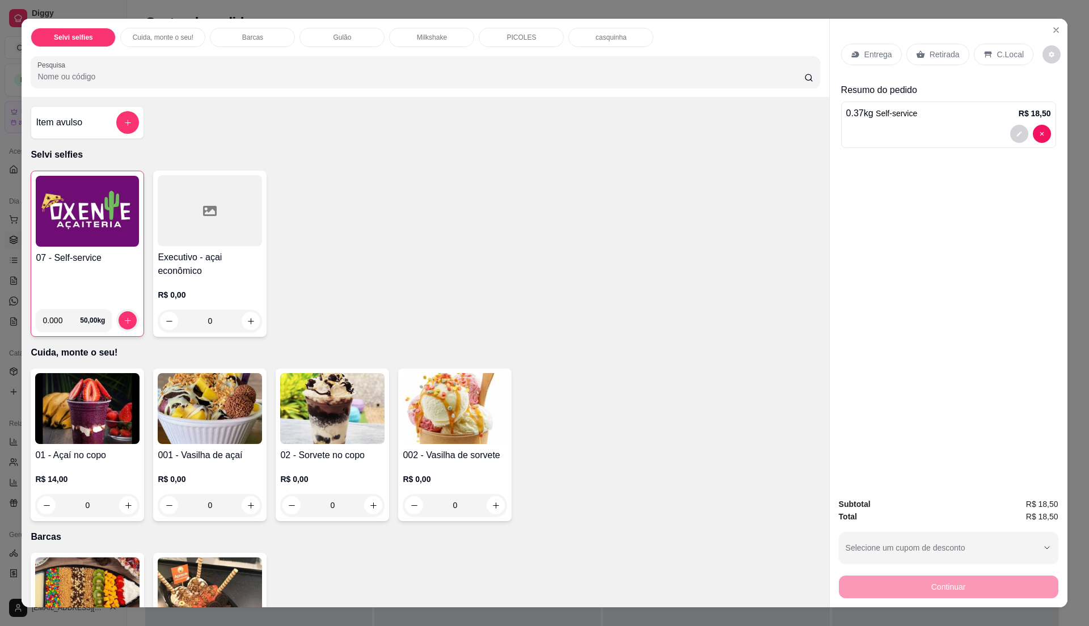
click at [997, 49] on p "C.Local" at bounding box center [1010, 54] width 27 height 11
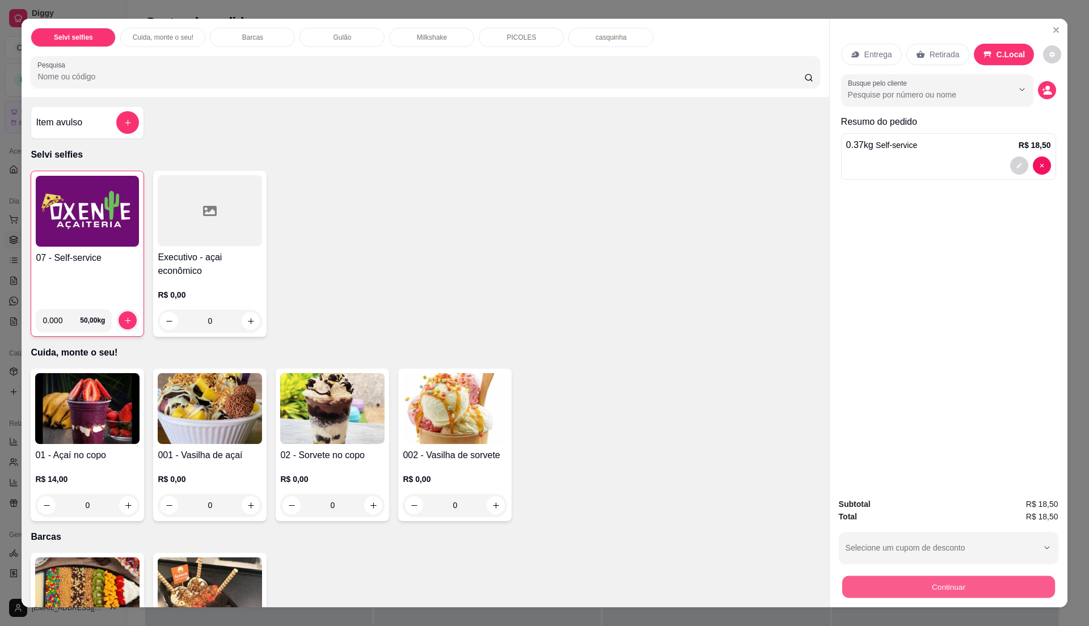
click at [952, 589] on button "Continuar" at bounding box center [948, 587] width 213 height 22
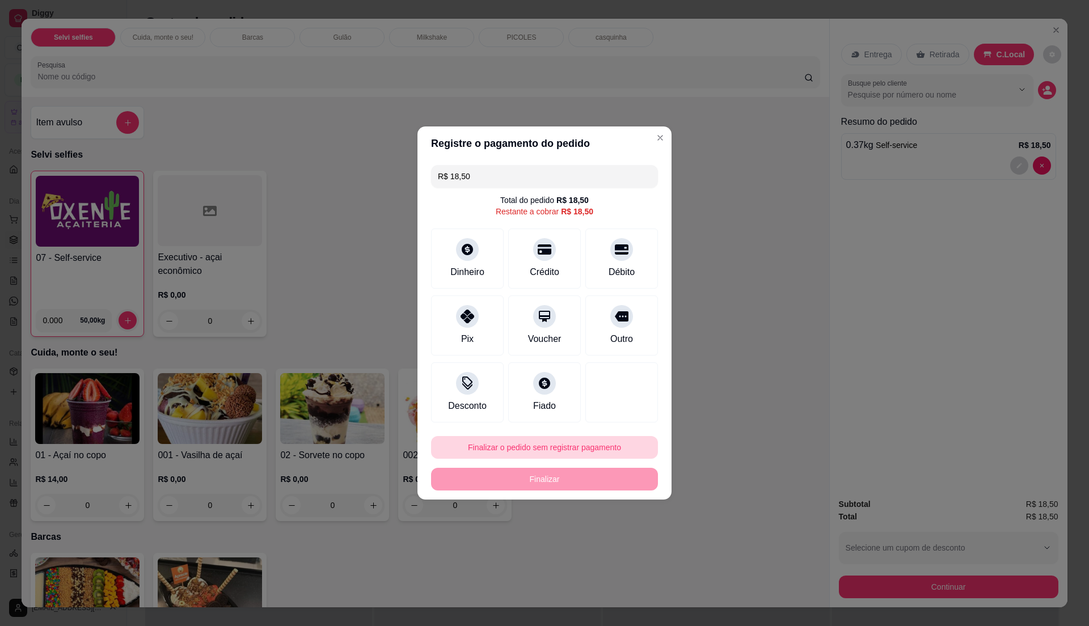
click at [549, 452] on button "Finalizar o pedido sem registrar pagamento" at bounding box center [544, 447] width 227 height 23
click at [624, 548] on button "Confirmar" at bounding box center [615, 541] width 42 height 18
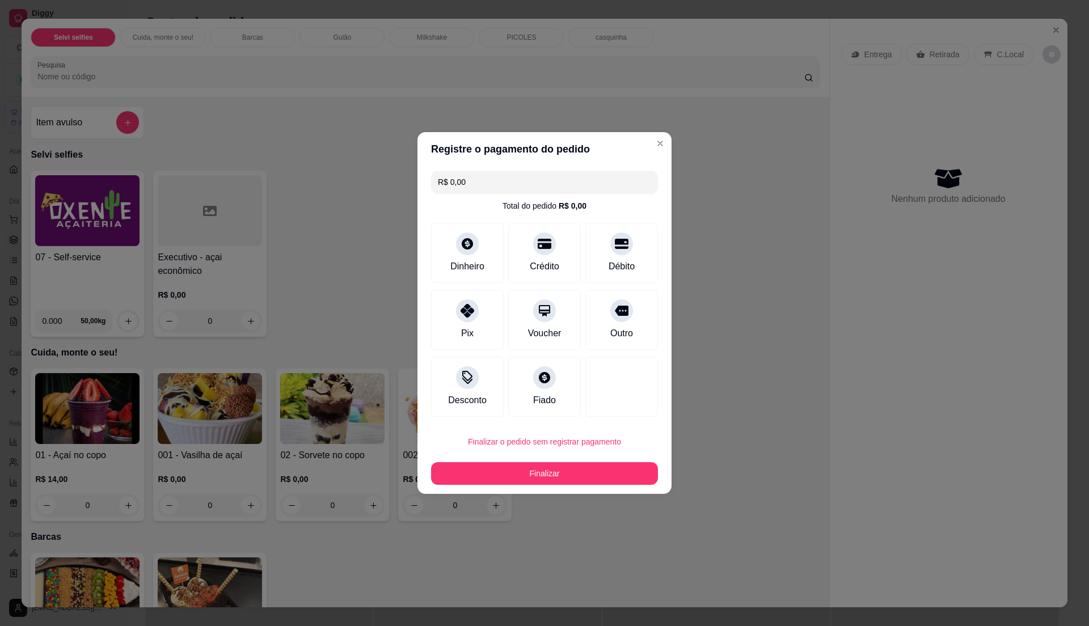
type input "R$ 0,00"
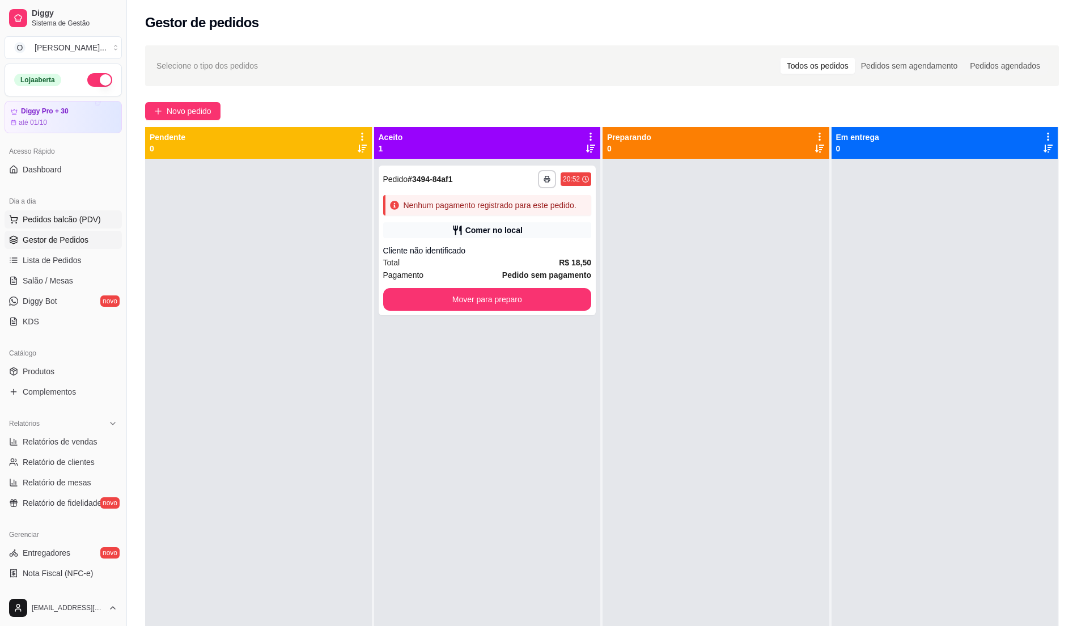
click at [76, 214] on span "Pedidos balcão (PDV)" at bounding box center [62, 219] width 78 height 11
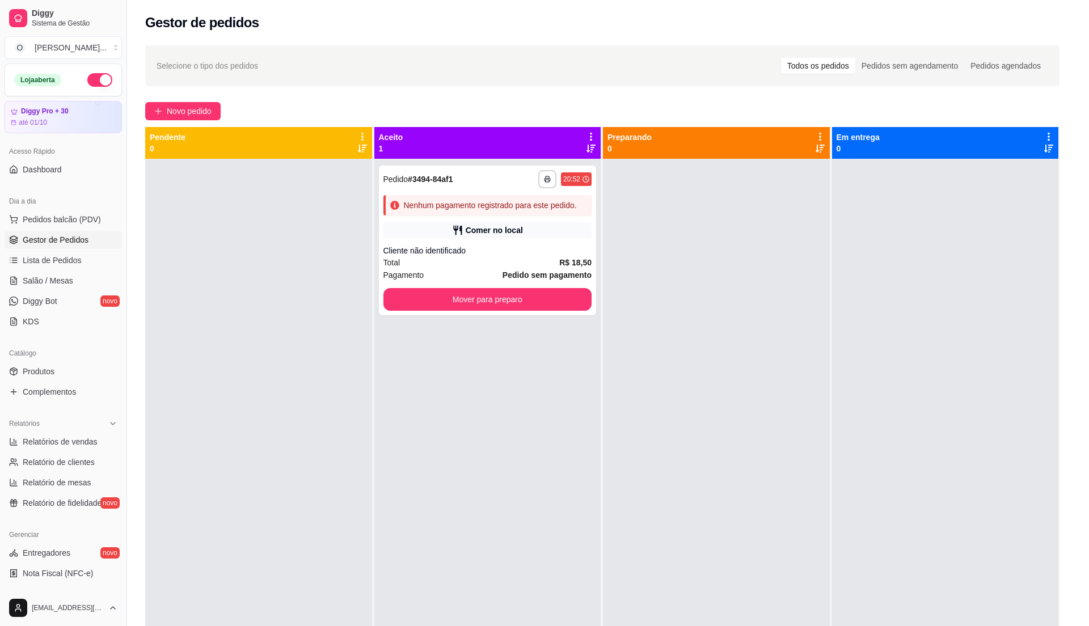
click at [81, 243] on img at bounding box center [87, 210] width 104 height 71
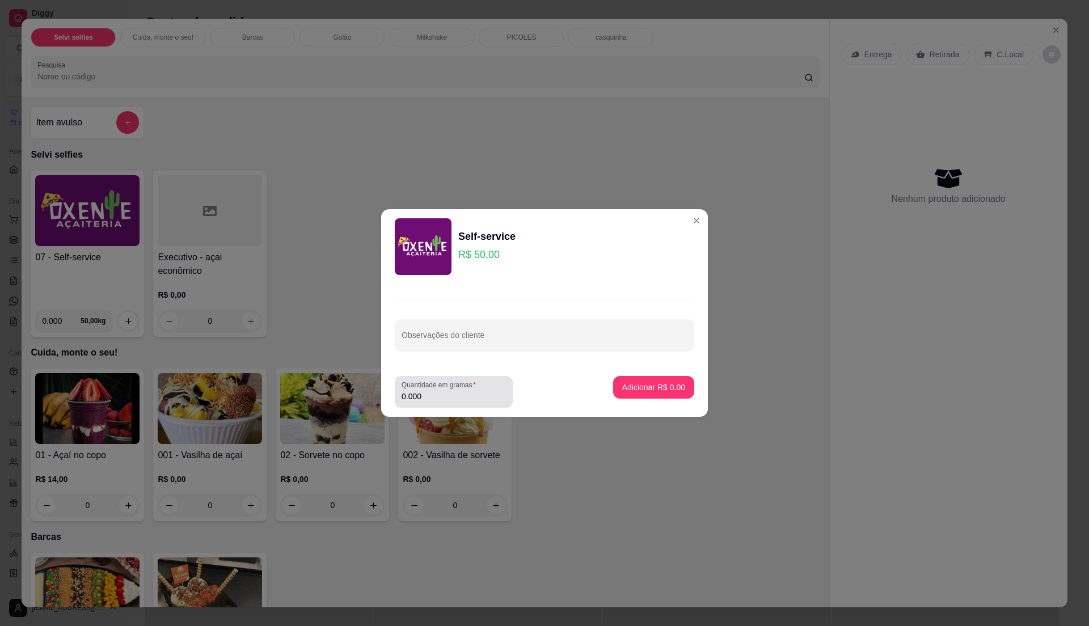
click at [438, 391] on input "0.000" at bounding box center [454, 396] width 104 height 11
type input "0.285"
click at [638, 395] on button "Adicionar R$ 14,25" at bounding box center [651, 388] width 83 height 22
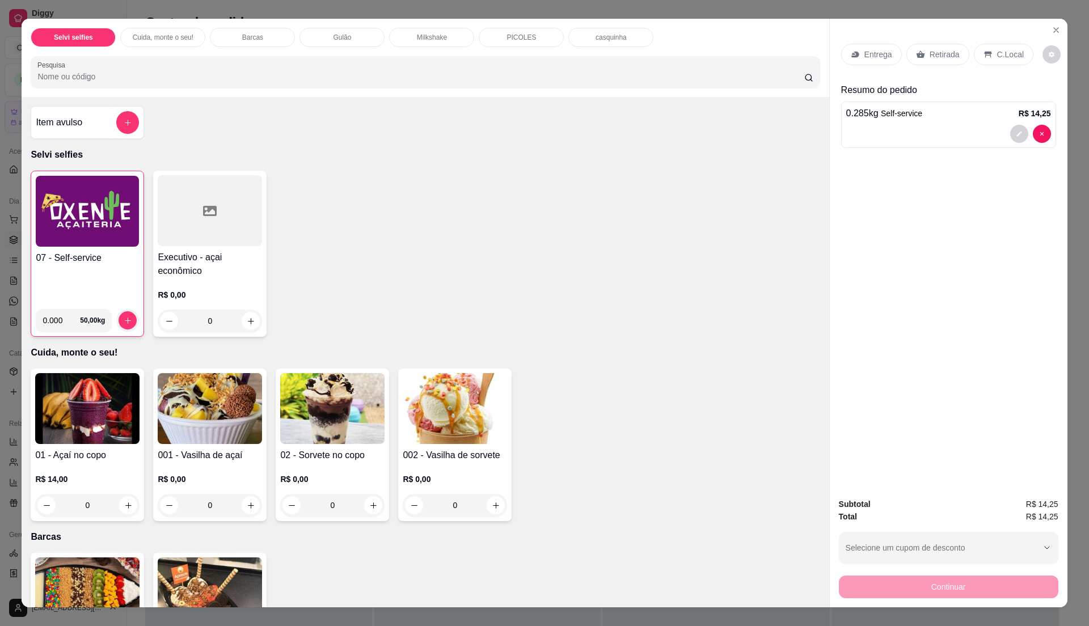
click at [96, 277] on div "07 - Self-service" at bounding box center [87, 275] width 103 height 49
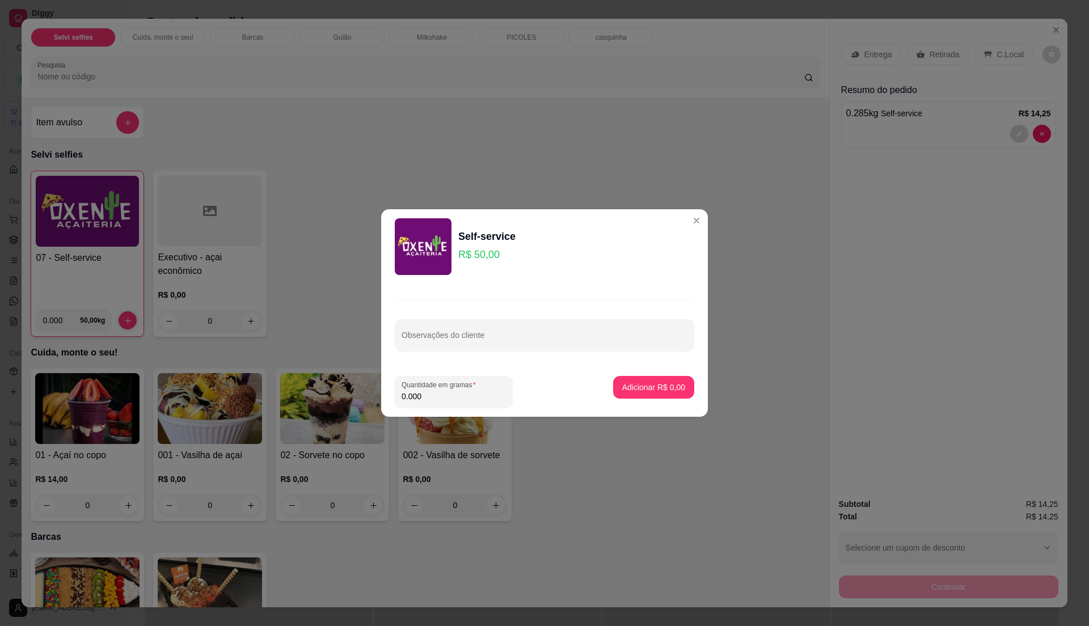
click at [443, 396] on input "0.000" at bounding box center [454, 396] width 104 height 11
type input "0.395"
click at [654, 391] on p "Adicionar R$ 19,75" at bounding box center [651, 387] width 67 height 11
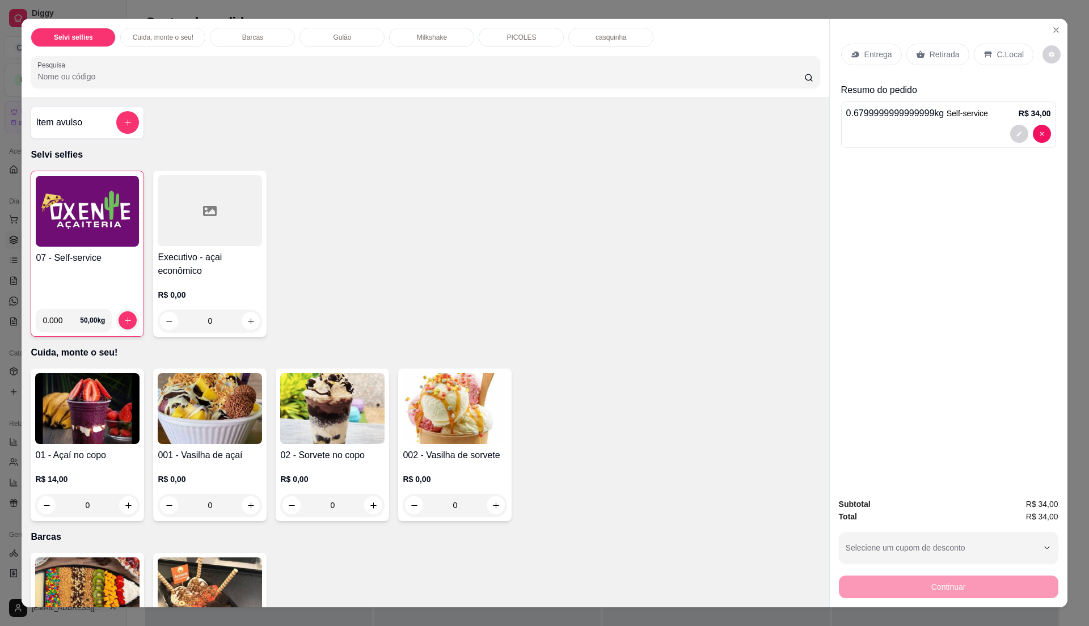
click at [997, 49] on p "C.Local" at bounding box center [1010, 54] width 27 height 11
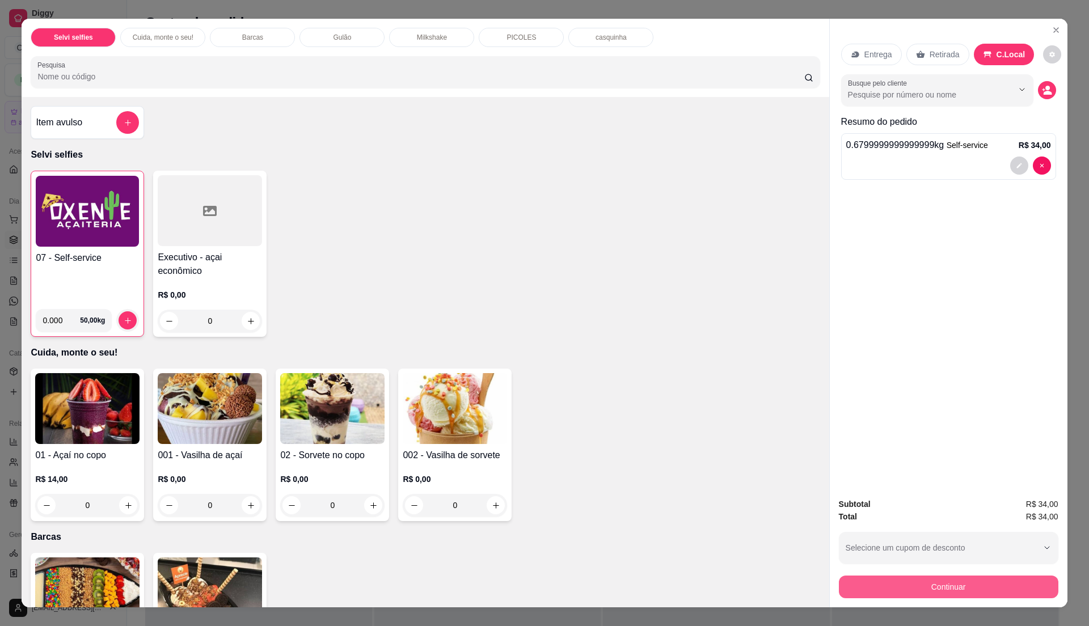
click at [929, 579] on button "Continuar" at bounding box center [948, 587] width 219 height 23
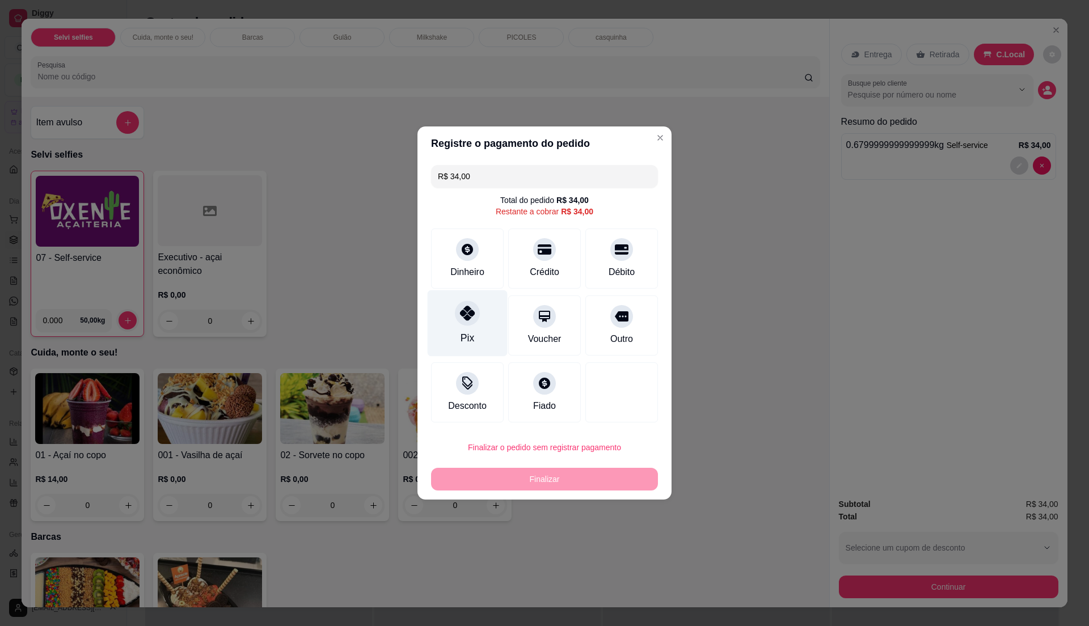
click at [464, 318] on icon at bounding box center [467, 313] width 15 height 15
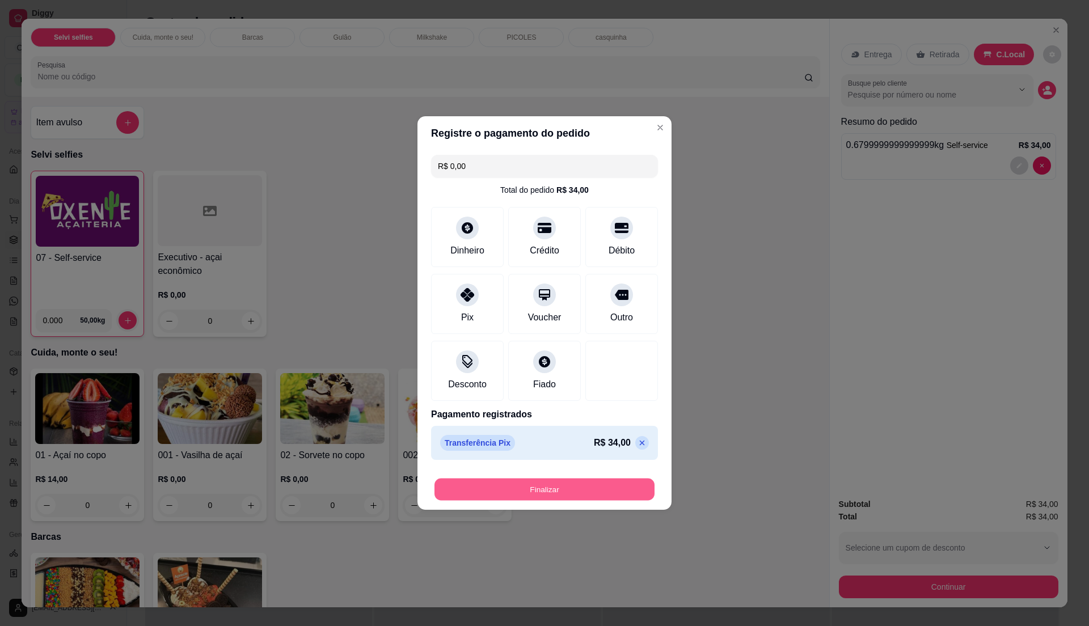
click at [566, 493] on button "Finalizar" at bounding box center [544, 490] width 220 height 22
type input "-R$ 34,00"
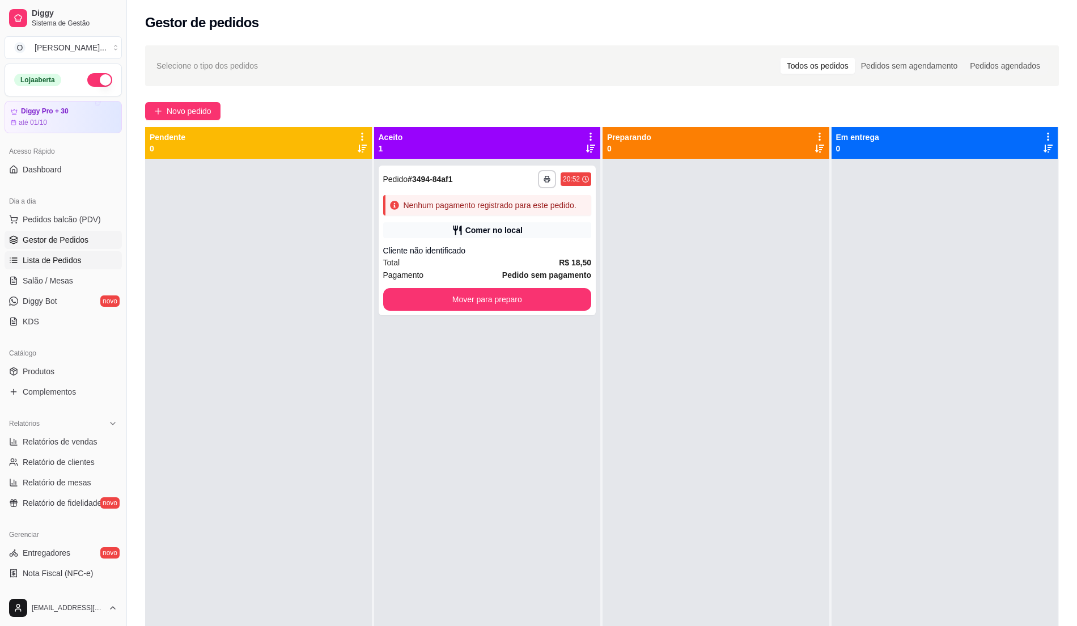
click at [73, 255] on span "Lista de Pedidos" at bounding box center [52, 260] width 59 height 11
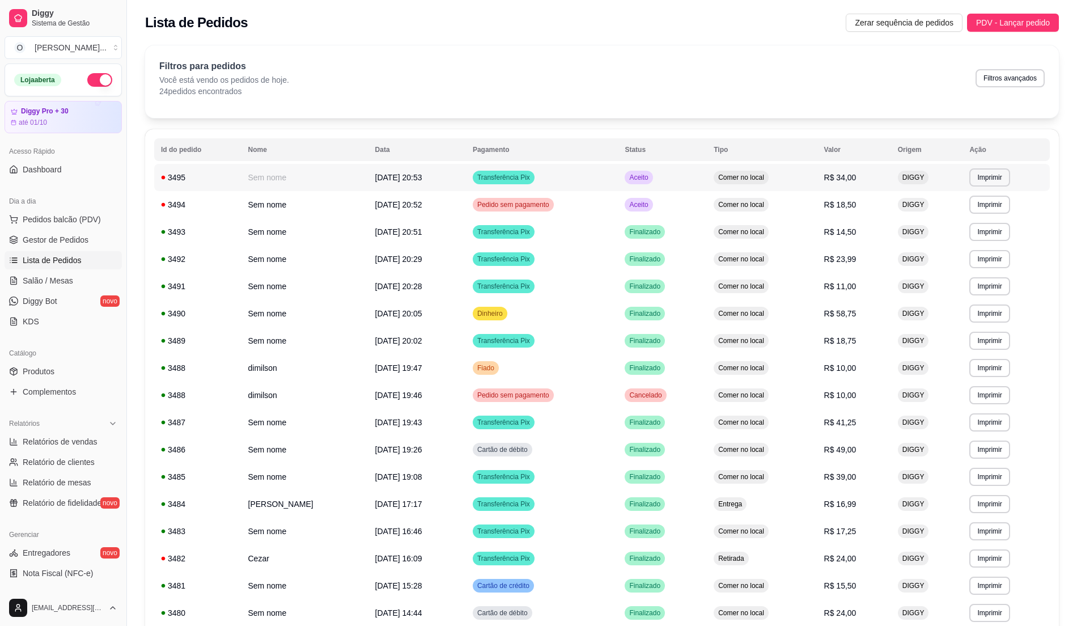
click at [691, 182] on td "Aceito" at bounding box center [662, 177] width 89 height 27
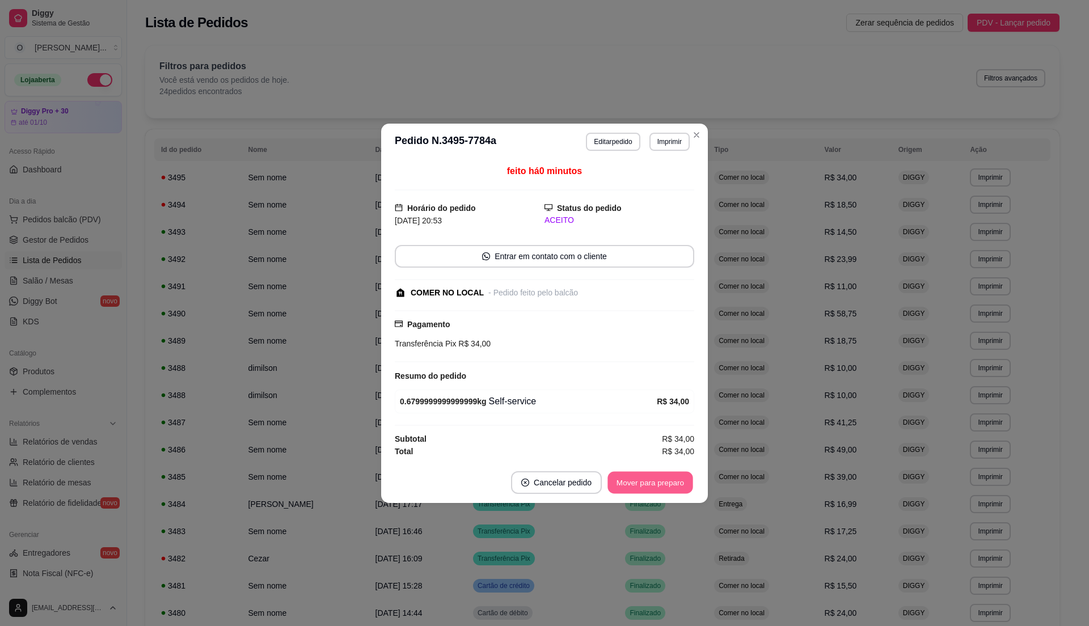
click at [663, 474] on button "Mover para preparo" at bounding box center [649, 482] width 85 height 22
click at [663, 475] on button "Mover para retirada disponível" at bounding box center [631, 482] width 125 height 23
click at [663, 475] on button "Mover para finalizado" at bounding box center [647, 482] width 94 height 23
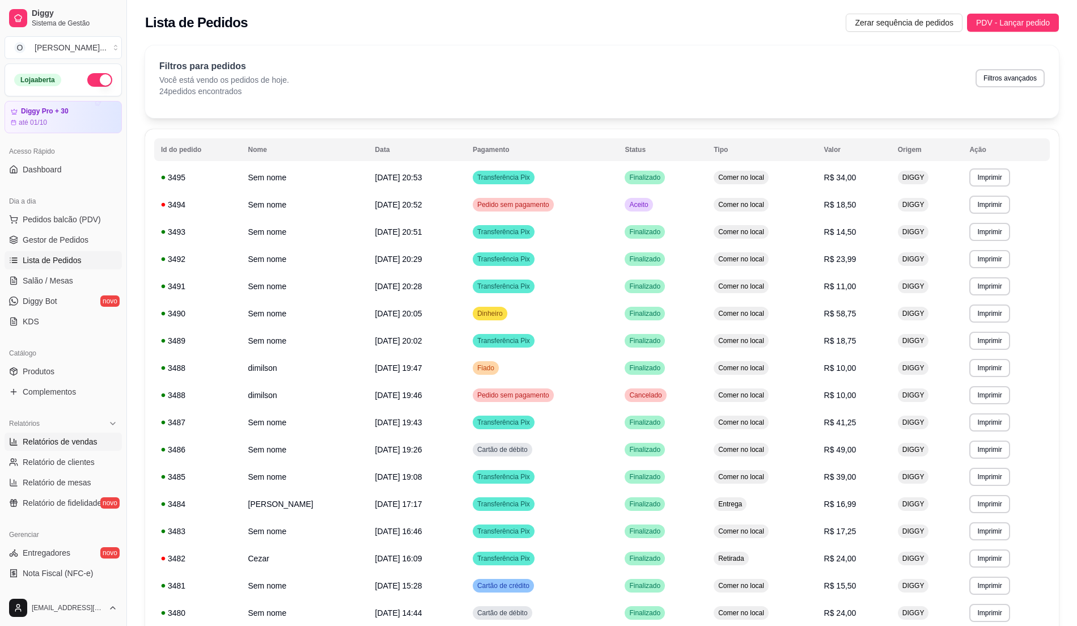
click at [87, 445] on span "Relatórios de vendas" at bounding box center [60, 441] width 75 height 11
select select "ALL"
select select "0"
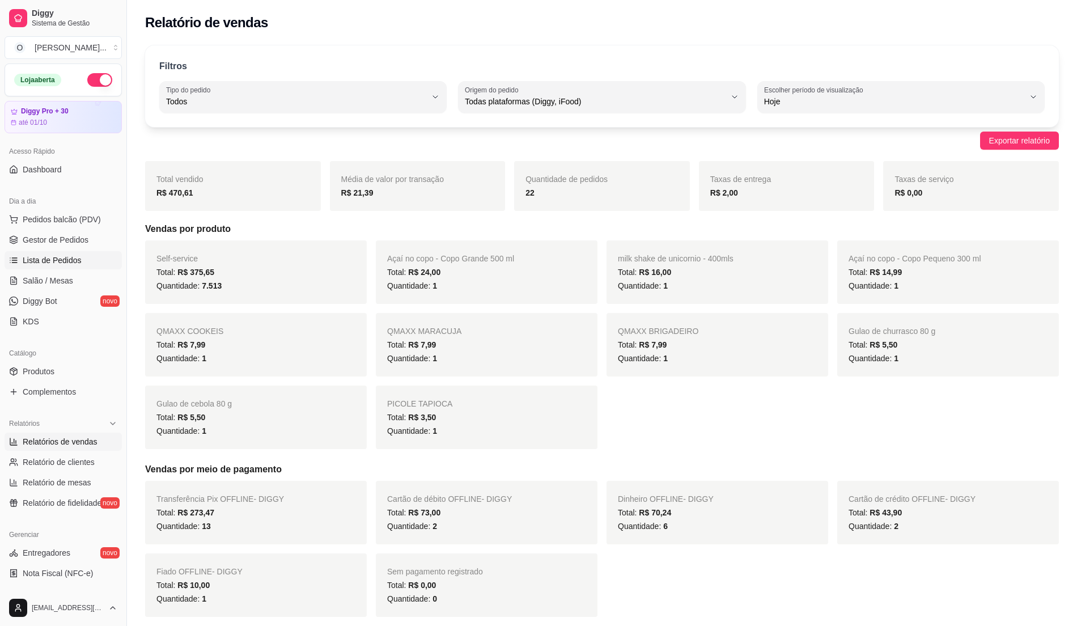
click at [76, 263] on span "Lista de Pedidos" at bounding box center [52, 260] width 59 height 11
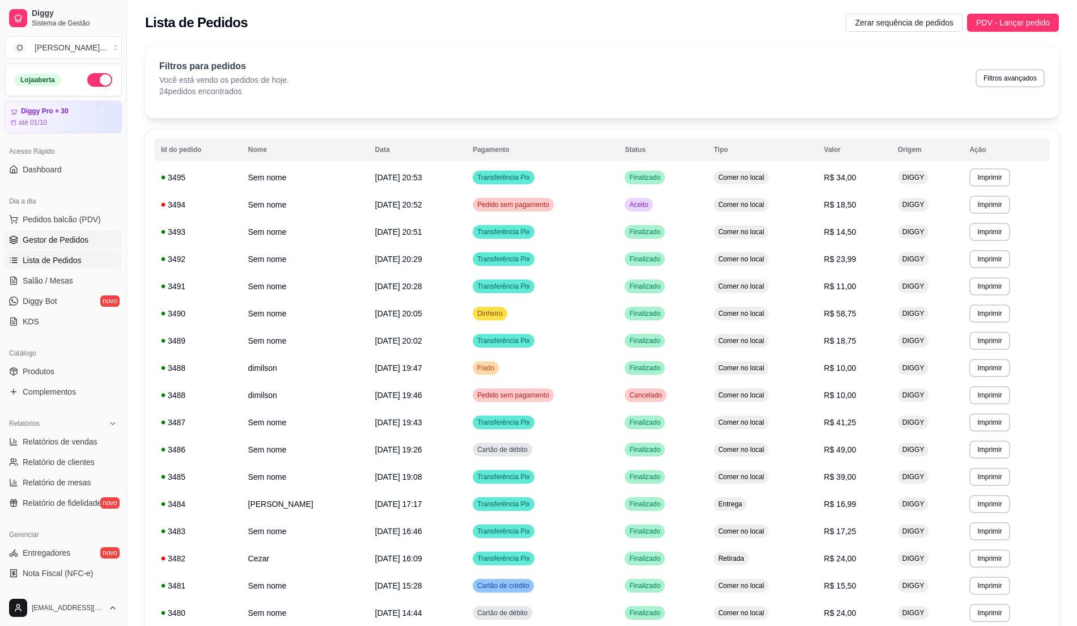
click at [75, 239] on span "Gestor de Pedidos" at bounding box center [56, 239] width 66 height 11
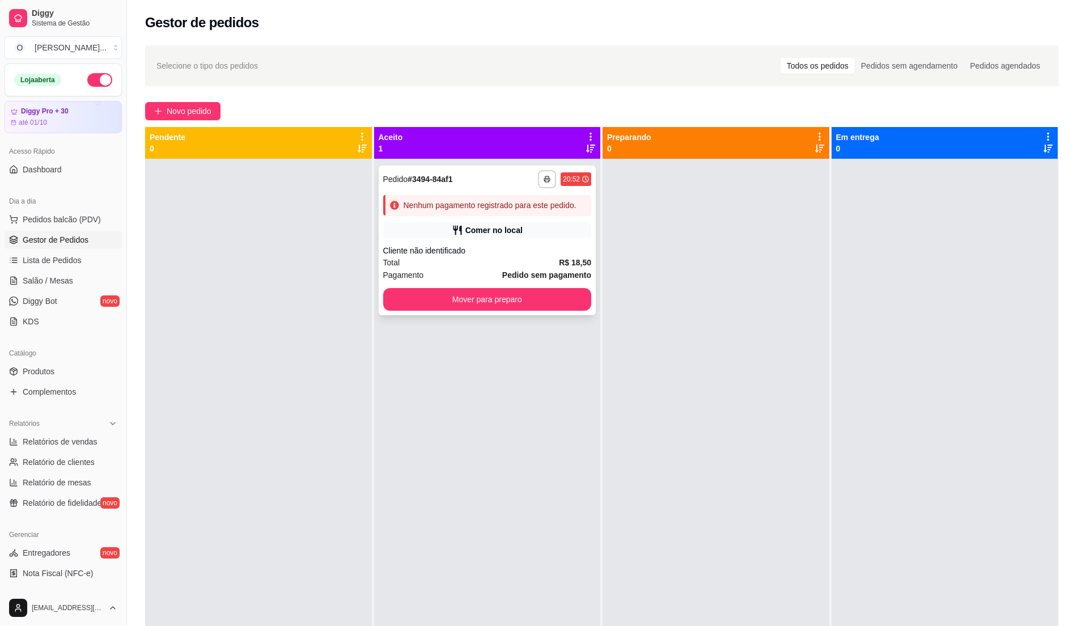
click at [520, 261] on div "Total R$ 18,50" at bounding box center [487, 262] width 209 height 12
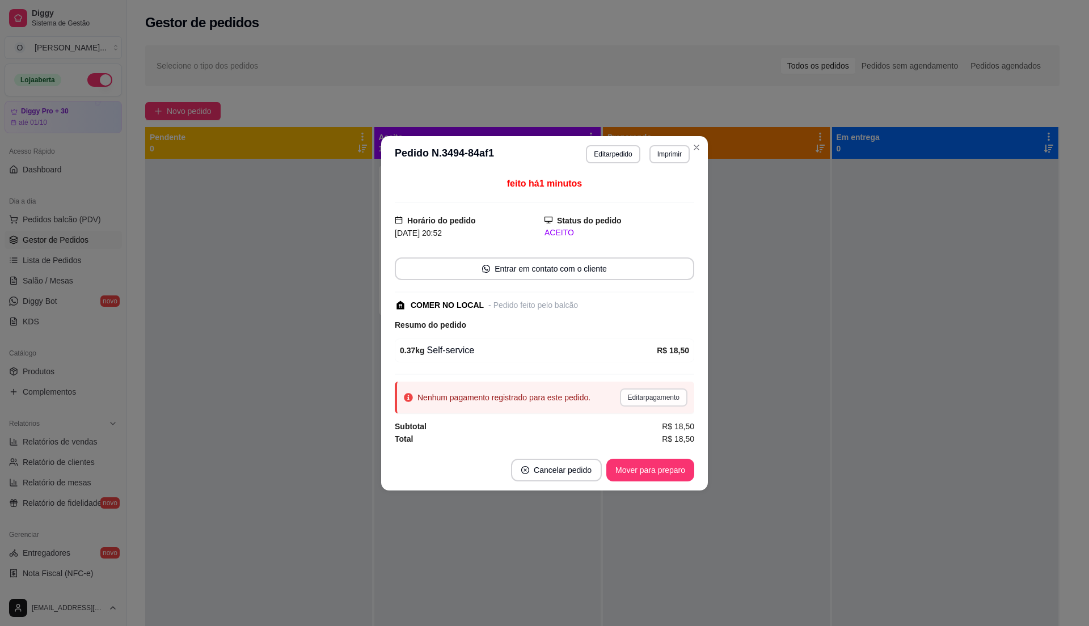
click at [646, 398] on button "Editar pagamento" at bounding box center [653, 397] width 67 height 18
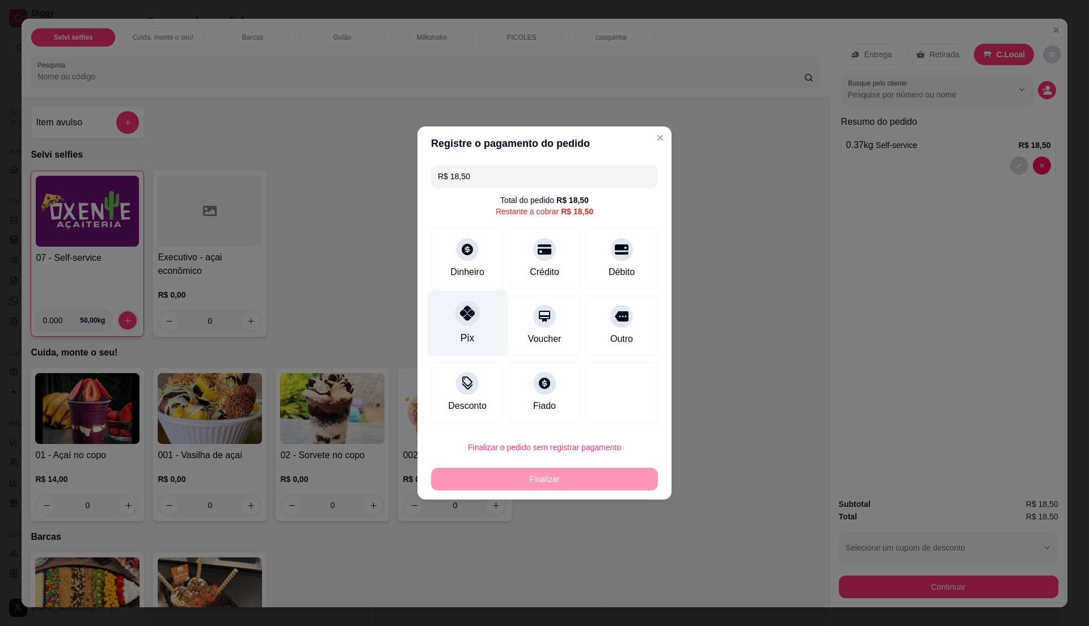
click at [471, 337] on div "Pix" at bounding box center [467, 338] width 14 height 15
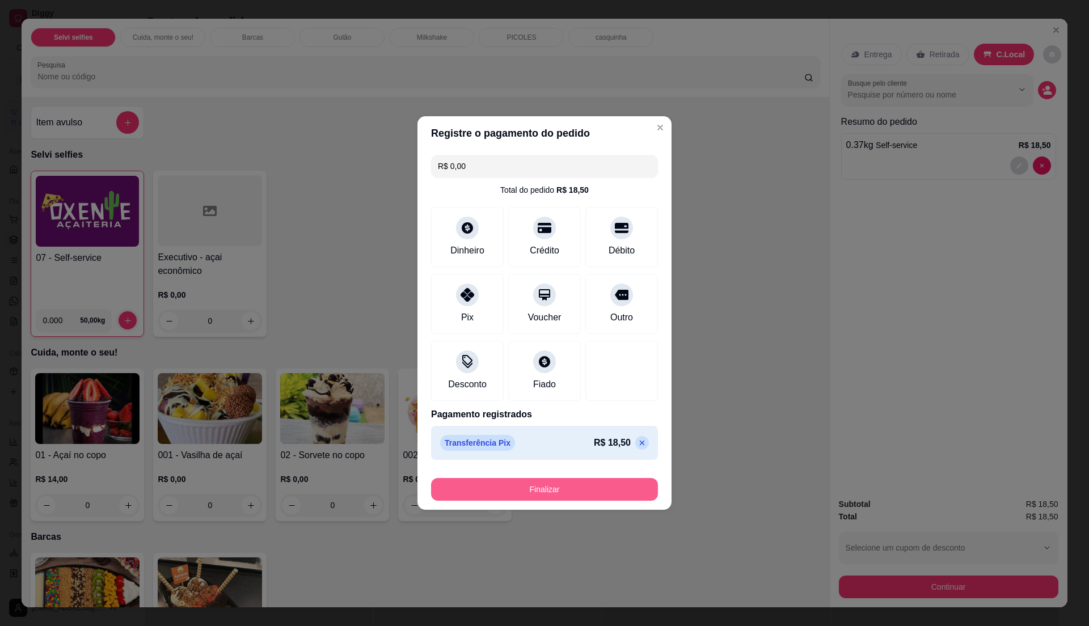
click at [584, 488] on button "Finalizar" at bounding box center [544, 489] width 227 height 23
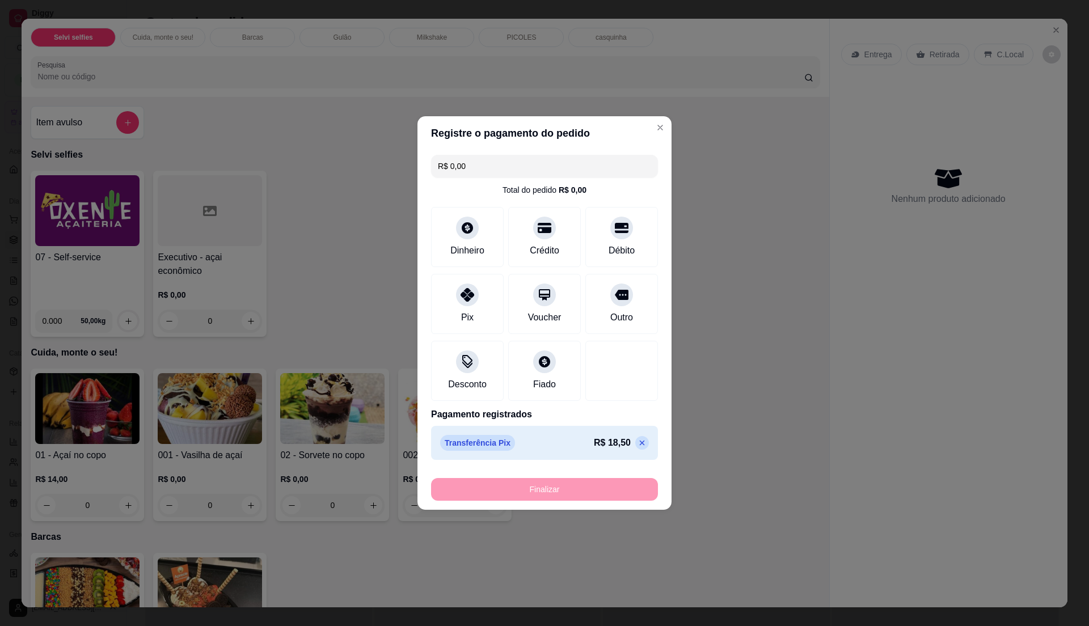
type input "-R$ 18,50"
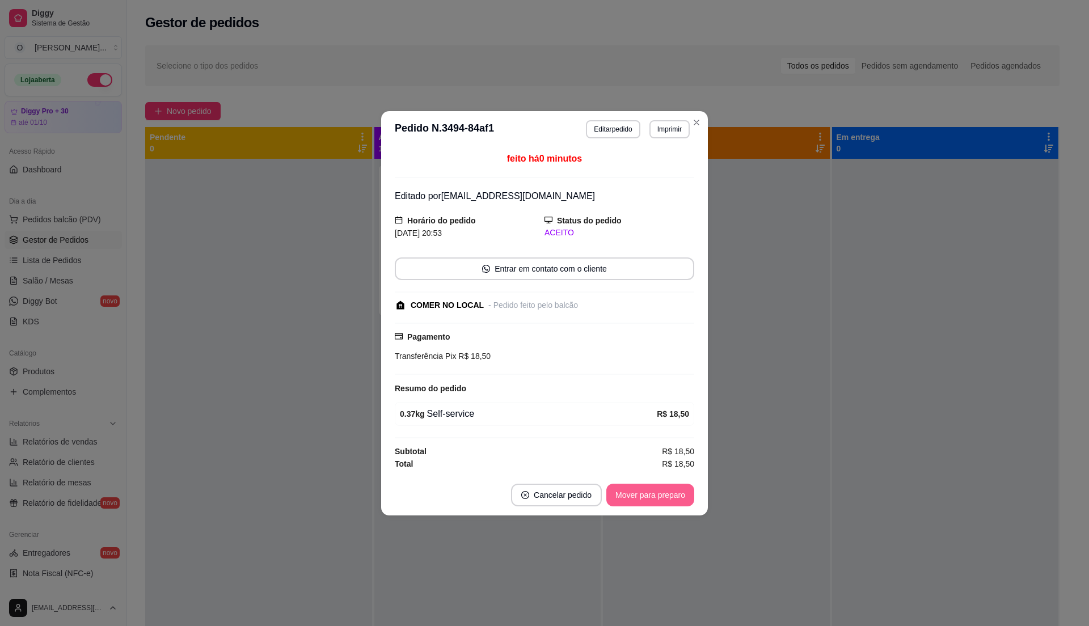
click at [663, 499] on button "Mover para preparo" at bounding box center [650, 495] width 88 height 23
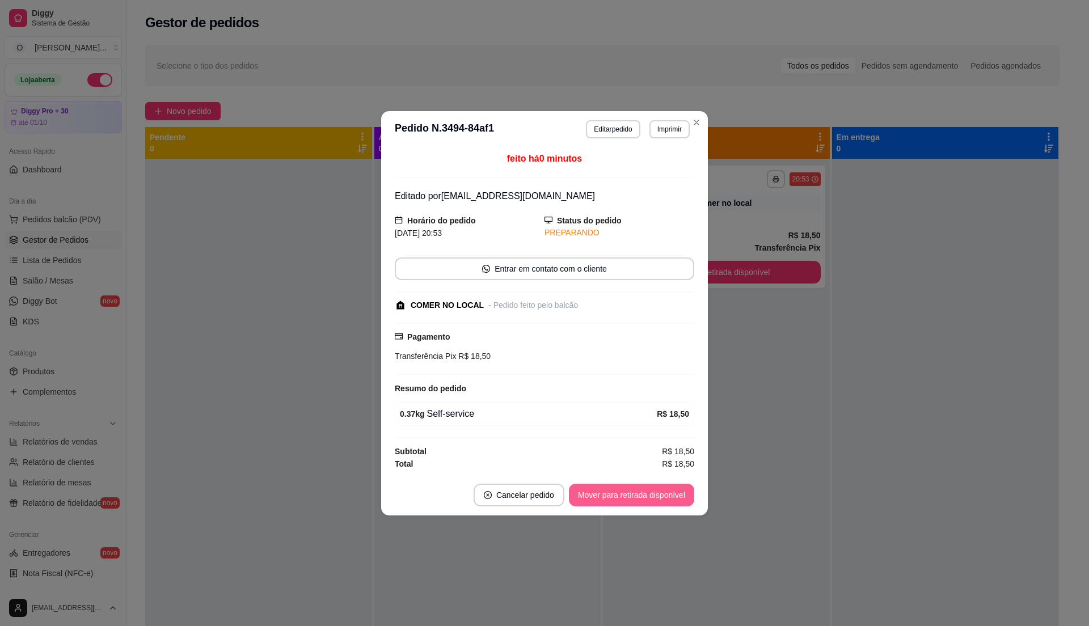
click at [663, 499] on button "Mover para retirada disponível" at bounding box center [631, 495] width 125 height 23
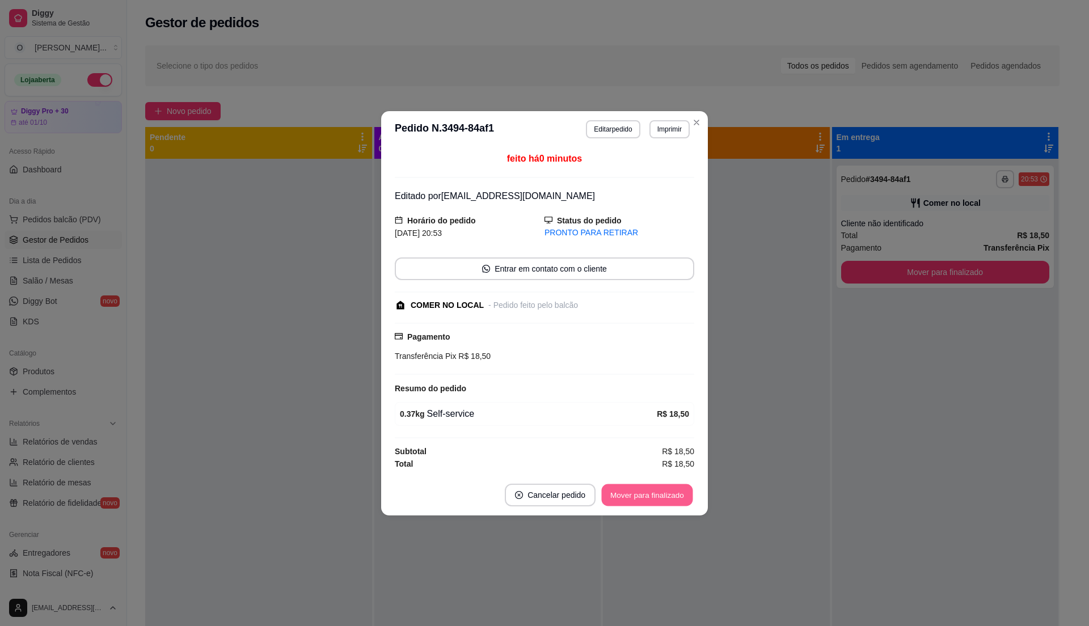
click at [663, 499] on button "Mover para finalizado" at bounding box center [647, 495] width 91 height 22
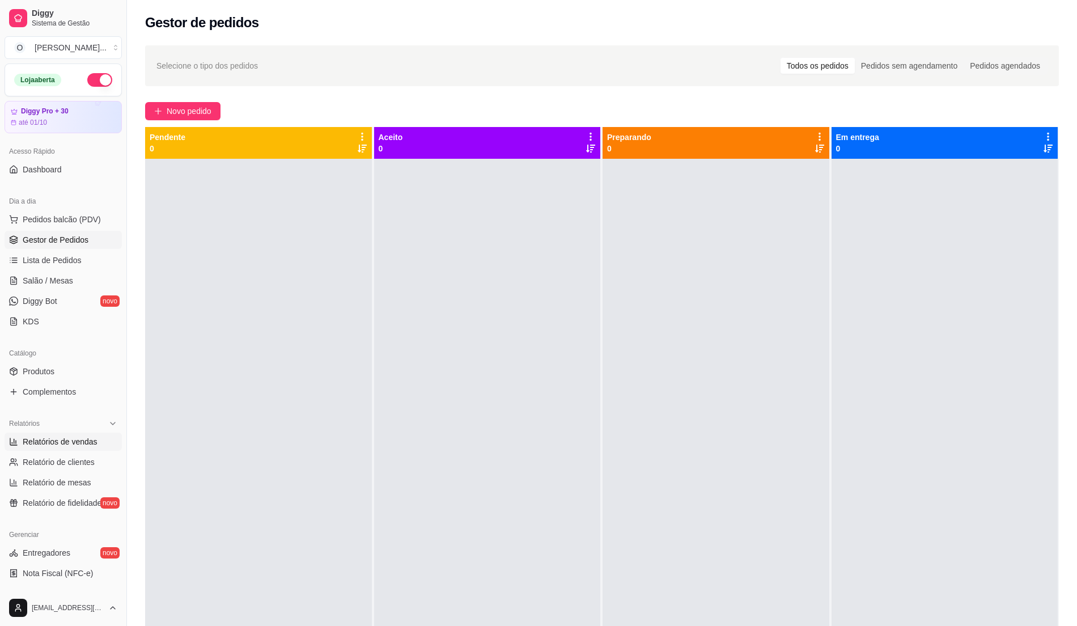
click at [62, 443] on span "Relatórios de vendas" at bounding box center [60, 441] width 75 height 11
select select "ALL"
select select "0"
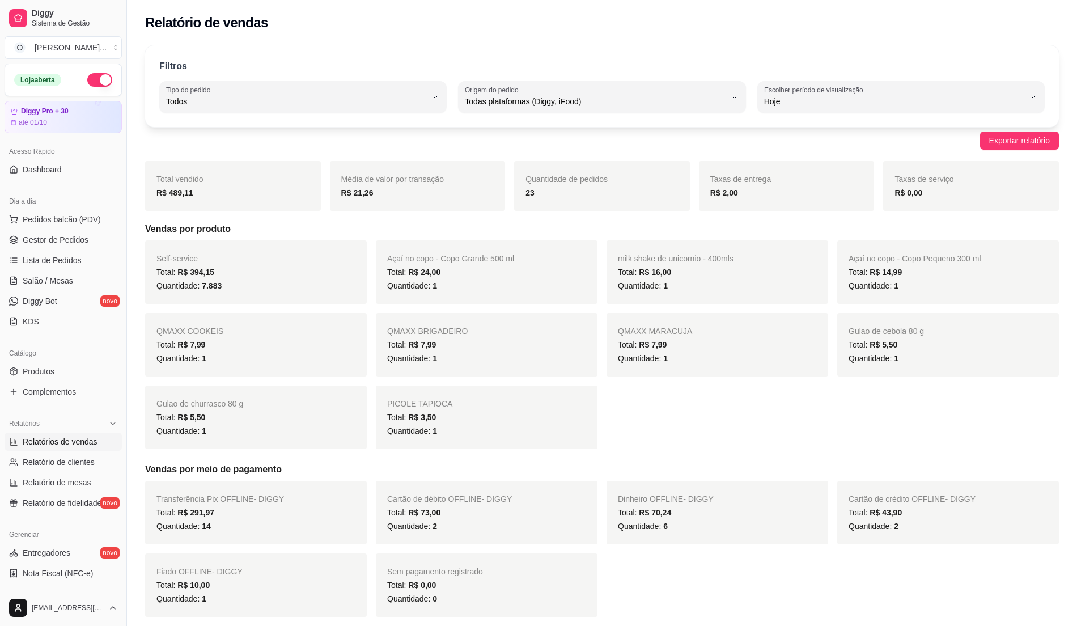
click at [77, 250] on ul "Pedidos balcão (PDV) Gestor de Pedidos Lista de Pedidos Salão / Mesas Diggy Bot…" at bounding box center [63, 270] width 117 height 120
click at [78, 248] on link "Gestor de Pedidos" at bounding box center [63, 240] width 117 height 18
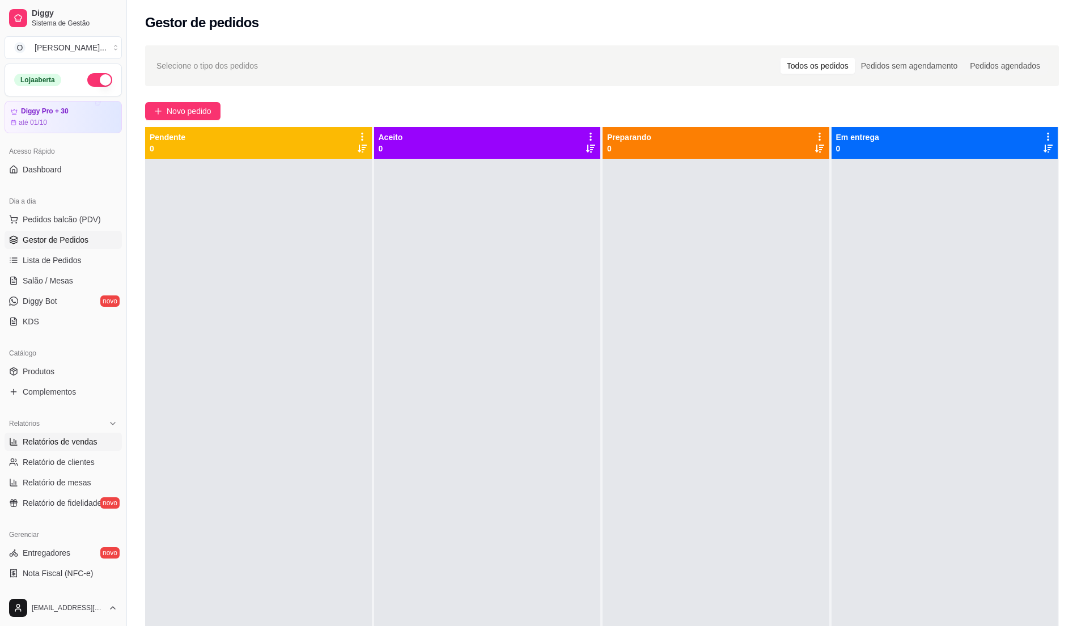
click at [87, 439] on span "Relatórios de vendas" at bounding box center [60, 441] width 75 height 11
select select "ALL"
select select "0"
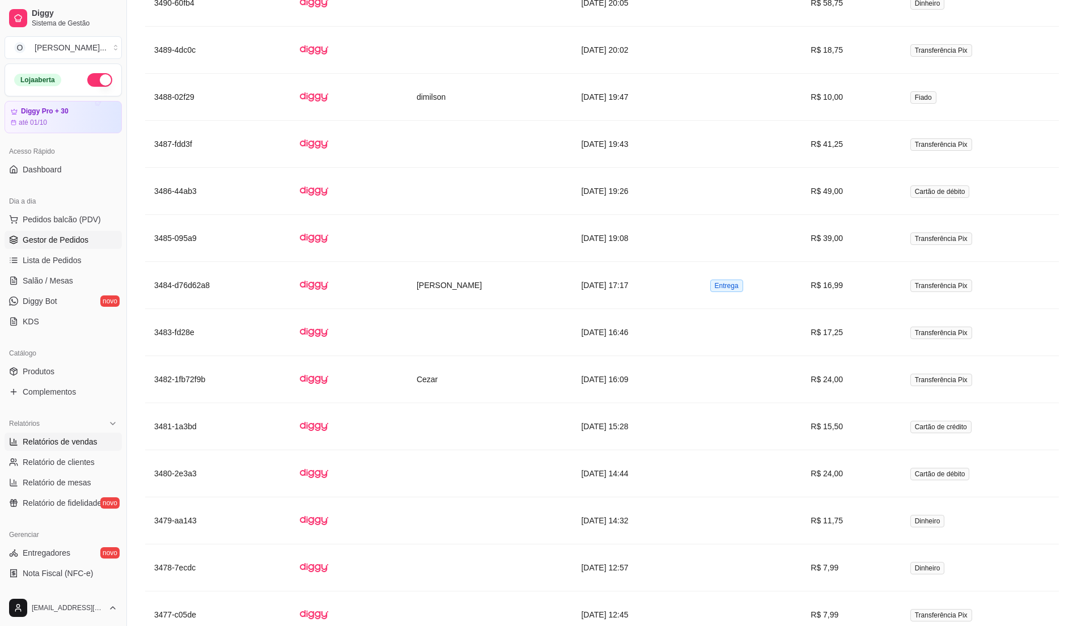
scroll to position [910, 0]
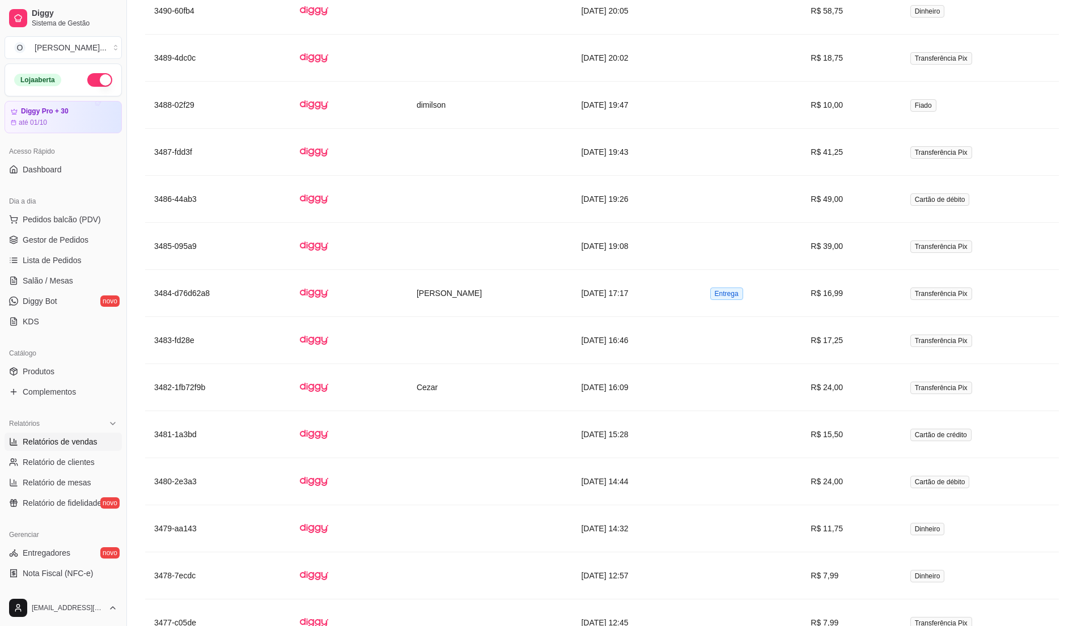
click at [82, 440] on span "Relatórios de vendas" at bounding box center [60, 441] width 75 height 11
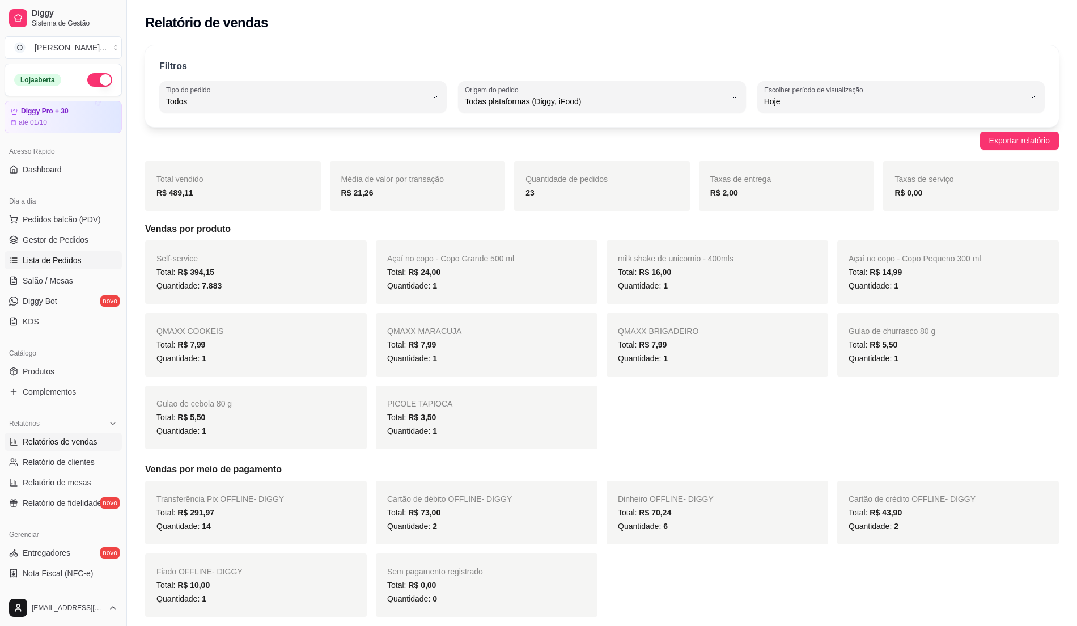
click at [82, 265] on link "Lista de Pedidos" at bounding box center [63, 260] width 117 height 18
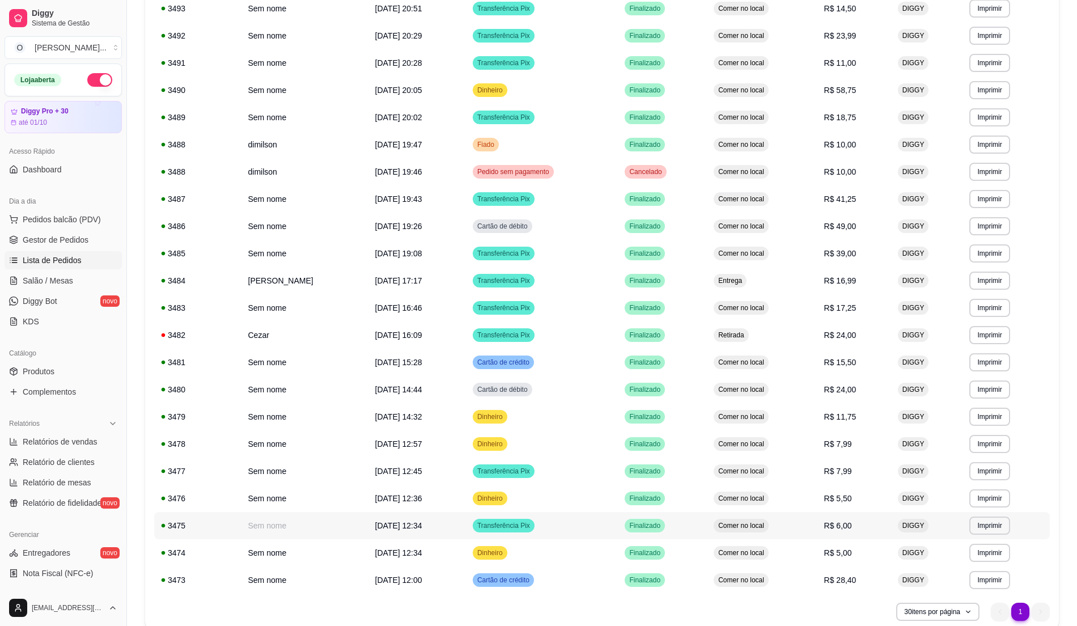
scroll to position [225, 0]
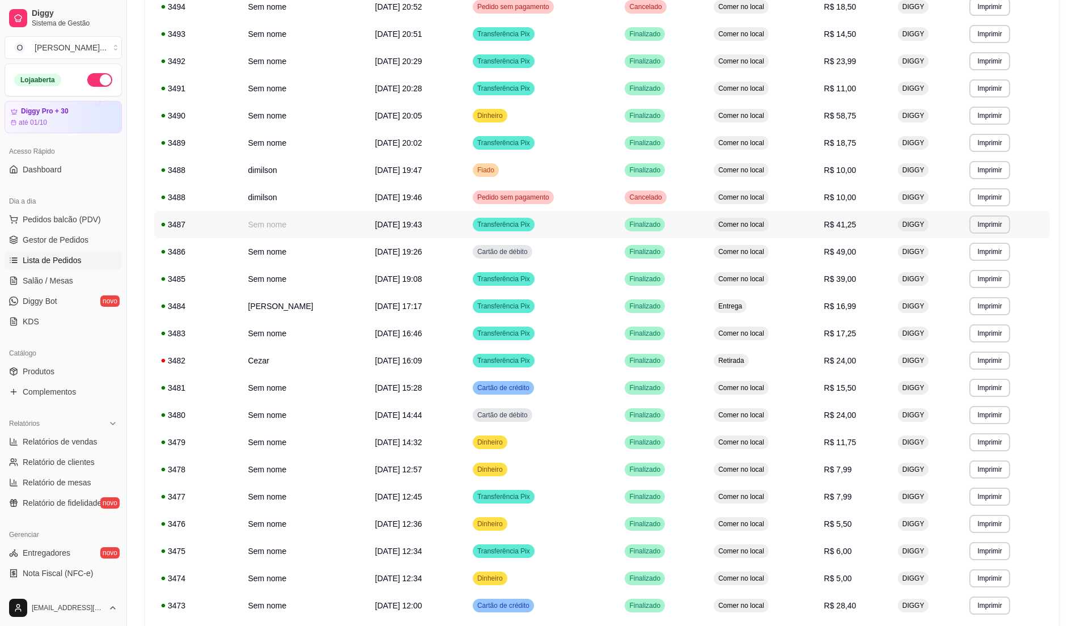
click at [781, 220] on td "Comer no local" at bounding box center [762, 224] width 110 height 27
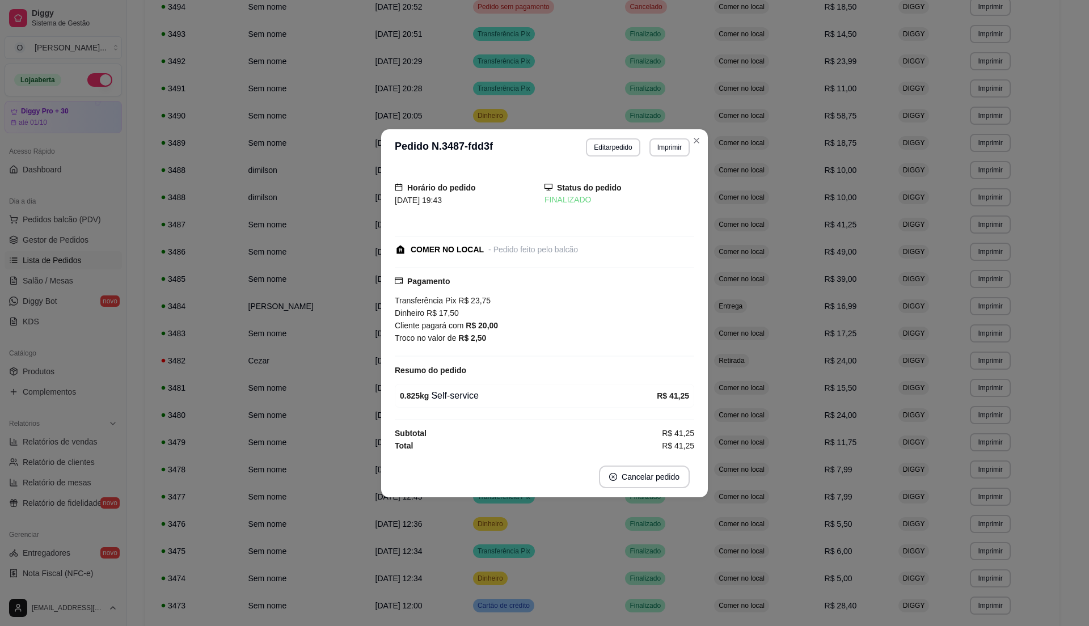
click at [488, 346] on div "Pagamento Transferência Pix R$ 23,75 Dinheiro R$ 17,50 Cliente pagará com R$ 20…" at bounding box center [544, 312] width 299 height 90
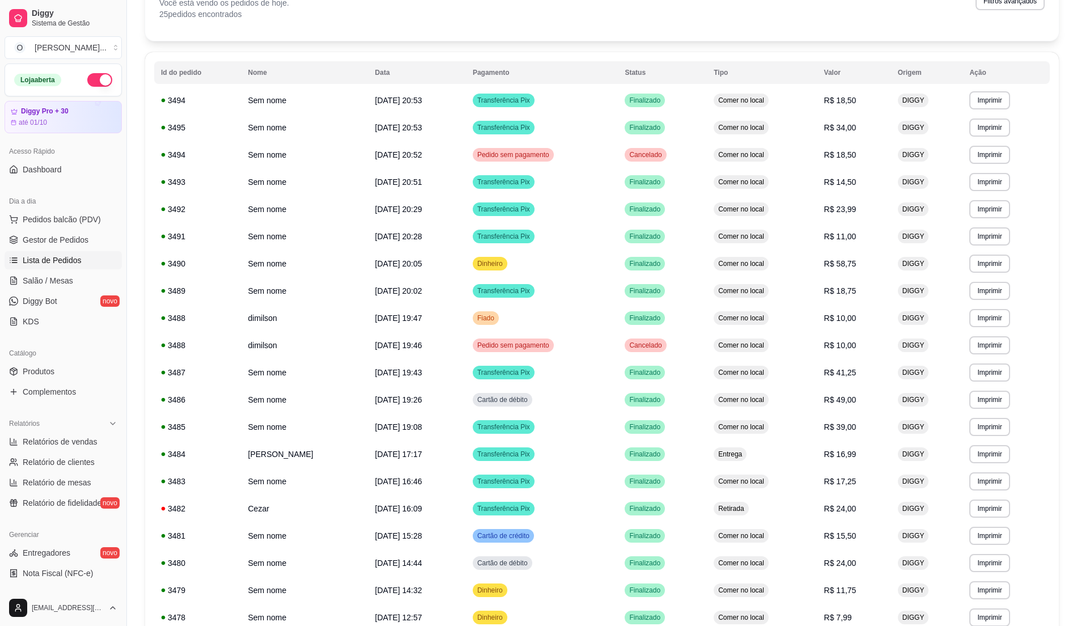
scroll to position [0, 0]
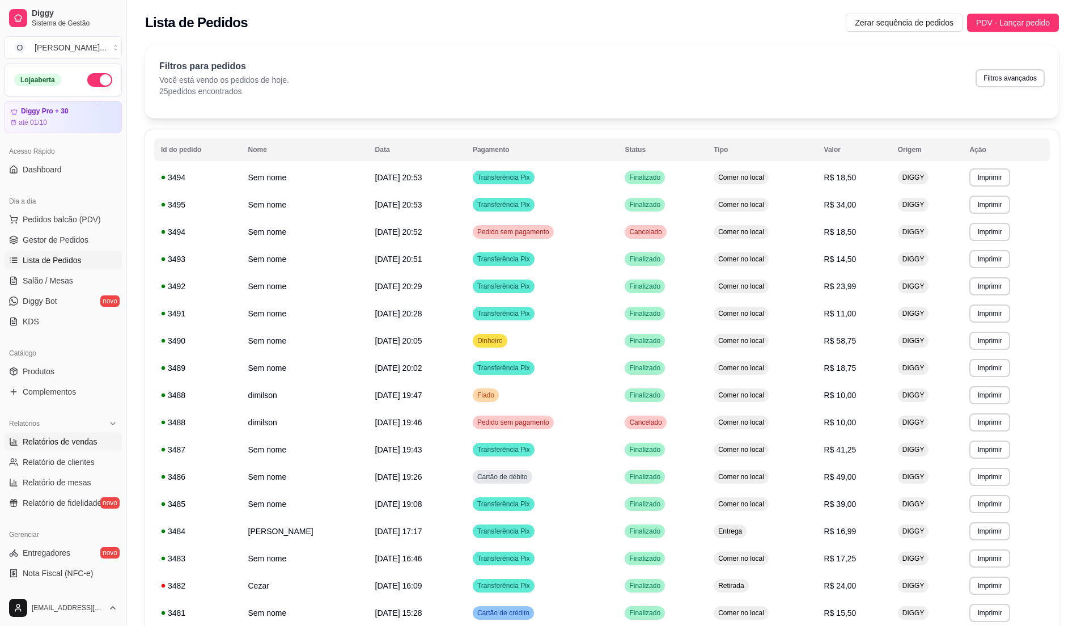
click at [62, 445] on span "Relatórios de vendas" at bounding box center [60, 441] width 75 height 11
select select "ALL"
select select "0"
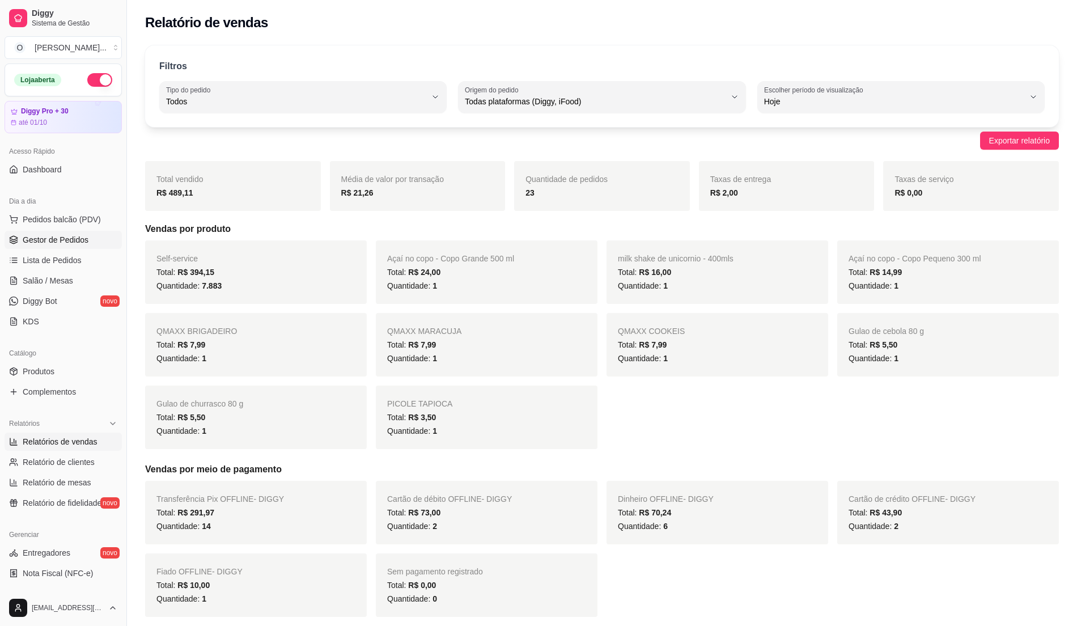
click at [71, 245] on span "Gestor de Pedidos" at bounding box center [56, 239] width 66 height 11
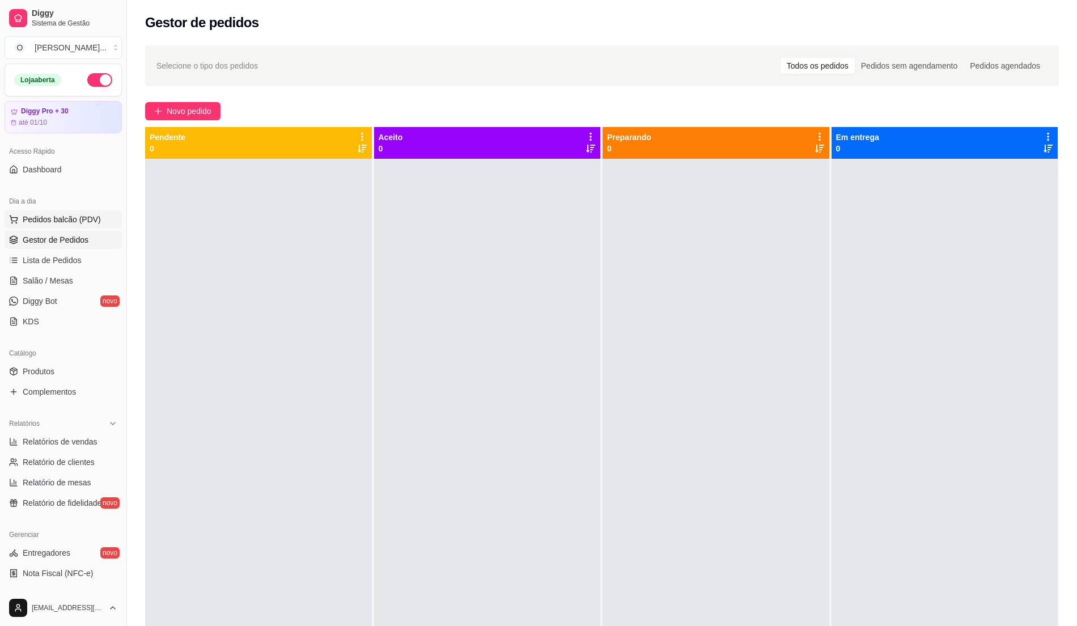
click at [100, 220] on button "Pedidos balcão (PDV)" at bounding box center [63, 219] width 117 height 18
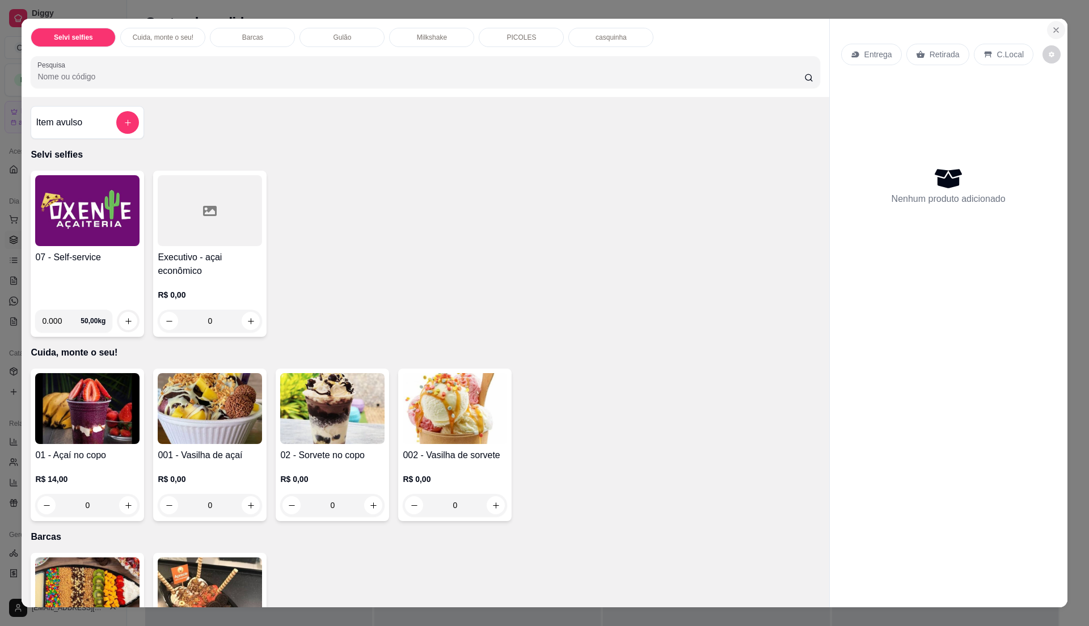
click at [1051, 32] on icon "Close" at bounding box center [1055, 30] width 9 height 9
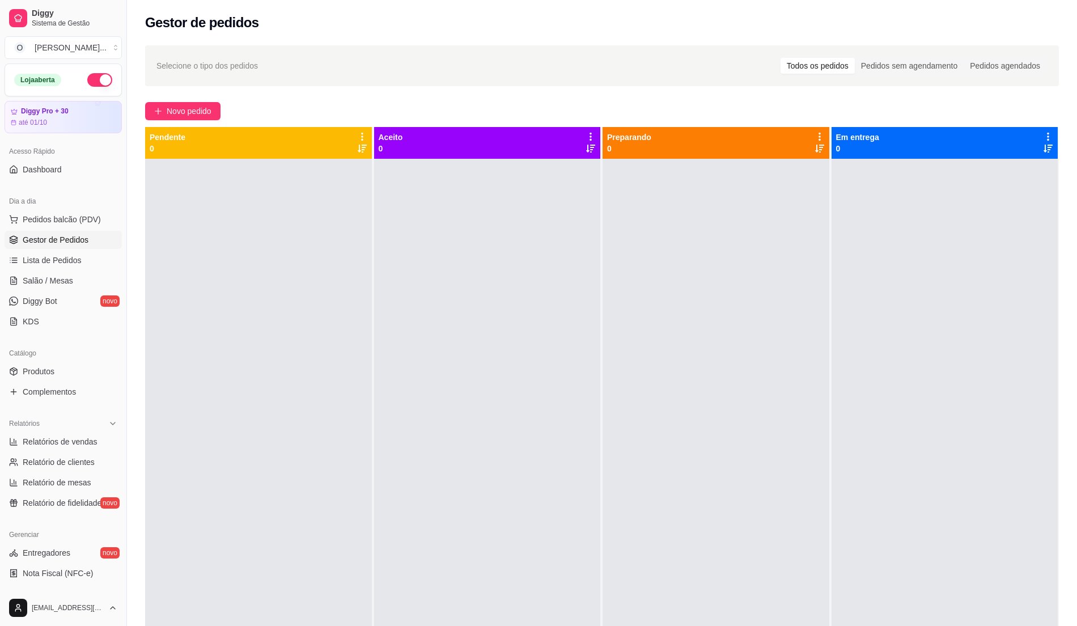
click at [90, 75] on button "button" at bounding box center [99, 80] width 25 height 14
